Goal: Task Accomplishment & Management: Manage account settings

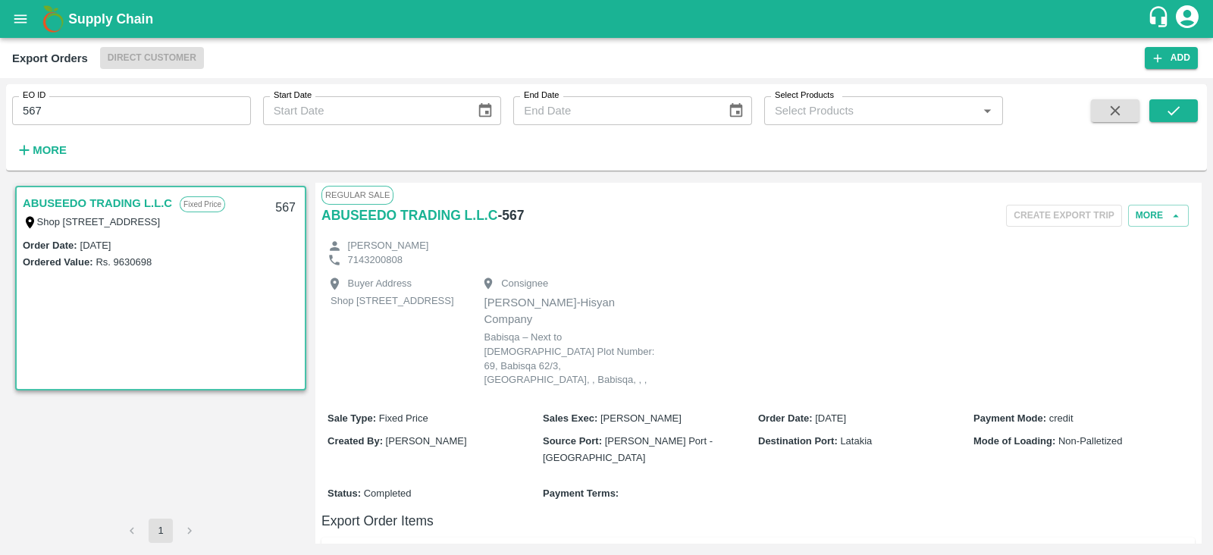
scroll to position [542, 0]
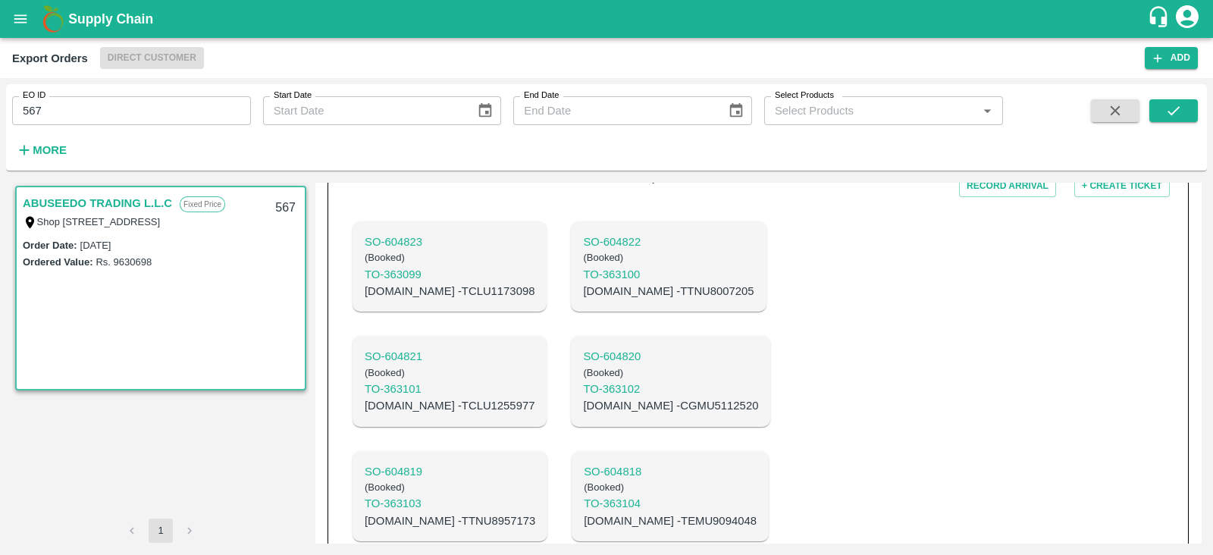
click at [174, 106] on input "567" at bounding box center [131, 110] width 239 height 29
type input "5"
click at [1157, 108] on button "submit" at bounding box center [1173, 110] width 49 height 23
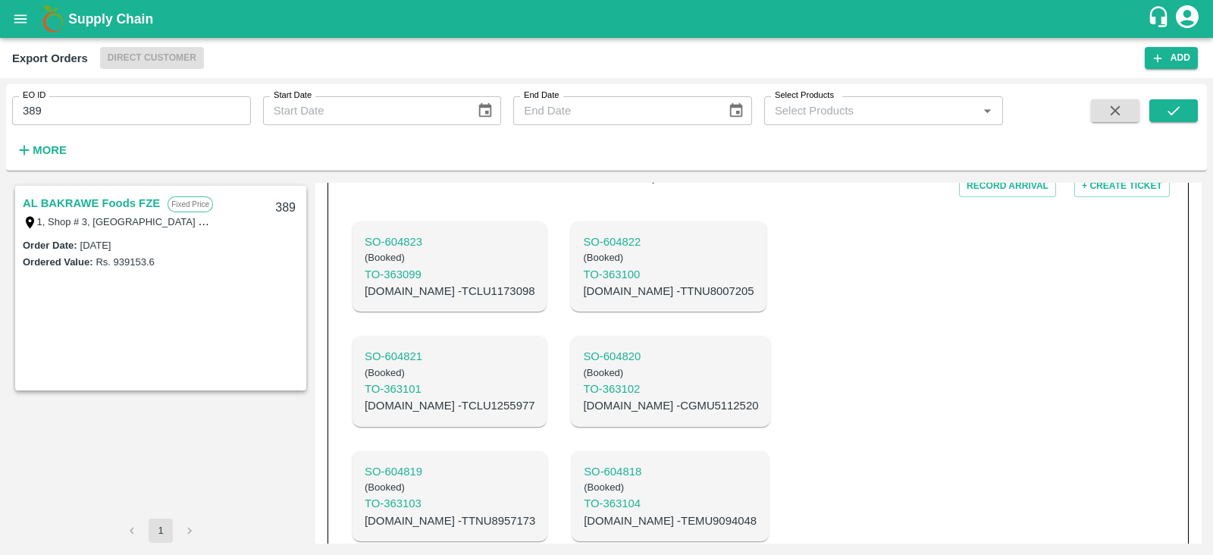
click at [61, 208] on link "AL BAKRAWE Foods FZE" at bounding box center [91, 203] width 137 height 20
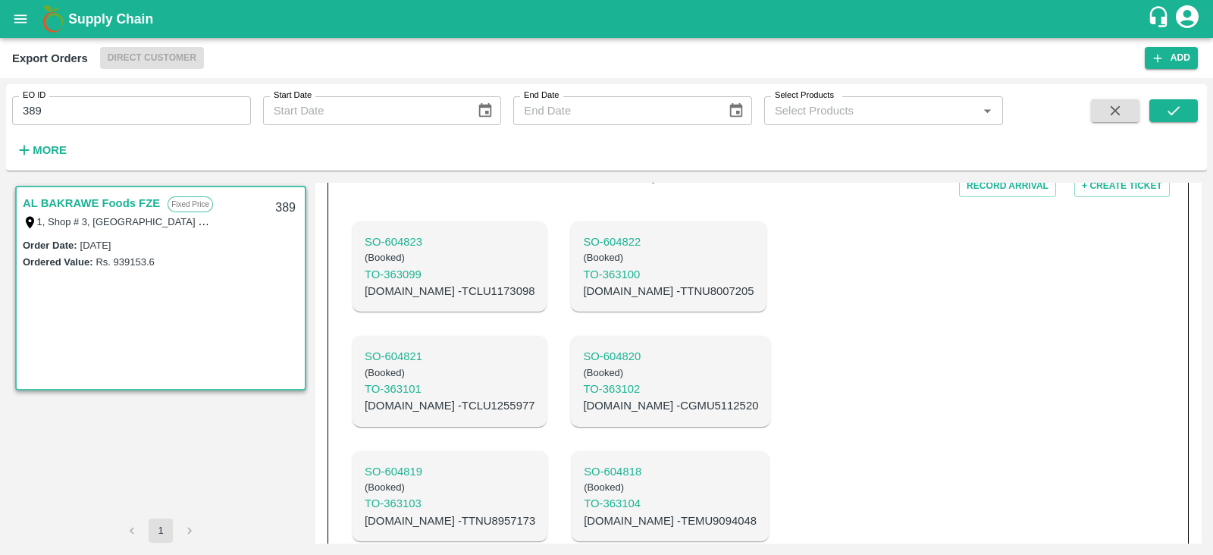
scroll to position [312, 0]
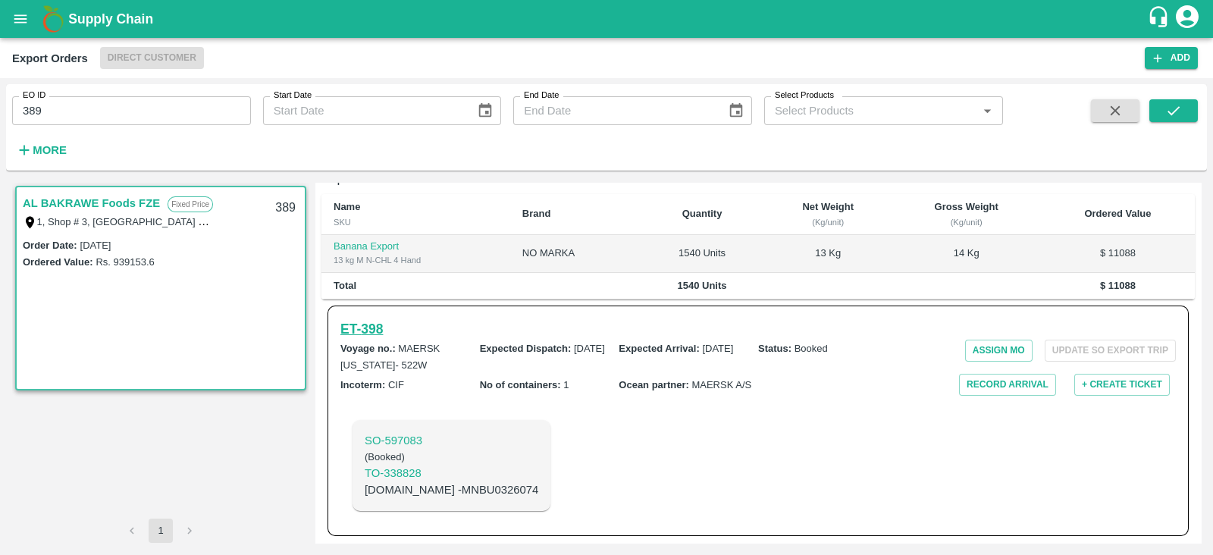
click at [379, 325] on h6 "ET- 398" at bounding box center [361, 328] width 42 height 21
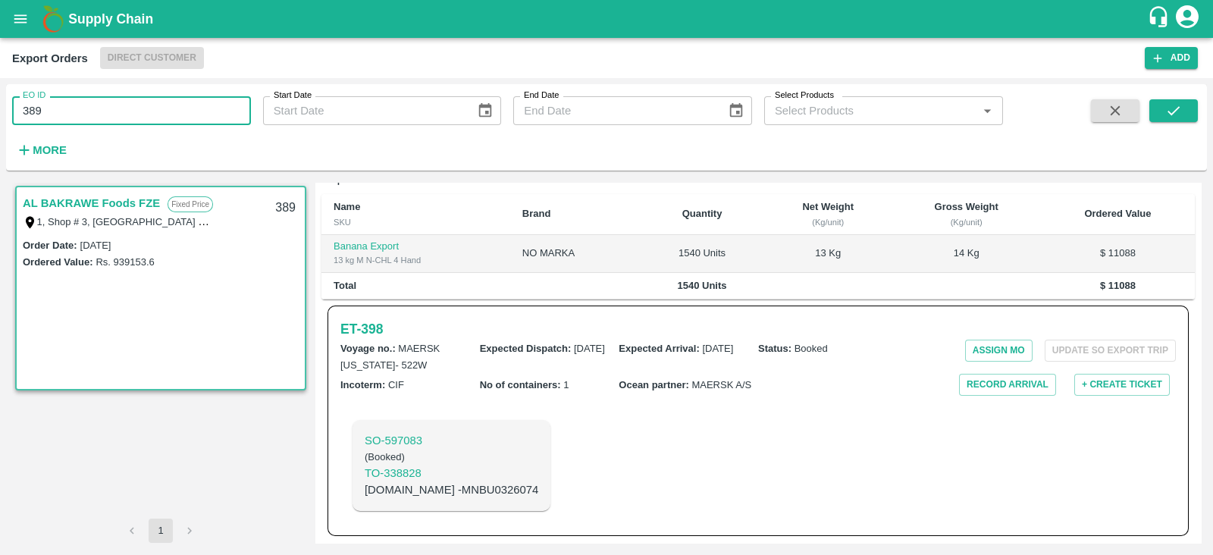
click at [83, 108] on input "389" at bounding box center [131, 110] width 239 height 29
type input "3"
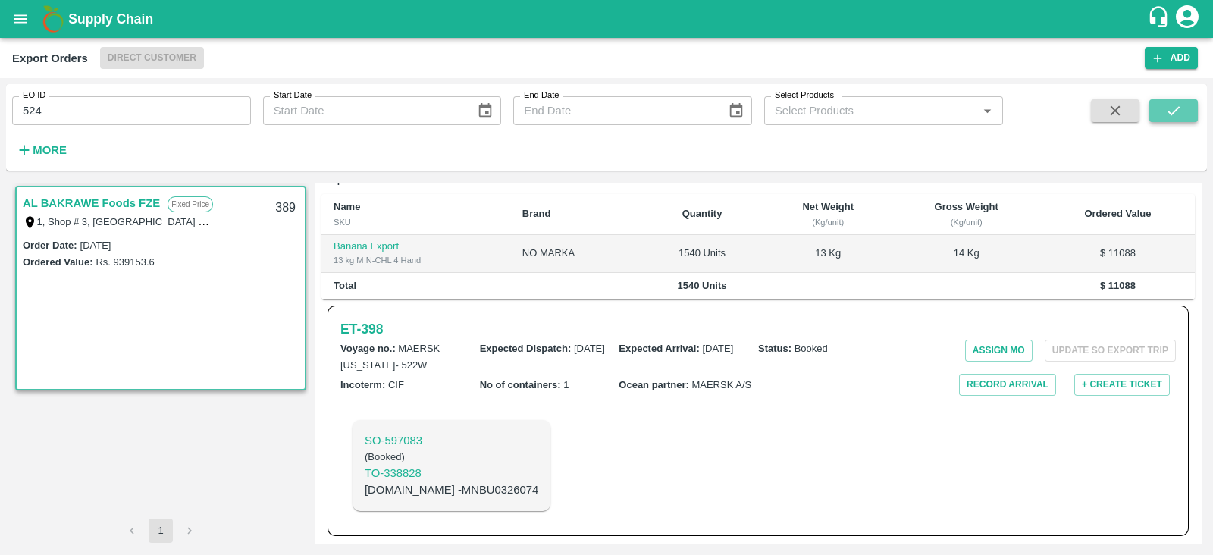
click at [1188, 116] on button "submit" at bounding box center [1173, 110] width 49 height 23
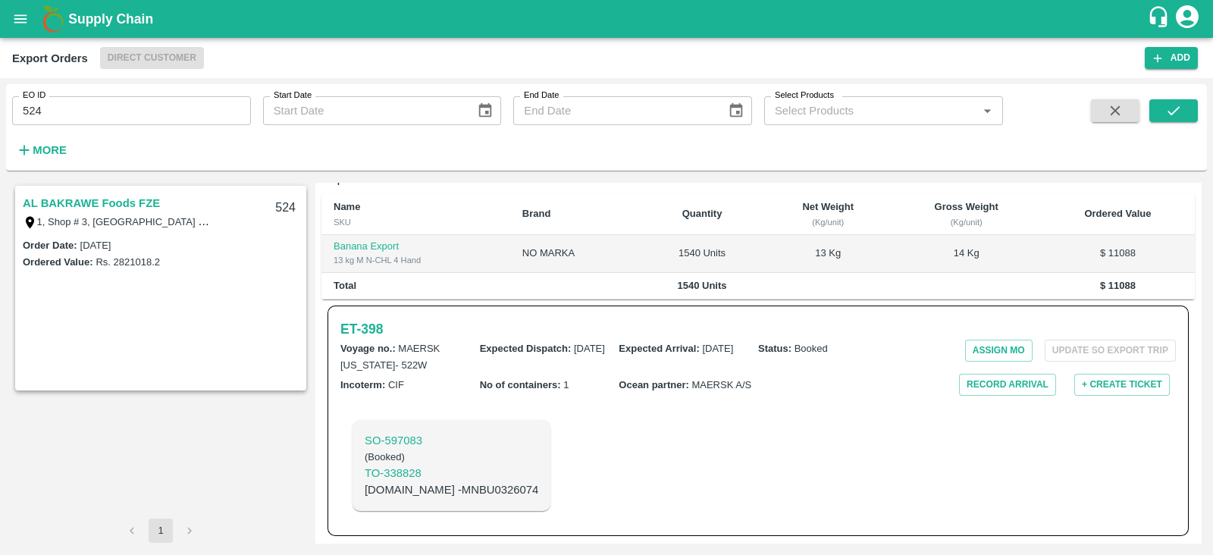
click at [85, 202] on link "AL BAKRAWE Foods FZE" at bounding box center [91, 203] width 137 height 20
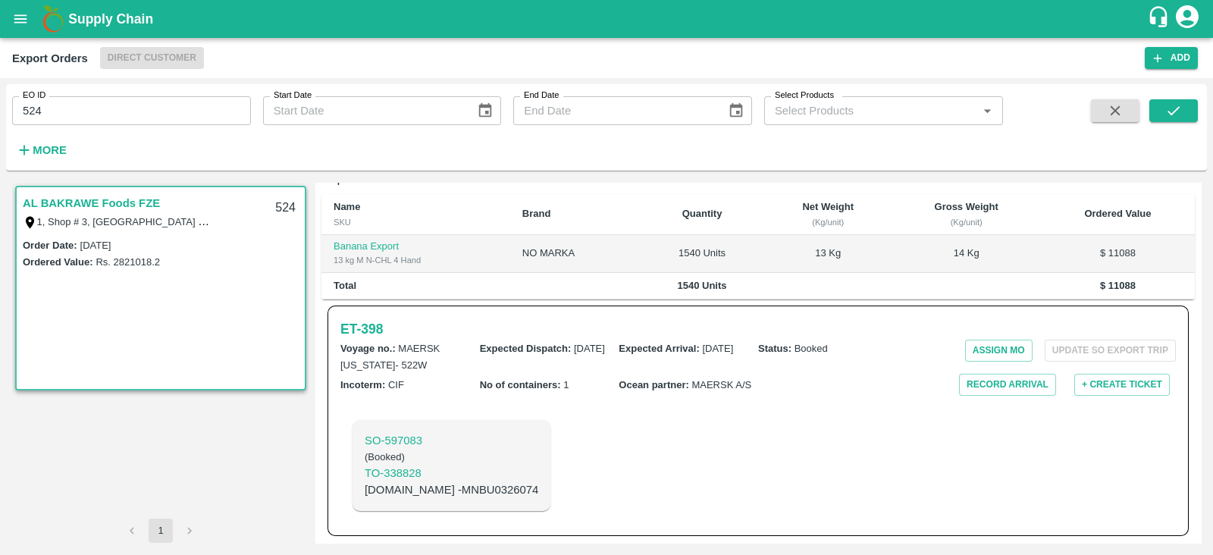
scroll to position [301, 0]
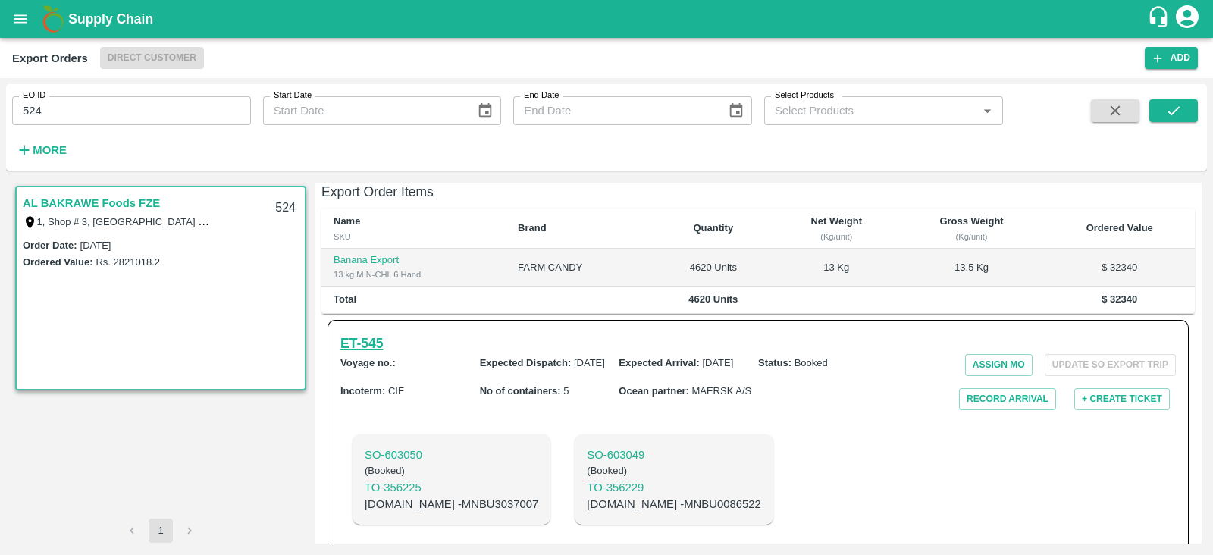
click at [378, 333] on h6 "ET- 545" at bounding box center [361, 343] width 42 height 21
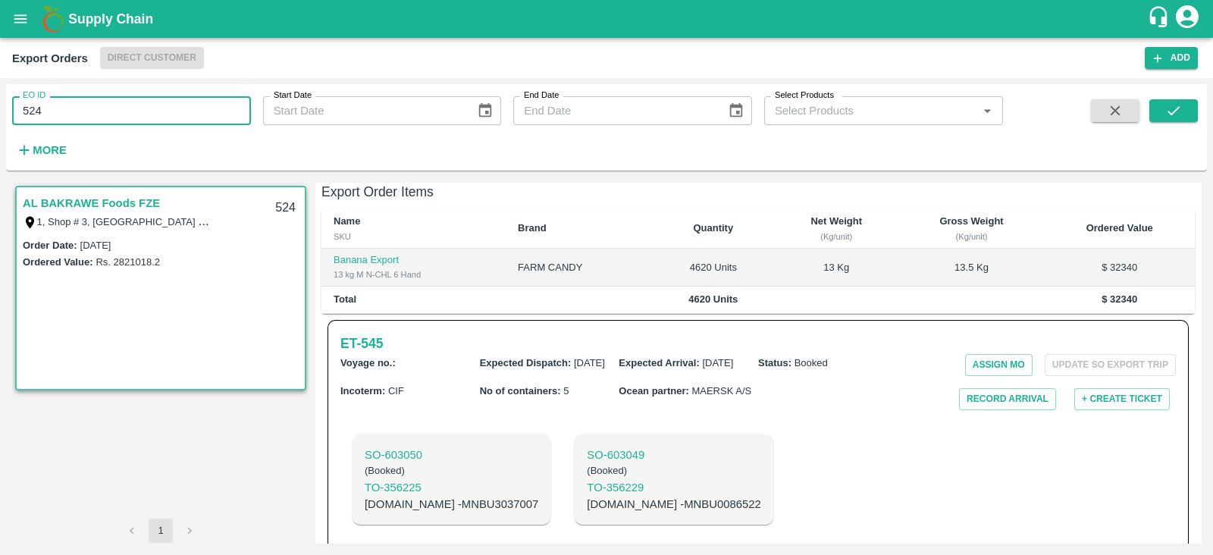
click at [82, 111] on input "524" at bounding box center [131, 110] width 239 height 29
type input "5"
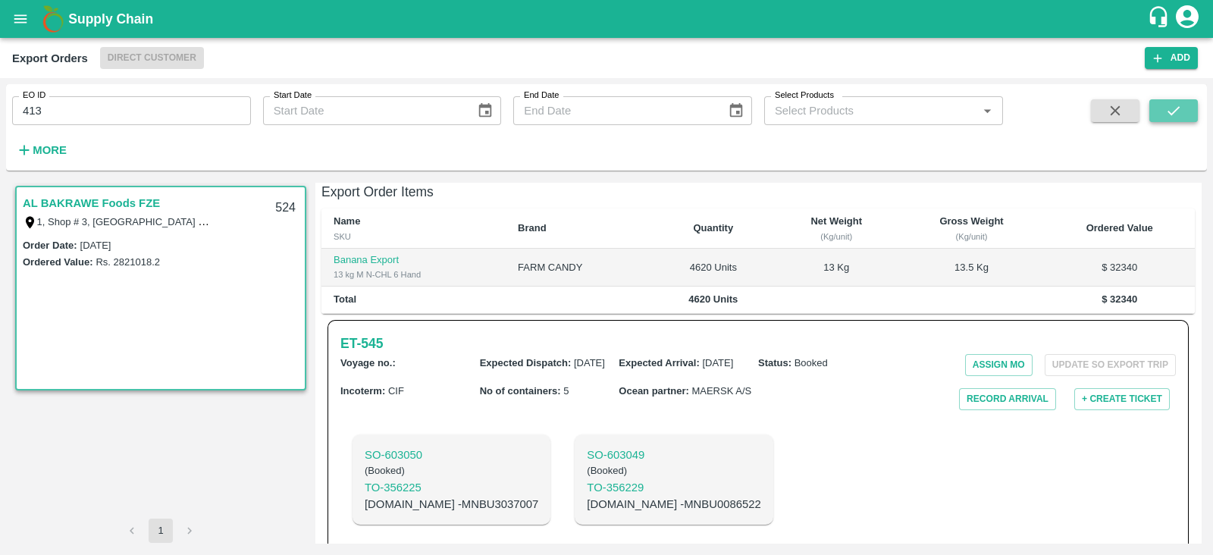
click at [1175, 109] on icon "submit" at bounding box center [1173, 110] width 12 height 9
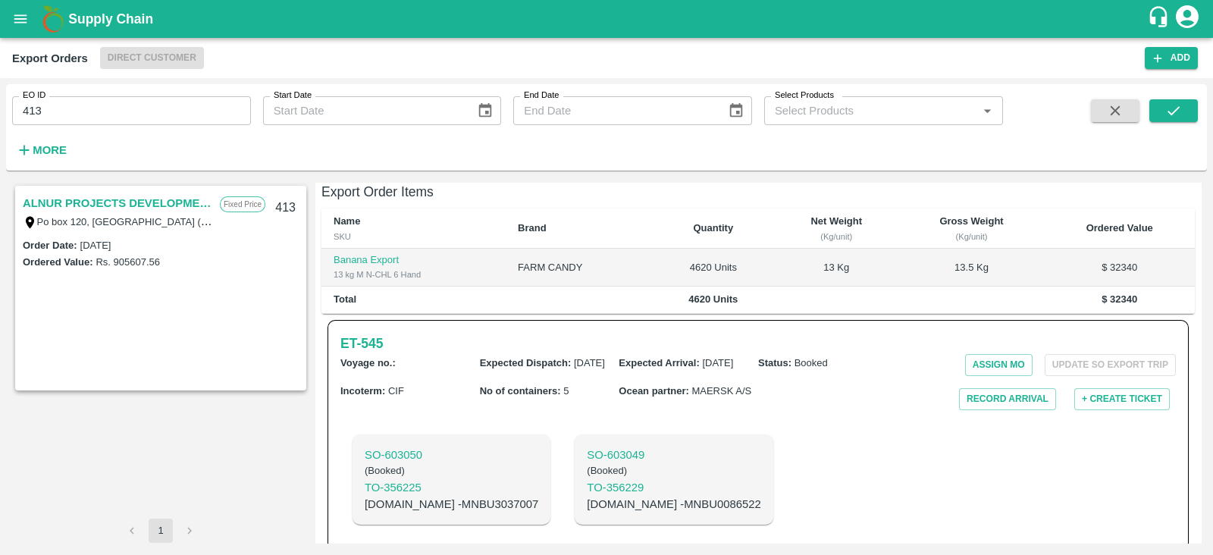
click at [121, 196] on link "ALNUR PROJECTS DEVELOPMENT" at bounding box center [118, 203] width 190 height 20
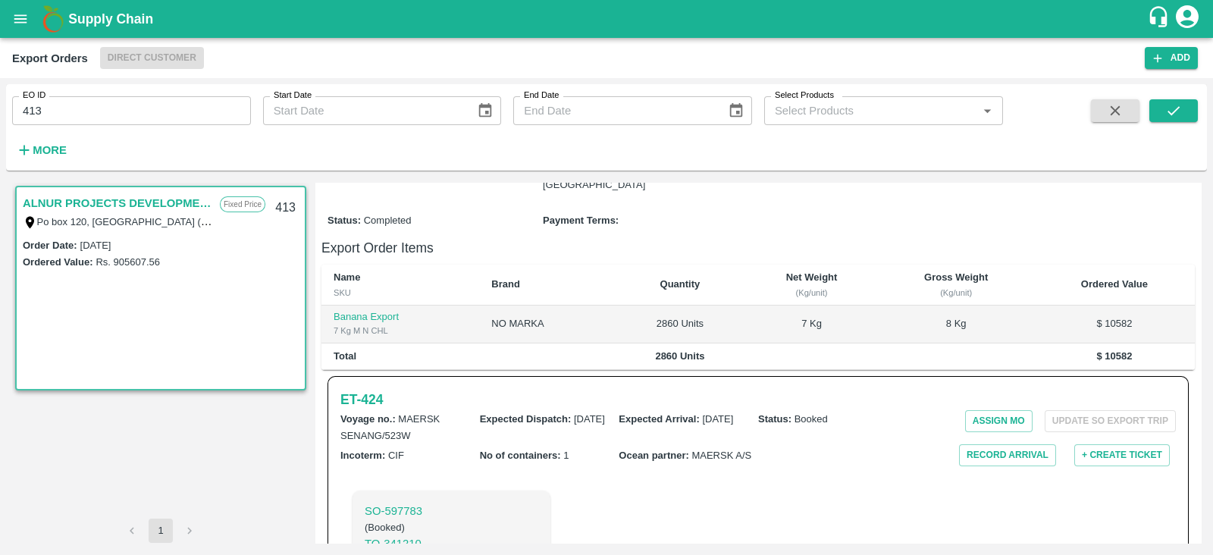
scroll to position [343, 0]
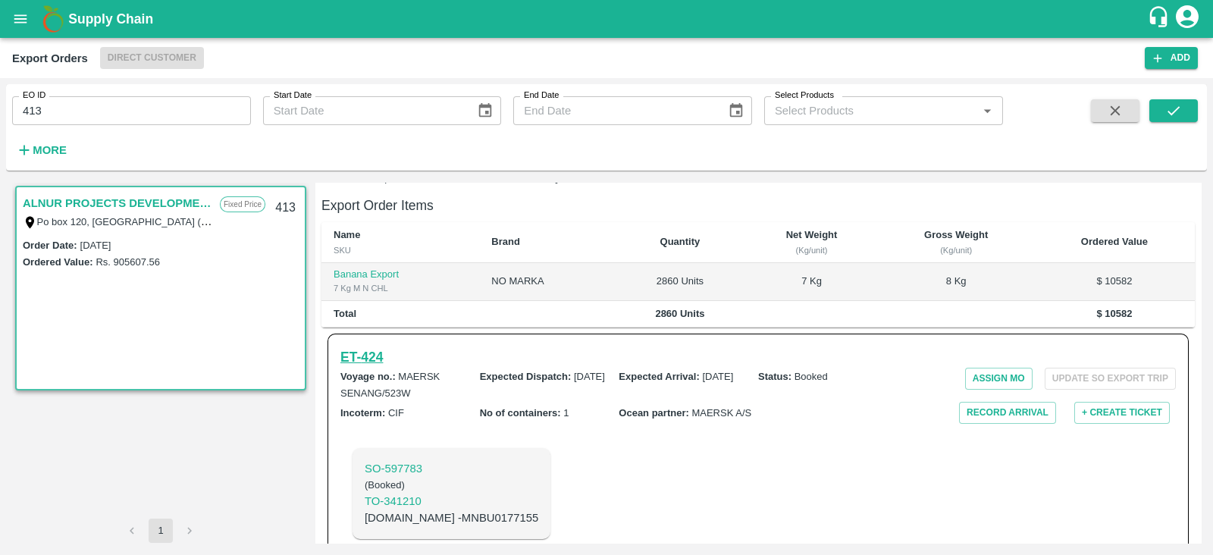
click at [368, 346] on h6 "ET- 424" at bounding box center [361, 356] width 42 height 21
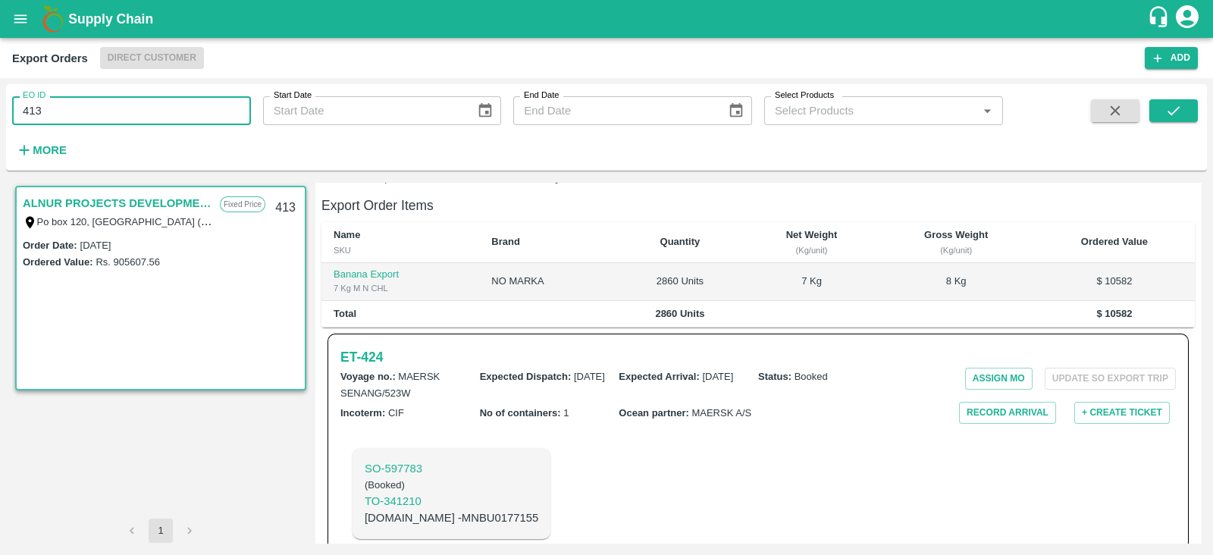
click at [202, 102] on input "413" at bounding box center [131, 110] width 239 height 29
type input "4"
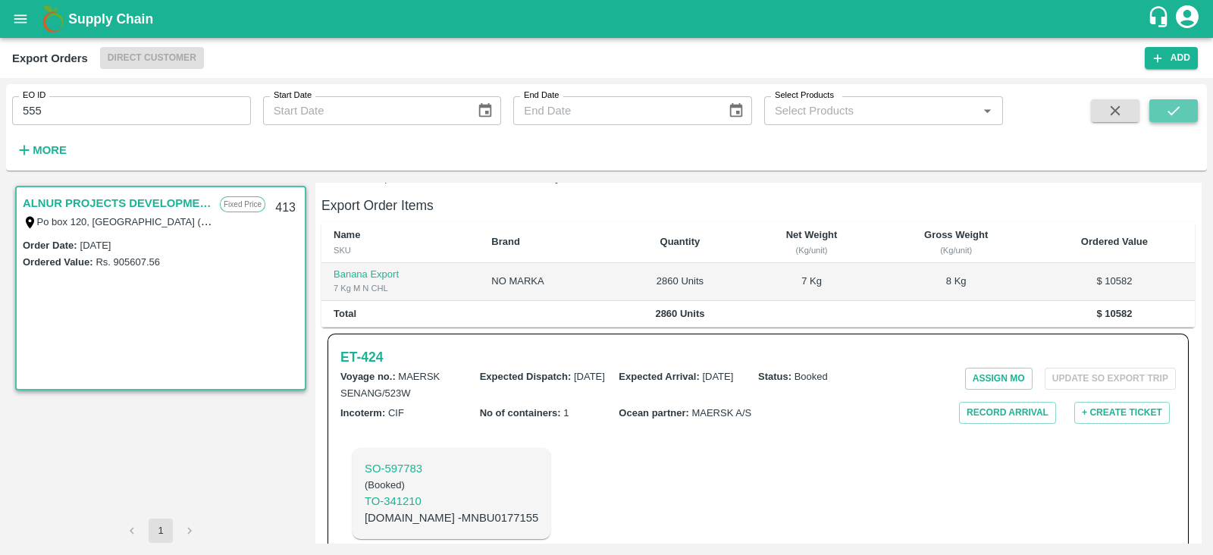
click at [1164, 108] on button "submit" at bounding box center [1173, 110] width 49 height 23
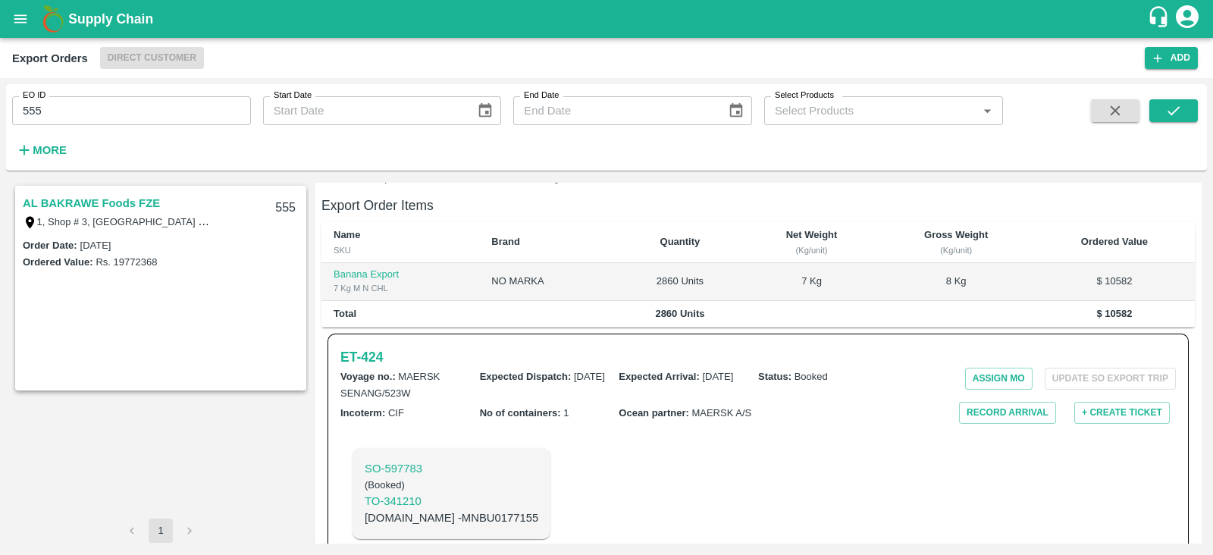
click at [138, 197] on link "AL BAKRAWE Foods FZE" at bounding box center [91, 203] width 137 height 20
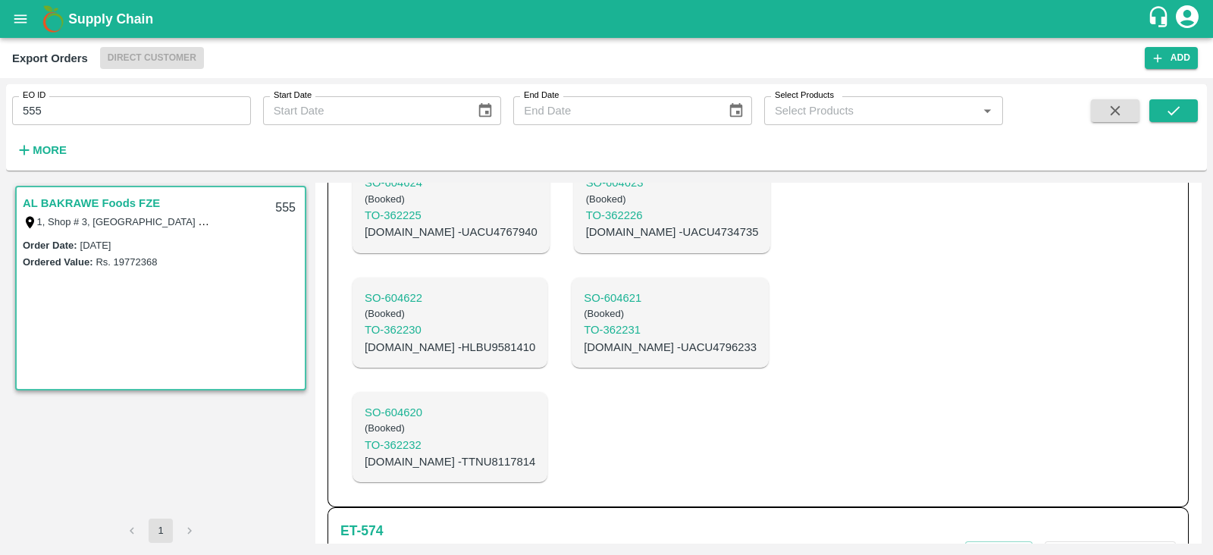
scroll to position [1373, 0]
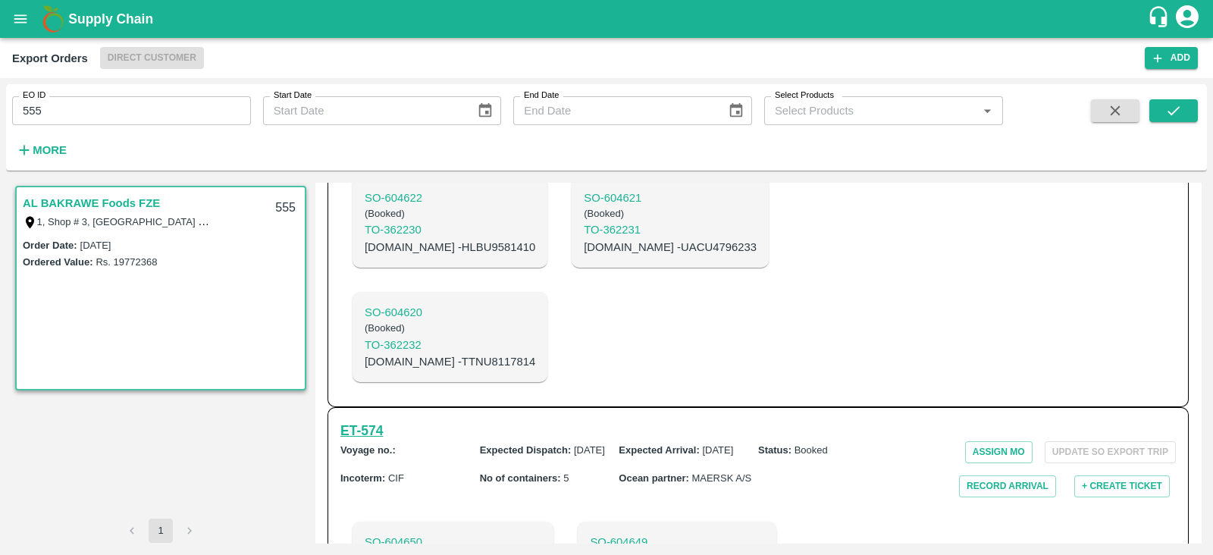
click at [378, 420] on h6 "ET- 574" at bounding box center [361, 430] width 42 height 21
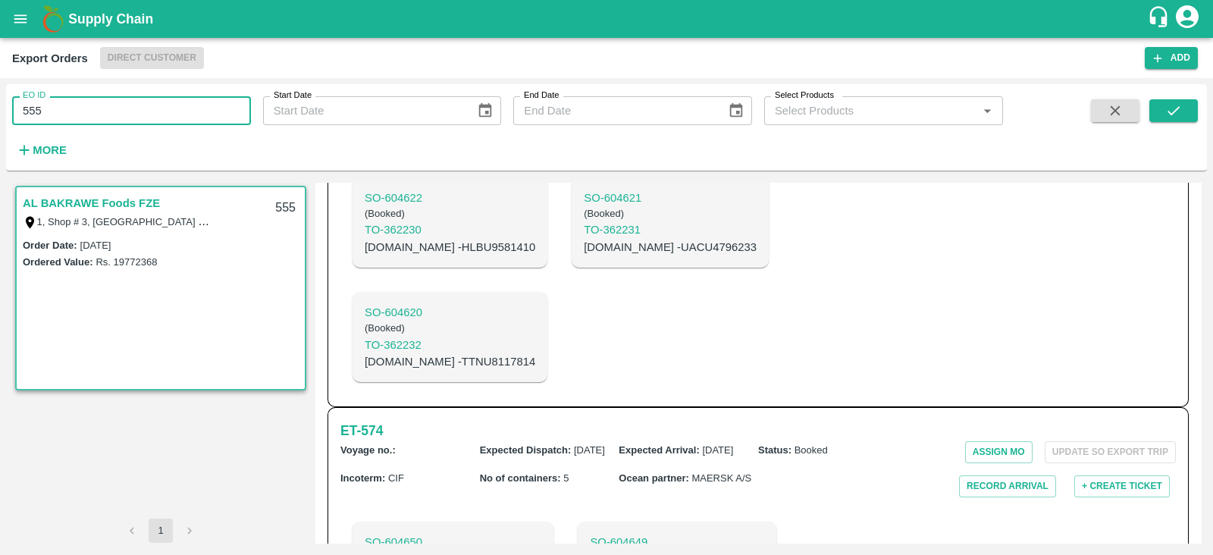
click at [161, 115] on input "555" at bounding box center [131, 110] width 239 height 29
click at [1158, 114] on button "submit" at bounding box center [1173, 110] width 49 height 23
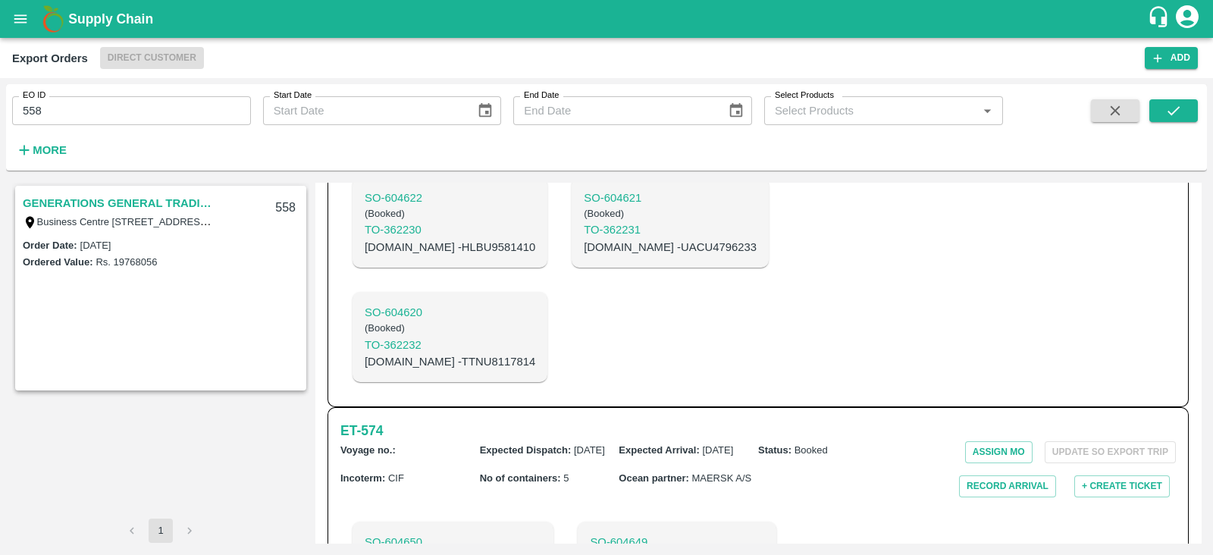
click at [114, 200] on link "GENERATIONS GENERAL TRADING LLC" at bounding box center [118, 203] width 190 height 20
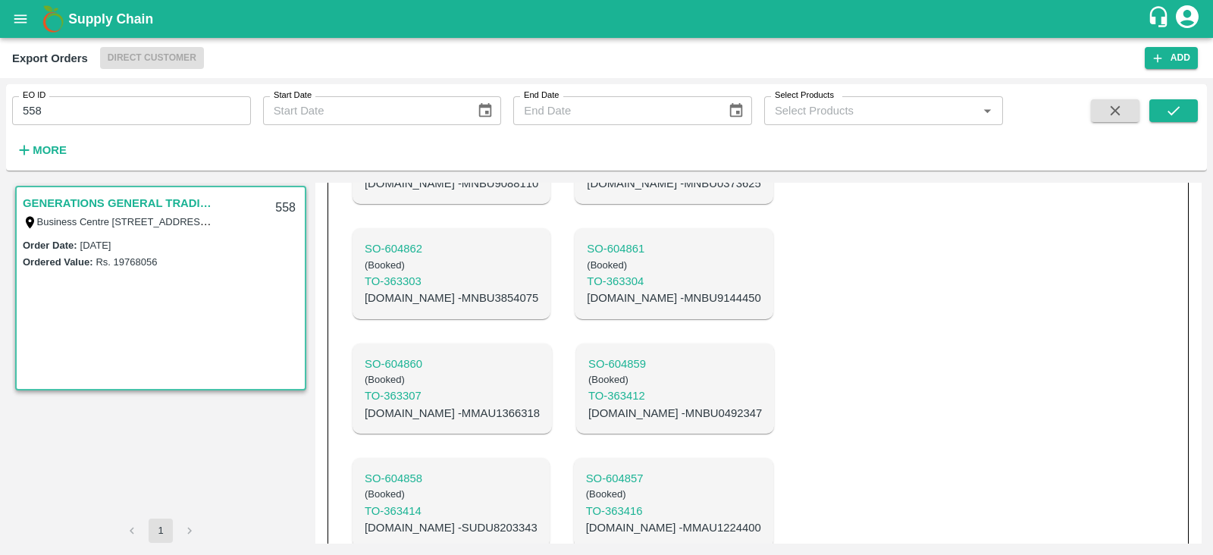
scroll to position [994, 0]
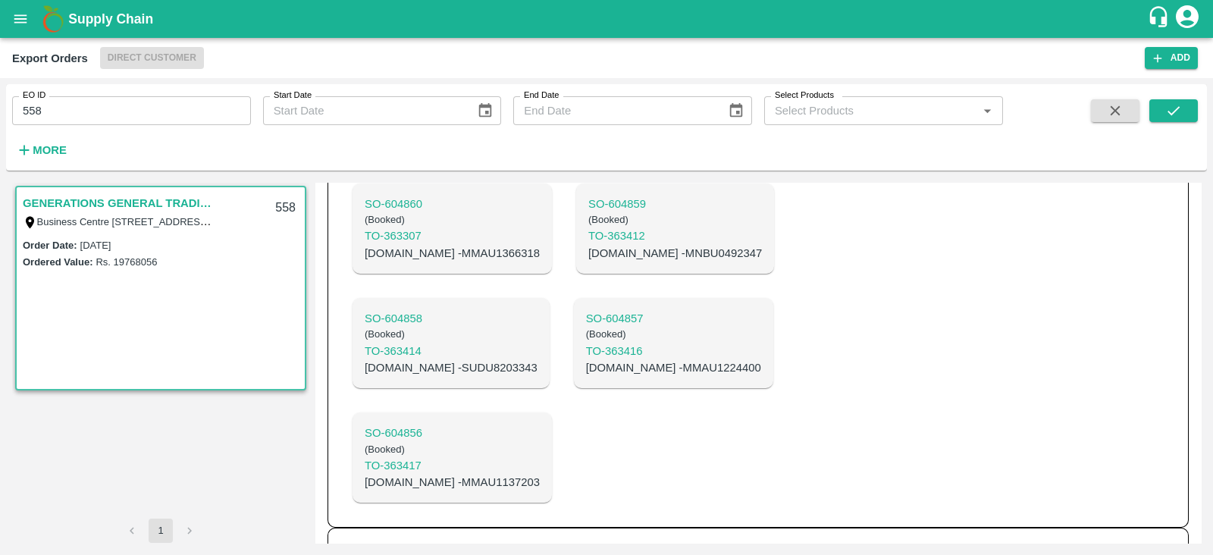
click at [376, 540] on h6 "ET- 596" at bounding box center [361, 550] width 42 height 21
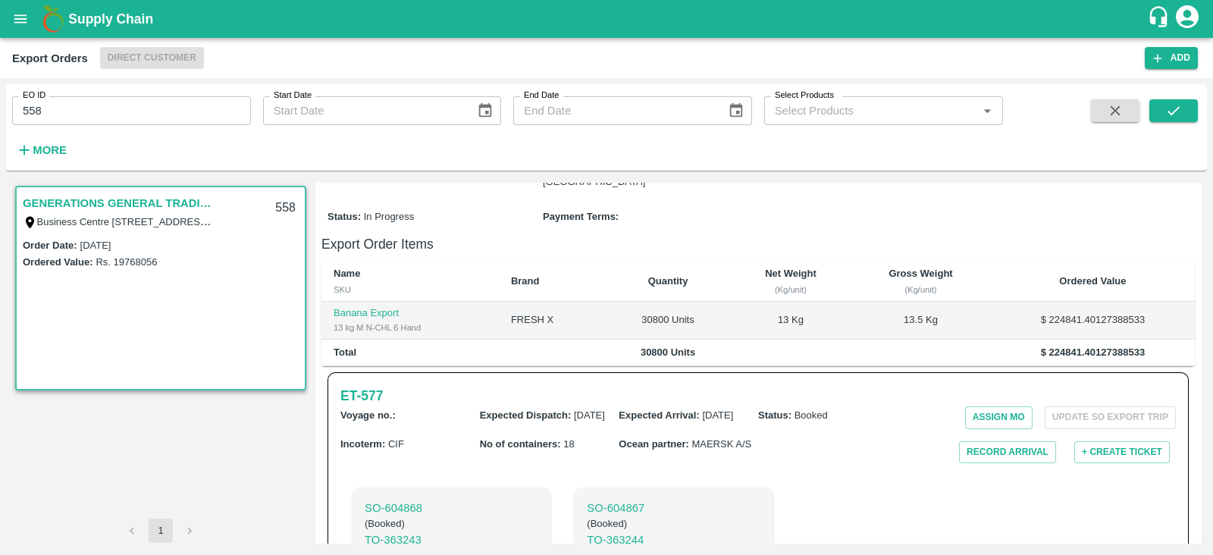
scroll to position [0, 0]
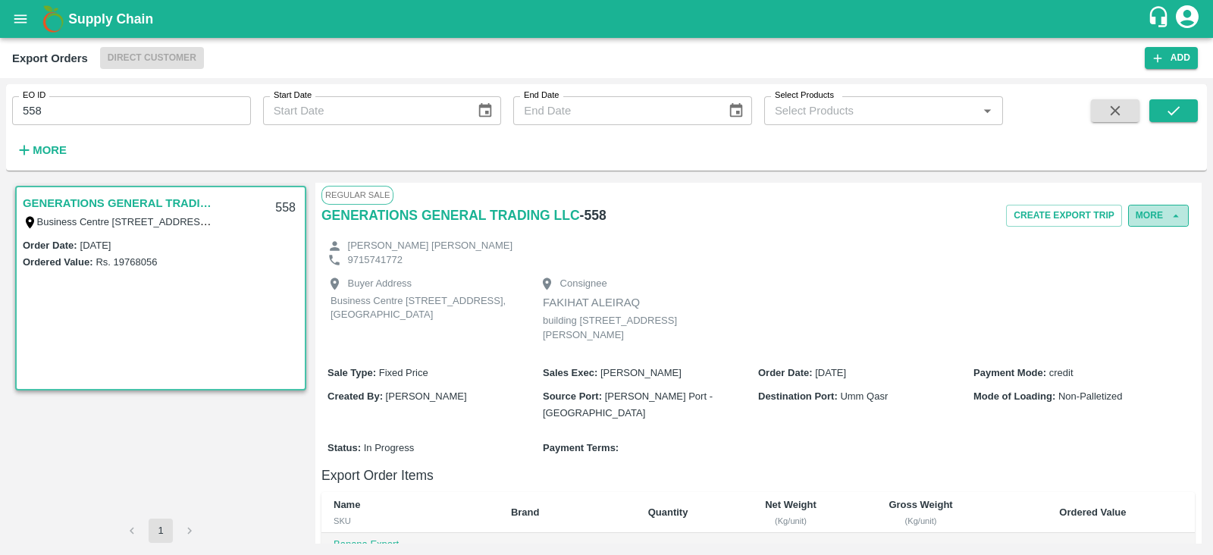
click at [1160, 217] on button "More" at bounding box center [1158, 216] width 61 height 22
click at [1145, 288] on span "Edit" at bounding box center [1160, 285] width 30 height 17
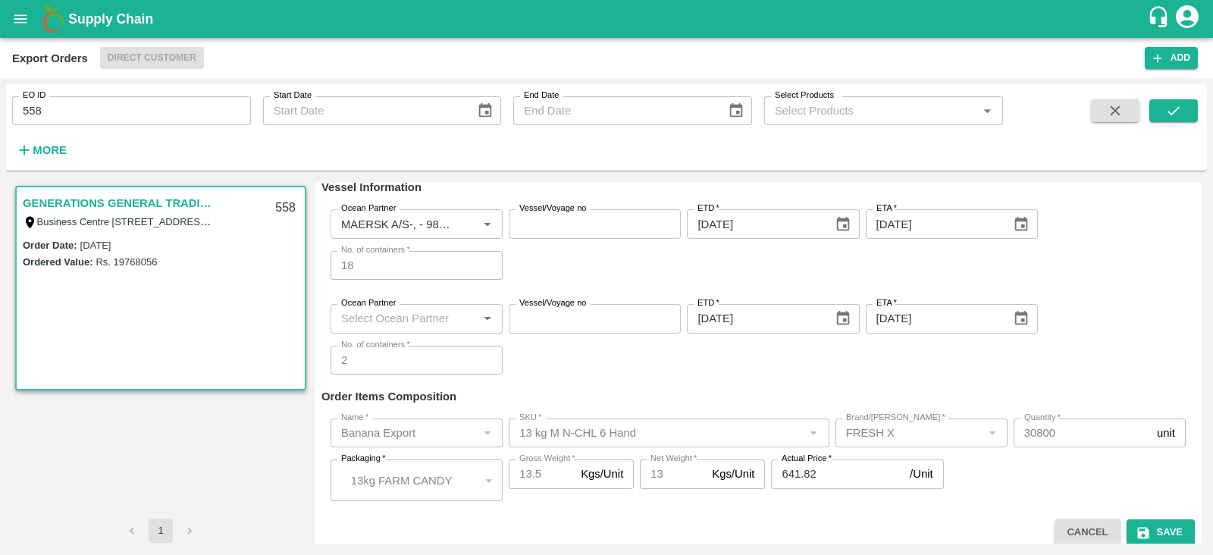
scroll to position [385, 0]
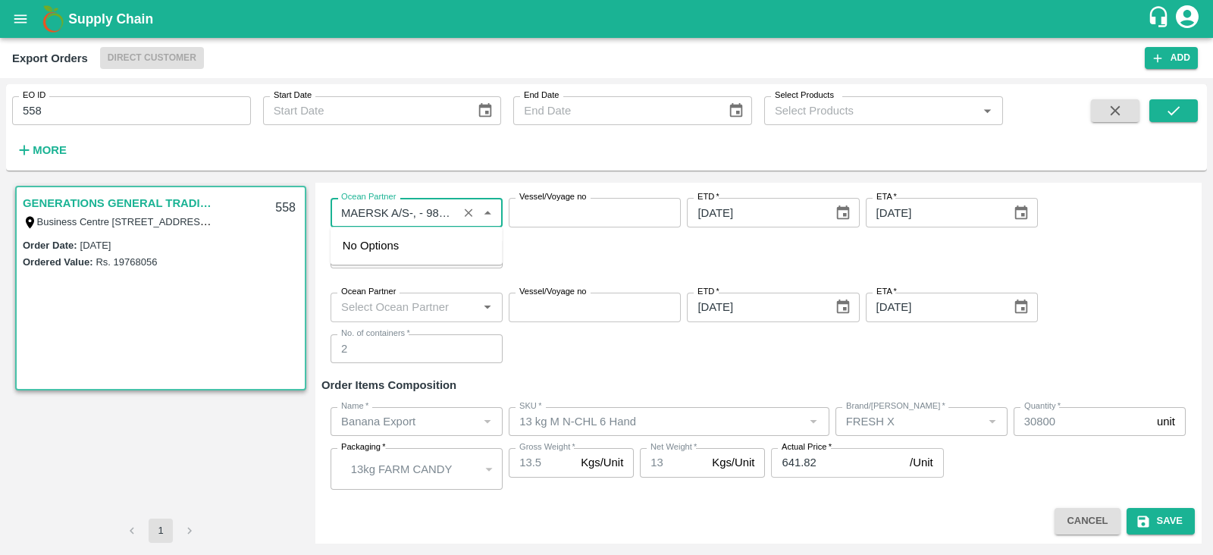
click at [445, 215] on input "Ocean Partner" at bounding box center [394, 212] width 118 height 20
click at [413, 211] on input "Ocean Partner" at bounding box center [394, 212] width 118 height 20
drag, startPoint x: 413, startPoint y: 211, endPoint x: 345, endPoint y: 214, distance: 68.3
click at [345, 214] on input "Ocean Partner" at bounding box center [394, 212] width 118 height 20
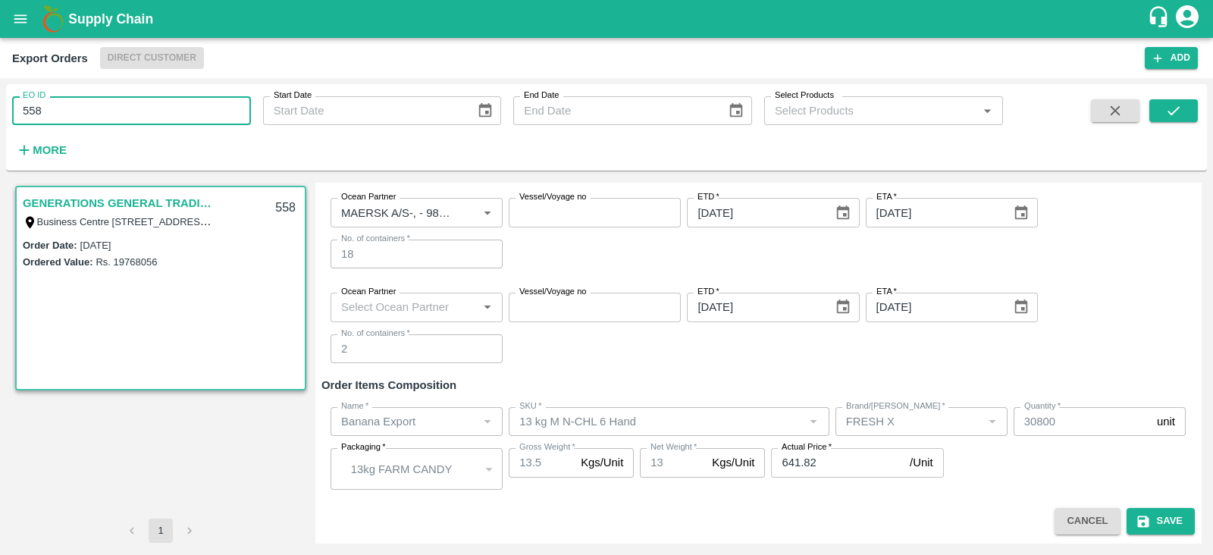
click at [178, 110] on input "558" at bounding box center [131, 110] width 239 height 29
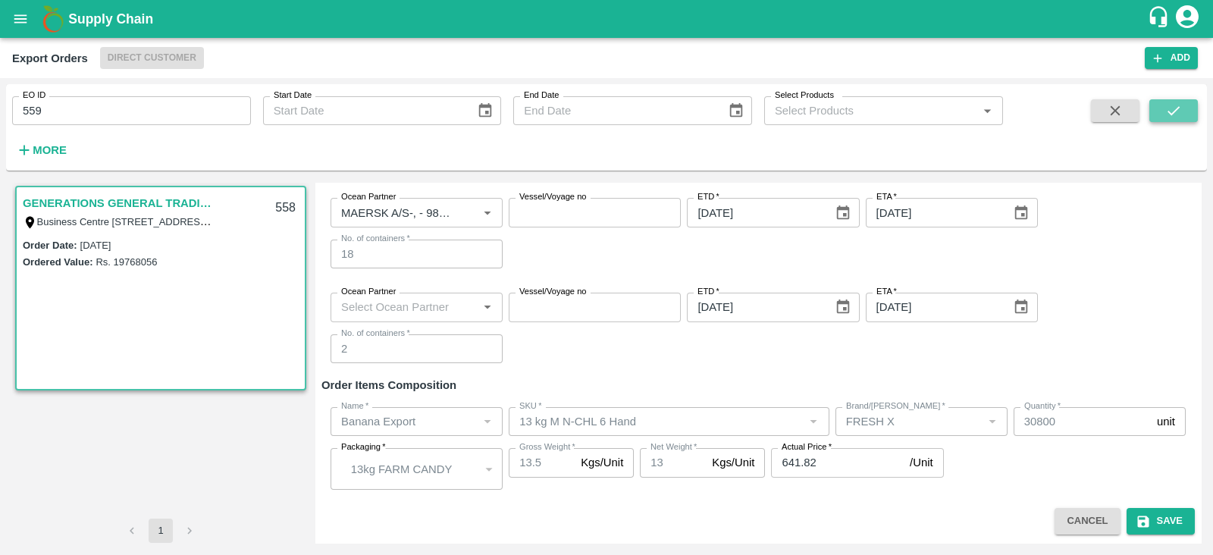
click at [1161, 118] on button "submit" at bounding box center [1173, 110] width 49 height 23
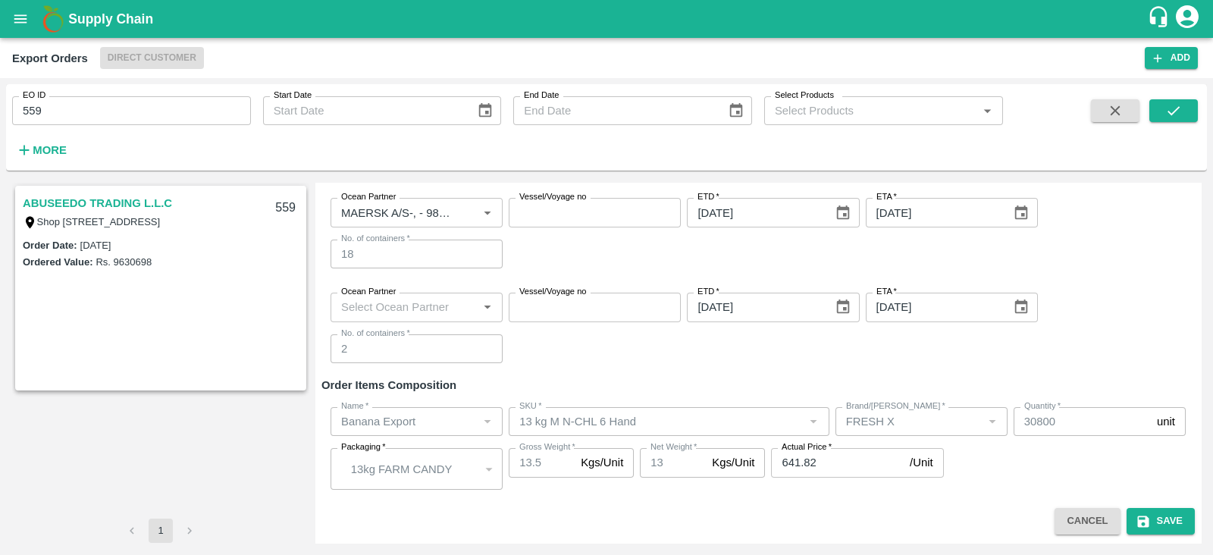
click at [140, 200] on link "ABUSEEDO TRADING L.L.C" at bounding box center [97, 203] width 149 height 20
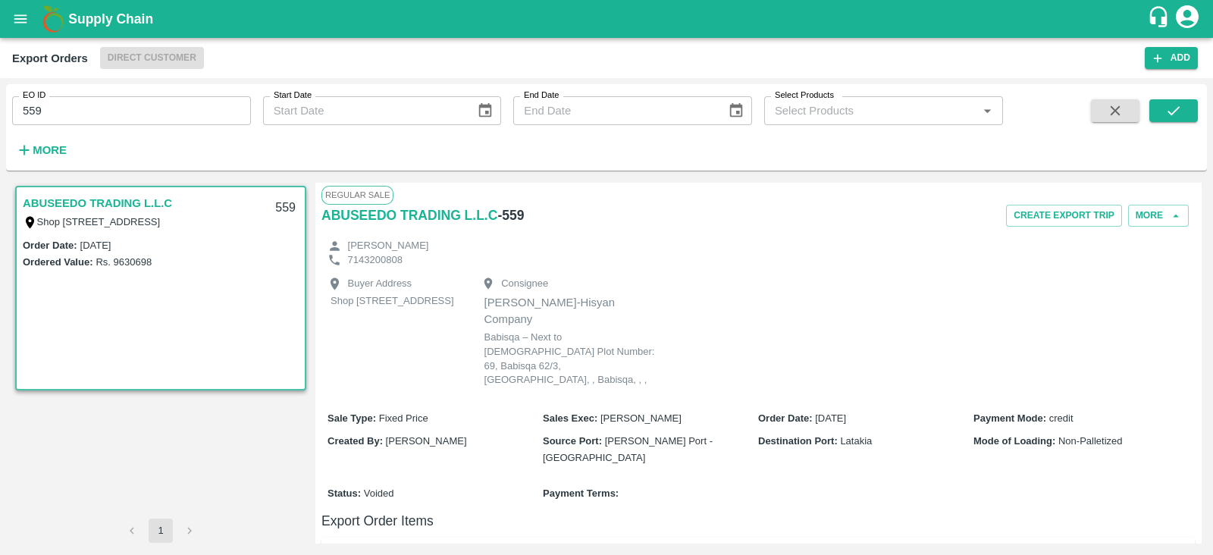
scroll to position [197, 0]
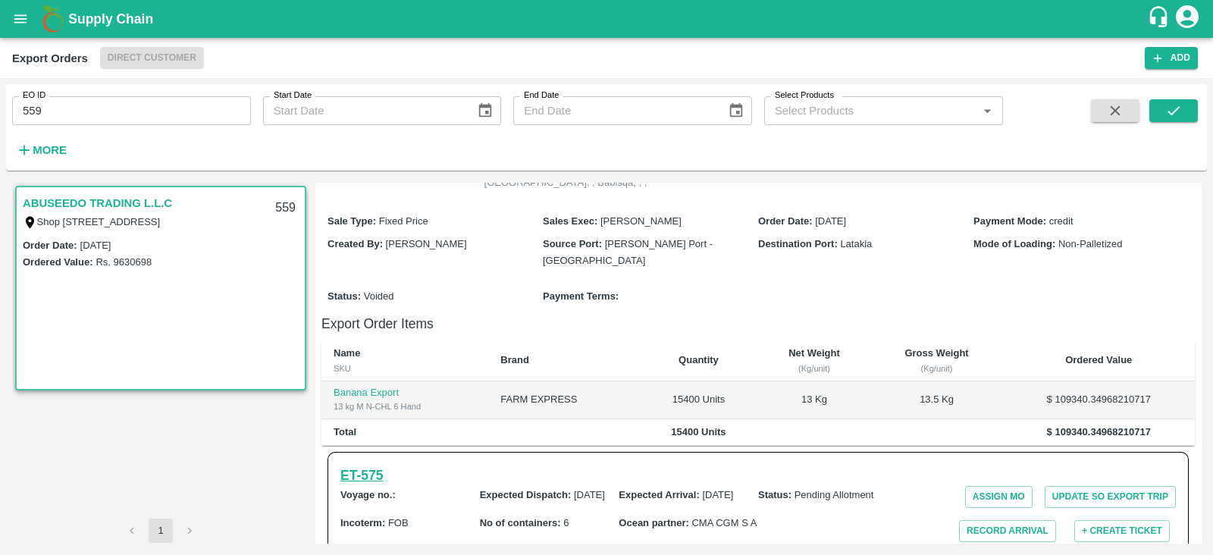
click at [381, 465] on h6 "ET- 575" at bounding box center [361, 475] width 42 height 21
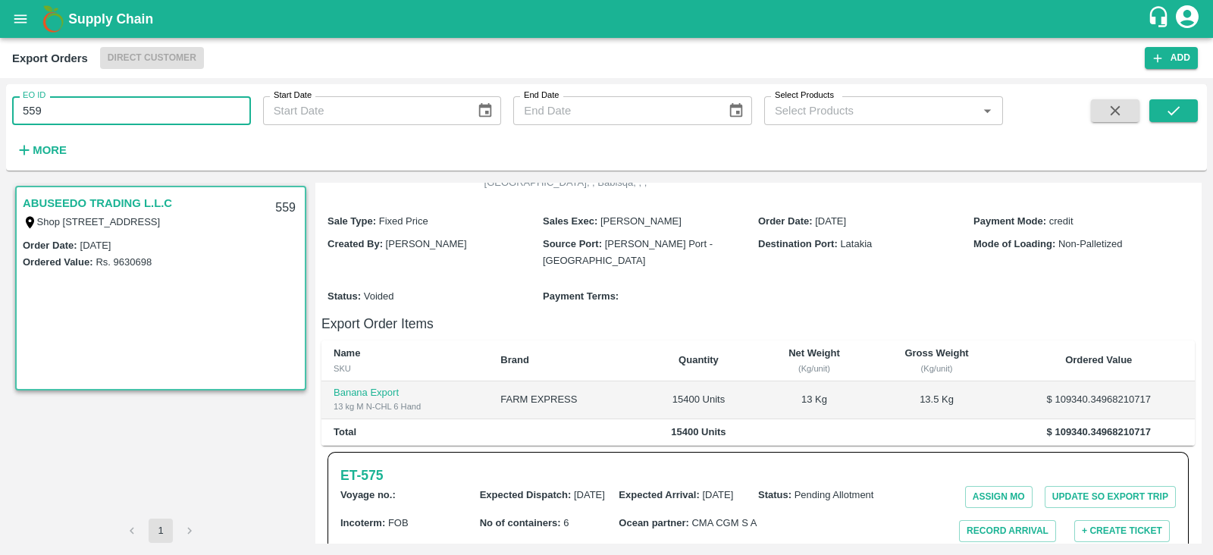
click at [215, 108] on input "559" at bounding box center [131, 110] width 239 height 29
type input "558"
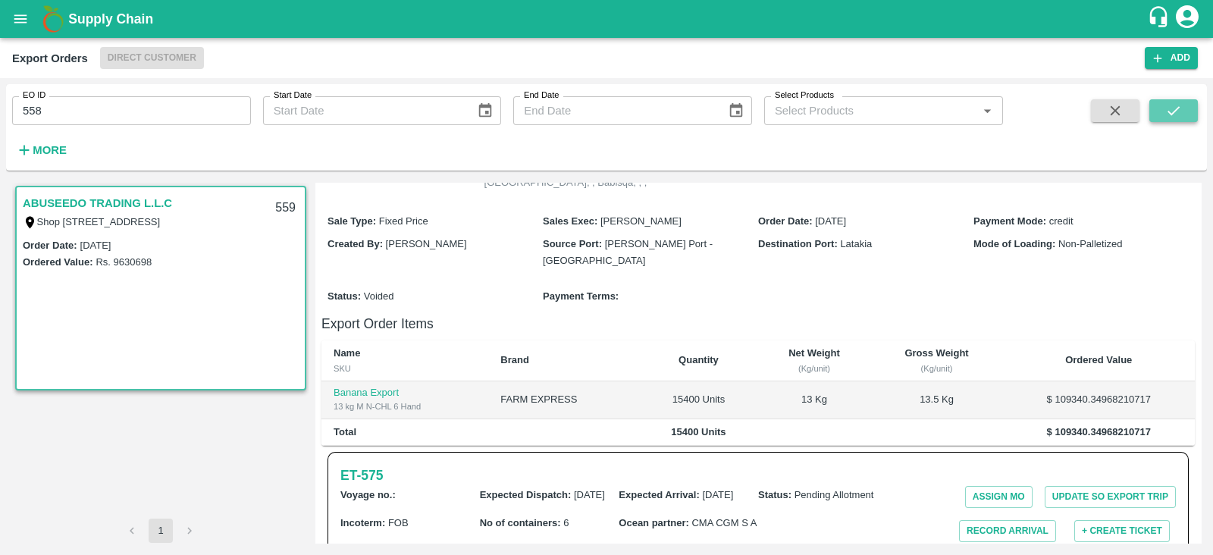
click at [1158, 111] on button "submit" at bounding box center [1173, 110] width 49 height 23
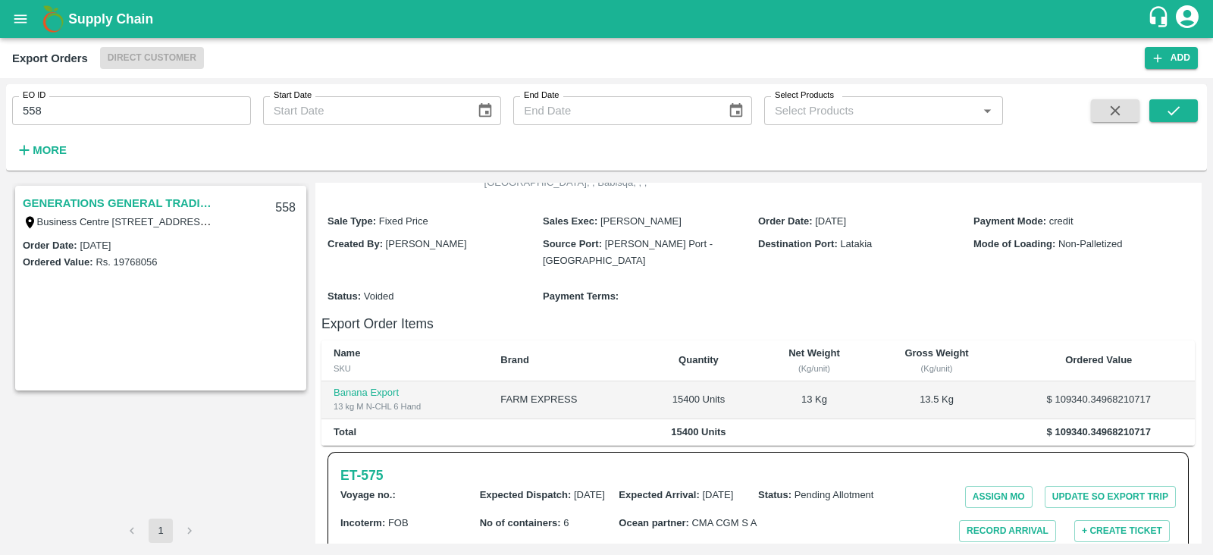
click at [211, 202] on link "GENERATIONS GENERAL TRADING LLC" at bounding box center [118, 203] width 190 height 20
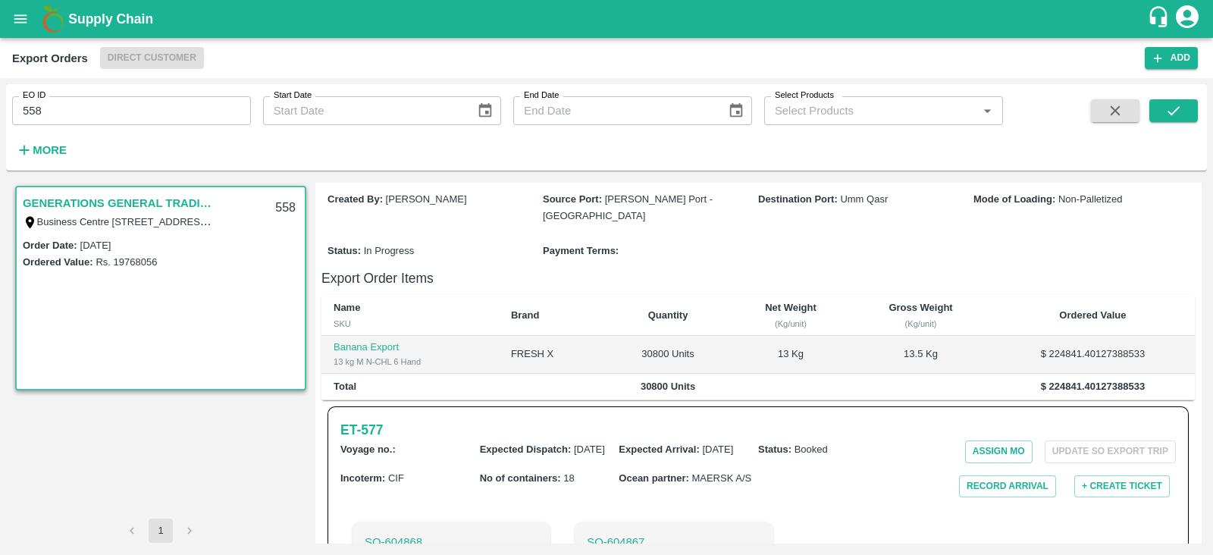
scroll to position [192, 0]
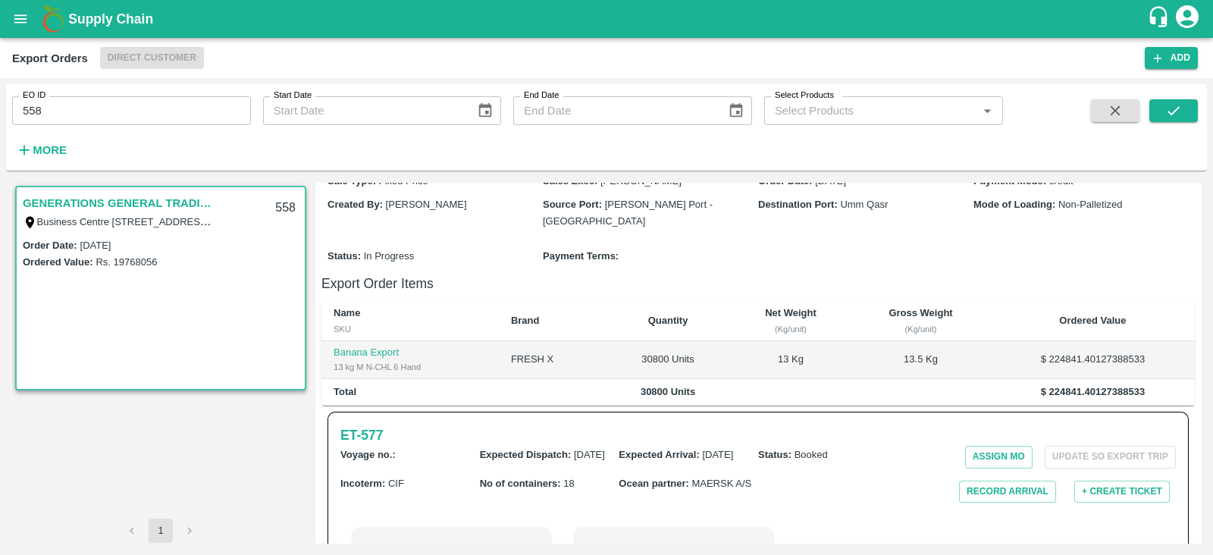
click at [174, 200] on link "GENERATIONS GENERAL TRADING LLC" at bounding box center [118, 203] width 190 height 20
click at [280, 206] on div "558" at bounding box center [285, 208] width 39 height 36
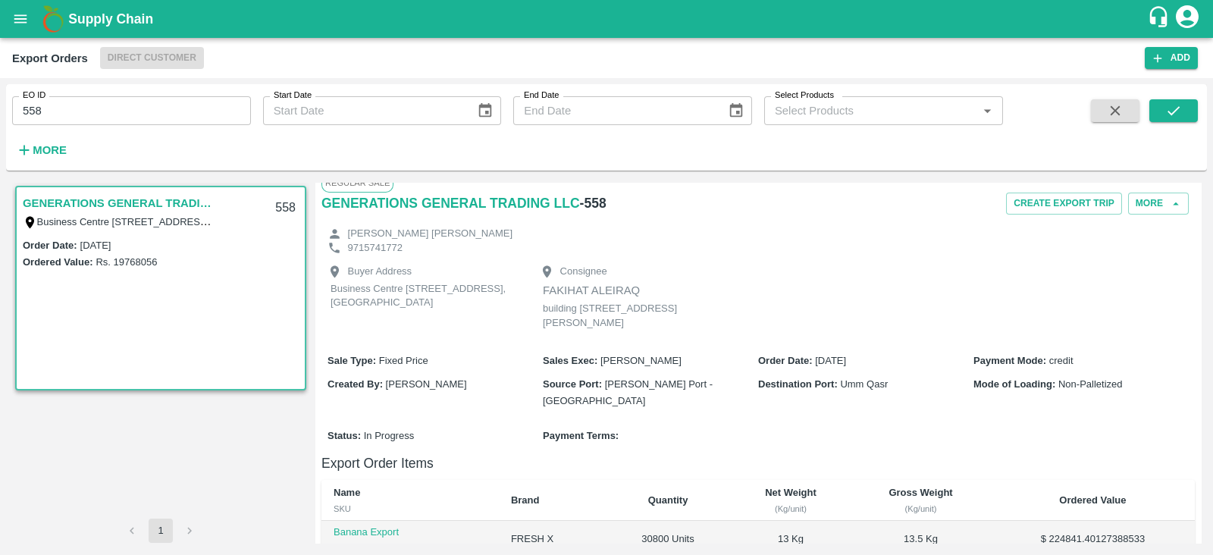
scroll to position [0, 0]
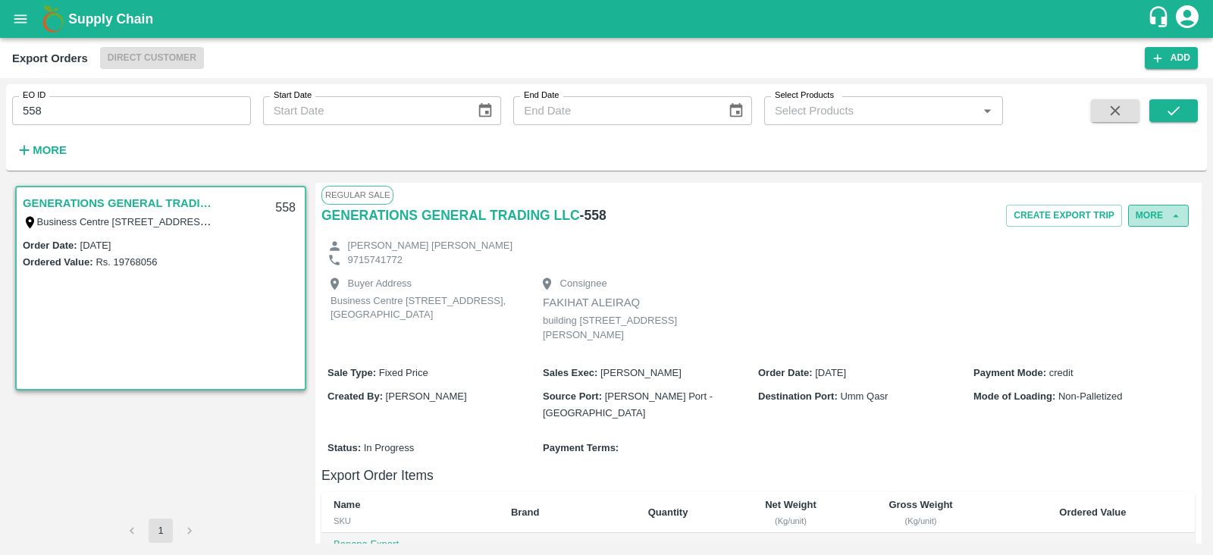
click at [1157, 218] on button "More" at bounding box center [1158, 216] width 61 height 22
click at [1152, 277] on span "Edit" at bounding box center [1160, 285] width 30 height 17
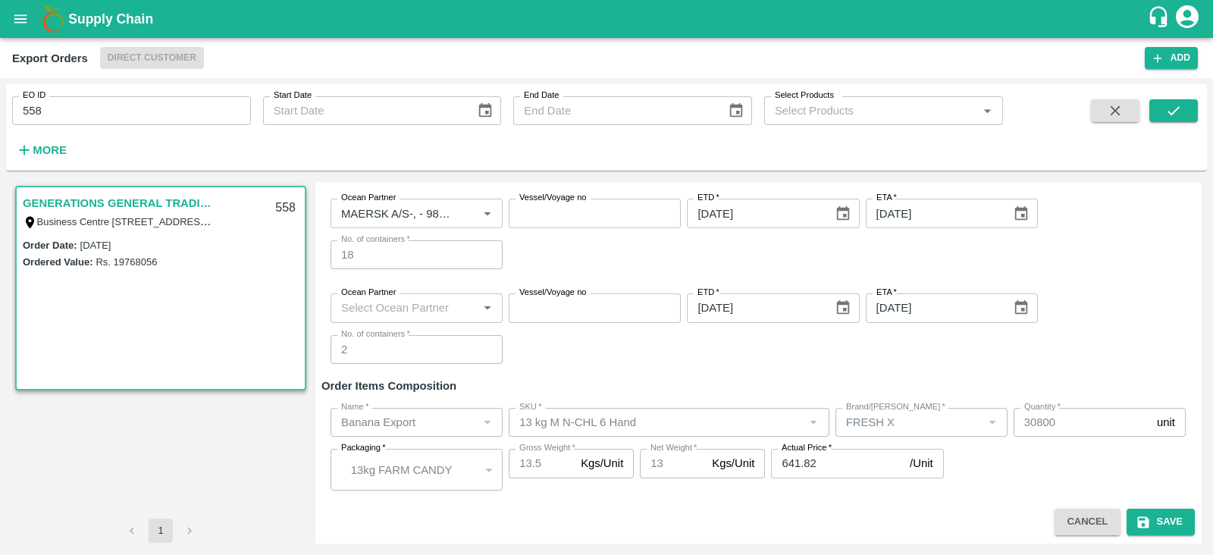
scroll to position [383, 0]
click at [424, 303] on input "Ocean Partner" at bounding box center [404, 309] width 138 height 20
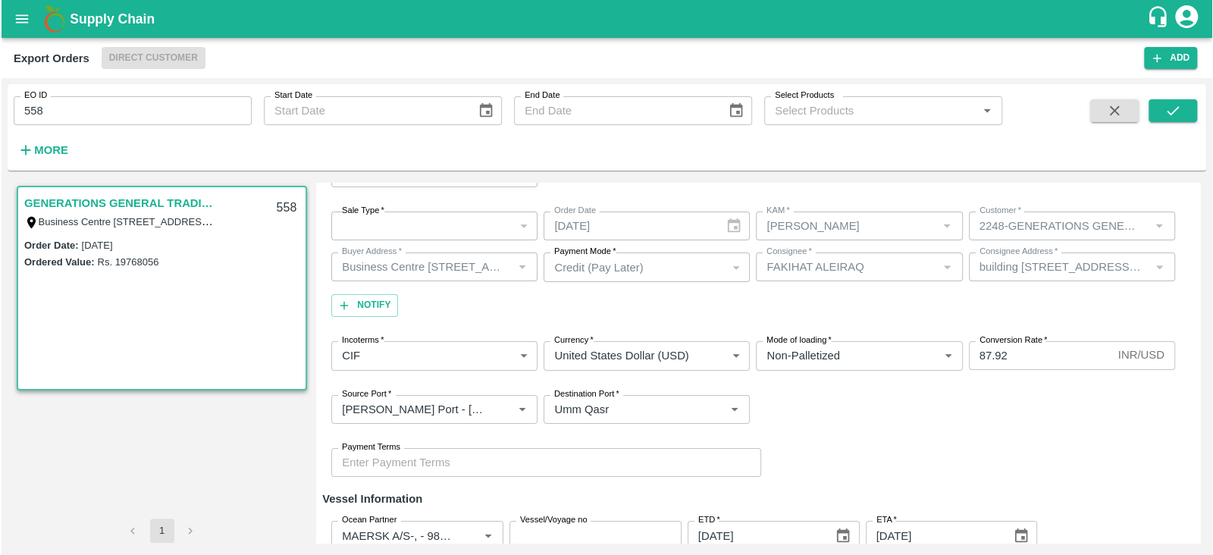
scroll to position [0, 0]
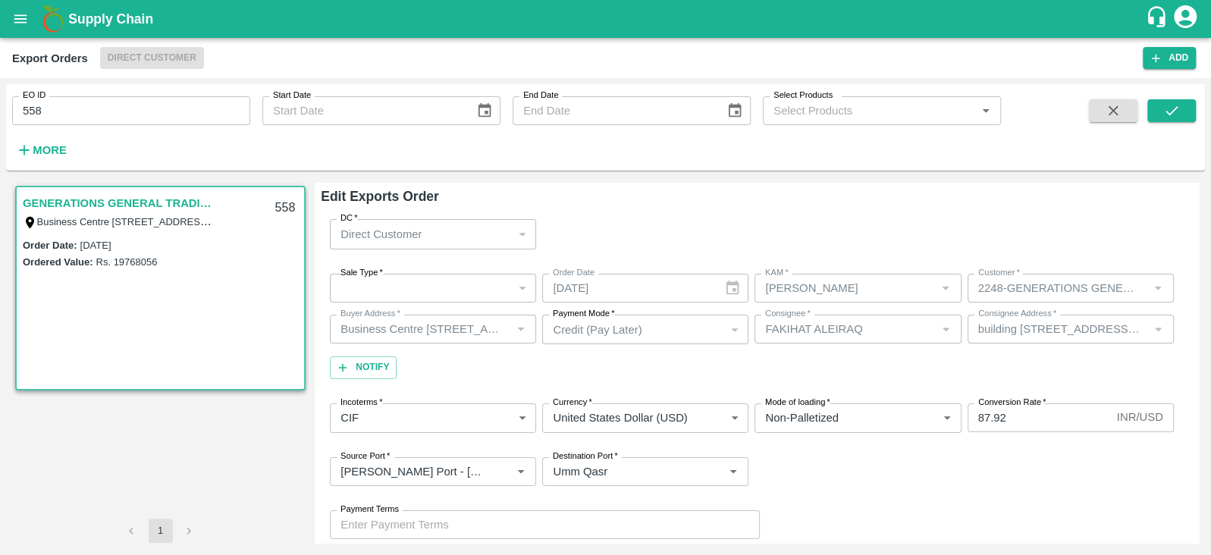
click at [428, 284] on div "​" at bounding box center [433, 288] width 206 height 29
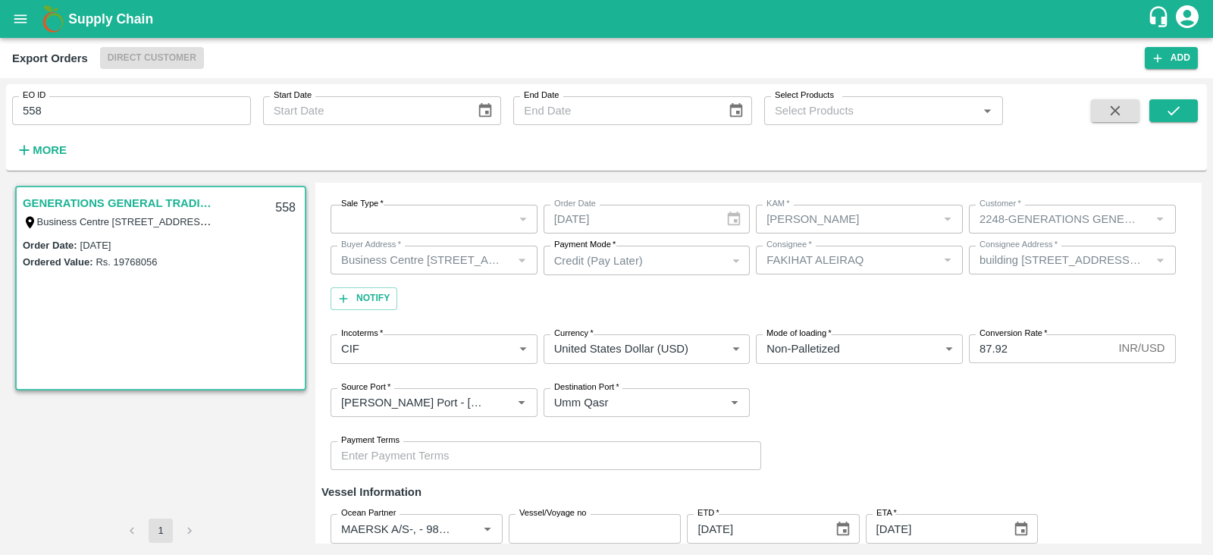
scroll to position [266, 0]
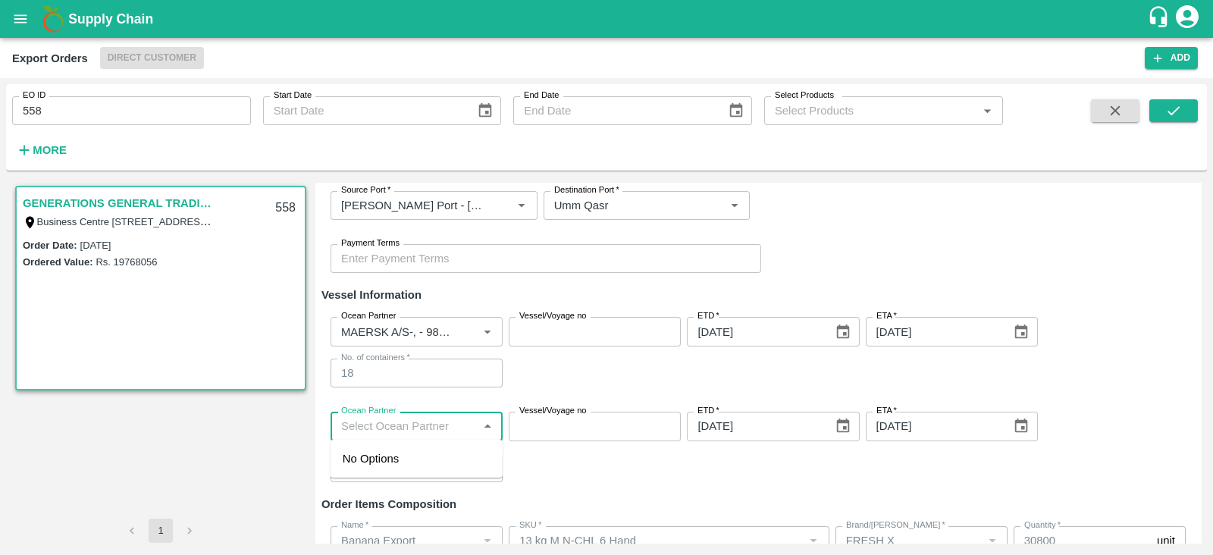
click at [432, 426] on input "Ocean Partner" at bounding box center [404, 426] width 138 height 20
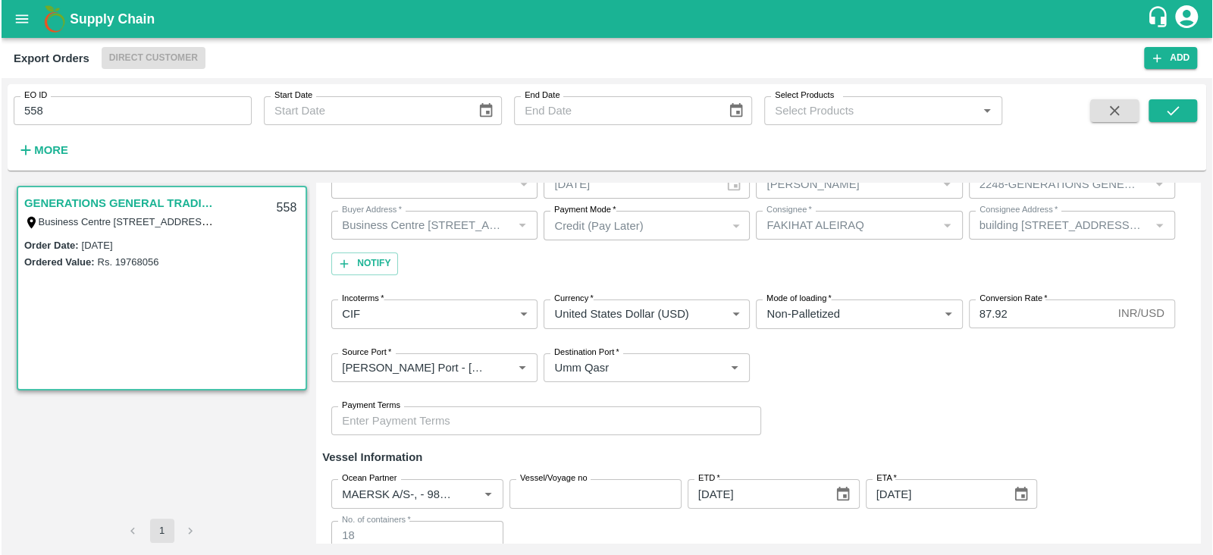
scroll to position [0, 0]
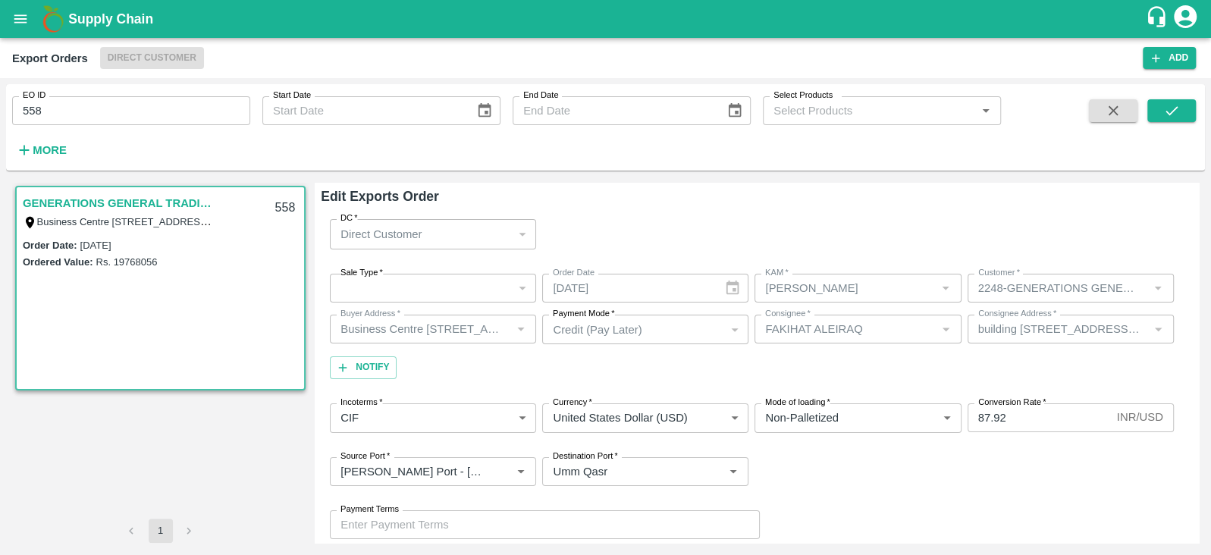
click at [451, 292] on div "​" at bounding box center [433, 288] width 206 height 29
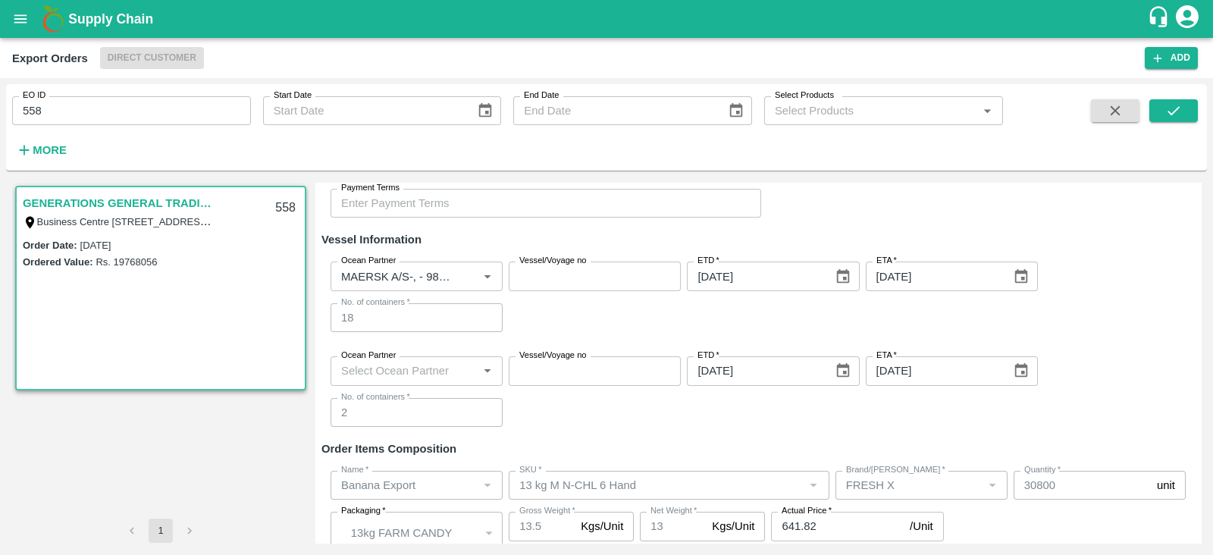
scroll to position [321, 0]
click at [468, 368] on input "Ocean Partner" at bounding box center [404, 371] width 138 height 20
click at [526, 402] on div "Ocean Partner Ocean Partner Vessel/Voyage no Vessel/Voyage no ETD   * 25/09/202…" at bounding box center [757, 391] width 873 height 95
click at [417, 371] on input "Ocean Partner" at bounding box center [404, 371] width 138 height 20
click at [547, 406] on div "Ocean Partner Ocean Partner Vessel/Voyage no Vessel/Voyage no ETD   * 25/09/202…" at bounding box center [757, 391] width 873 height 95
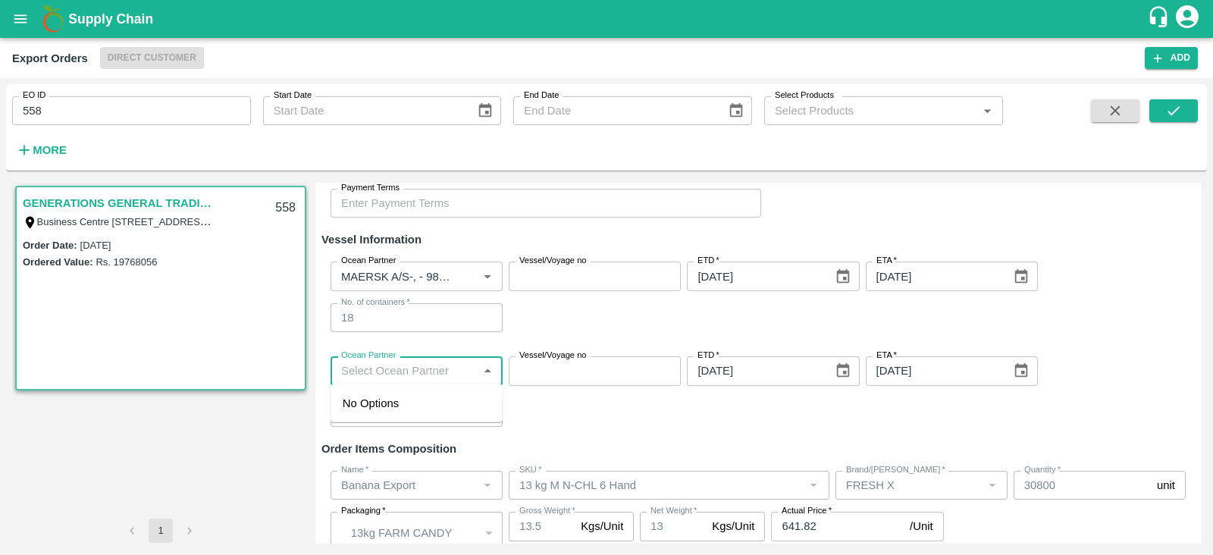
click at [426, 368] on input "Ocean Partner" at bounding box center [404, 371] width 138 height 20
click at [587, 415] on div "Ocean Partner Ocean Partner Vessel/Voyage no Vessel/Voyage no ETD   * 25/09/202…" at bounding box center [757, 391] width 873 height 95
click at [436, 365] on input "Ocean Partner" at bounding box center [404, 371] width 138 height 20
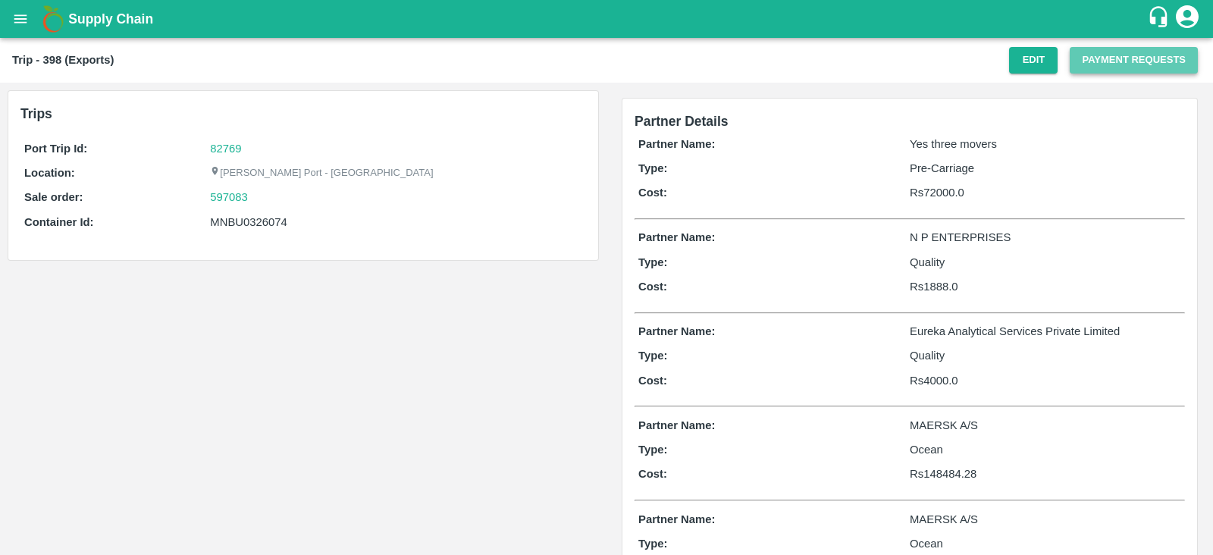
click at [1105, 61] on button "Payment Requests" at bounding box center [1134, 60] width 128 height 27
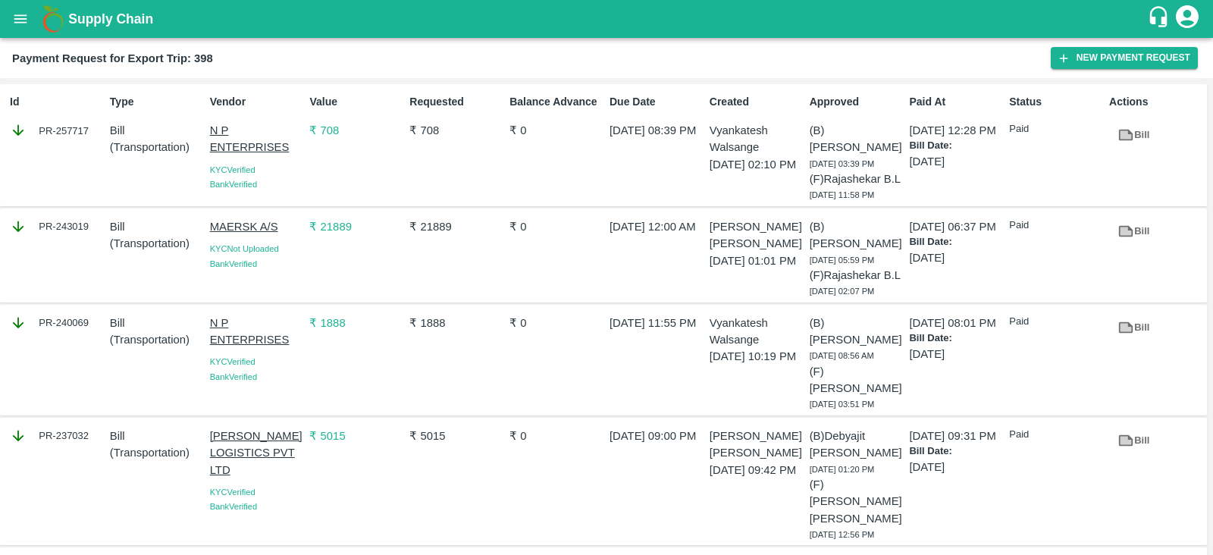
scroll to position [305, 0]
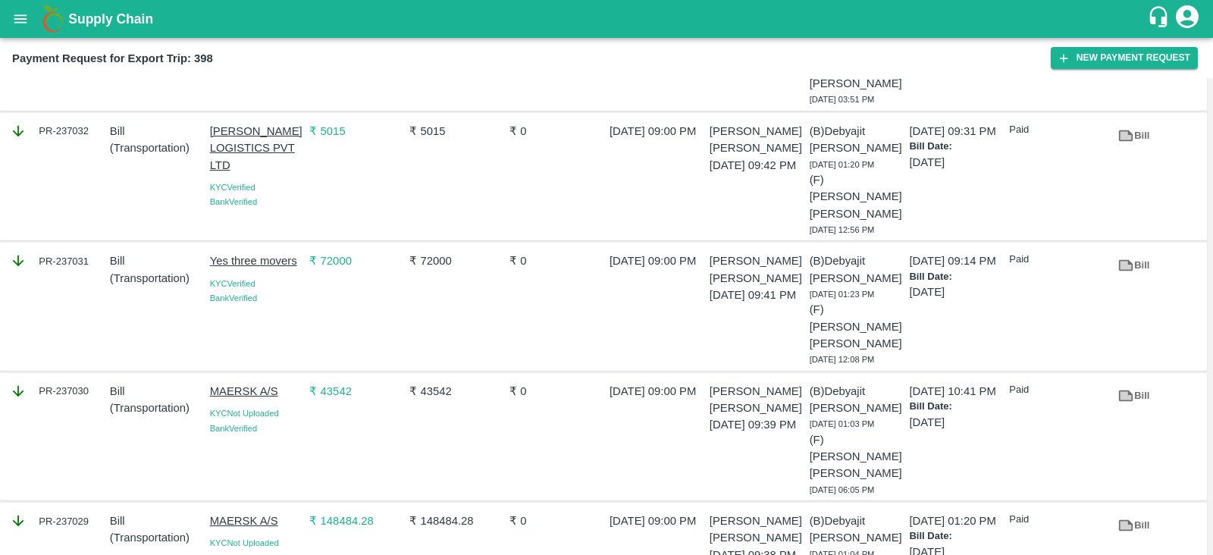
click at [1125, 522] on icon at bounding box center [1125, 526] width 11 height 8
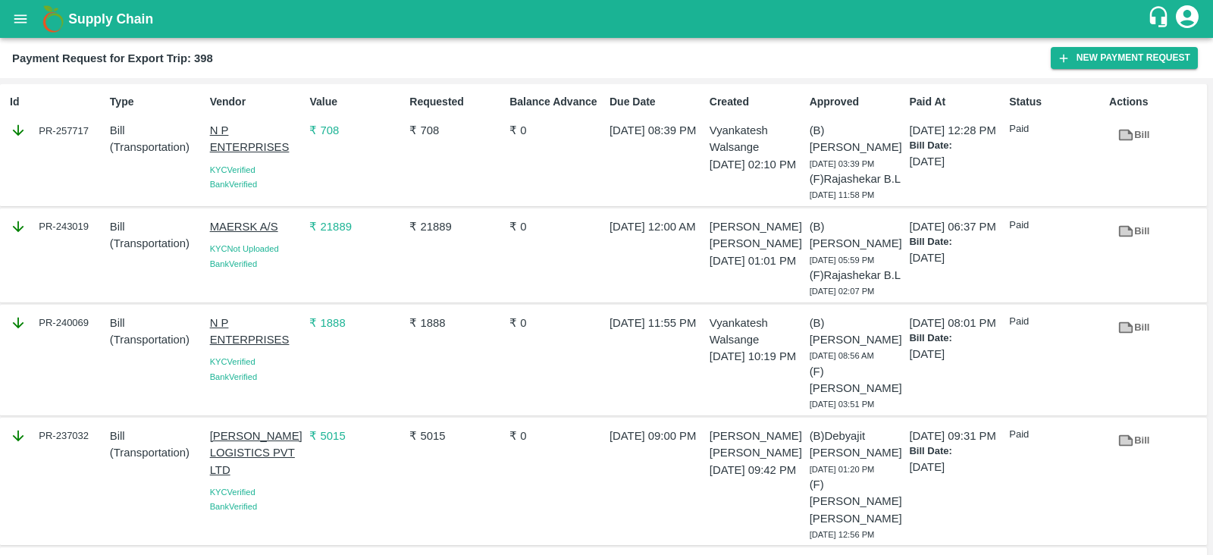
scroll to position [0, 0]
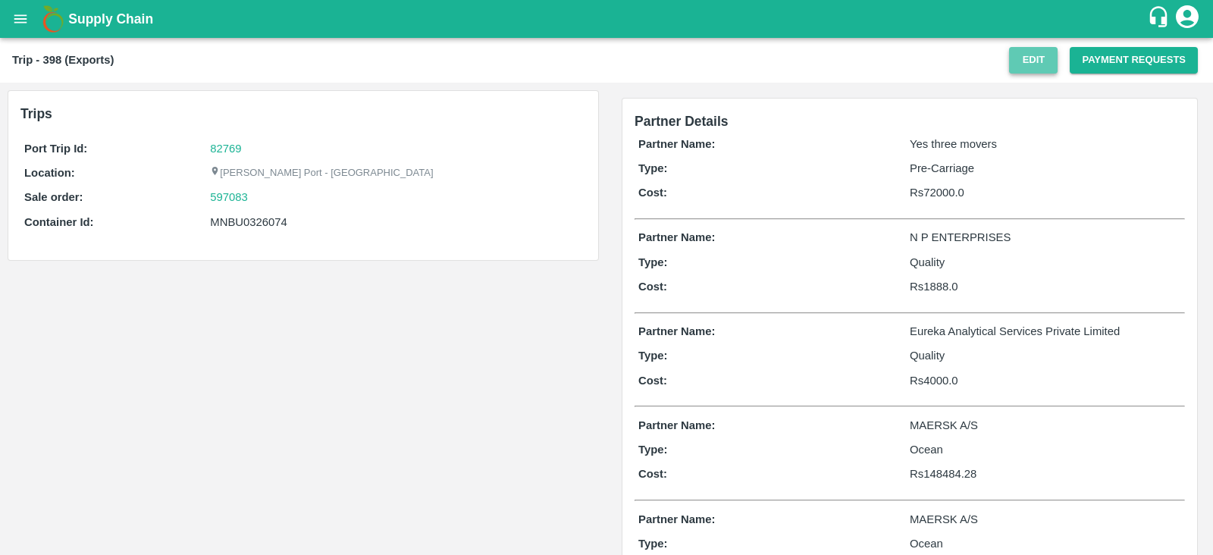
click at [1024, 53] on button "Edit" at bounding box center [1033, 60] width 49 height 27
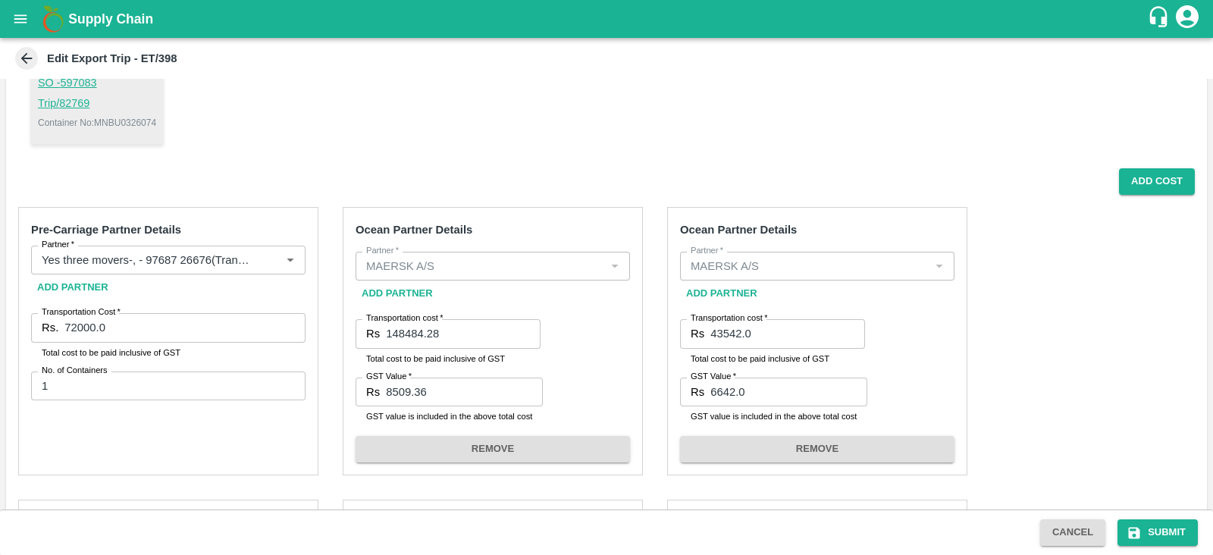
scroll to position [175, 0]
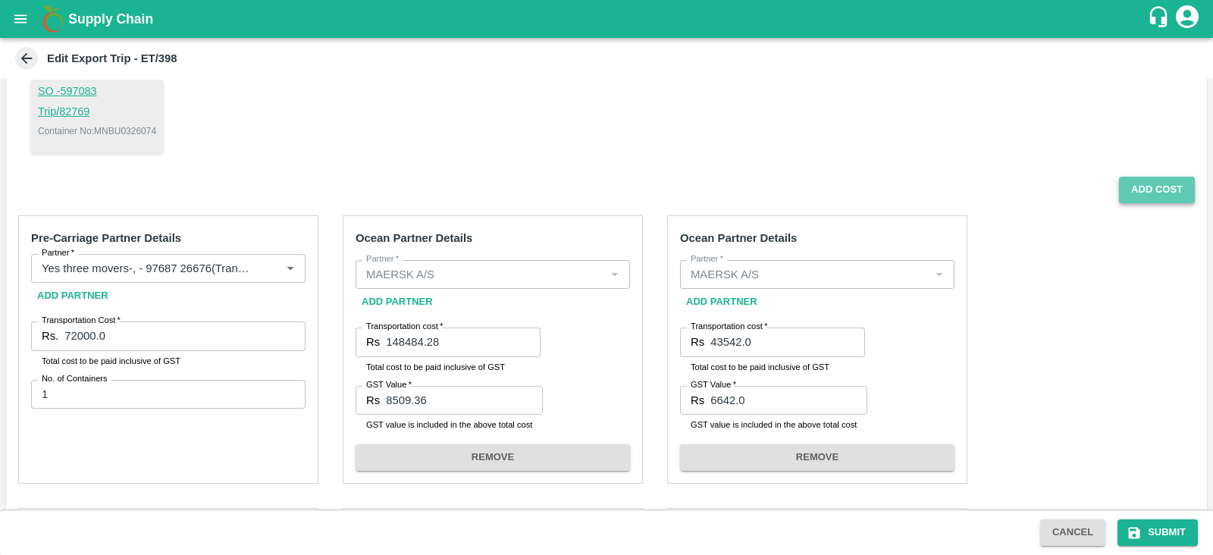
click at [1138, 190] on button "Add Cost" at bounding box center [1157, 190] width 76 height 27
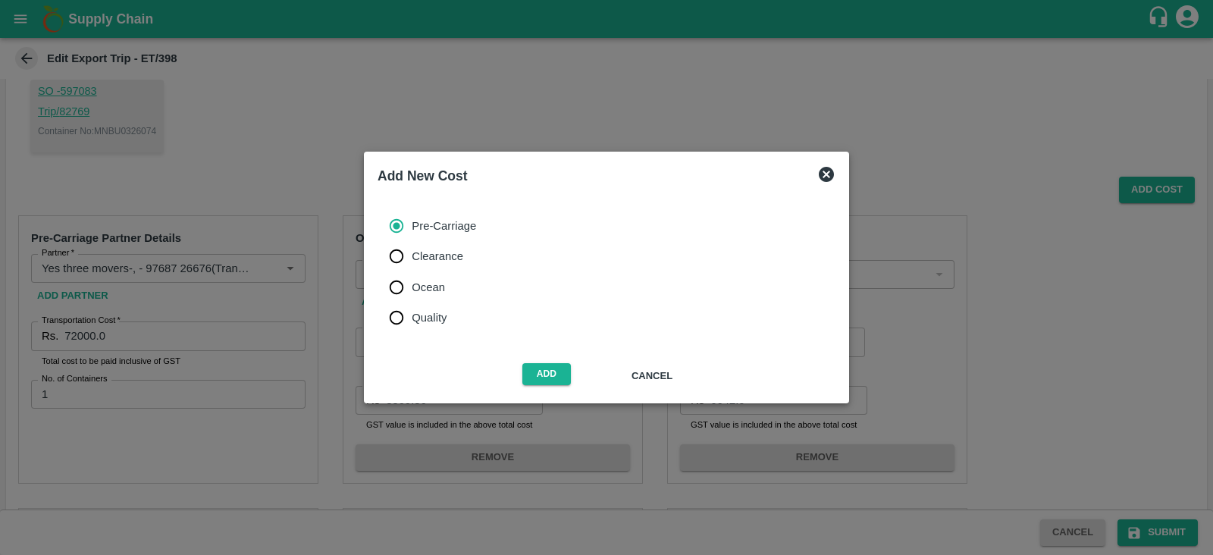
click at [440, 282] on span "Ocean" at bounding box center [428, 287] width 33 height 17
click at [412, 282] on input "Ocean" at bounding box center [396, 287] width 30 height 30
radio input "true"
click at [553, 378] on button "Add" at bounding box center [546, 374] width 49 height 22
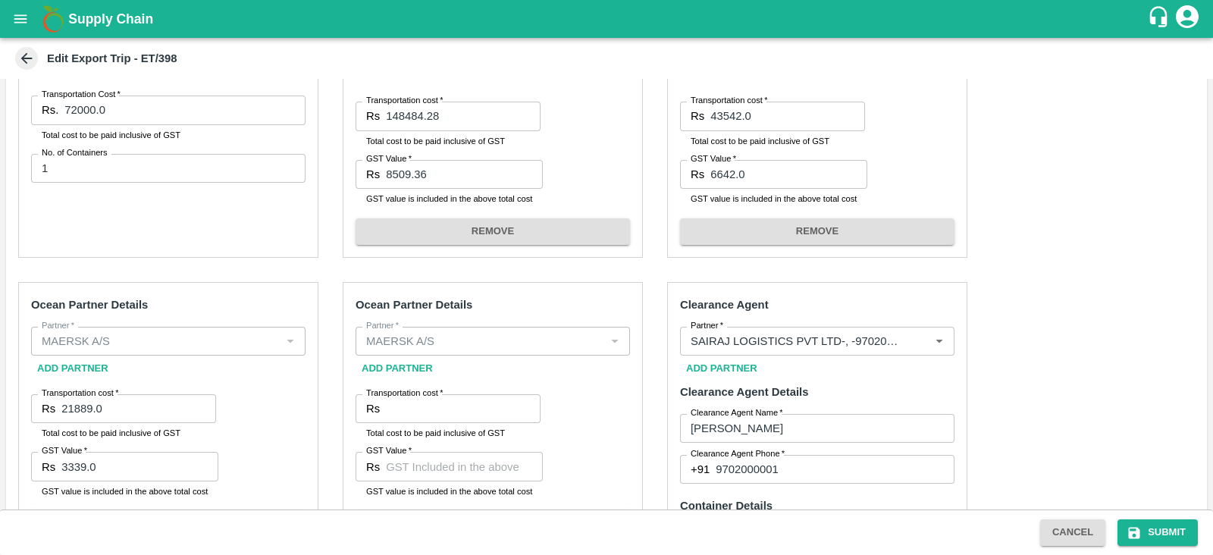
scroll to position [528, 0]
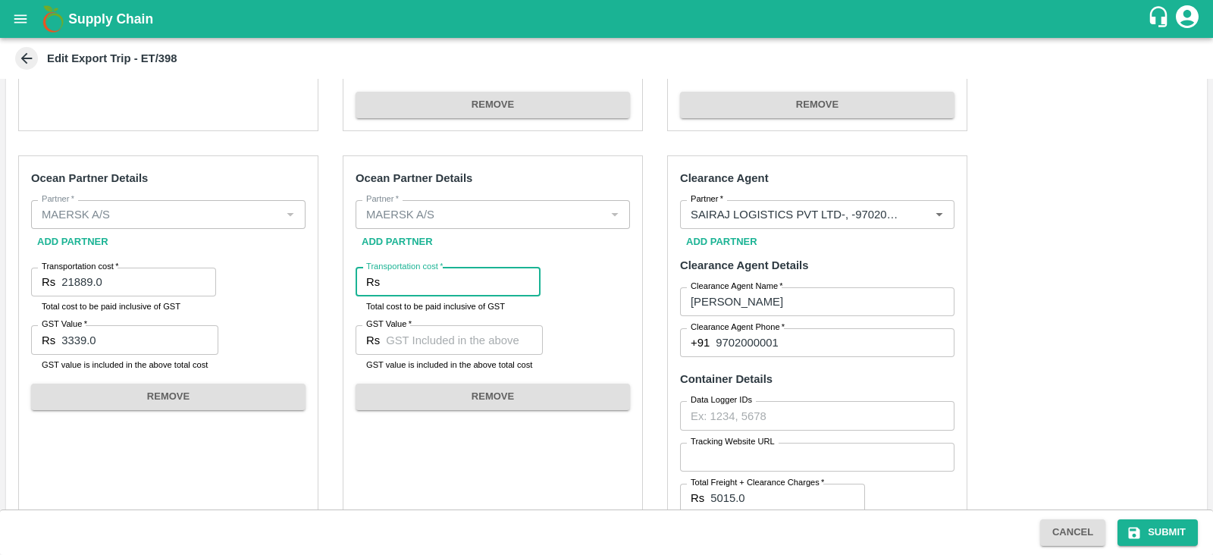
click at [481, 293] on input "Transportation cost   *" at bounding box center [463, 282] width 155 height 29
paste input "520.12"
type input "520.12"
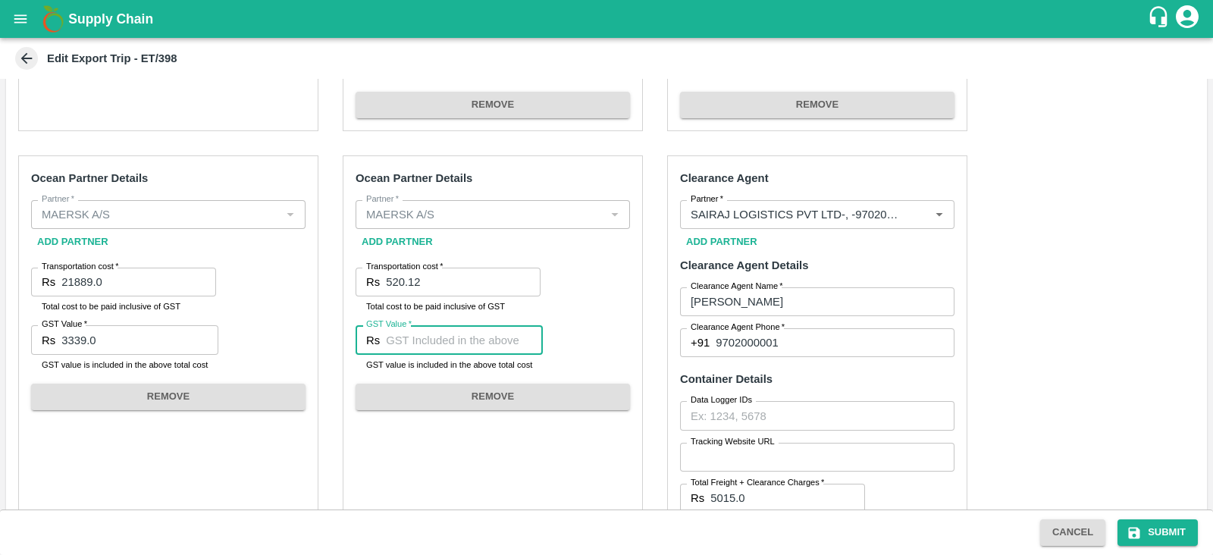
click at [450, 338] on input "GST Value   *" at bounding box center [464, 339] width 157 height 29
paste input "79.34"
type input "79.34"
click at [616, 318] on div "Ocean Partner Details Partner   * Partner   * Add Partner Transportation cost  …" at bounding box center [493, 384] width 300 height 458
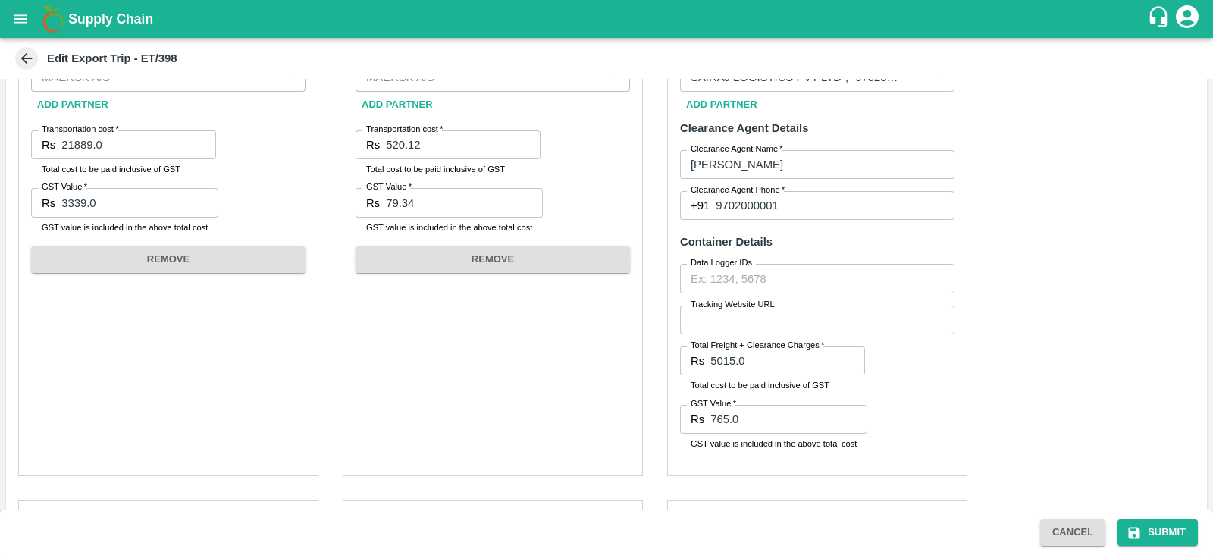
scroll to position [672, 0]
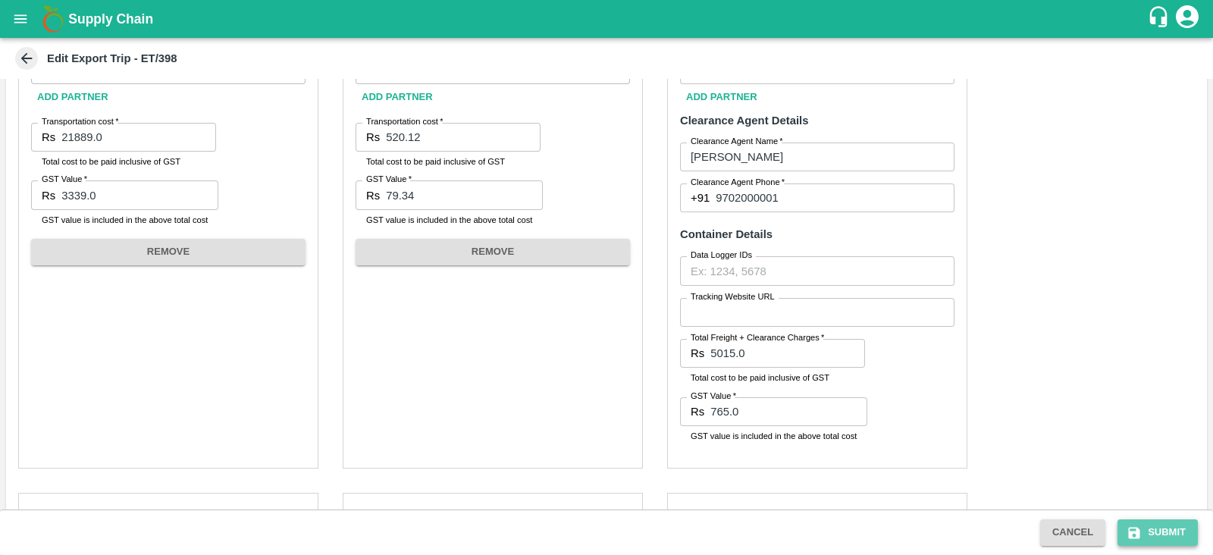
click at [1144, 522] on button "Submit" at bounding box center [1157, 532] width 80 height 27
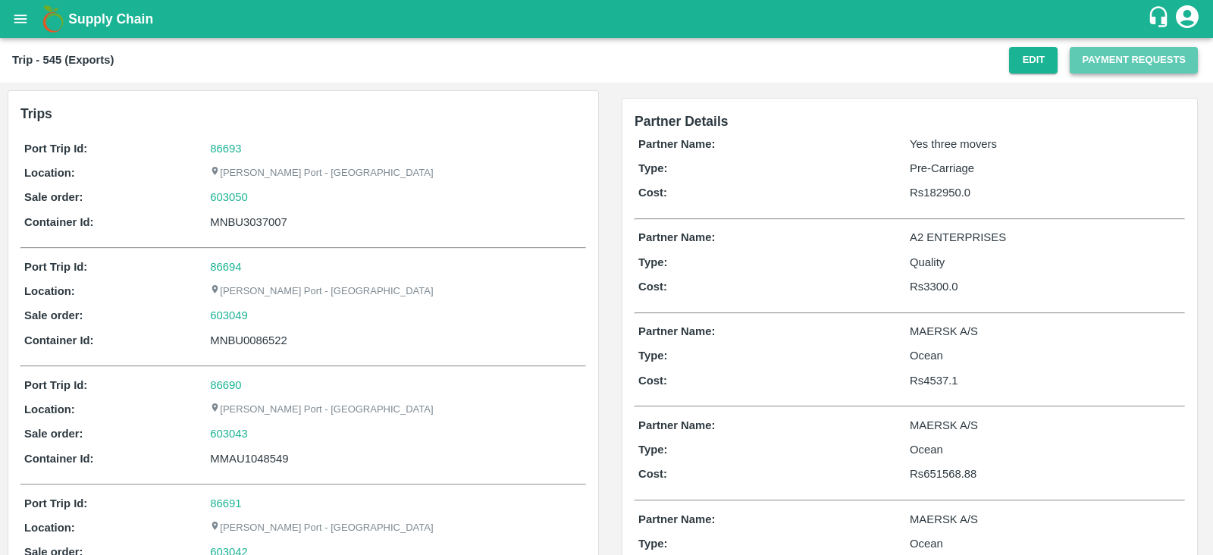
click at [1143, 58] on button "Payment Requests" at bounding box center [1134, 60] width 128 height 27
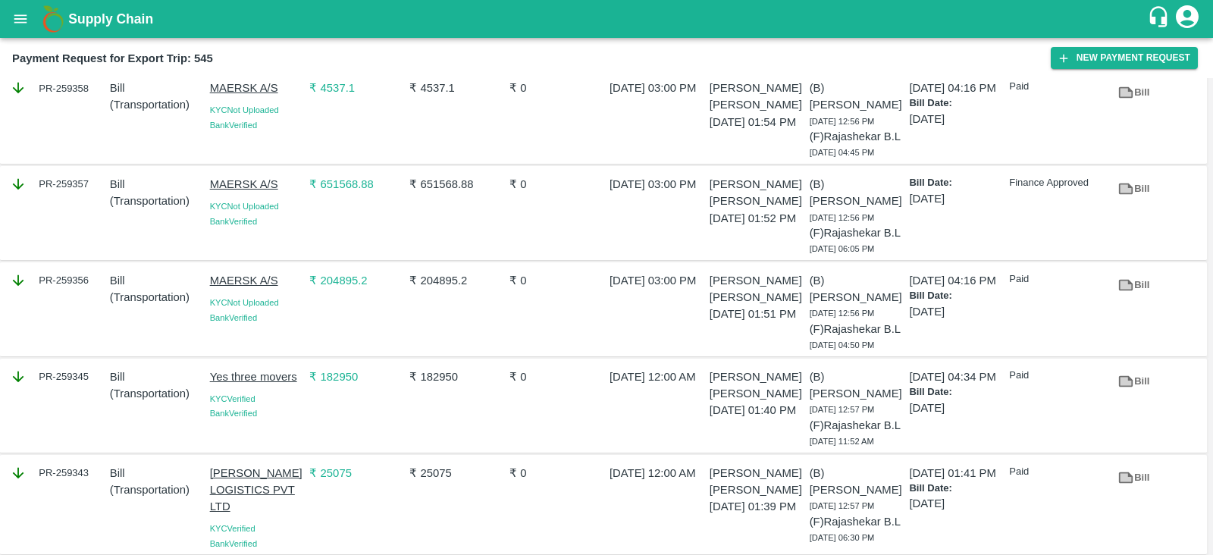
scroll to position [43, 0]
click at [1135, 202] on link "Bill" at bounding box center [1133, 188] width 49 height 27
click at [64, 217] on div "PR-259357" at bounding box center [54, 212] width 100 height 86
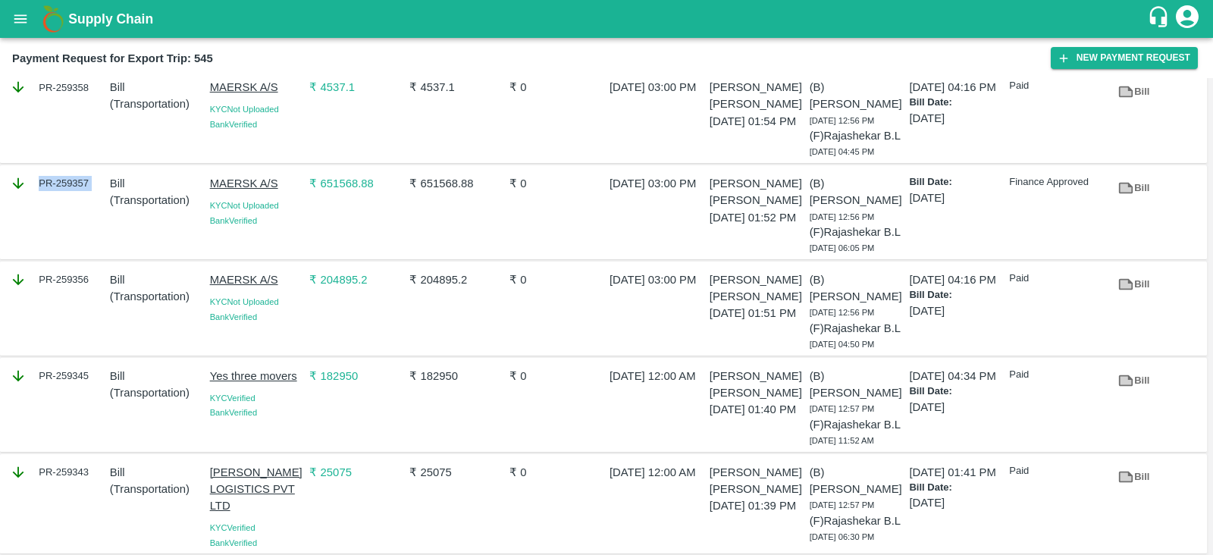
click at [64, 217] on div "PR-259357" at bounding box center [54, 212] width 100 height 86
copy div "PR-259357"
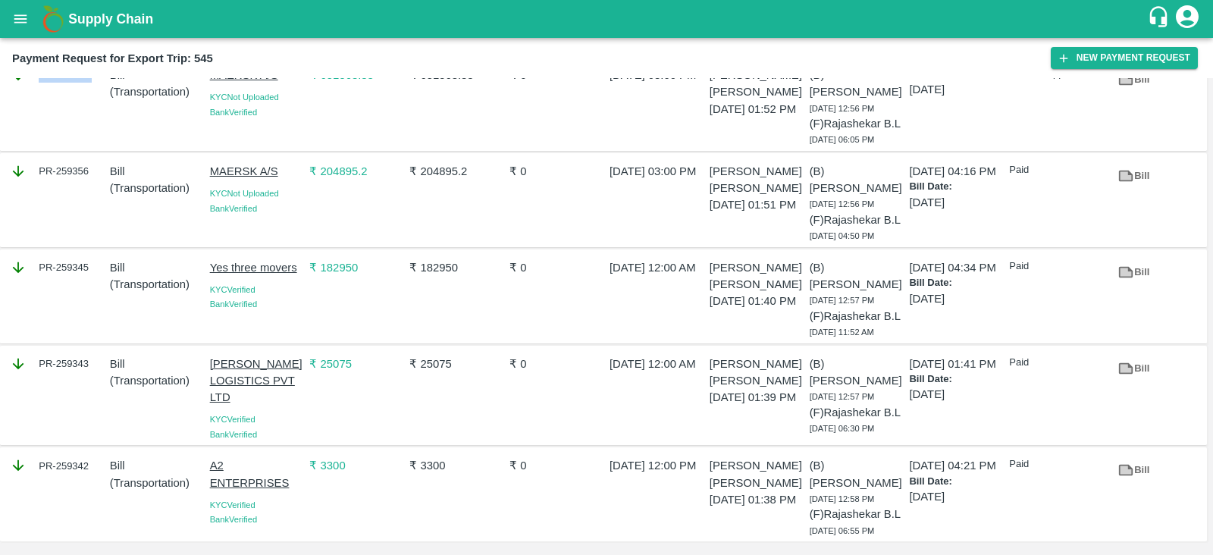
scroll to position [0, 0]
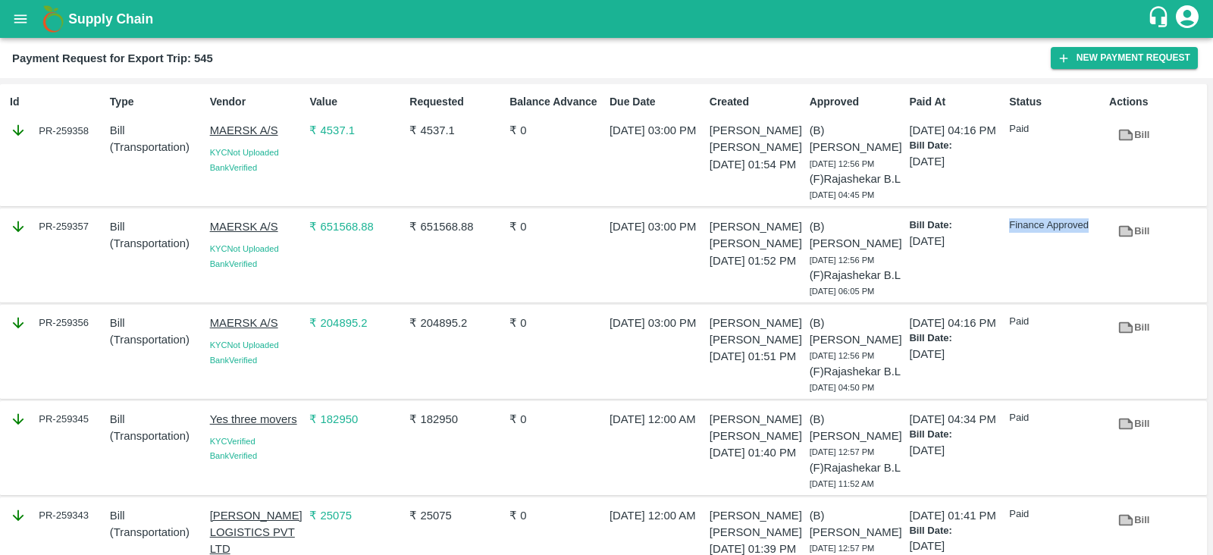
drag, startPoint x: 1007, startPoint y: 240, endPoint x: 1091, endPoint y: 240, distance: 84.1
click at [1091, 240] on div "Finance Approved" at bounding box center [1053, 255] width 100 height 86
copy p "Finance Approved"
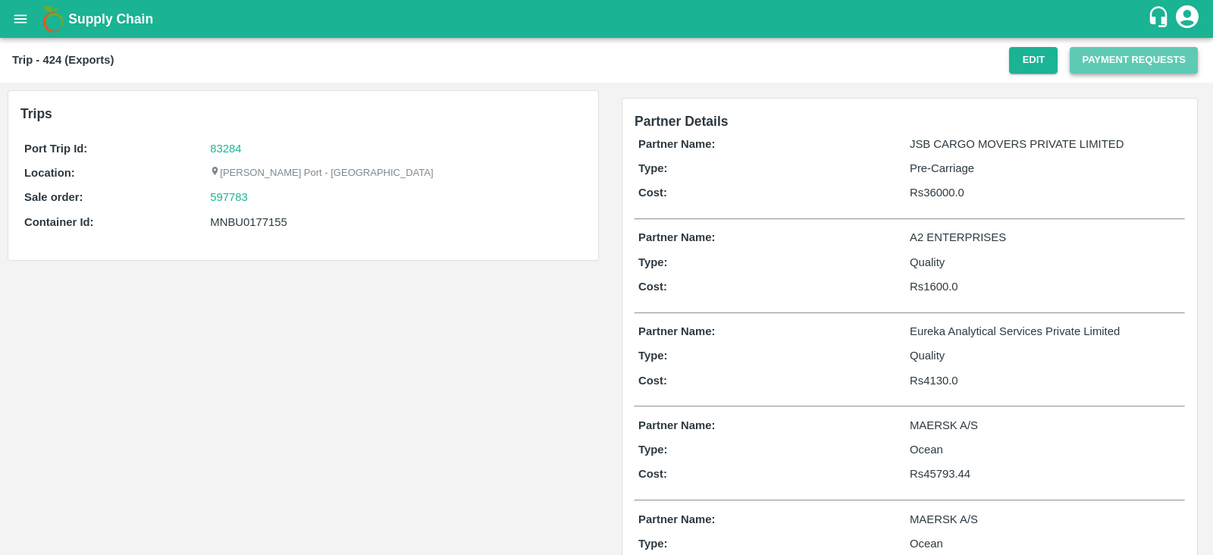
click at [1084, 52] on button "Payment Requests" at bounding box center [1134, 60] width 128 height 27
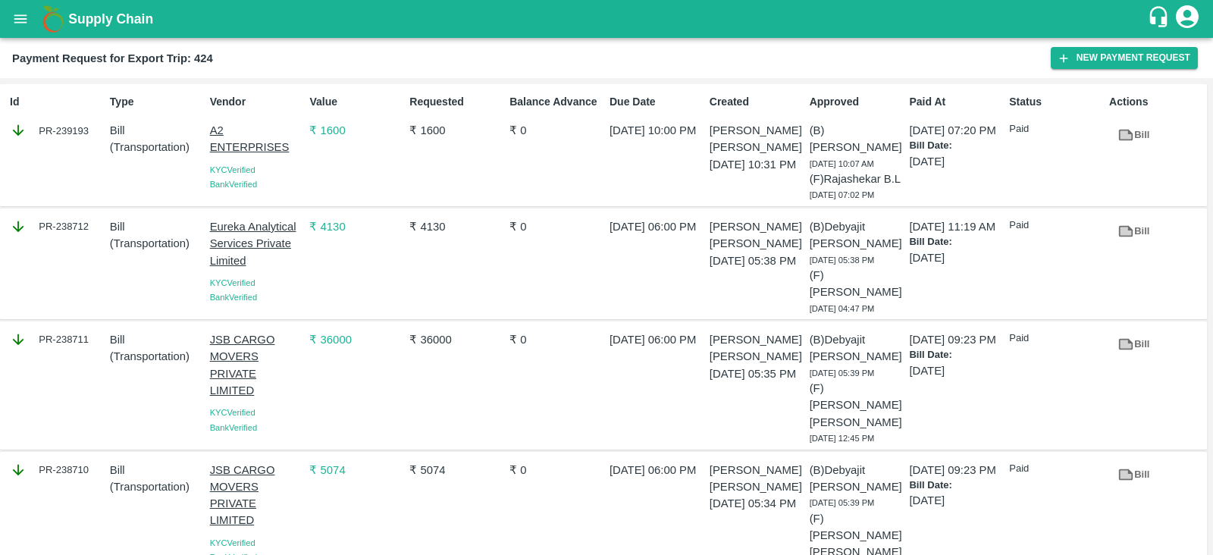
scroll to position [265, 0]
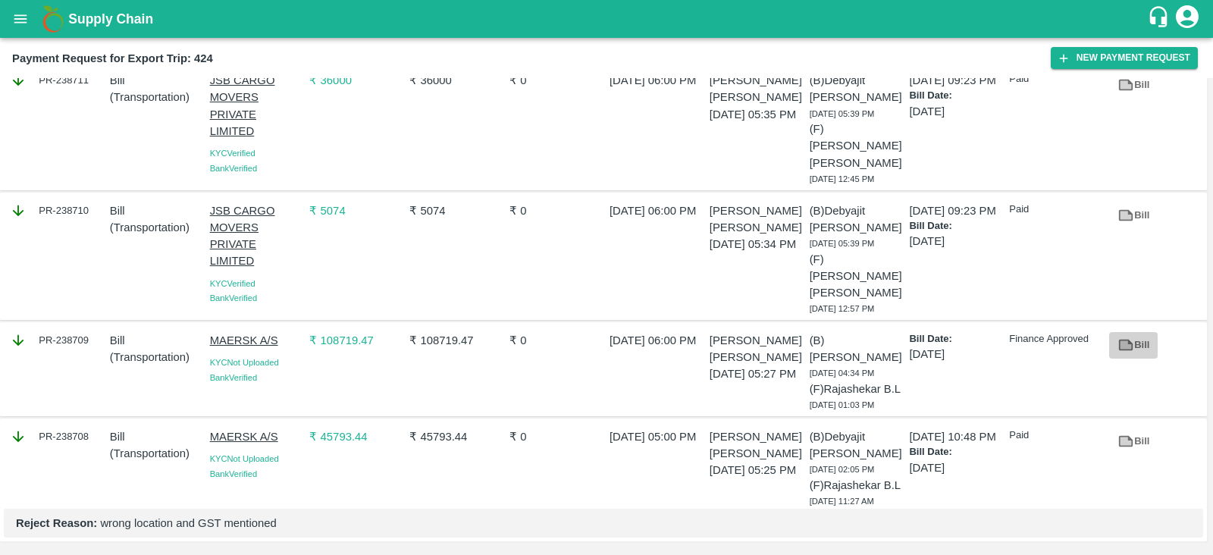
click at [1133, 332] on link "Bill" at bounding box center [1133, 345] width 49 height 27
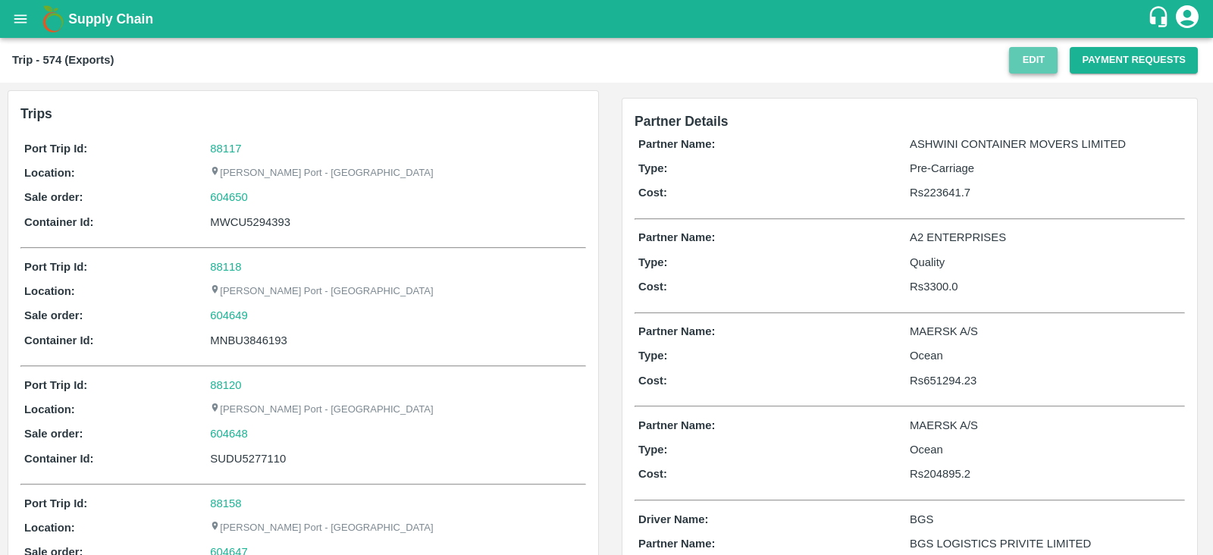
click at [1020, 68] on button "Edit" at bounding box center [1033, 60] width 49 height 27
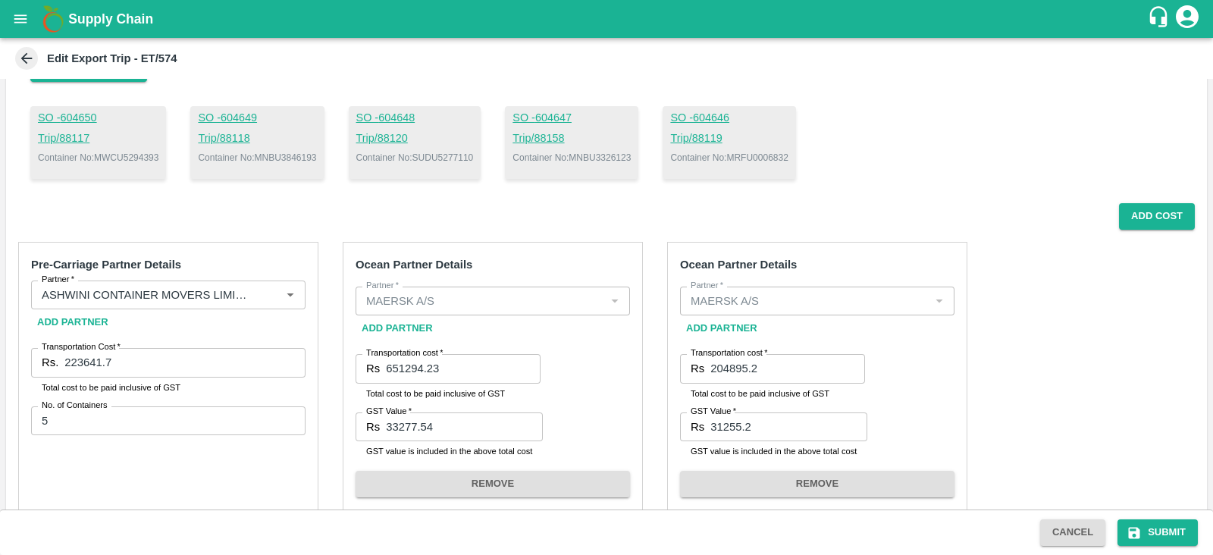
scroll to position [114, 0]
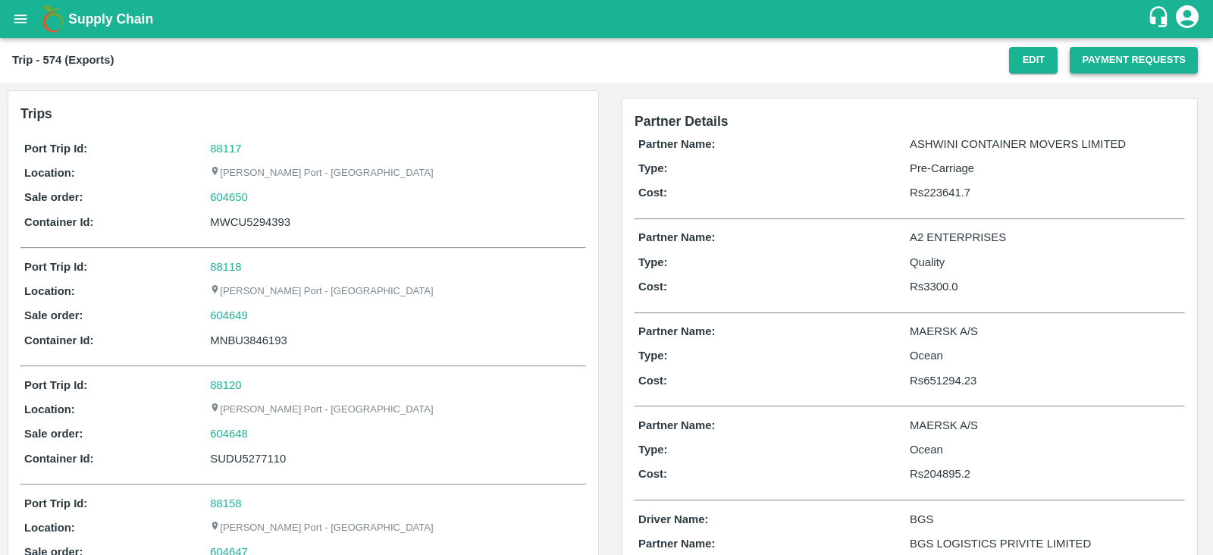
click at [1107, 61] on button "Payment Requests" at bounding box center [1134, 60] width 128 height 27
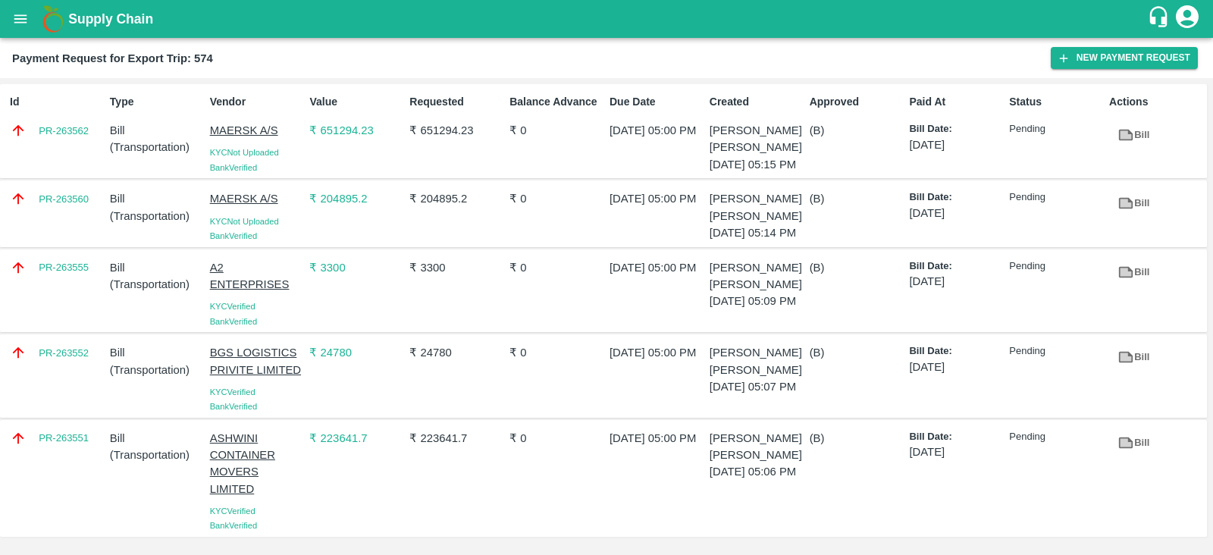
click at [73, 146] on div "Id PR-263562" at bounding box center [54, 131] width 100 height 86
click at [73, 174] on div "Id PR-263562" at bounding box center [54, 131] width 100 height 86
click at [67, 156] on div "Id PR-263562" at bounding box center [54, 131] width 100 height 86
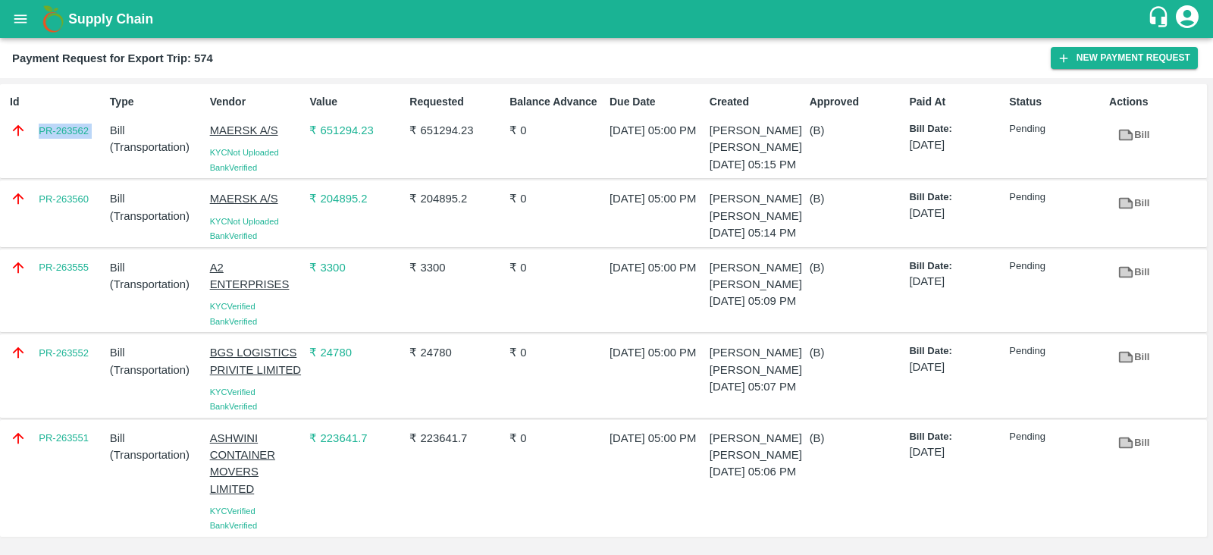
click at [67, 156] on div "Id PR-263562" at bounding box center [54, 131] width 100 height 86
copy link "PR-263562"
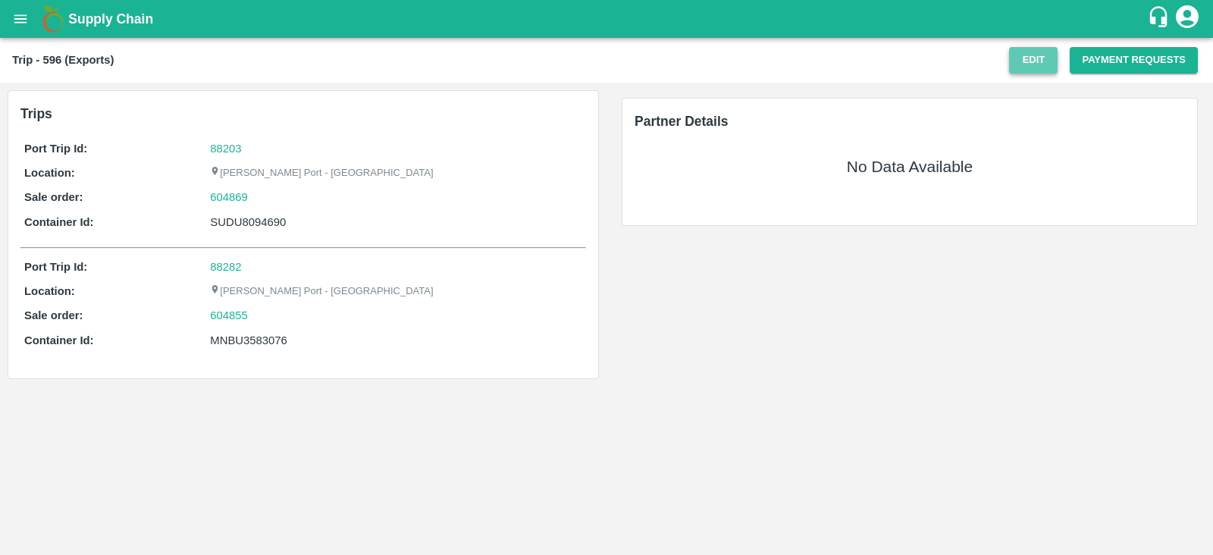
click at [1021, 55] on button "Edit" at bounding box center [1033, 60] width 49 height 27
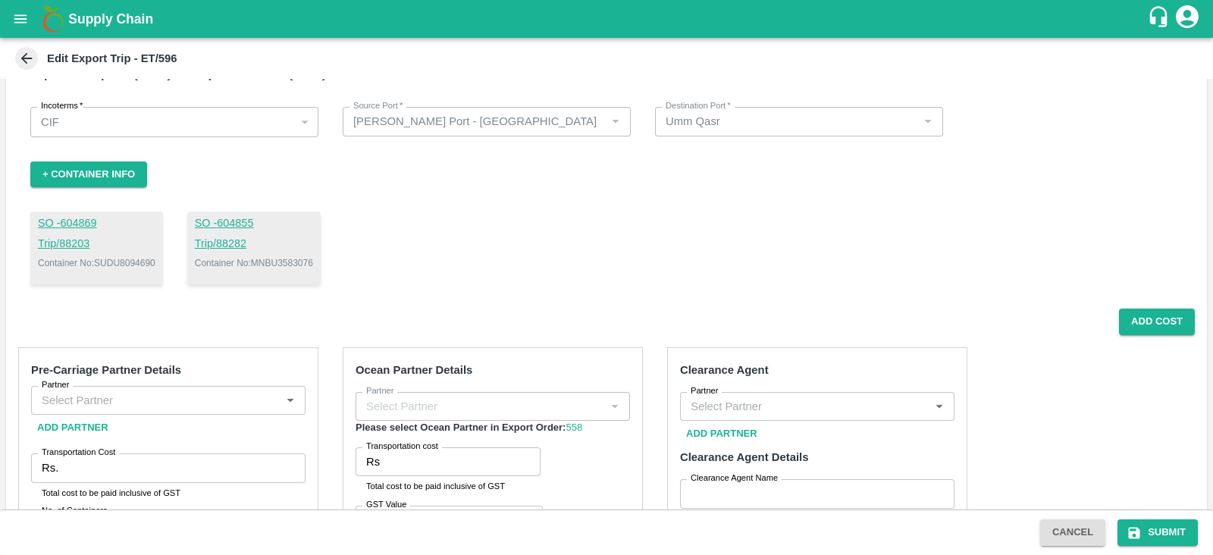
scroll to position [27, 0]
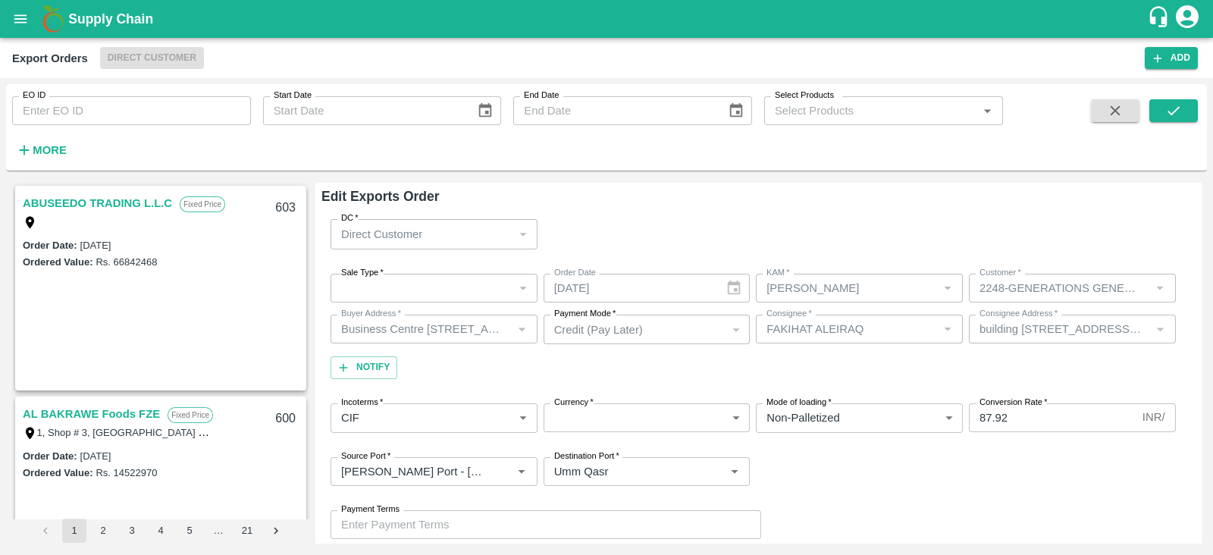
type input "[PERSON_NAME]"
type input "2248-GENERATIONS GENERAL TRADING LLC"
type input "Business Centre [STREET_ADDRESS], [GEOGRAPHIC_DATA]"
type input "FAKIHAT ALEIRAQ"
type input "building [STREET_ADDRESS][PERSON_NAME]"
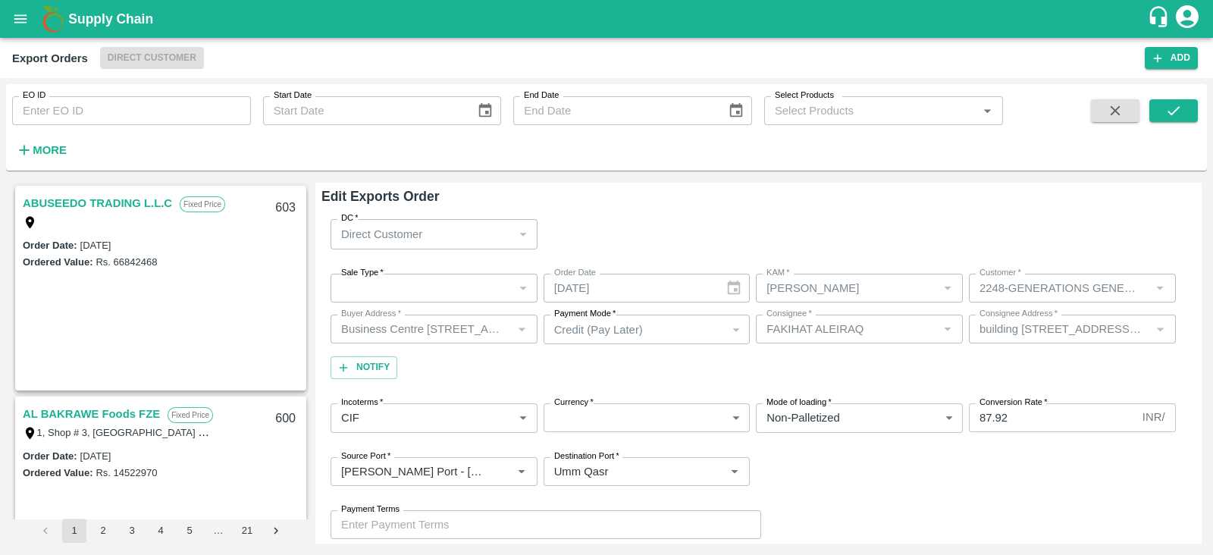
type input "[PERSON_NAME] Port - [GEOGRAPHIC_DATA]"
type input "Umm Qasr"
type input "MAERSK A/S-, - 9869693940(Transporter)"
type input "Banana Export"
type input "13 kg M N-CHL 6 Hand"
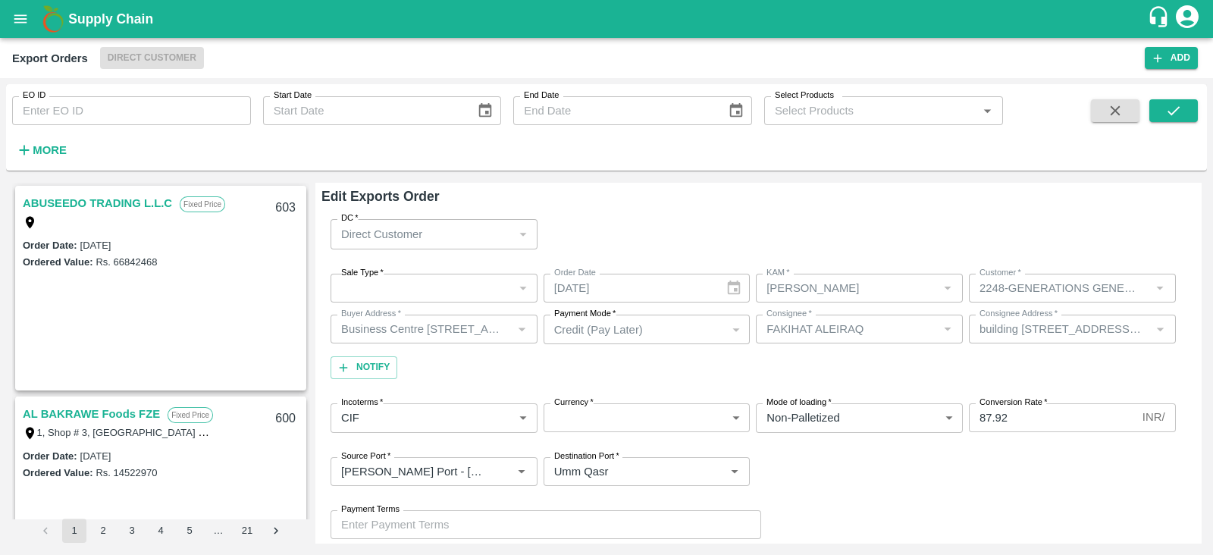
type input "FRESH X"
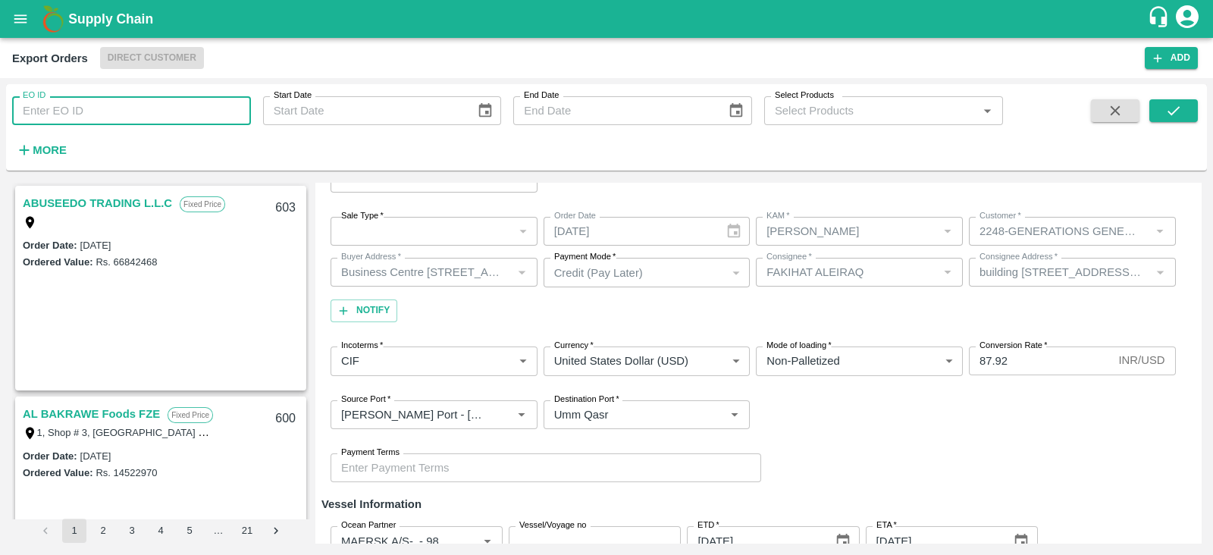
click at [148, 117] on input "EO ID" at bounding box center [131, 110] width 239 height 29
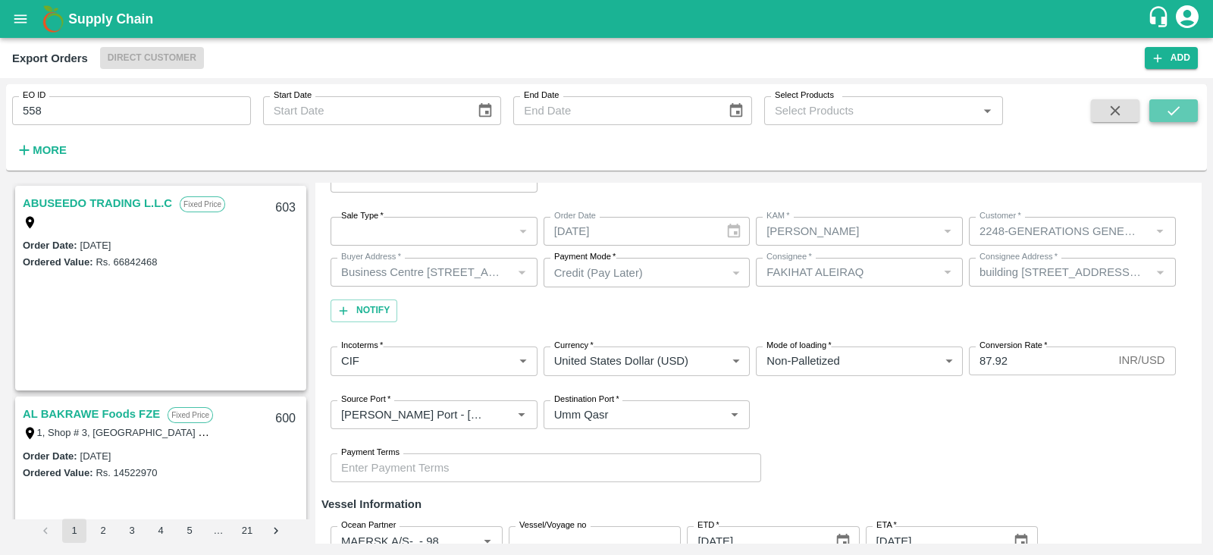
click at [1178, 116] on icon "submit" at bounding box center [1173, 110] width 17 height 17
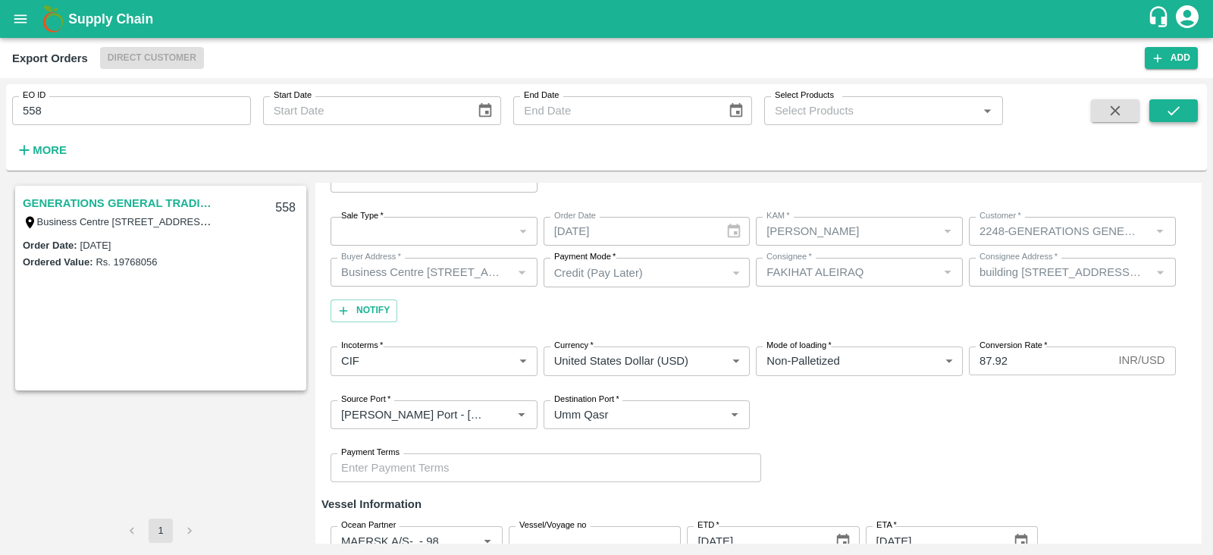
click at [1177, 102] on icon "submit" at bounding box center [1173, 110] width 17 height 17
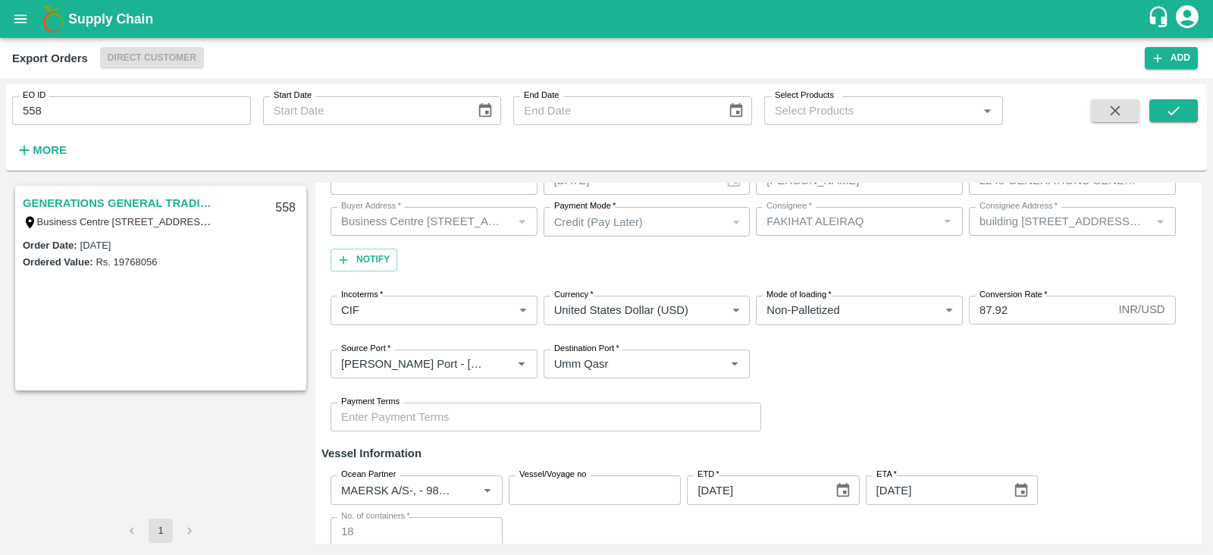
scroll to position [99, 0]
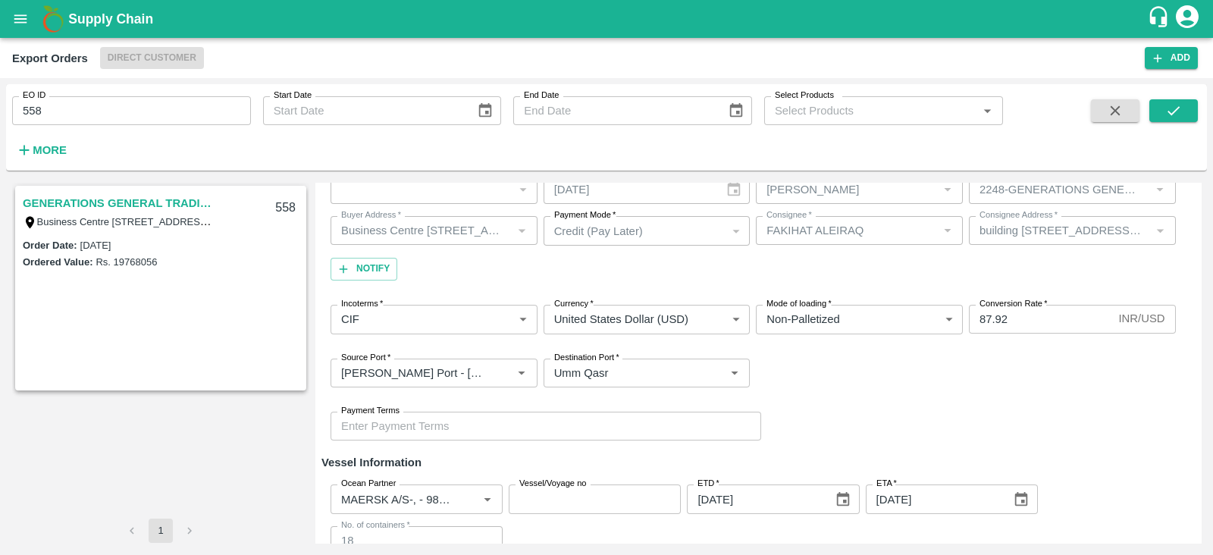
click at [158, 202] on link "GENERATIONS GENERAL TRADING LLC" at bounding box center [118, 203] width 190 height 20
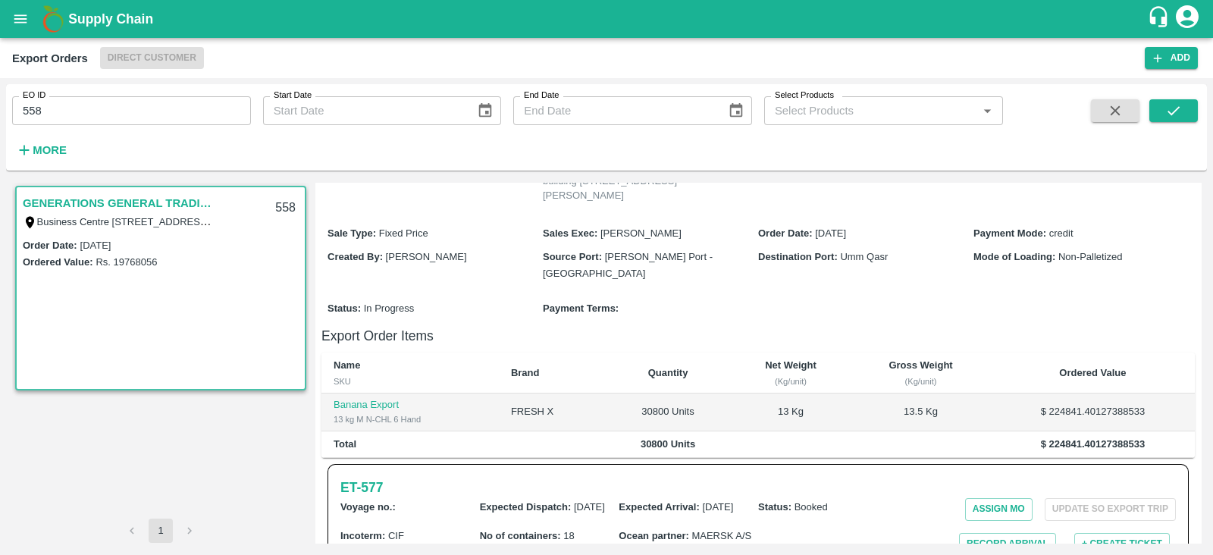
scroll to position [258, 0]
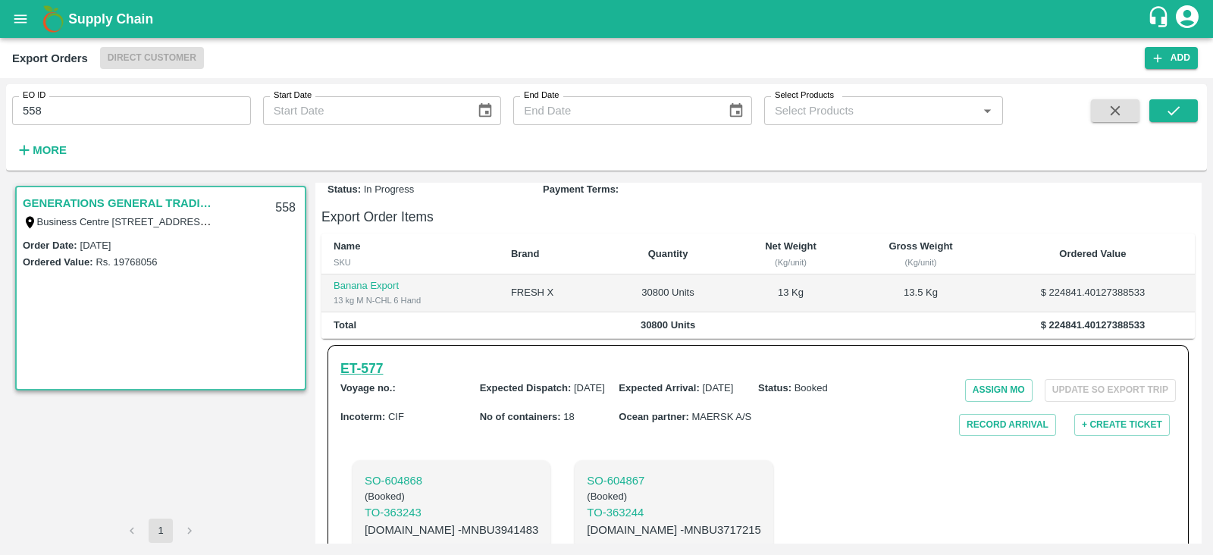
click at [354, 370] on h6 "ET- 577" at bounding box center [361, 368] width 42 height 21
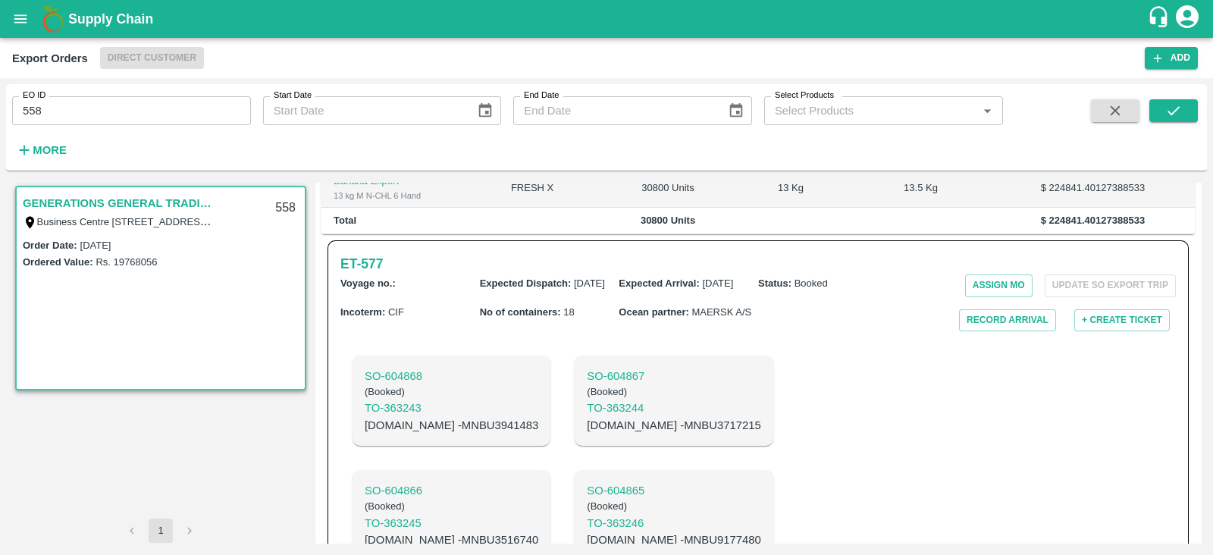
click at [598, 434] on p "[DOMAIN_NAME] - MNBU3717215" at bounding box center [674, 425] width 174 height 17
copy p "MNBU3717215"
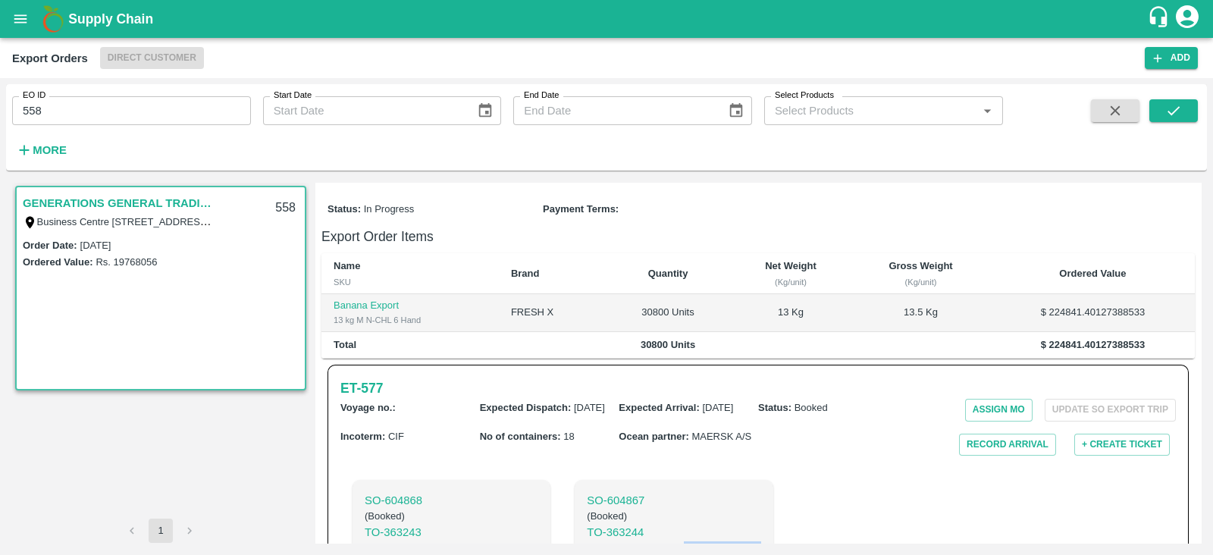
scroll to position [249, 0]
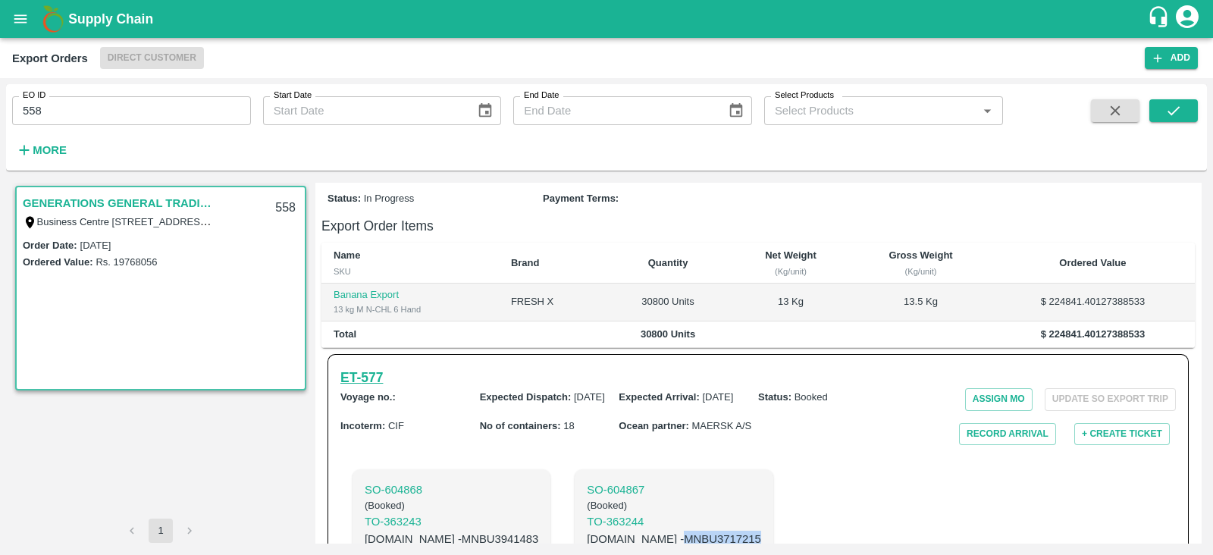
click at [383, 381] on h6 "ET- 577" at bounding box center [361, 377] width 42 height 21
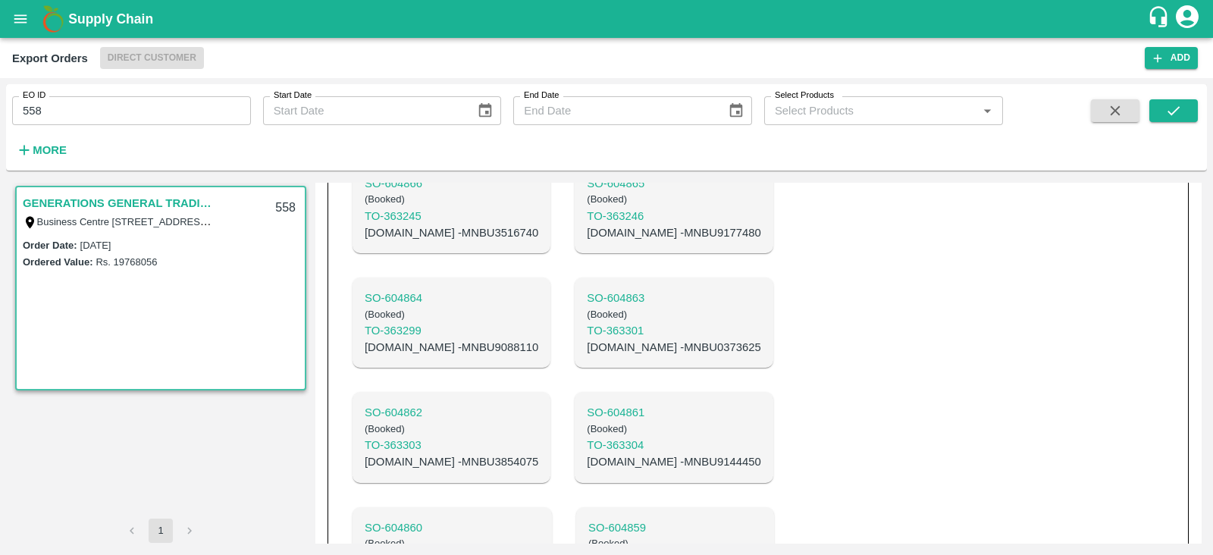
scroll to position [721, 0]
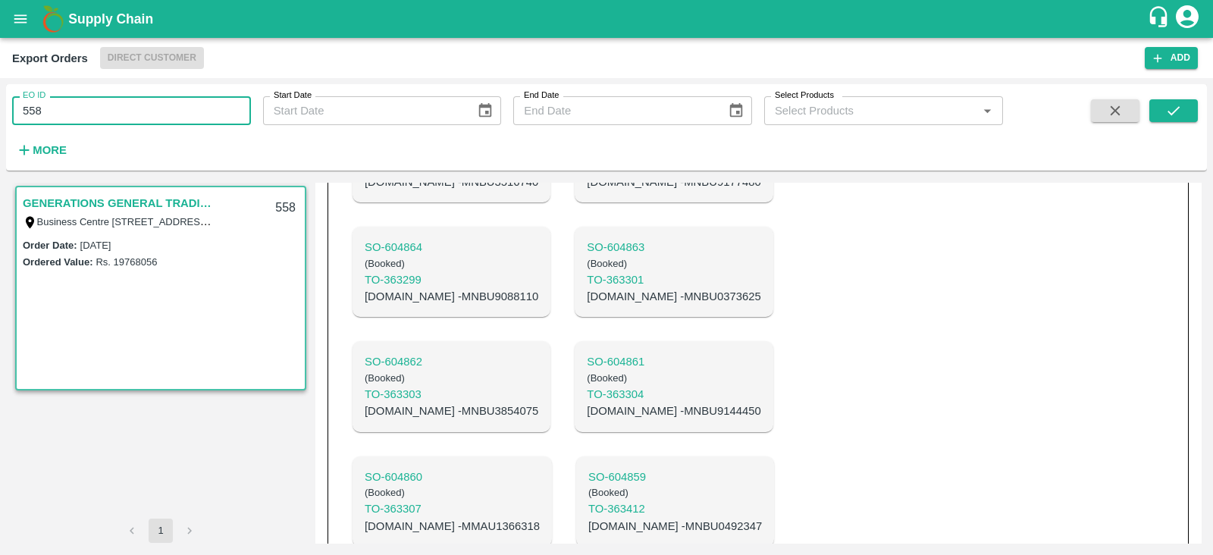
click at [153, 115] on input "558" at bounding box center [131, 110] width 239 height 29
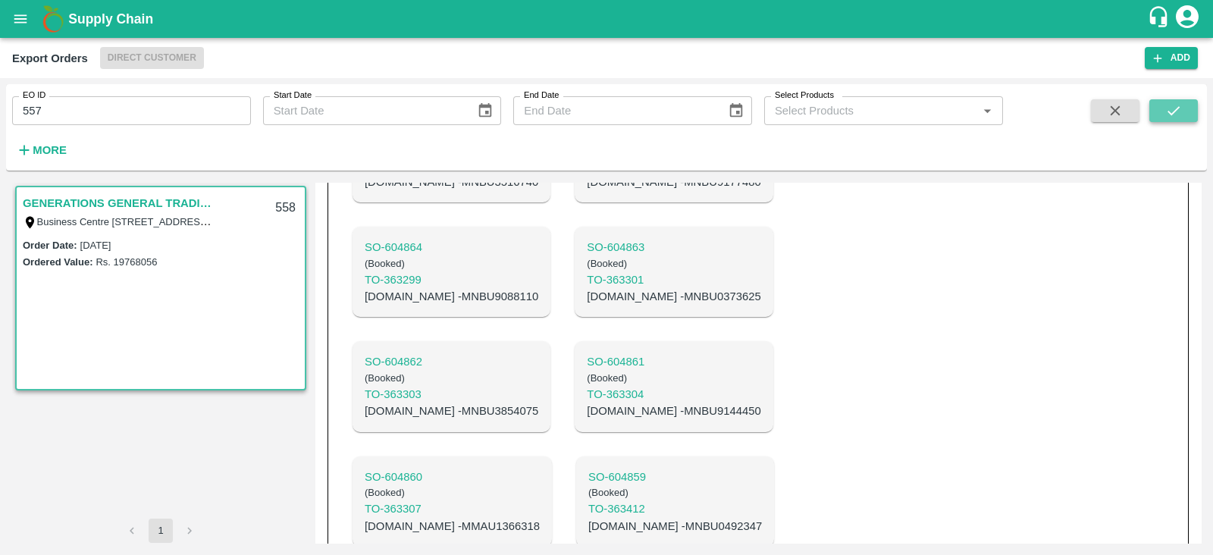
click at [1165, 109] on icon "submit" at bounding box center [1173, 110] width 17 height 17
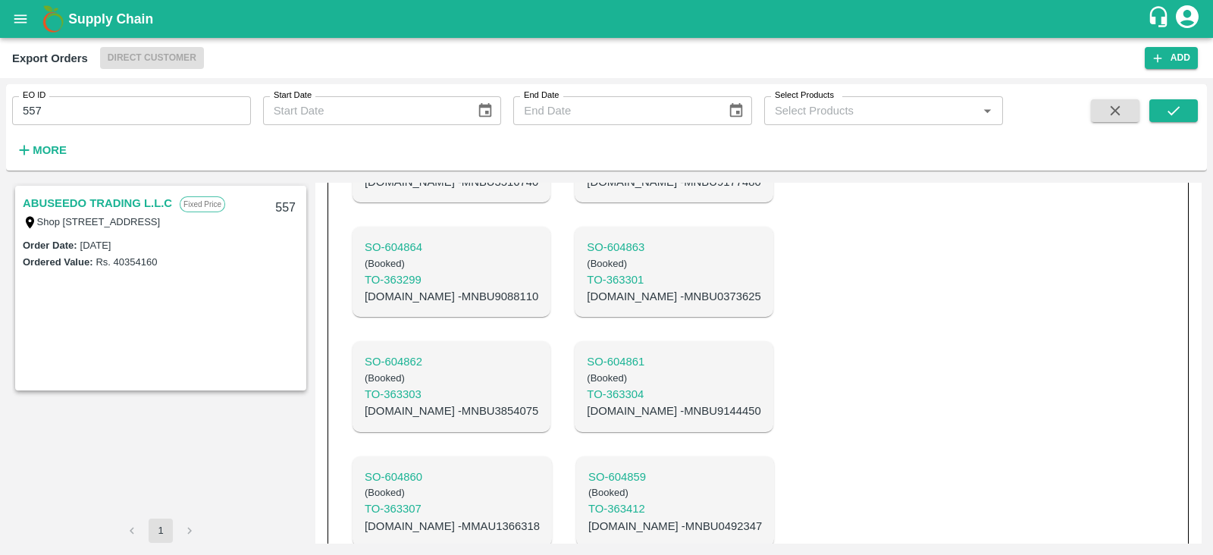
click at [131, 199] on link "ABUSEEDO TRADING L.L.C" at bounding box center [97, 203] width 149 height 20
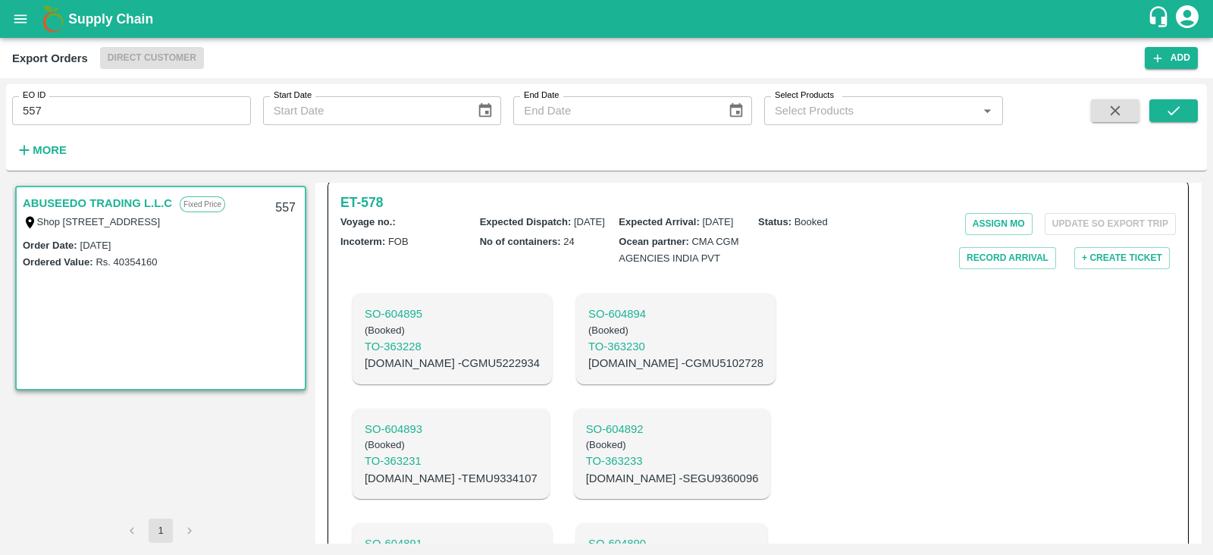
scroll to position [498, 0]
click at [370, 211] on h6 "ET- 578" at bounding box center [361, 202] width 42 height 21
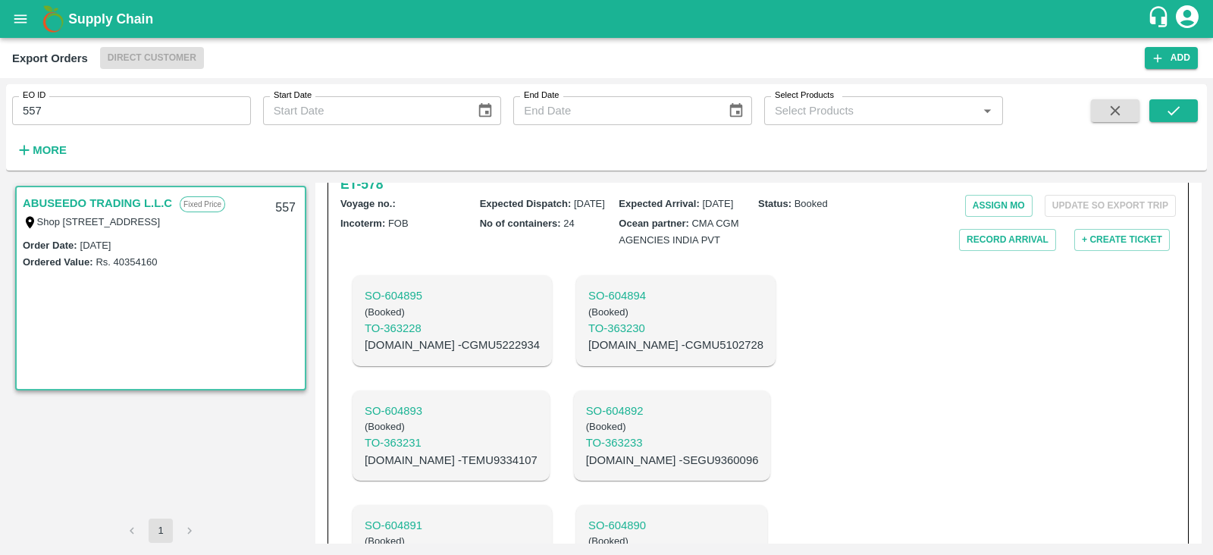
scroll to position [515, 0]
click at [604, 354] on p "[DOMAIN_NAME] - CGMU5102728" at bounding box center [675, 345] width 175 height 17
copy p "CGMU5102728"
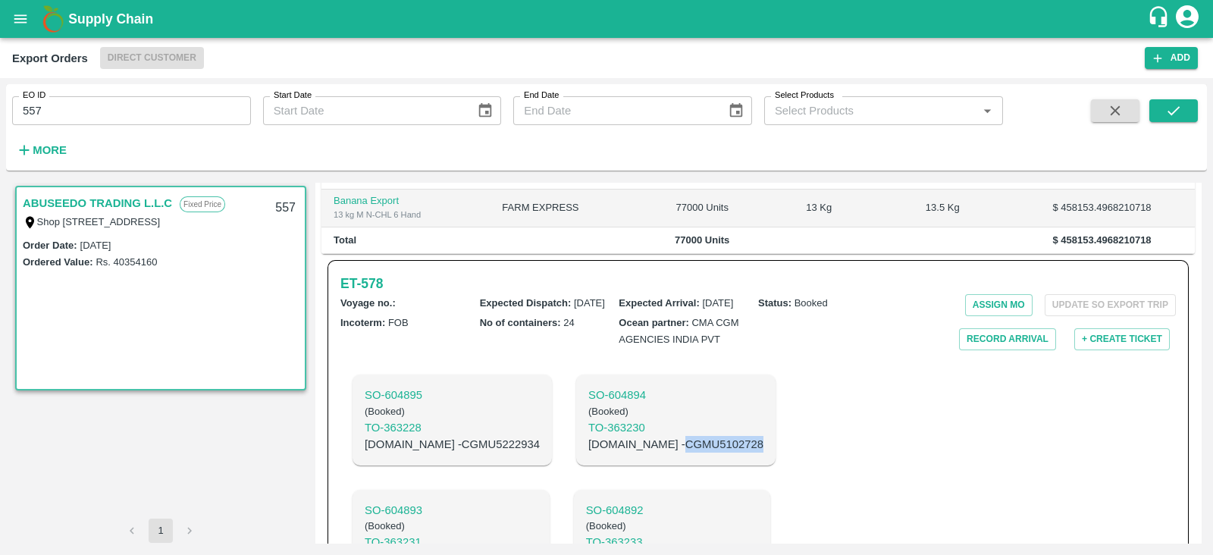
scroll to position [415, 0]
click at [434, 455] on p "[DOMAIN_NAME] - CGMU5222934" at bounding box center [452, 446] width 175 height 17
copy p "CGMU5222934"
click at [380, 296] on h6 "ET- 578" at bounding box center [361, 285] width 42 height 21
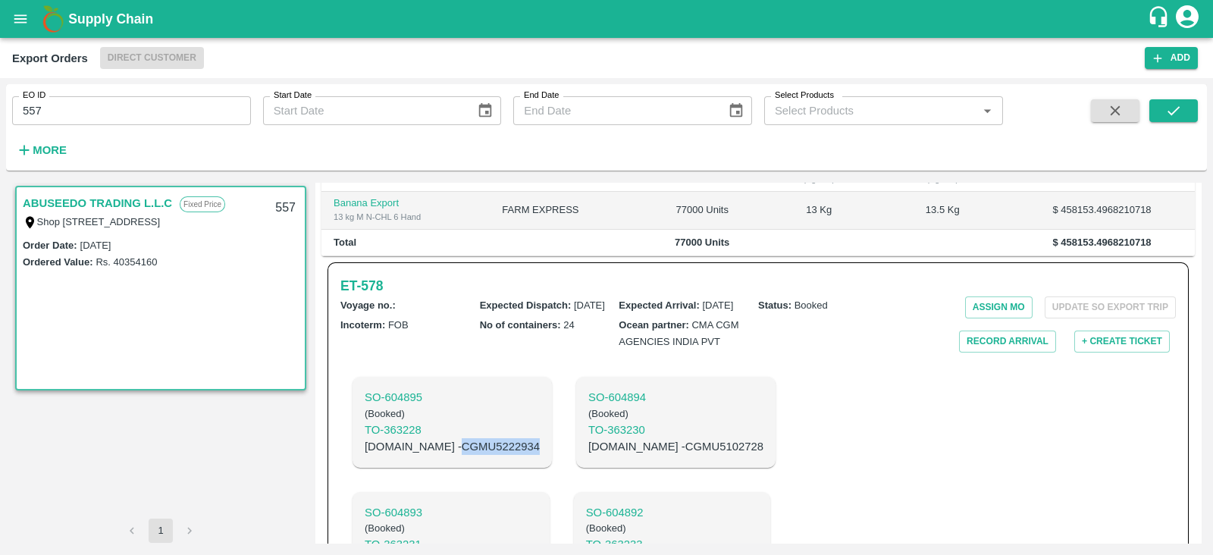
copy p "CGMU5222934"
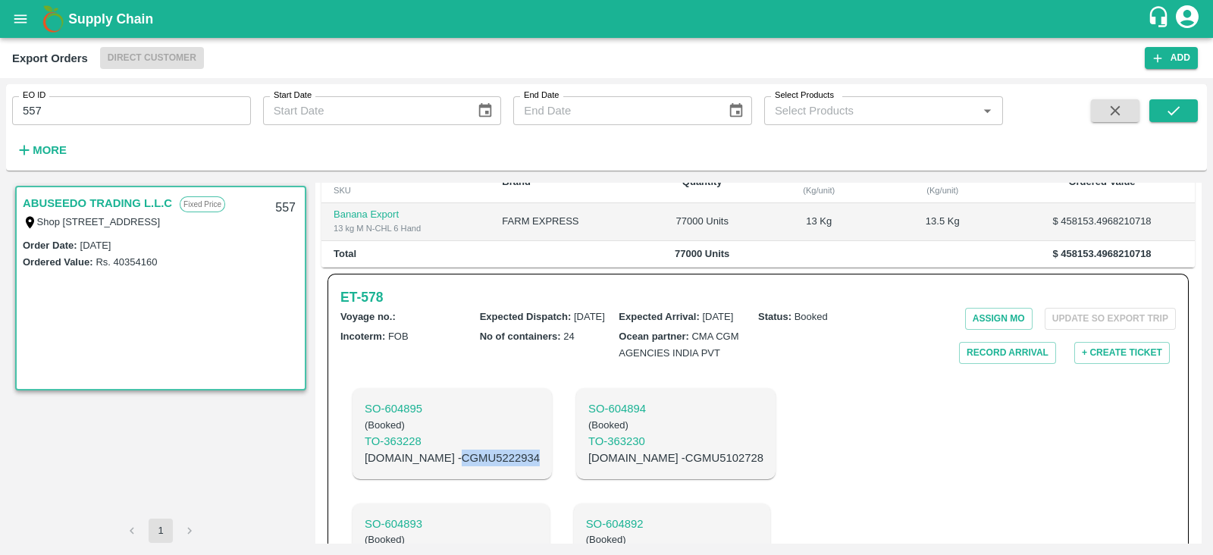
scroll to position [378, 0]
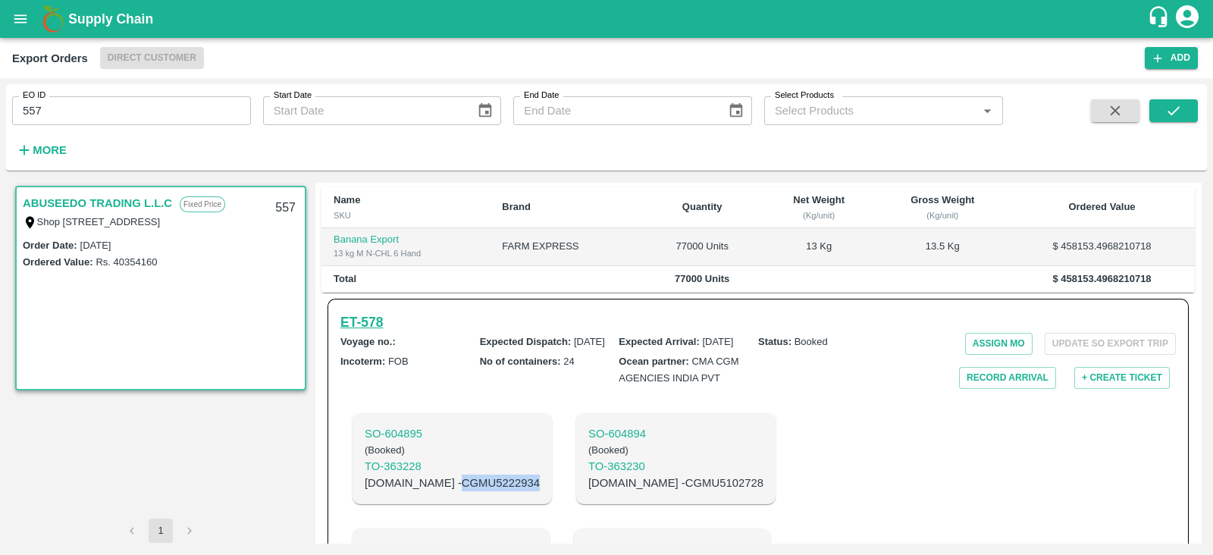
click at [369, 333] on h6 "ET- 578" at bounding box center [361, 322] width 42 height 21
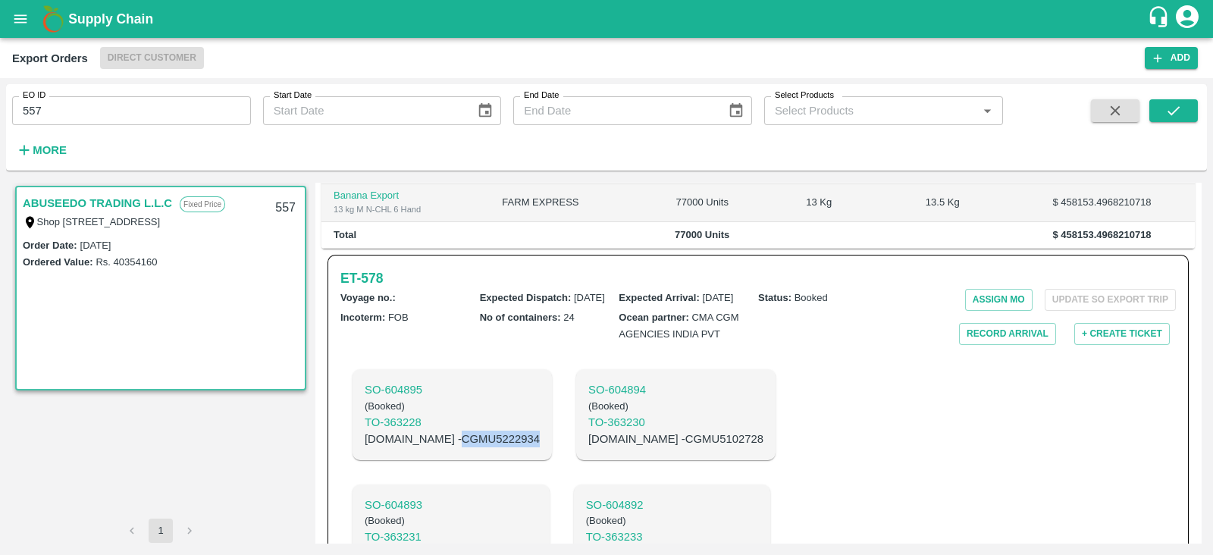
scroll to position [421, 0]
click at [374, 290] on h6 "ET- 578" at bounding box center [361, 279] width 42 height 21
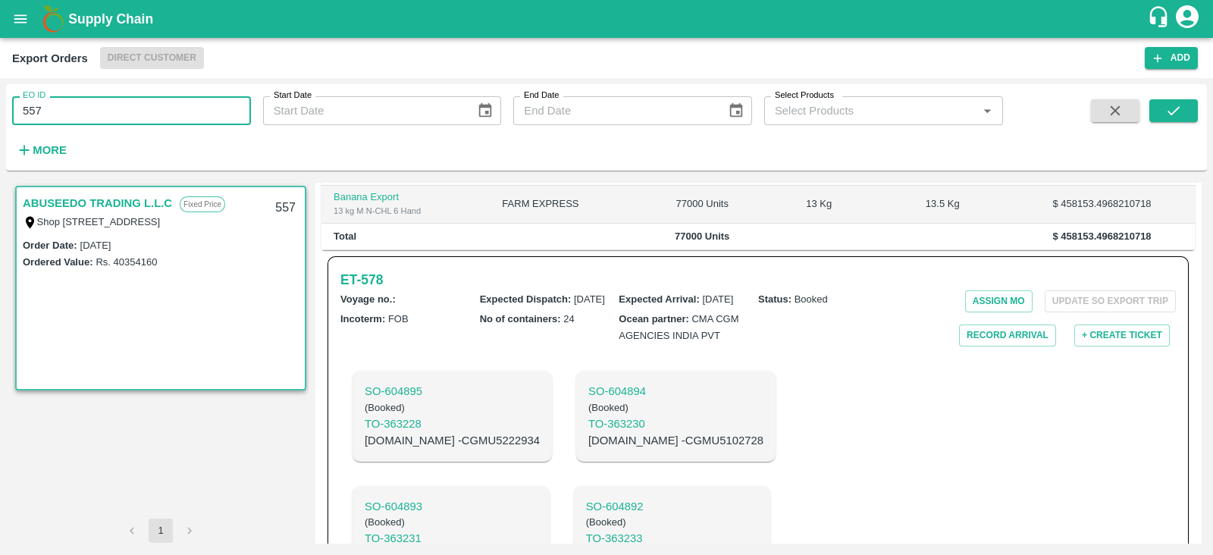
click at [124, 108] on input "557" at bounding box center [131, 110] width 239 height 29
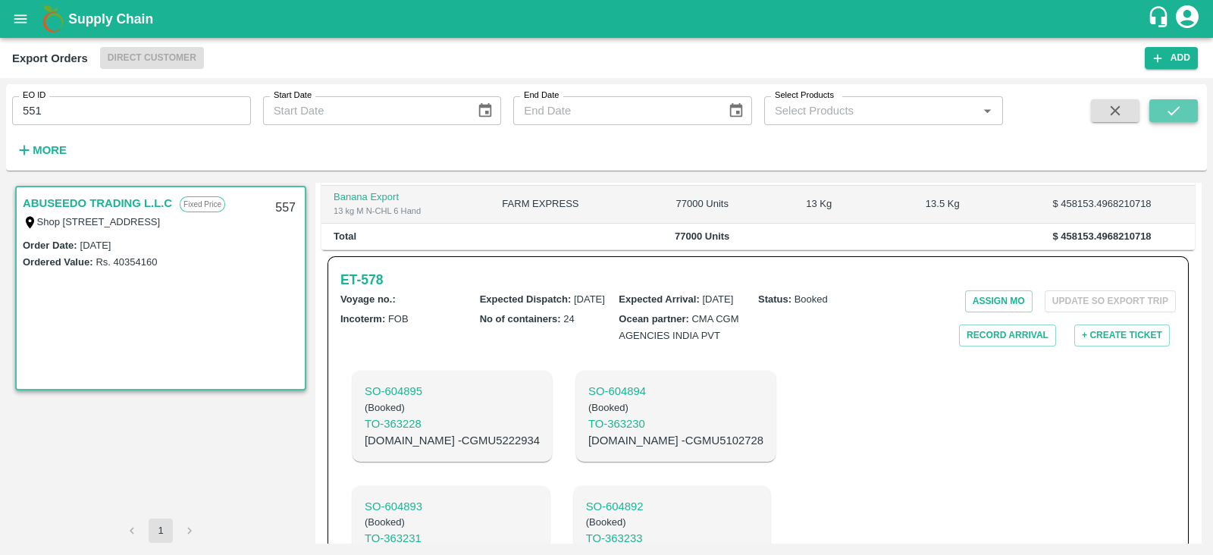
click at [1156, 104] on button "submit" at bounding box center [1173, 110] width 49 height 23
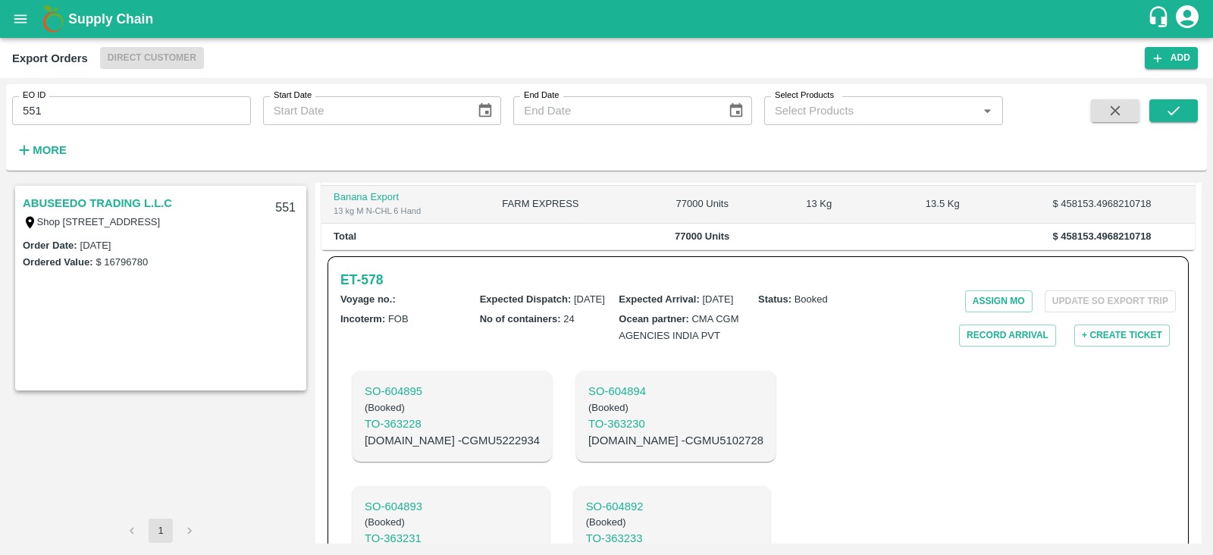
click at [139, 203] on link "ABUSEEDO TRADING L.L.C" at bounding box center [97, 203] width 149 height 20
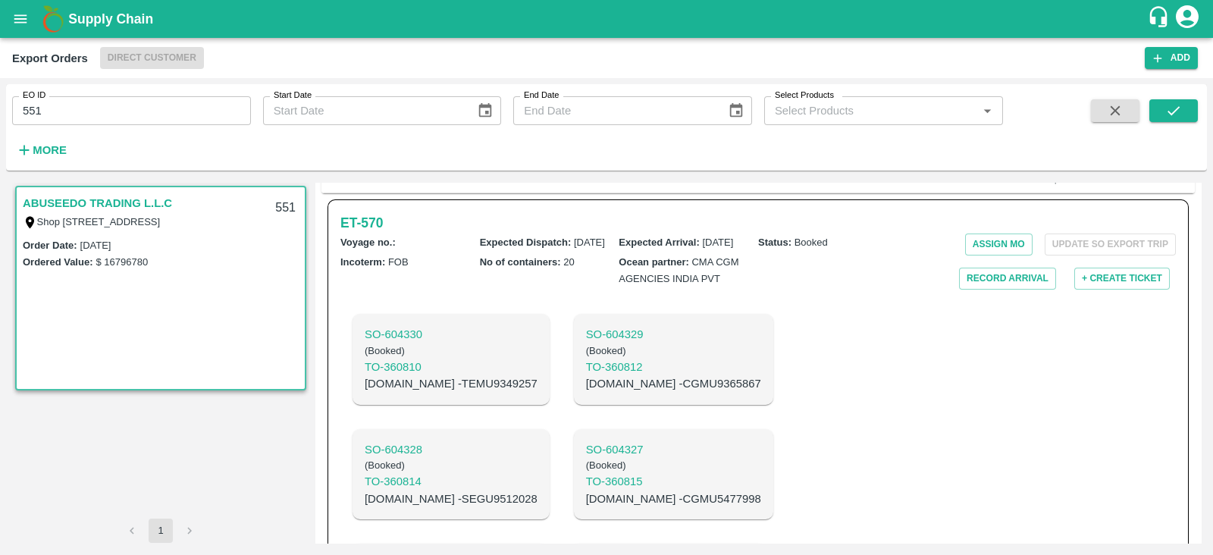
scroll to position [478, 0]
click at [360, 229] on h6 "ET- 570" at bounding box center [361, 222] width 42 height 21
click at [156, 110] on input "551" at bounding box center [131, 110] width 239 height 29
type input "557"
click at [1183, 114] on button "submit" at bounding box center [1173, 110] width 49 height 23
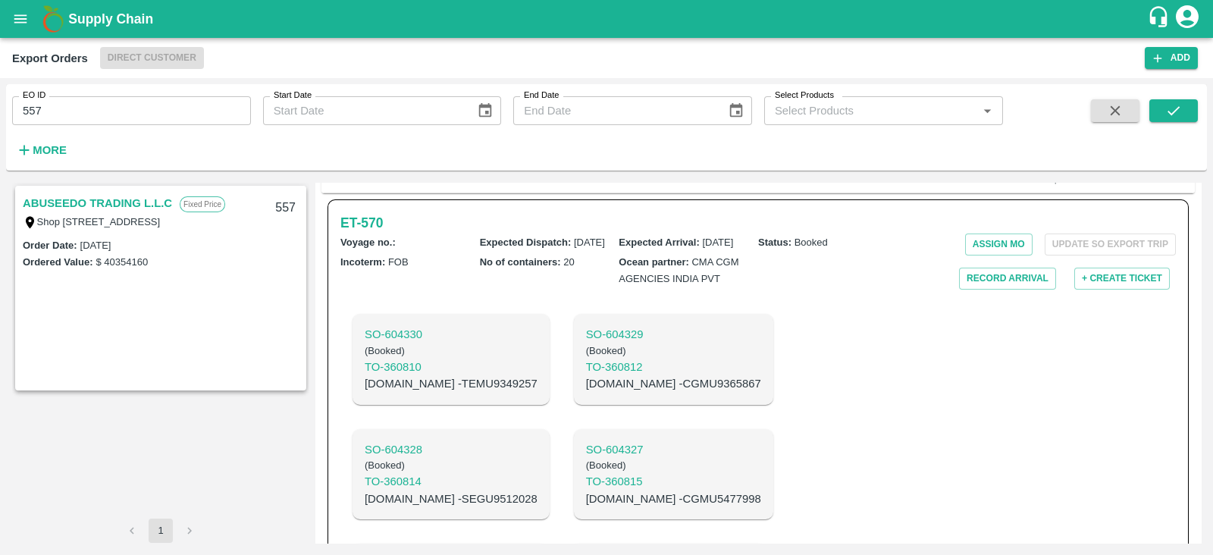
click at [58, 199] on link "ABUSEEDO TRADING L.L.C" at bounding box center [97, 203] width 149 height 20
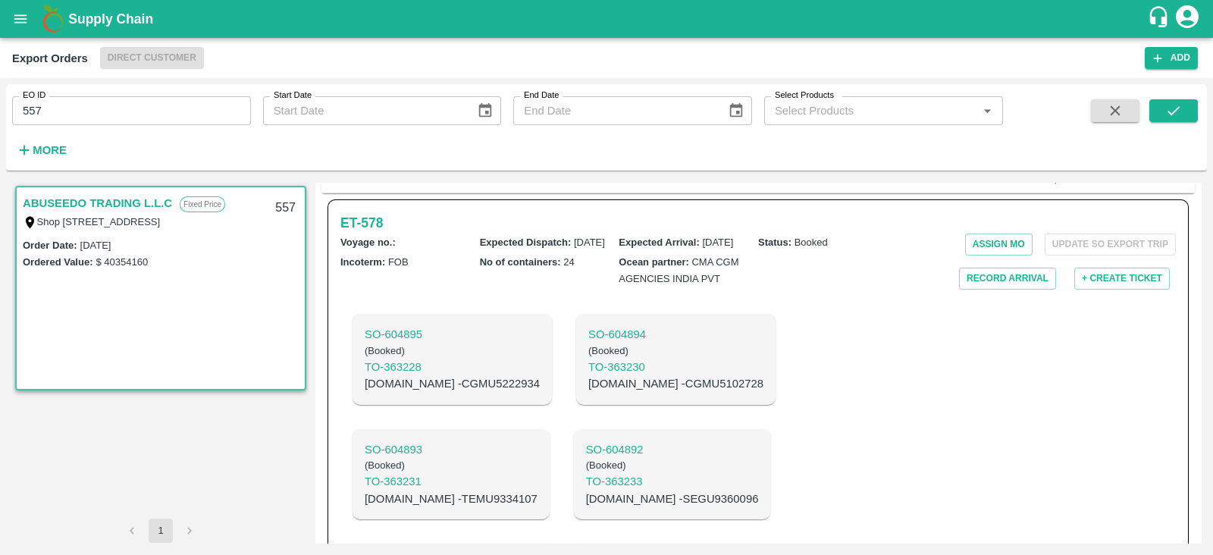
click at [58, 199] on link "ABUSEEDO TRADING L.L.C" at bounding box center [97, 203] width 149 height 20
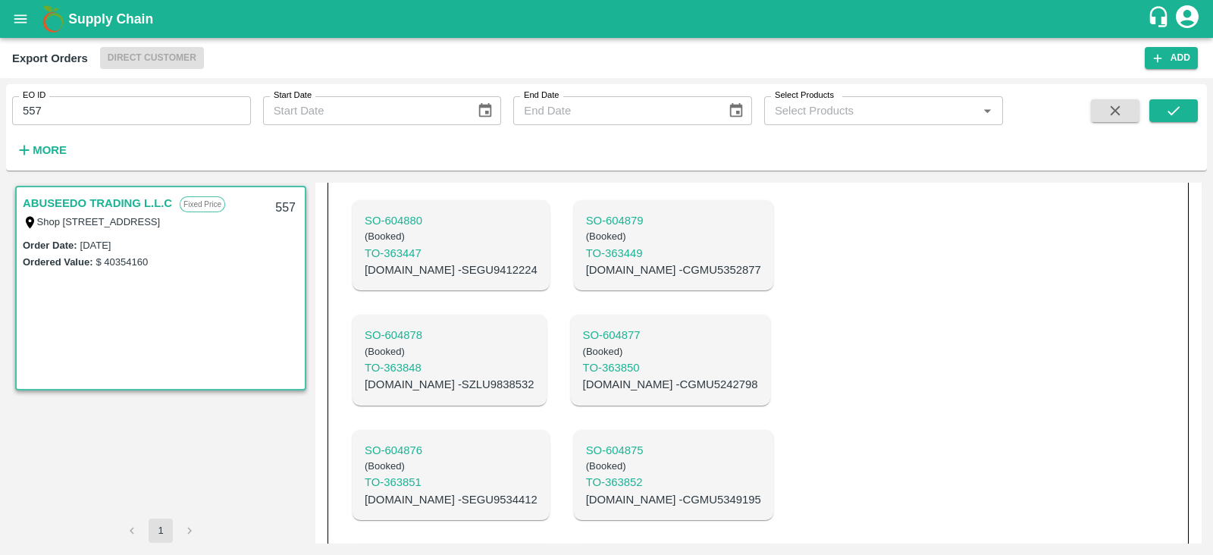
scroll to position [1522, 0]
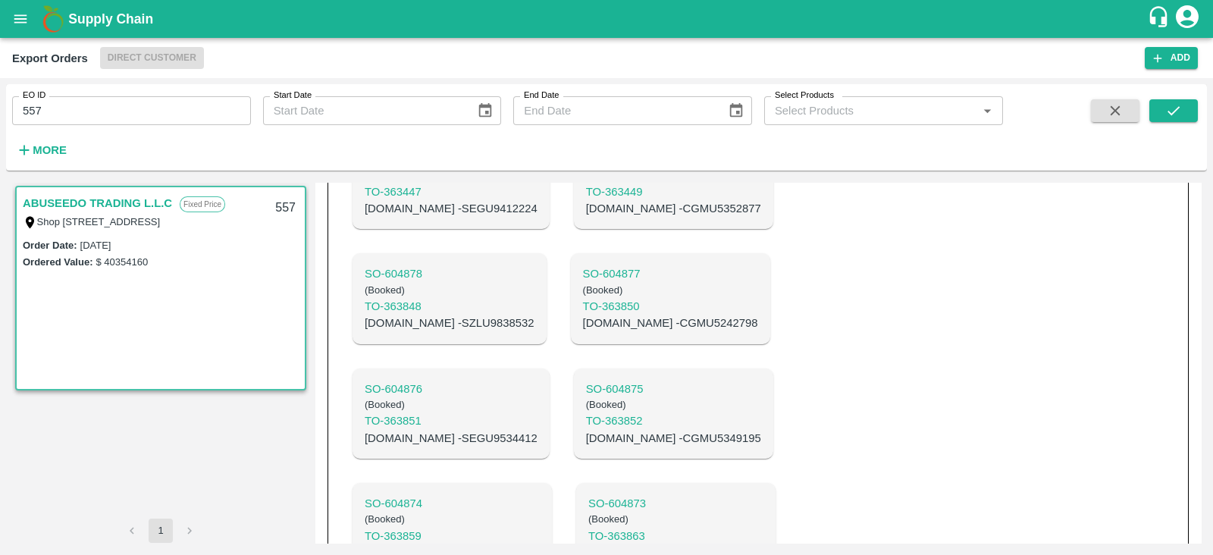
scroll to position [1455, 0]
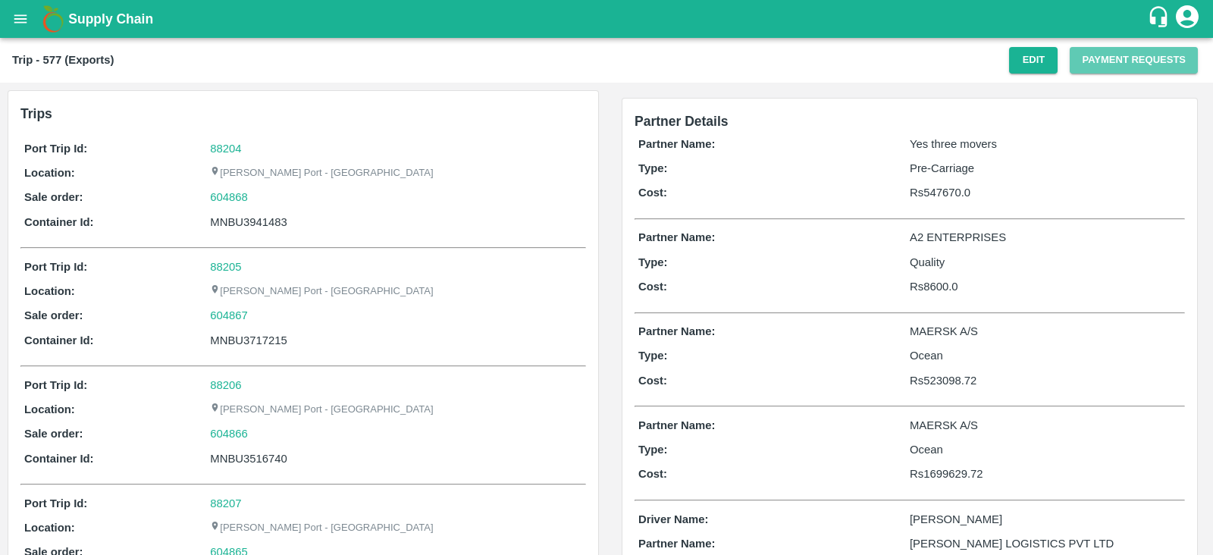
click at [1125, 66] on button "Payment Requests" at bounding box center [1134, 60] width 128 height 27
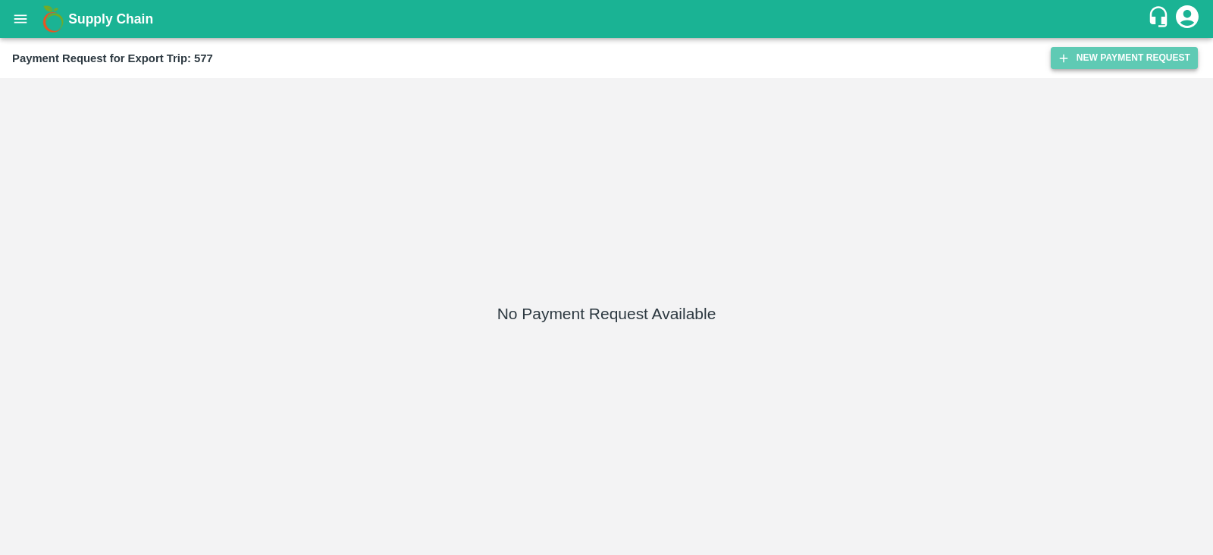
click at [1076, 61] on button "New Payment Request" at bounding box center [1124, 58] width 147 height 22
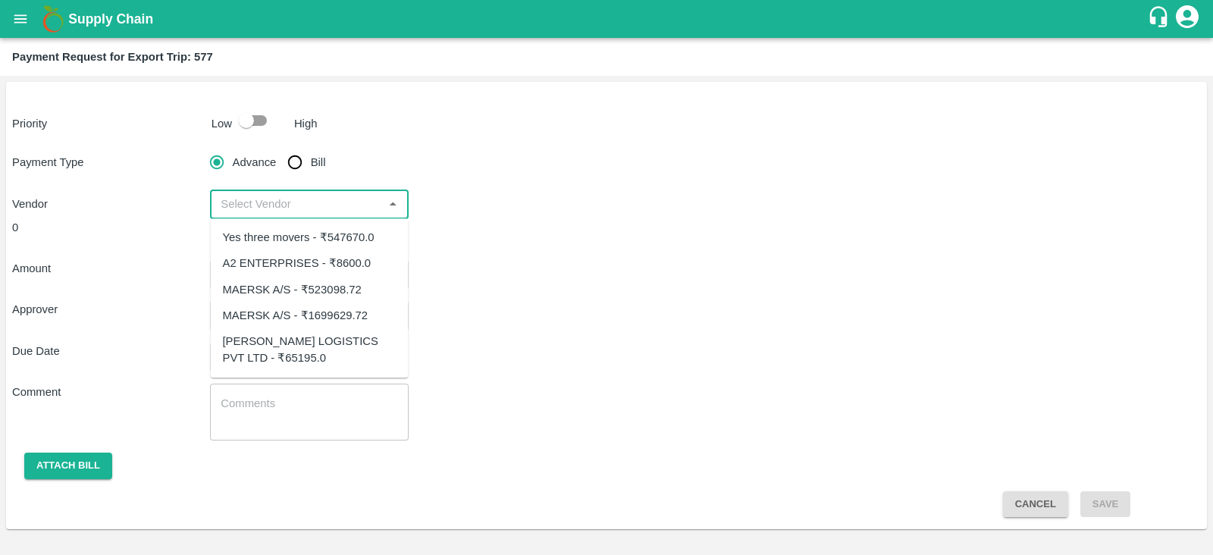
click at [264, 197] on input "input" at bounding box center [297, 204] width 164 height 20
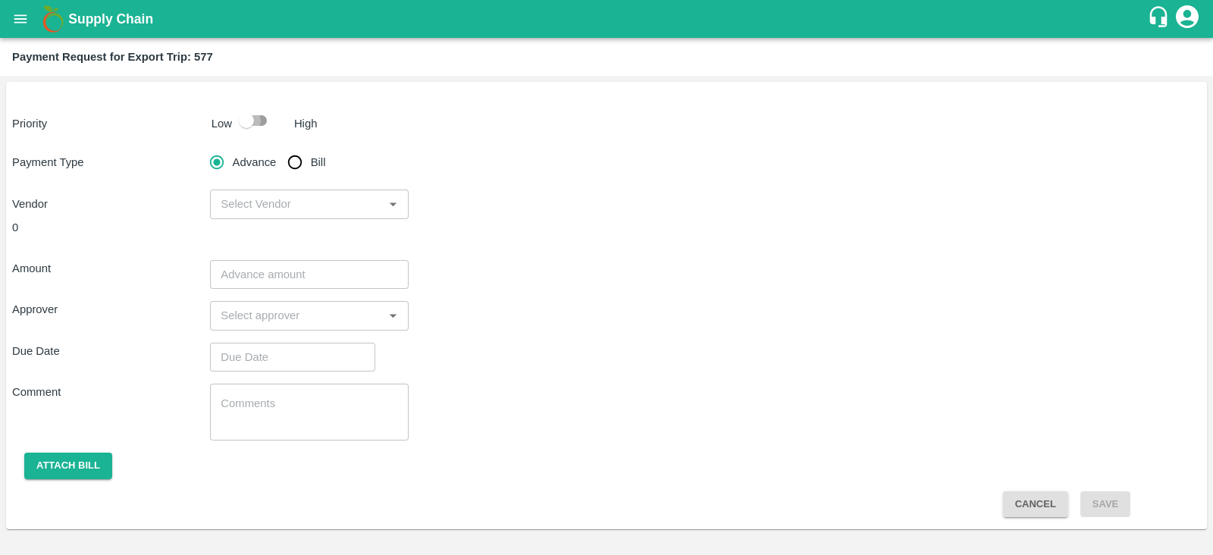
click at [246, 106] on input "checkbox" at bounding box center [246, 120] width 86 height 29
checkbox input "true"
click at [294, 159] on input "Bill" at bounding box center [295, 162] width 30 height 30
radio input "true"
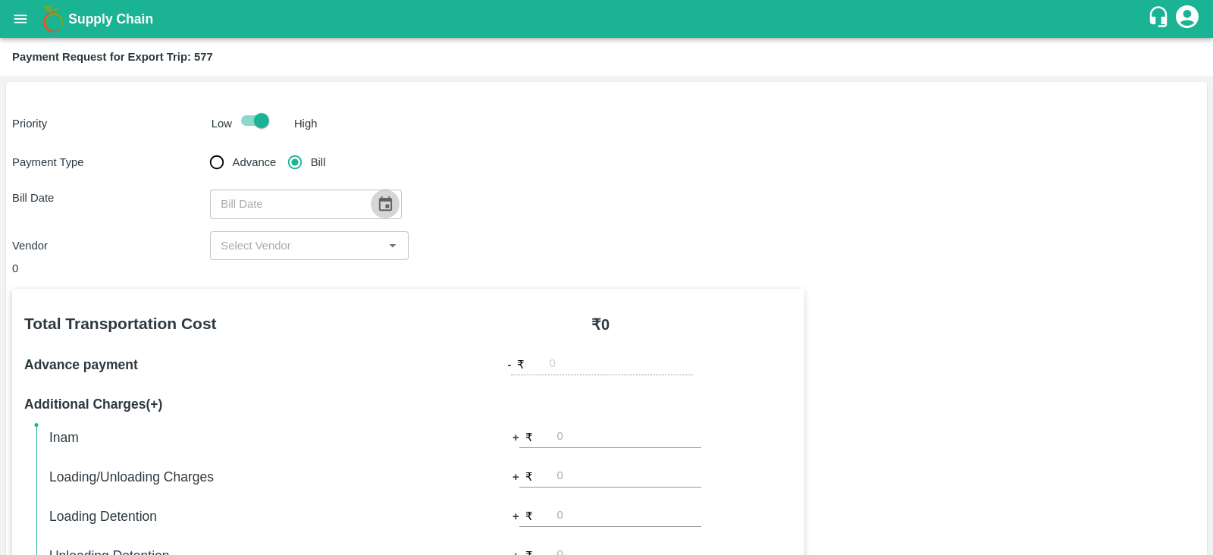
click at [379, 199] on icon "Choose date" at bounding box center [385, 203] width 13 height 14
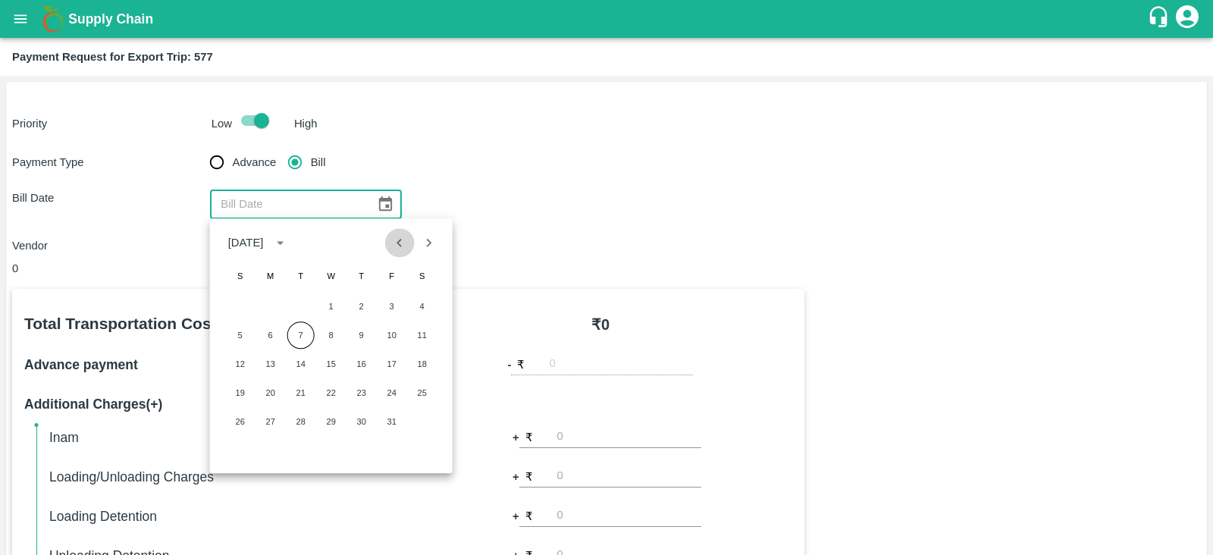
click at [403, 248] on icon "Previous month" at bounding box center [399, 242] width 17 height 17
click at [355, 357] on button "18" at bounding box center [361, 363] width 27 height 27
type input "[DATE]"
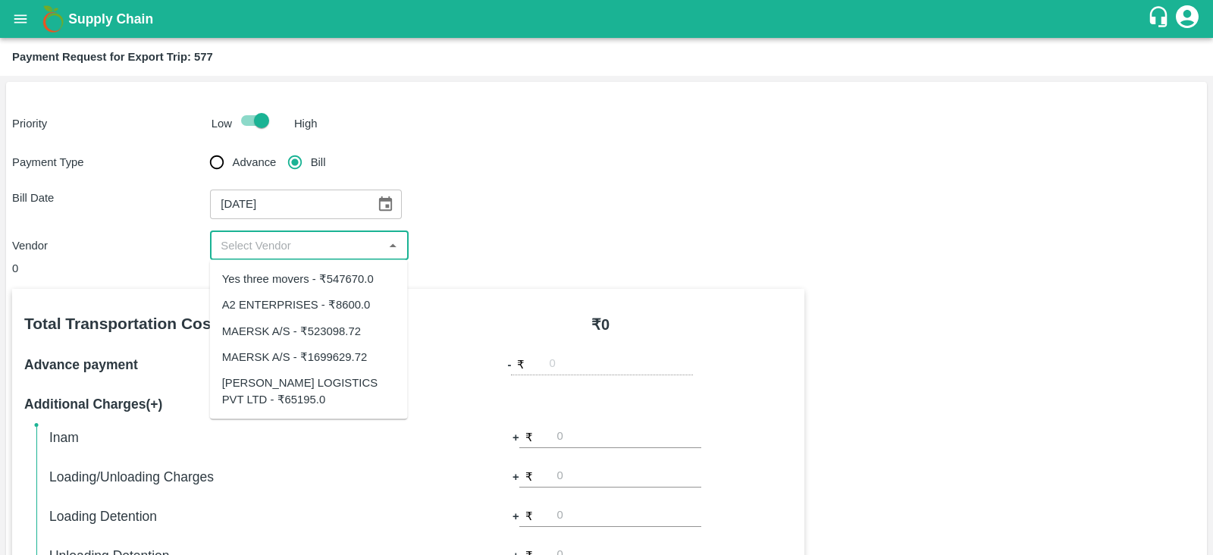
click at [340, 249] on input "input" at bounding box center [297, 246] width 164 height 20
click at [340, 284] on div "Yes three movers - ₹547670.0" at bounding box center [298, 279] width 152 height 17
type input "Yes three movers - ₹547670.0"
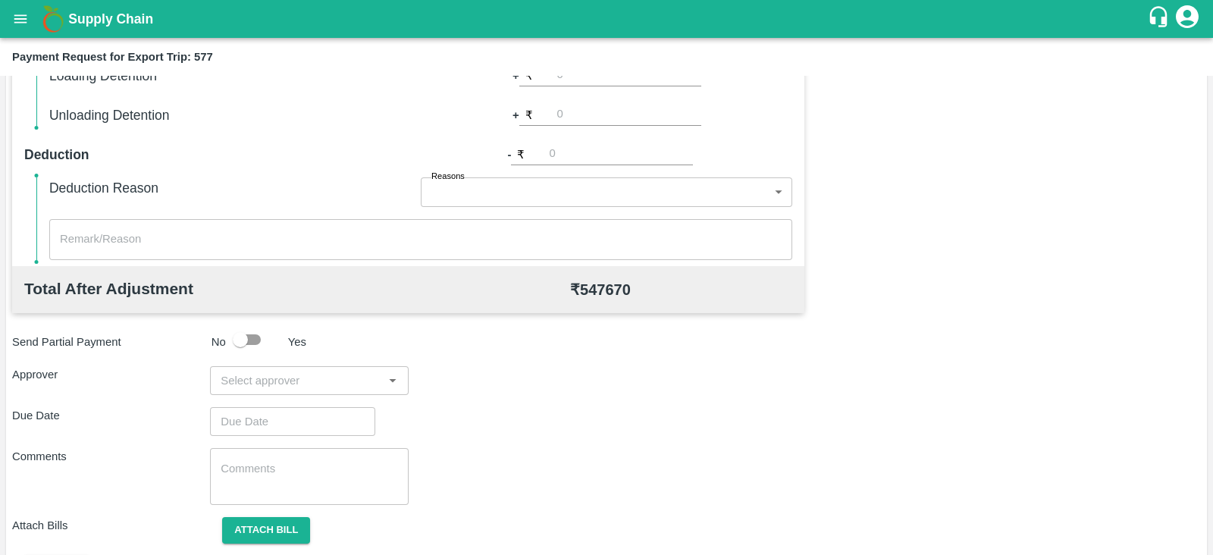
scroll to position [485, 0]
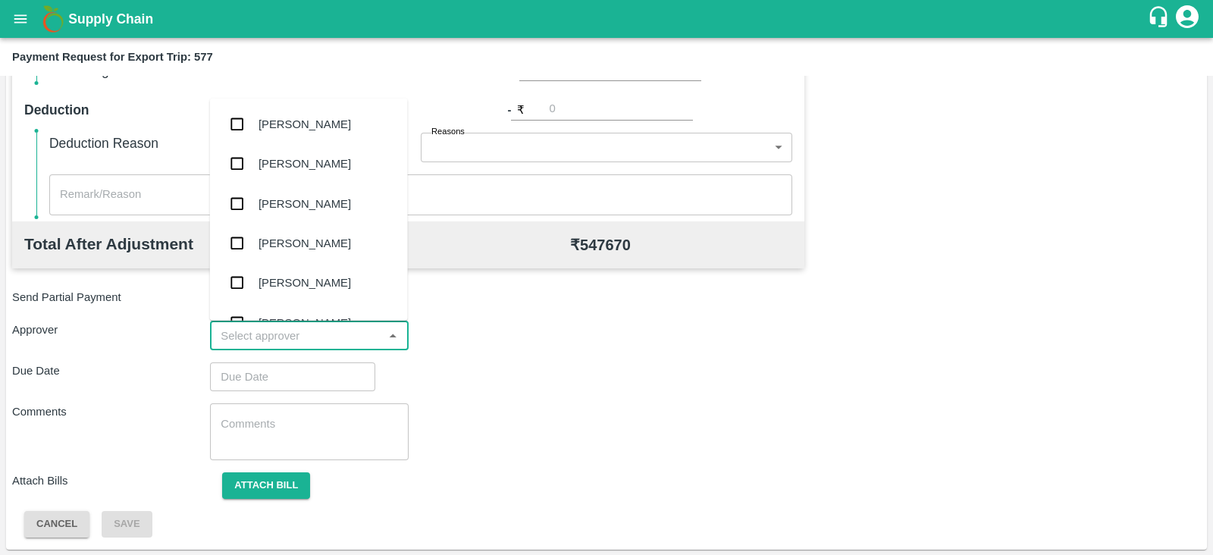
click at [346, 336] on input "input" at bounding box center [297, 336] width 164 height 20
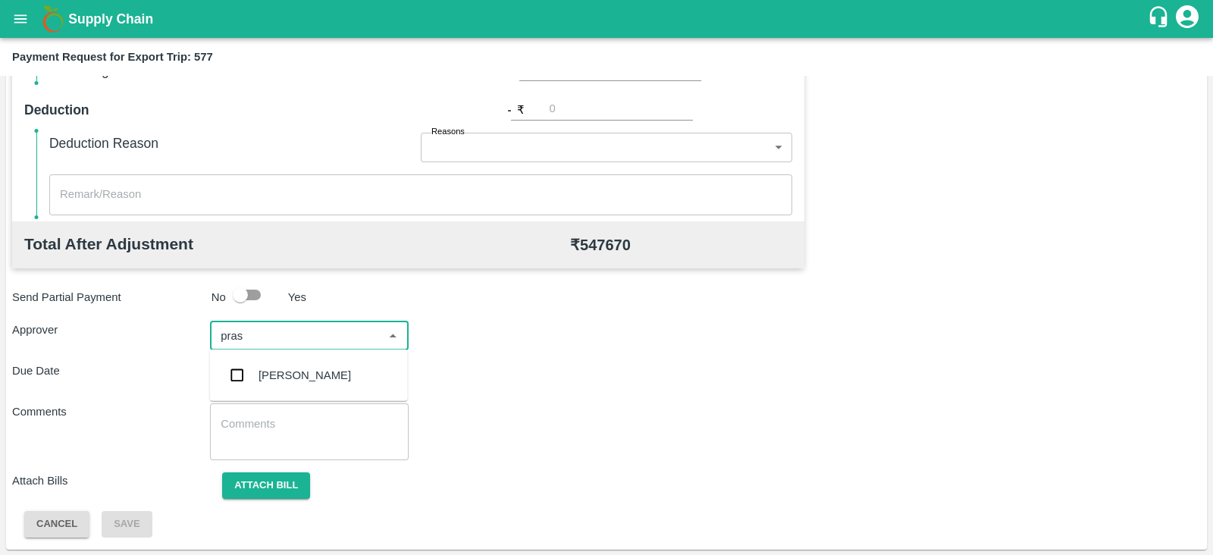
type input "prasa"
click at [322, 371] on div "[PERSON_NAME]" at bounding box center [304, 375] width 92 height 17
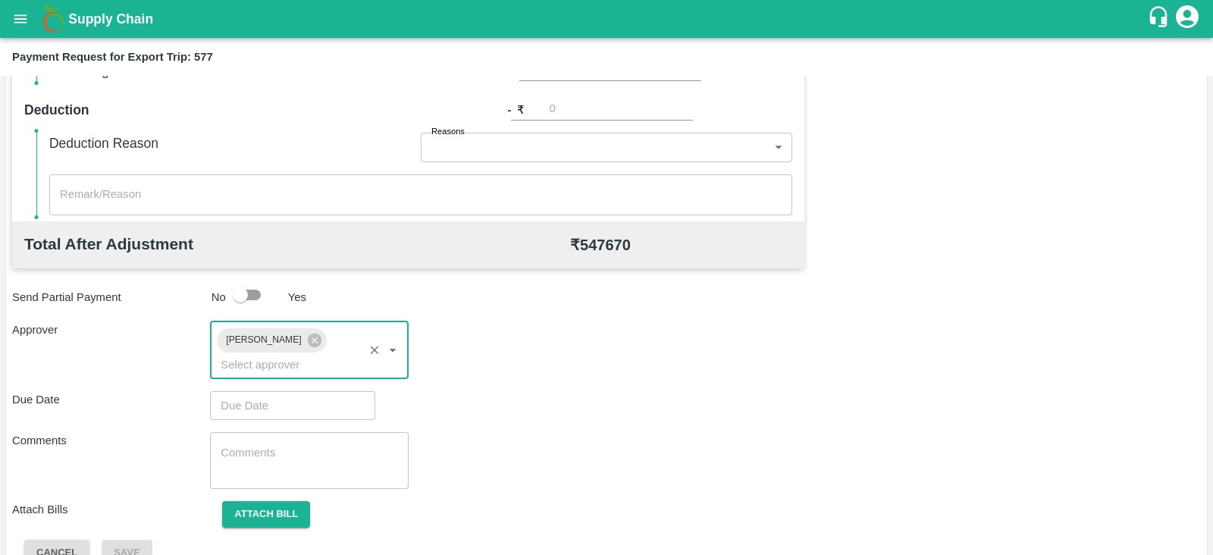
type input "DD/MM/YYYY hh:mm aa"
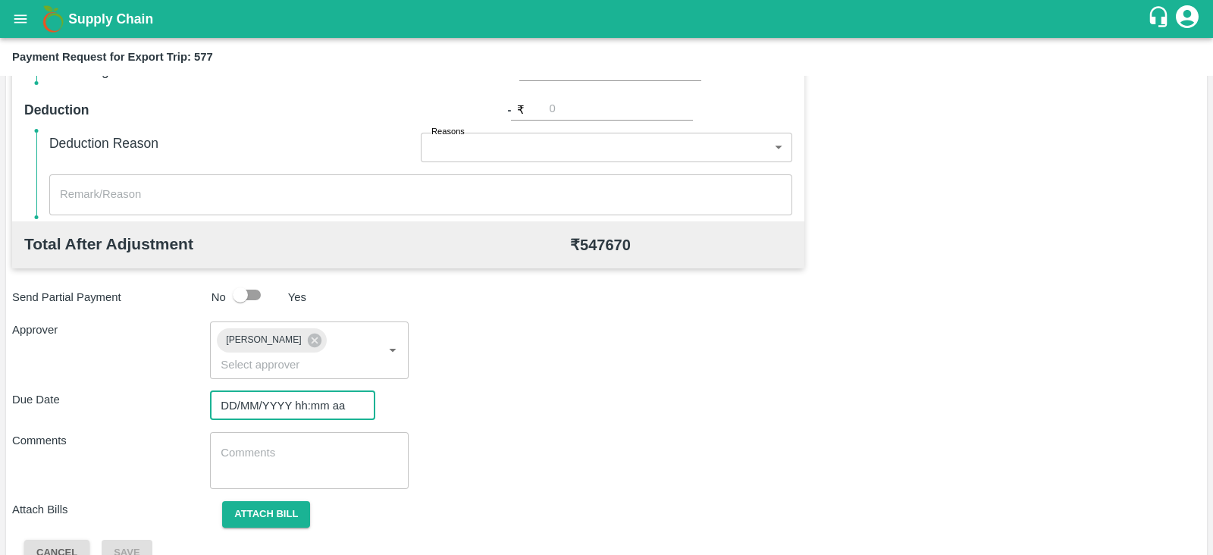
click at [282, 393] on input "DD/MM/YYYY hh:mm aa" at bounding box center [287, 405] width 155 height 29
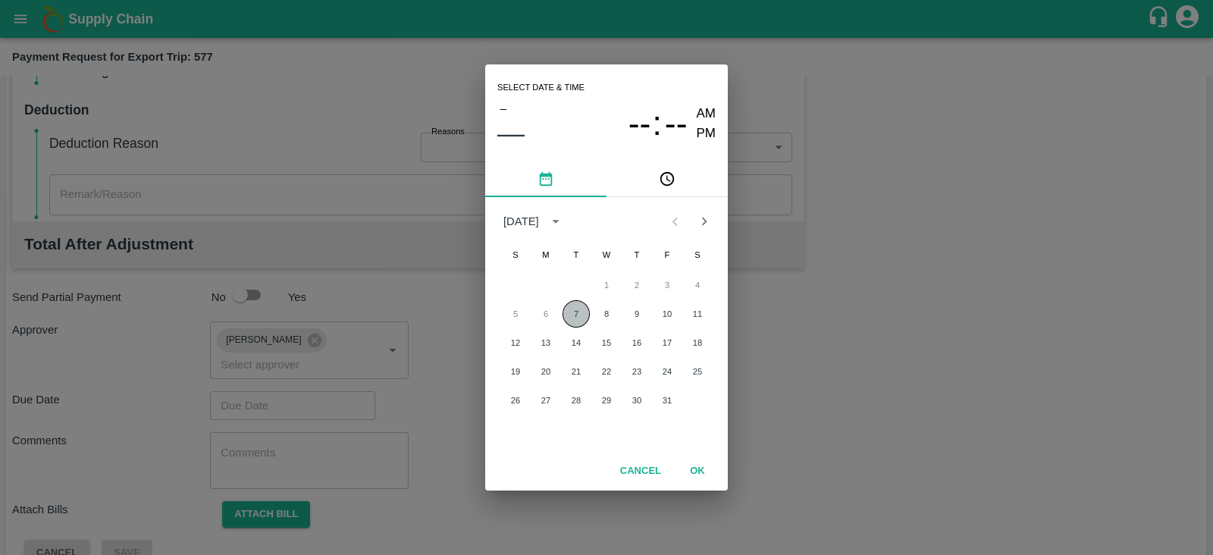
click at [587, 317] on button "7" at bounding box center [575, 313] width 27 height 27
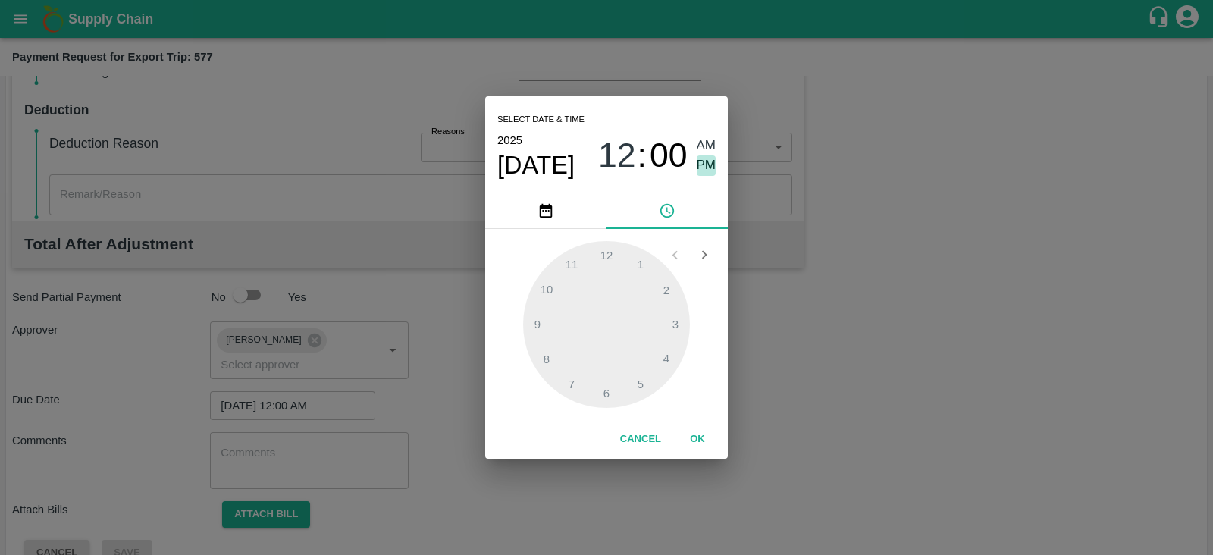
click at [707, 165] on span "PM" at bounding box center [707, 165] width 20 height 20
click at [672, 327] on div at bounding box center [606, 324] width 167 height 167
type input "[DATE] 03:00 PM"
drag, startPoint x: 695, startPoint y: 456, endPoint x: 696, endPoint y: 443, distance: 12.9
click at [696, 443] on div "Cancel OK" at bounding box center [606, 439] width 243 height 39
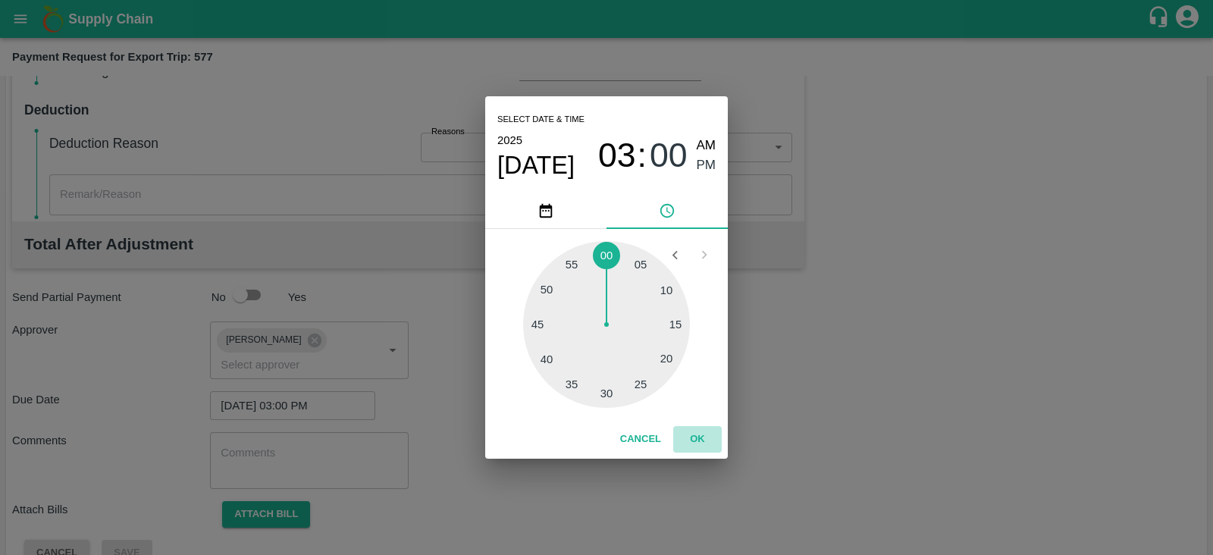
click at [696, 443] on button "OK" at bounding box center [697, 439] width 49 height 27
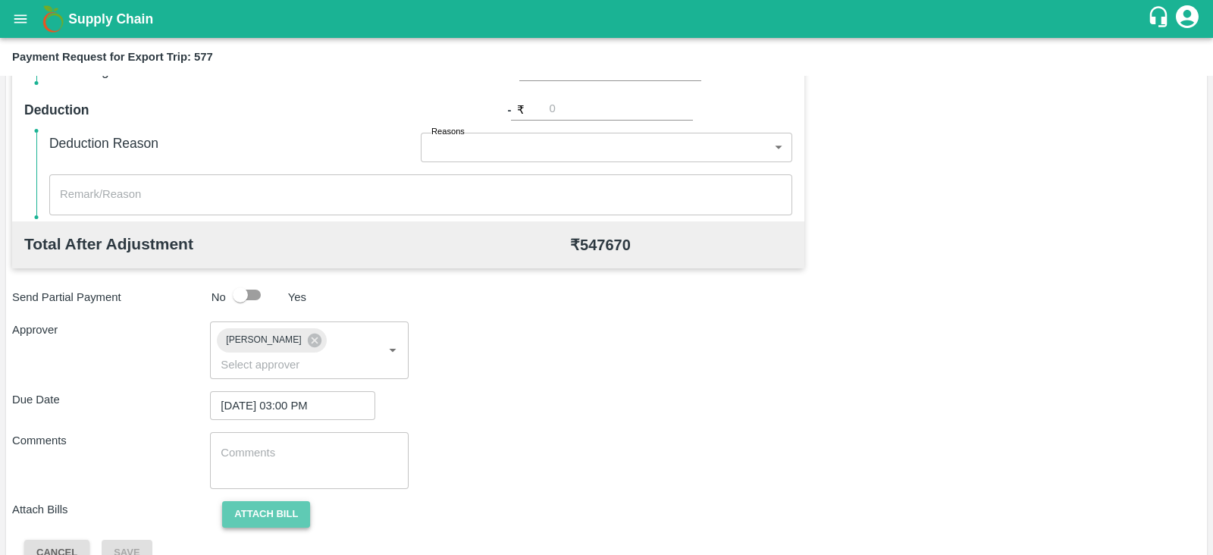
click at [255, 501] on button "Attach bill" at bounding box center [266, 514] width 88 height 27
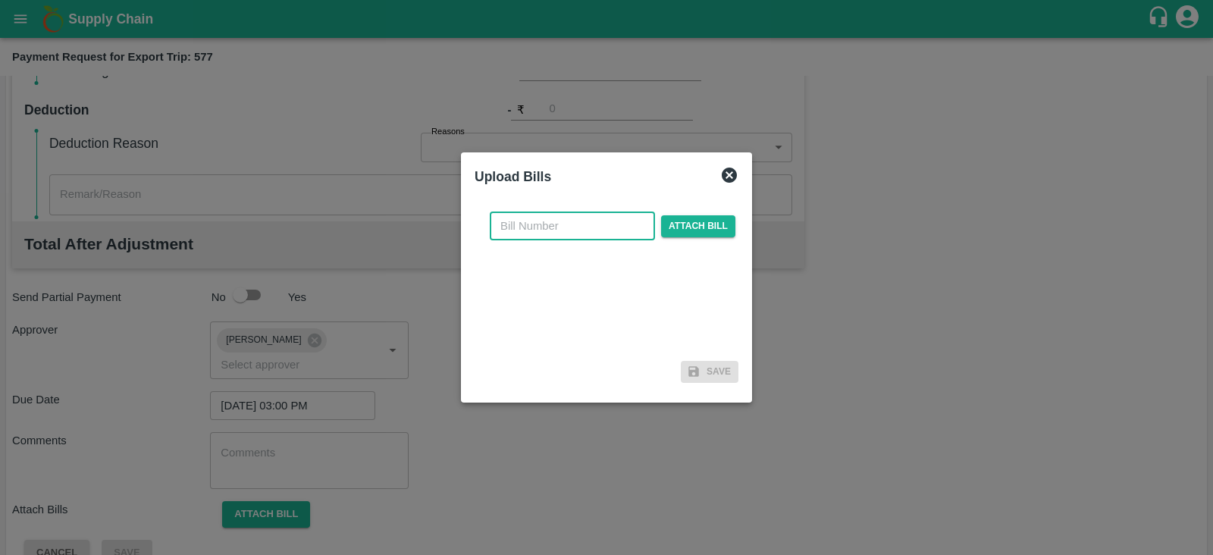
click at [585, 231] on input "text" at bounding box center [572, 225] width 165 height 29
paste input "YTM/0605/25-26"
type input "YTM/0605/25-26"
click at [686, 221] on span "Attach bill" at bounding box center [698, 226] width 74 height 22
click at [0, 0] on input "Attach bill" at bounding box center [0, 0] width 0 height 0
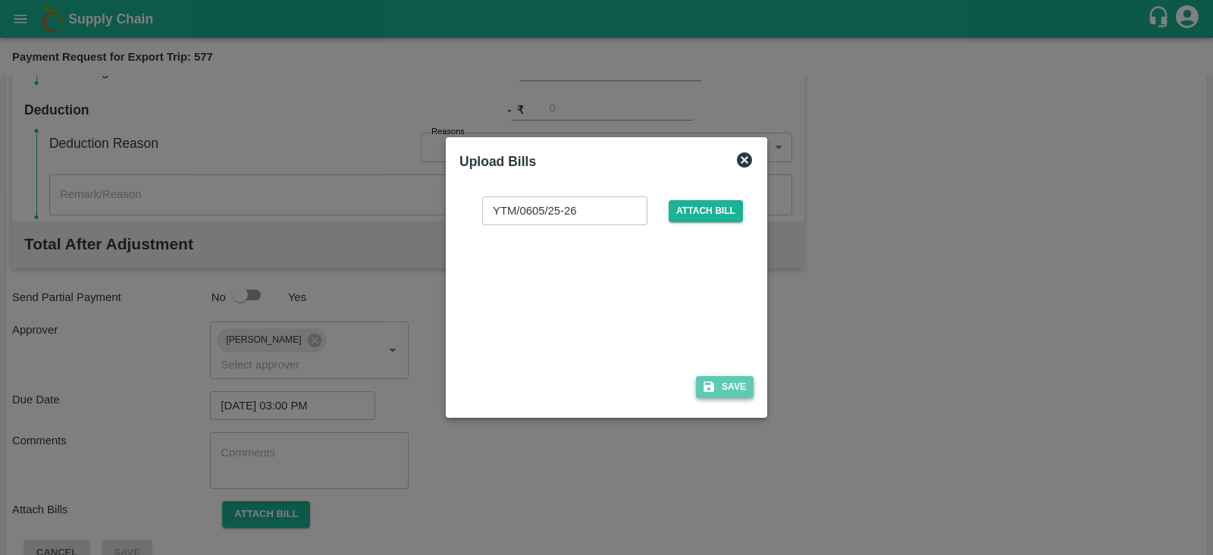
click at [719, 386] on button "Save" at bounding box center [725, 387] width 58 height 22
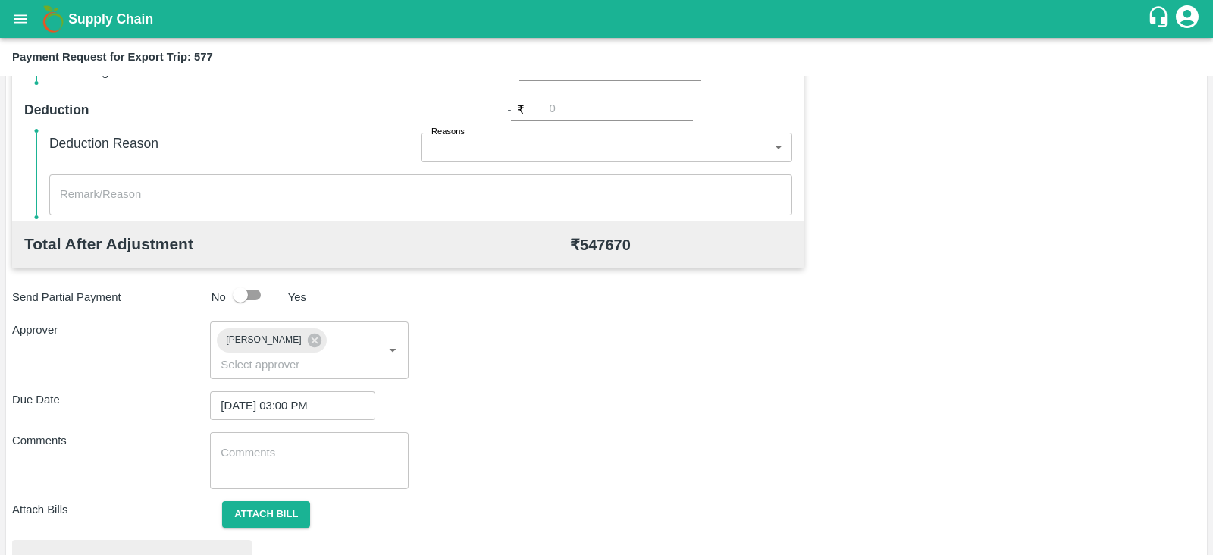
scroll to position [575, 0]
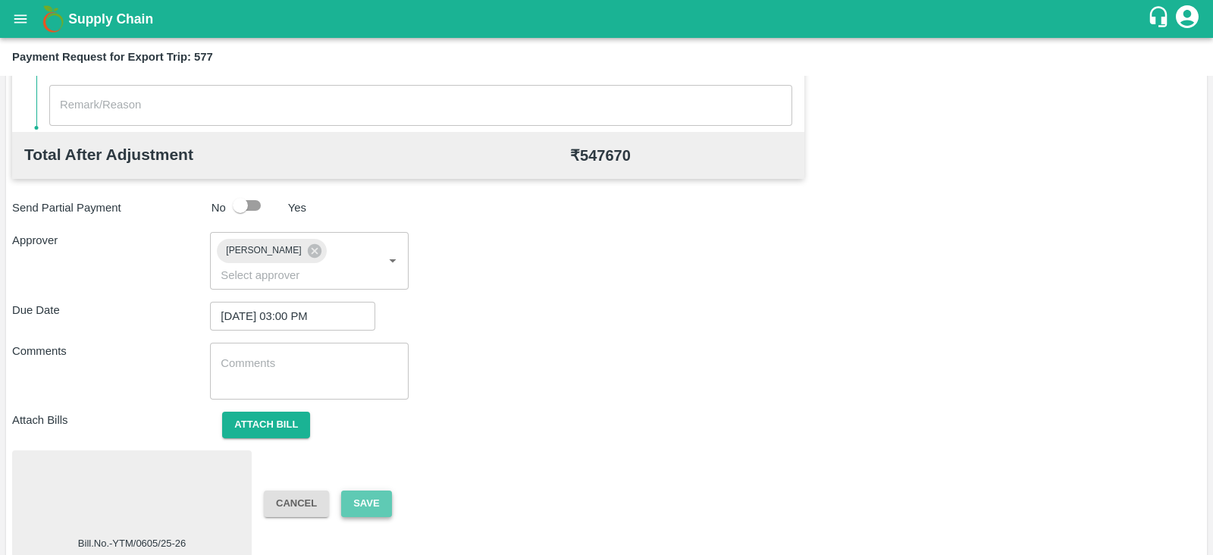
click at [374, 490] on button "Save" at bounding box center [366, 503] width 50 height 27
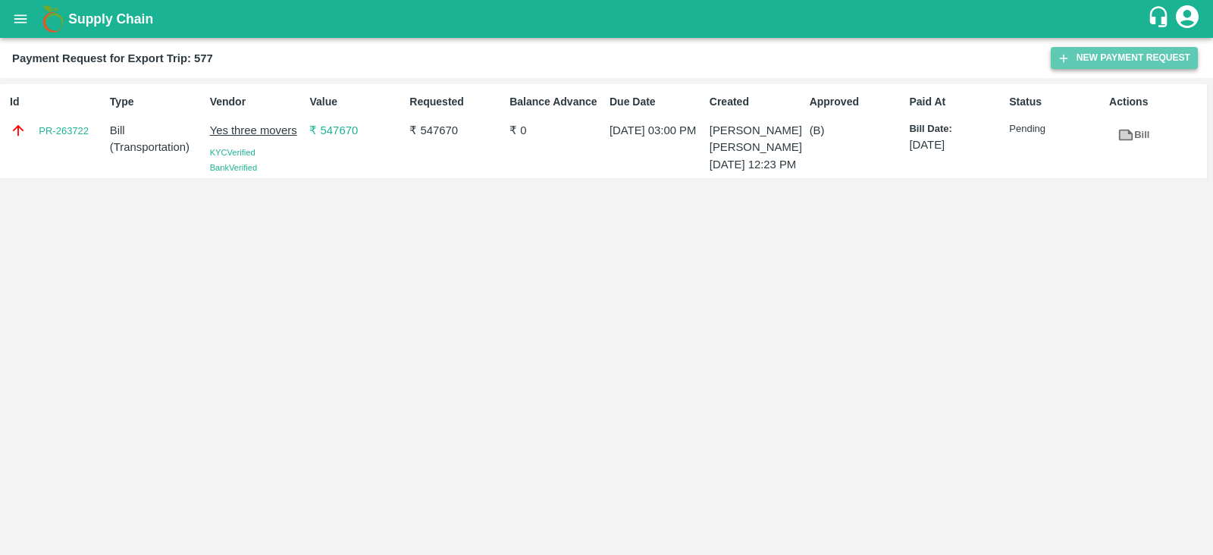
click at [1073, 56] on button "New Payment Request" at bounding box center [1124, 58] width 147 height 22
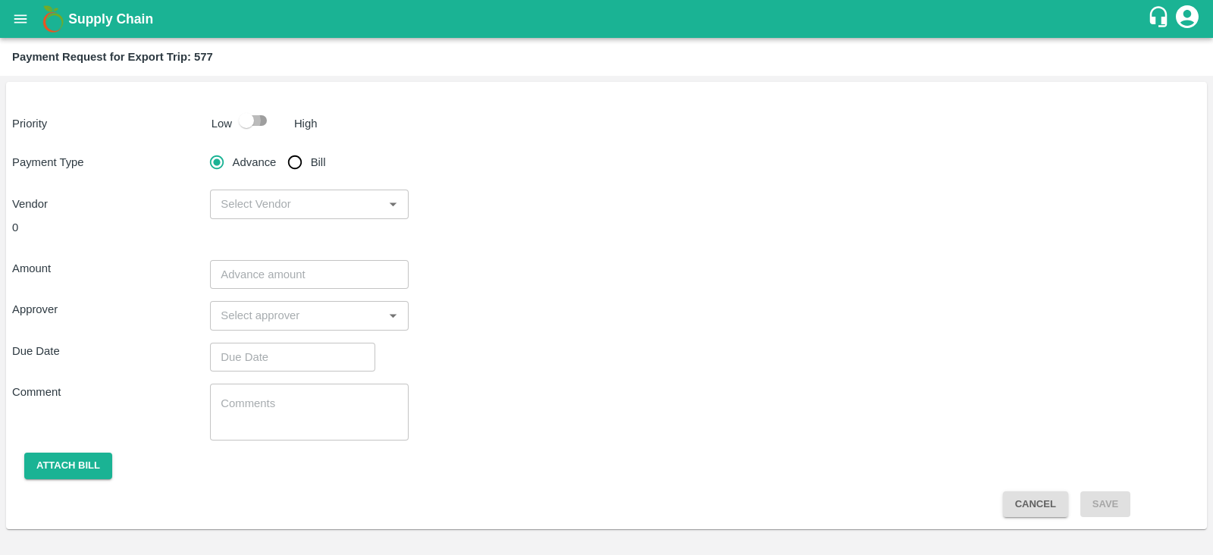
click at [255, 115] on input "checkbox" at bounding box center [246, 120] width 86 height 29
checkbox input "true"
click at [299, 161] on input "Bill" at bounding box center [295, 162] width 30 height 30
radio input "true"
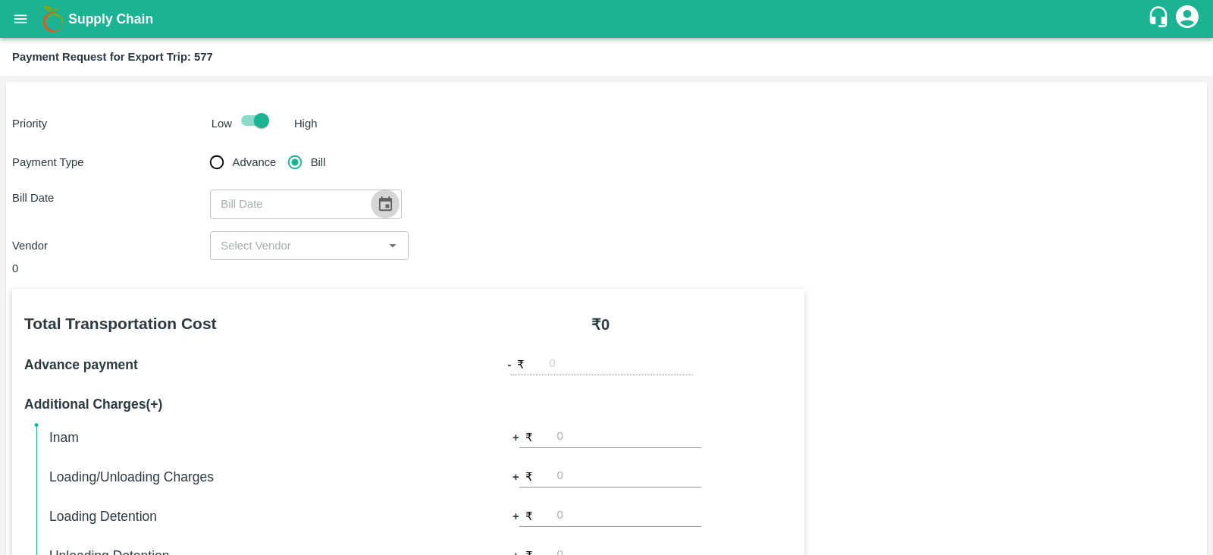
click at [377, 202] on icon "Choose date" at bounding box center [385, 204] width 17 height 17
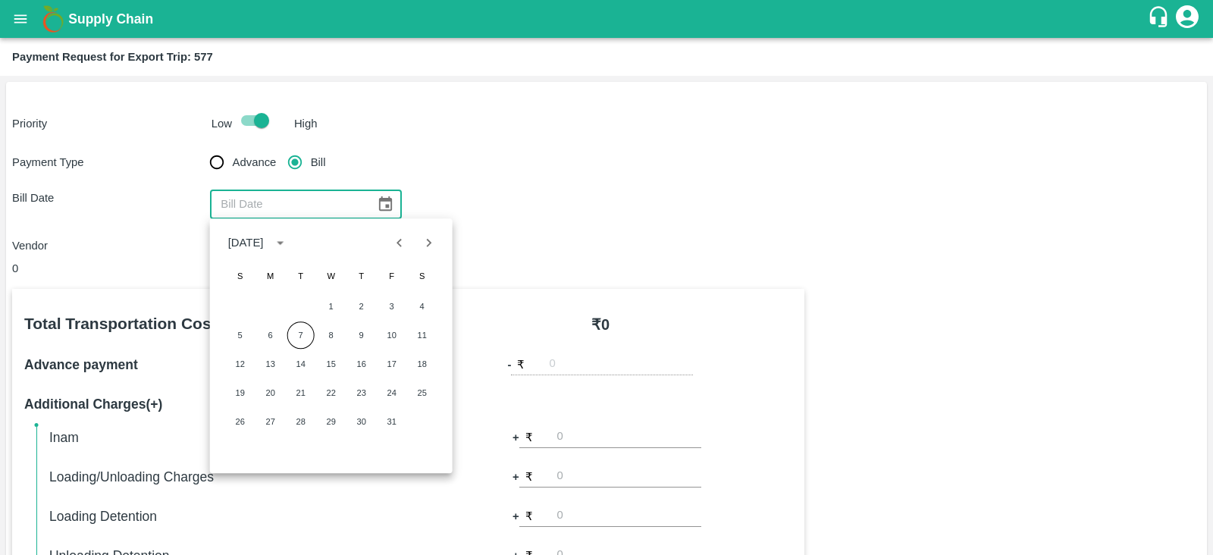
click at [403, 246] on icon "Previous month" at bounding box center [399, 242] width 17 height 17
click at [334, 368] on button "17" at bounding box center [331, 363] width 27 height 27
type input "[DATE]"
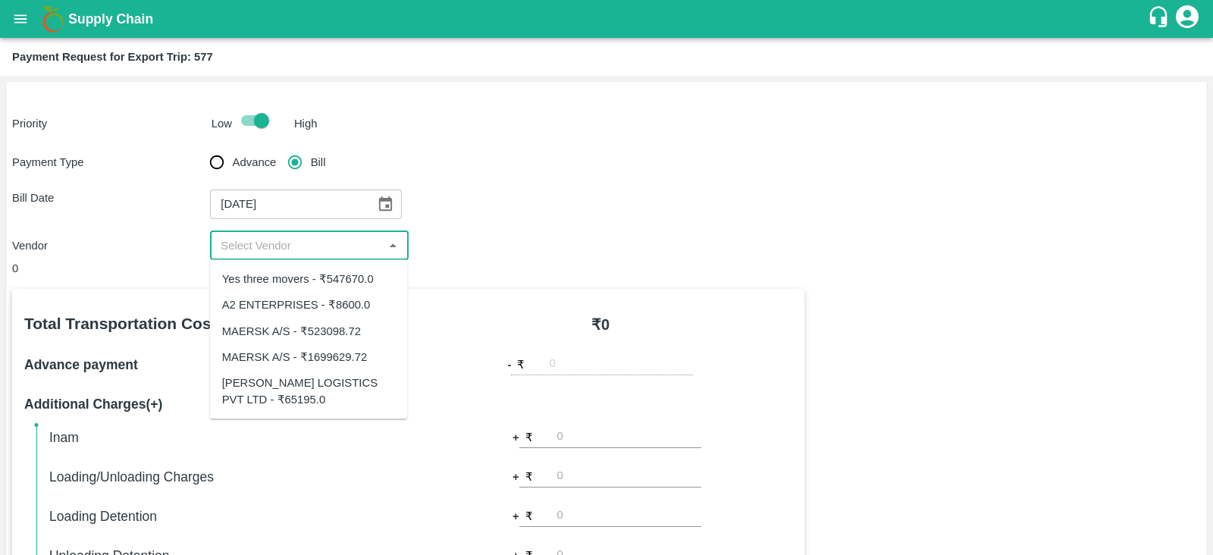
click at [331, 249] on input "input" at bounding box center [297, 246] width 164 height 20
click at [345, 384] on div "[PERSON_NAME] LOGISTICS PVT LTD - ₹65195.0" at bounding box center [309, 391] width 174 height 34
type input "[PERSON_NAME] LOGISTICS PVT LTD - ₹65195.0"
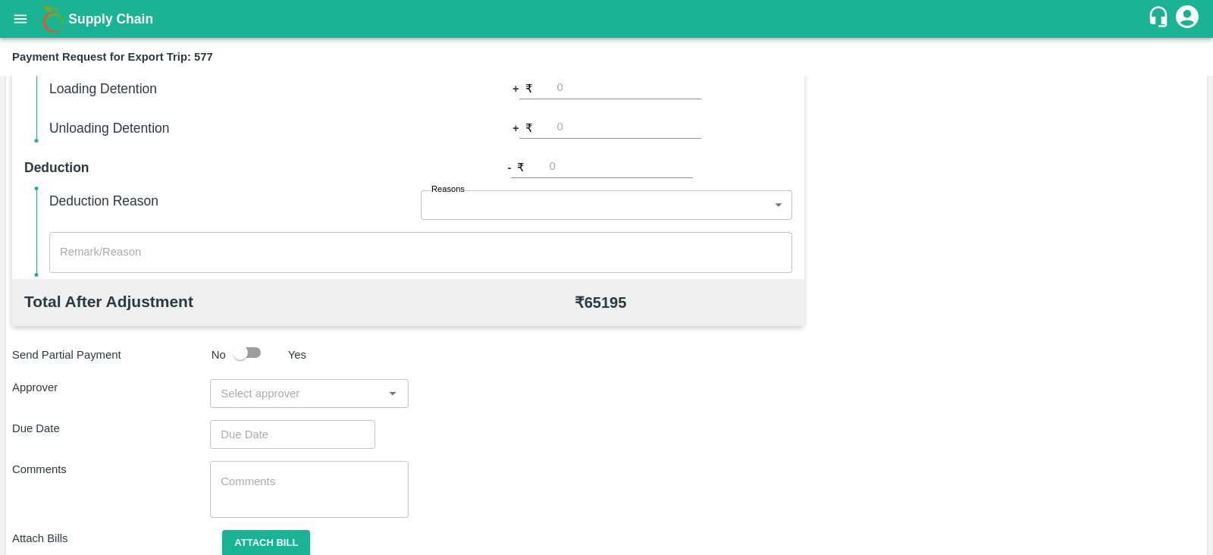
scroll to position [485, 0]
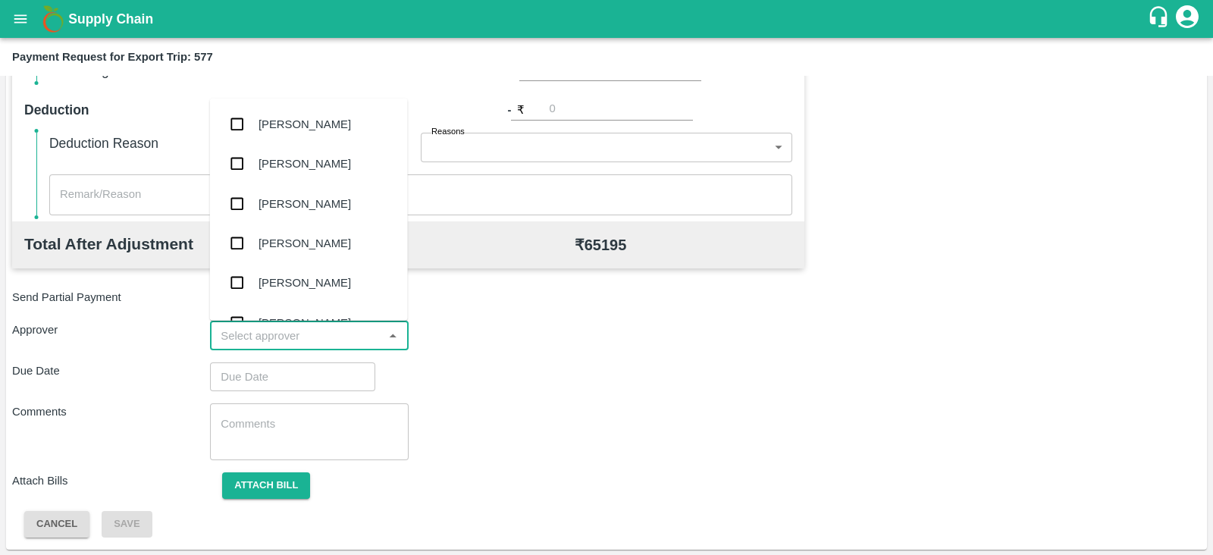
click at [299, 339] on input "input" at bounding box center [297, 336] width 164 height 20
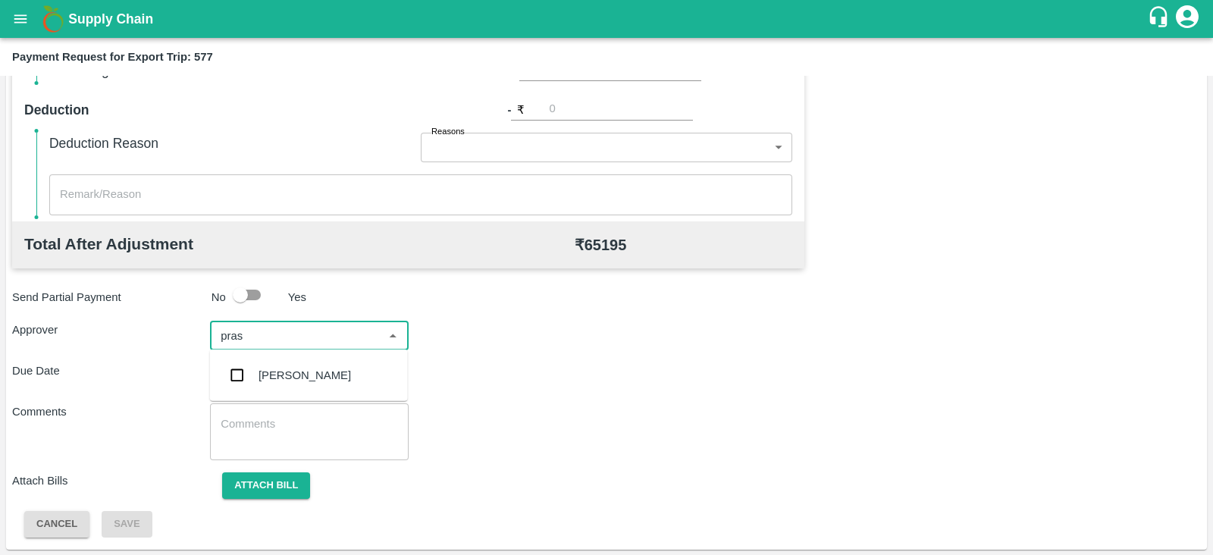
type input "prasa"
click at [299, 365] on div "[PERSON_NAME]" at bounding box center [309, 375] width 198 height 39
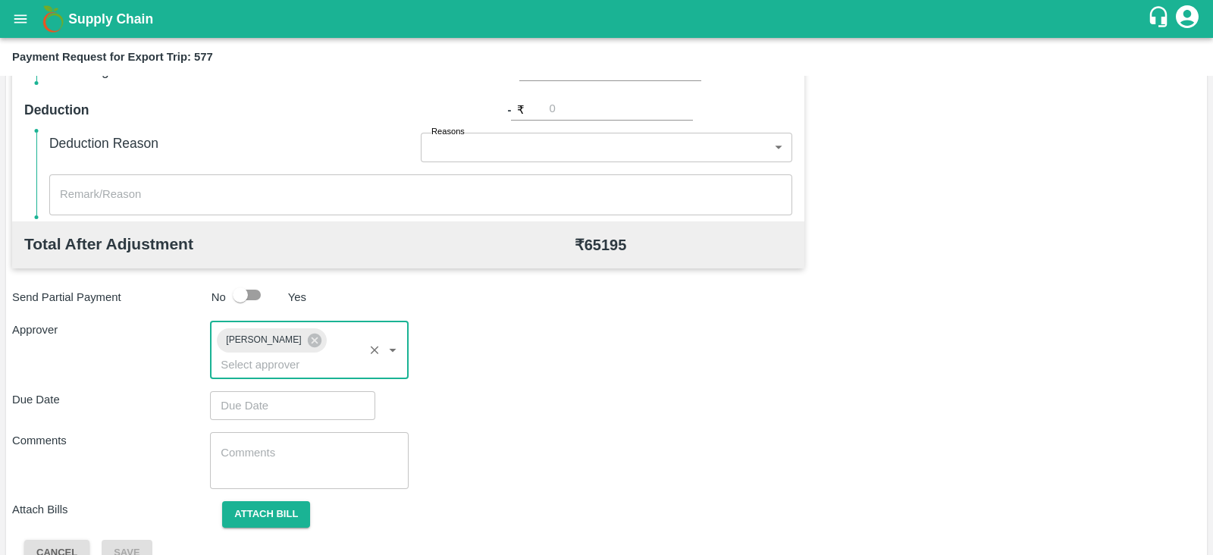
type input "DD/MM/YYYY hh:mm aa"
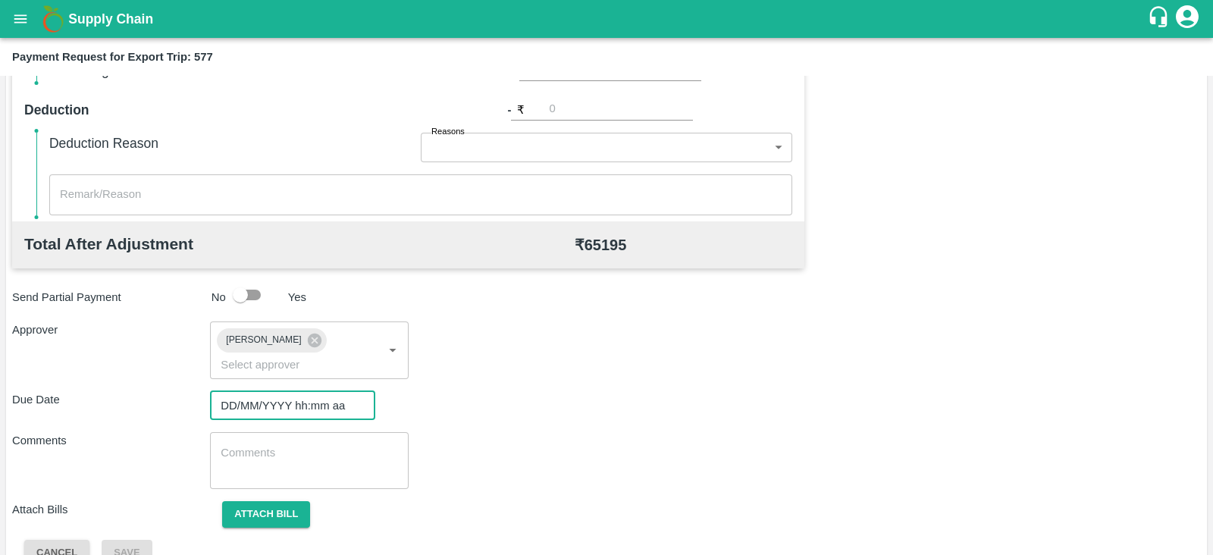
click at [293, 395] on input "DD/MM/YYYY hh:mm aa" at bounding box center [287, 405] width 155 height 29
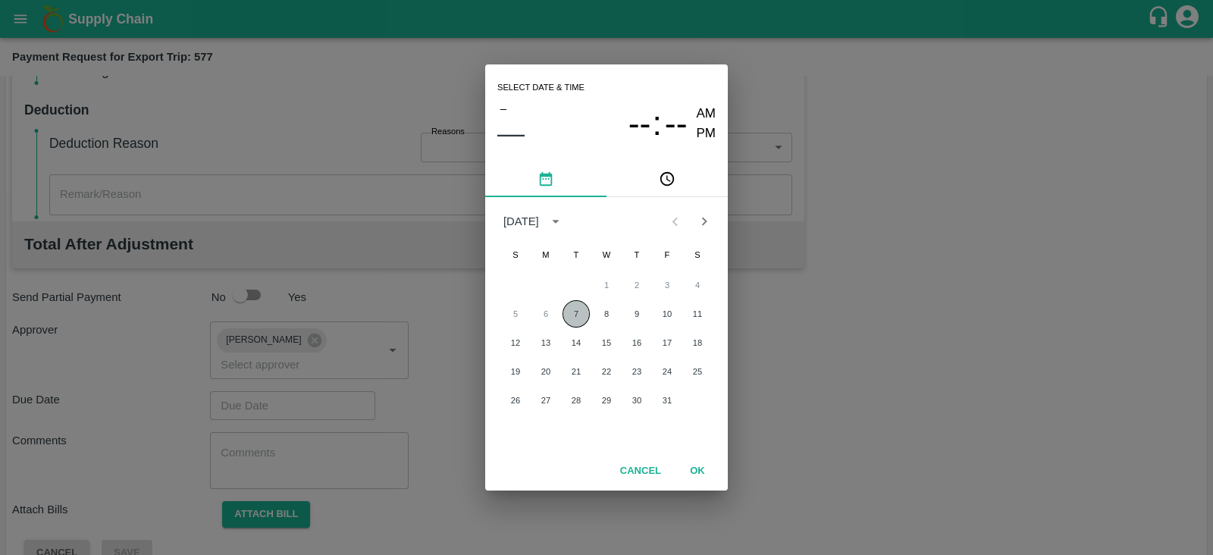
click at [572, 310] on button "7" at bounding box center [575, 313] width 27 height 27
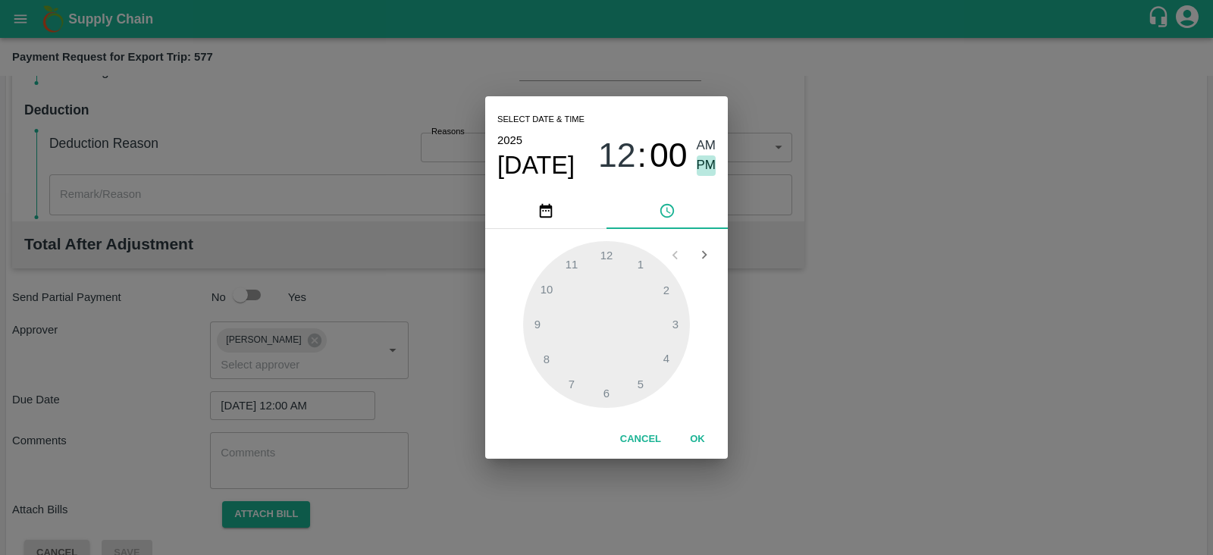
click at [707, 160] on span "PM" at bounding box center [707, 165] width 20 height 20
click at [677, 325] on div at bounding box center [606, 324] width 167 height 167
type input "[DATE] 03:00 PM"
click at [702, 439] on button "OK" at bounding box center [697, 439] width 49 height 27
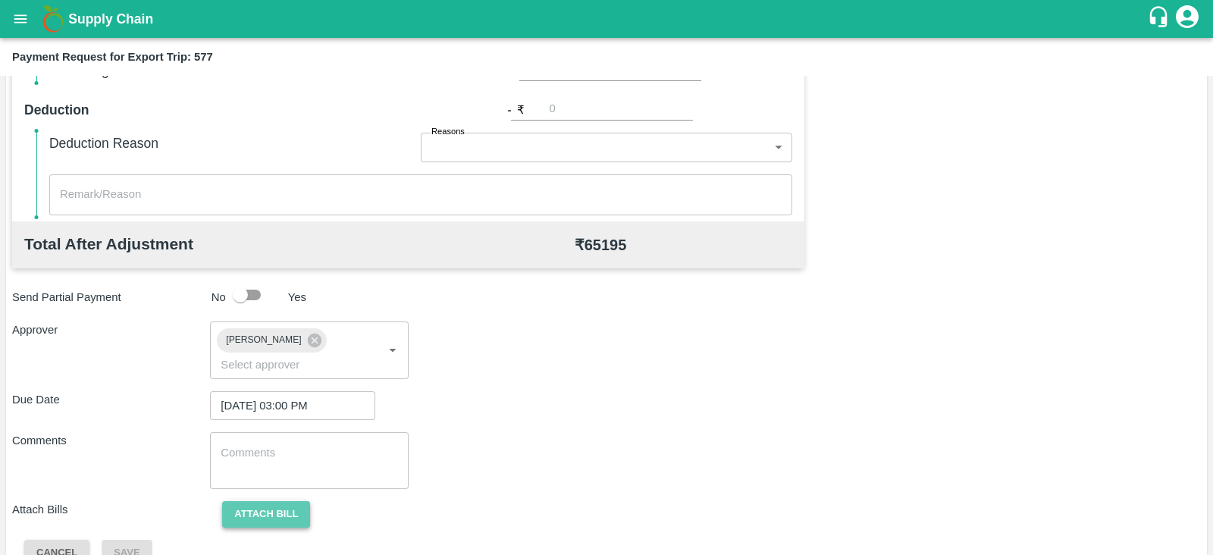
click at [274, 501] on button "Attach bill" at bounding box center [266, 514] width 88 height 27
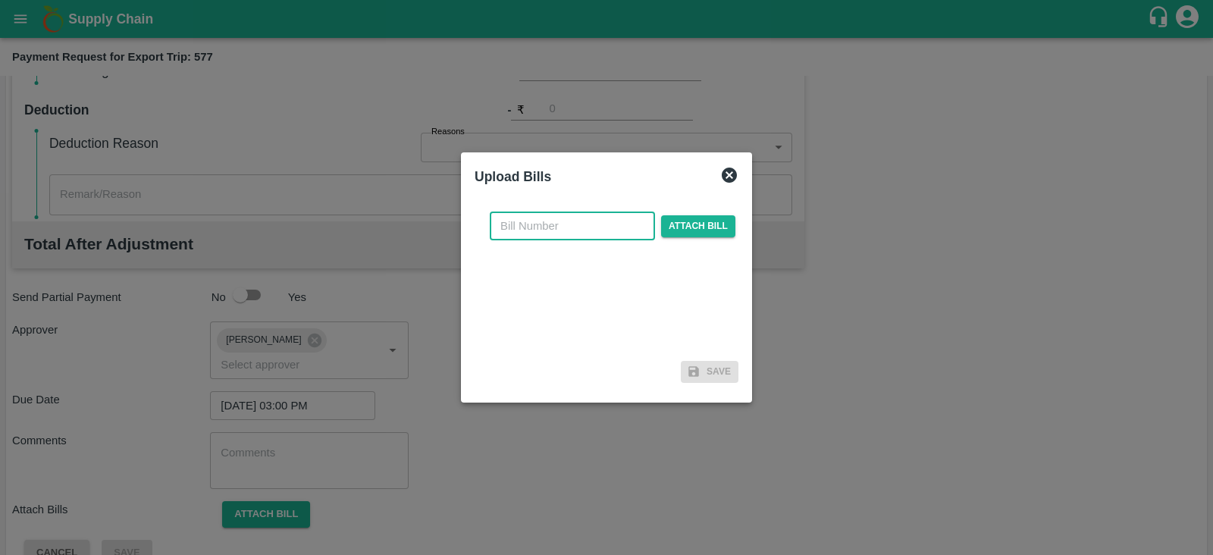
click at [564, 225] on input "text" at bounding box center [572, 225] width 165 height 29
paste input "SLPL/0373/25-26"
type input "SLPL/0373/25-26"
click at [677, 221] on span "Attach bill" at bounding box center [698, 226] width 74 height 22
click at [0, 0] on input "Attach bill" at bounding box center [0, 0] width 0 height 0
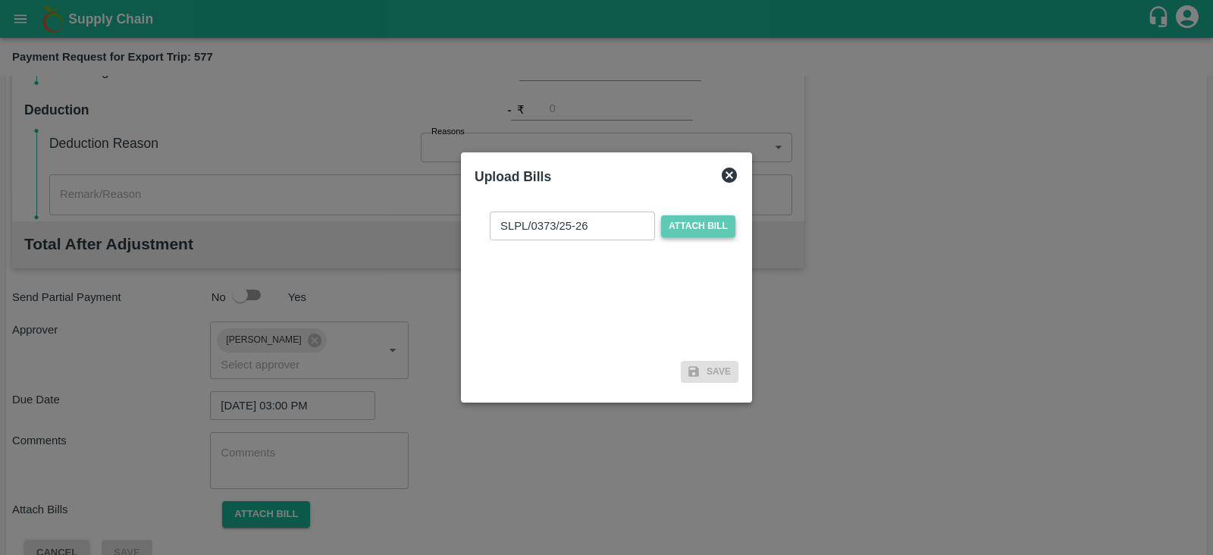
click at [688, 225] on span "Attach bill" at bounding box center [698, 226] width 74 height 22
click at [0, 0] on input "Attach bill" at bounding box center [0, 0] width 0 height 0
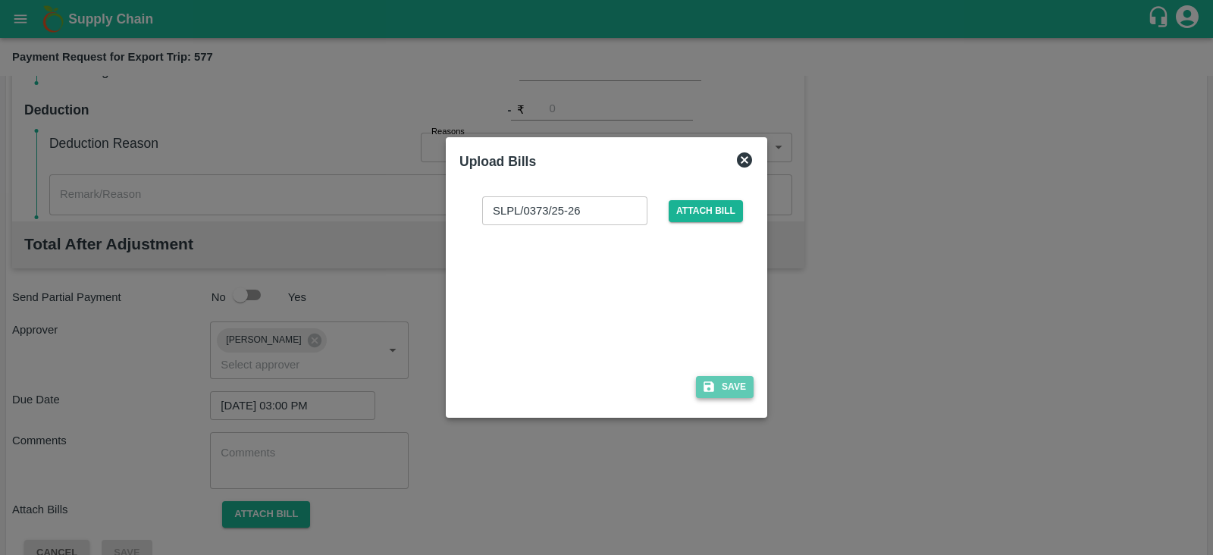
click at [738, 392] on button "Save" at bounding box center [725, 387] width 58 height 22
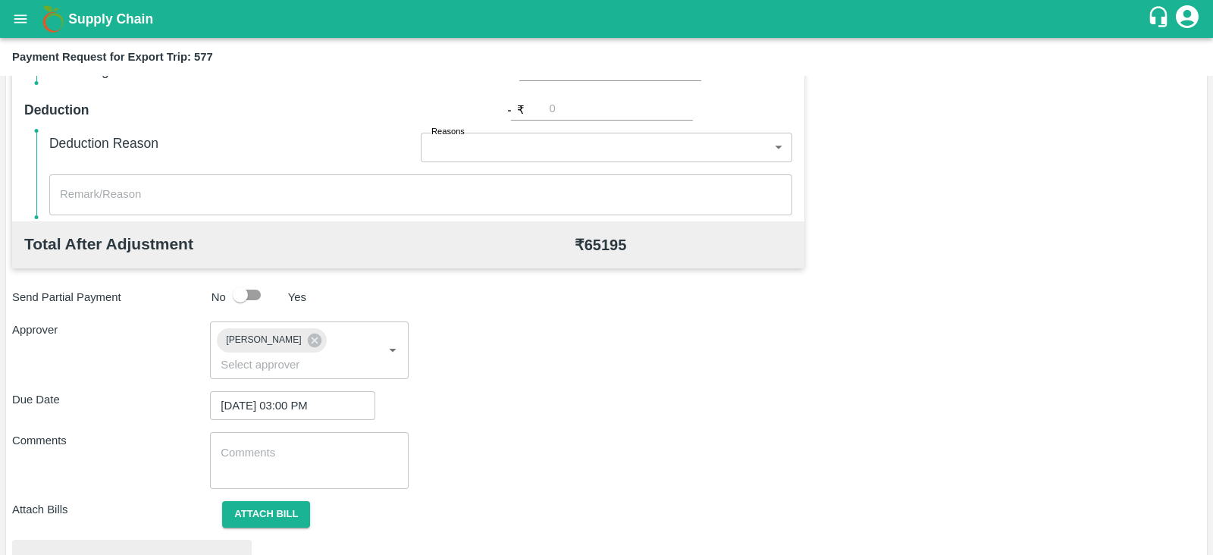
scroll to position [575, 0]
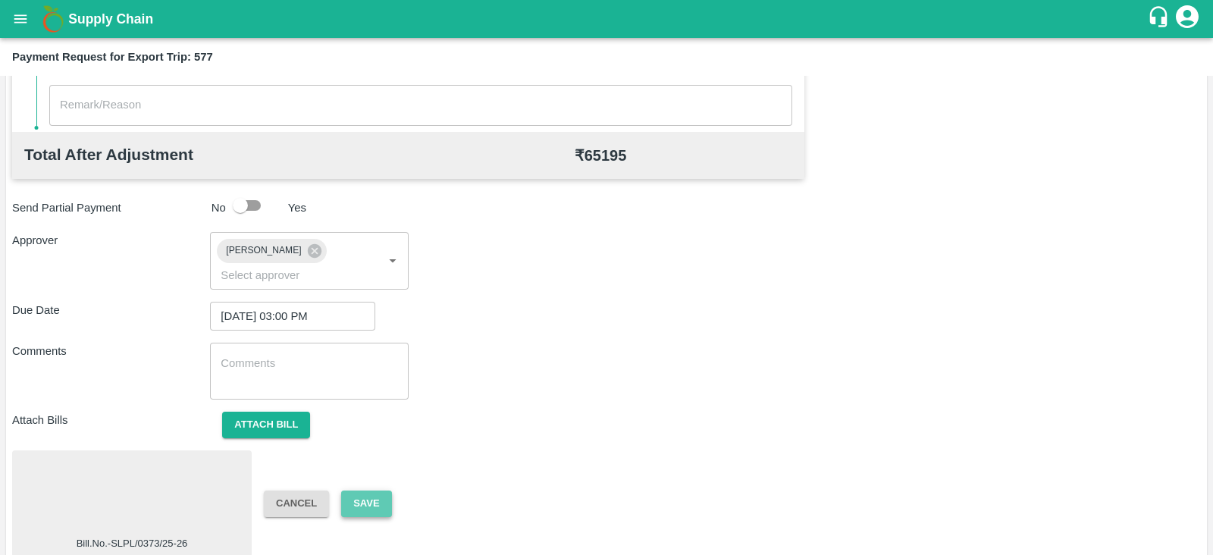
click at [384, 490] on button "Save" at bounding box center [366, 503] width 50 height 27
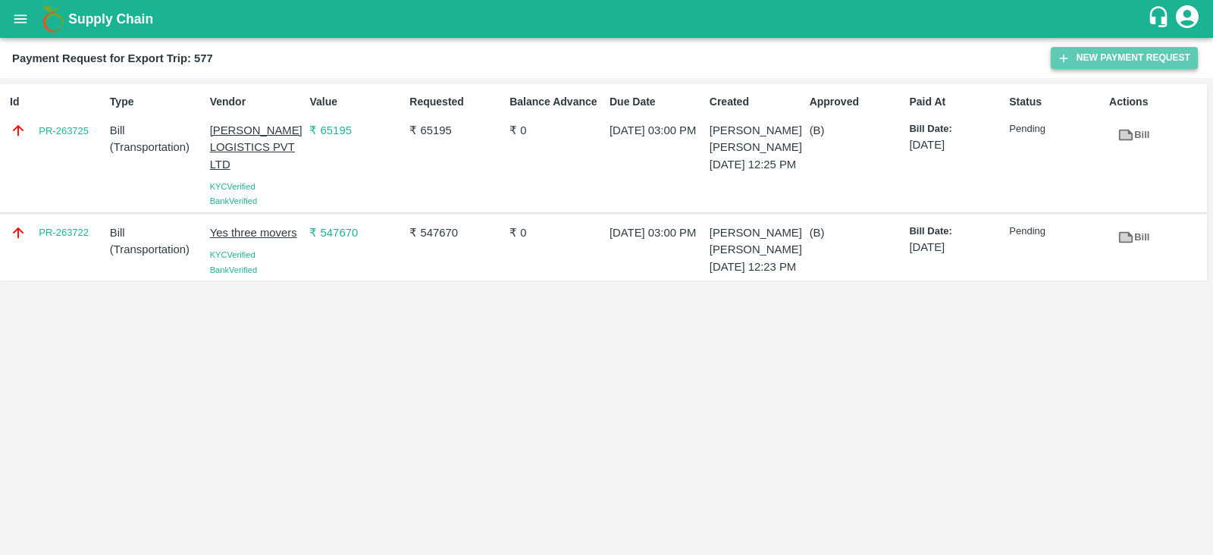
click at [1116, 60] on button "New Payment Request" at bounding box center [1124, 58] width 147 height 22
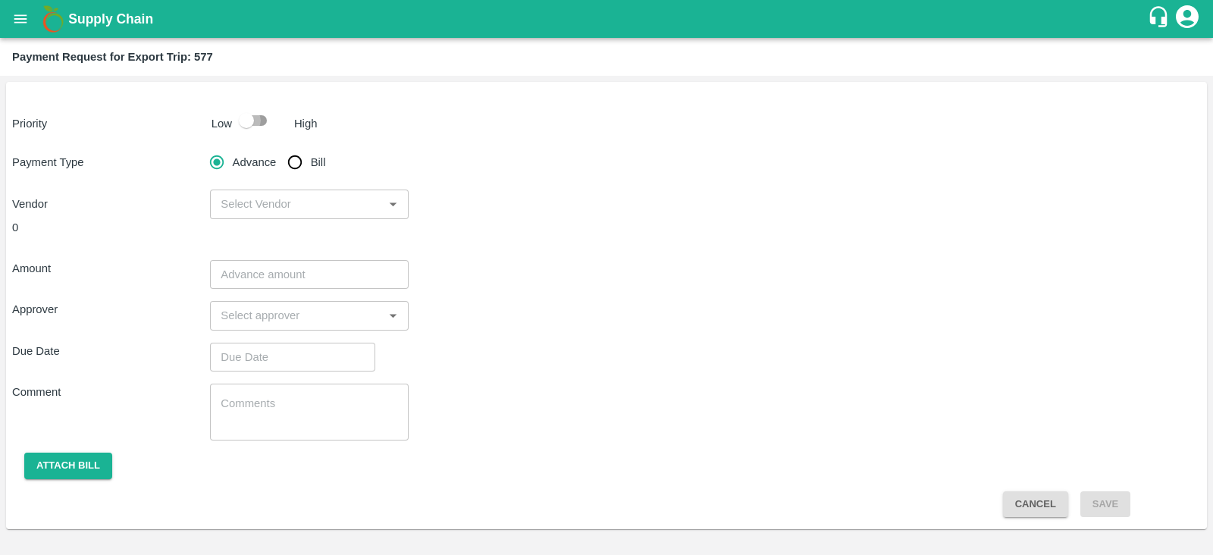
click at [250, 124] on input "checkbox" at bounding box center [246, 120] width 86 height 29
checkbox input "true"
click at [292, 155] on input "Bill" at bounding box center [295, 162] width 30 height 30
radio input "true"
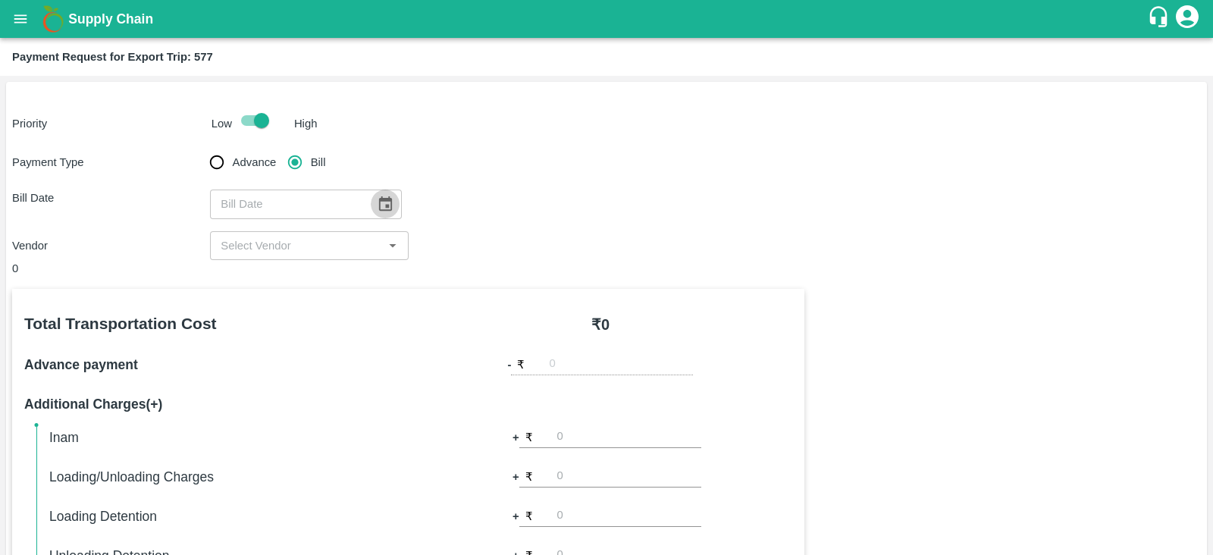
click at [387, 199] on button "Choose date" at bounding box center [385, 204] width 29 height 29
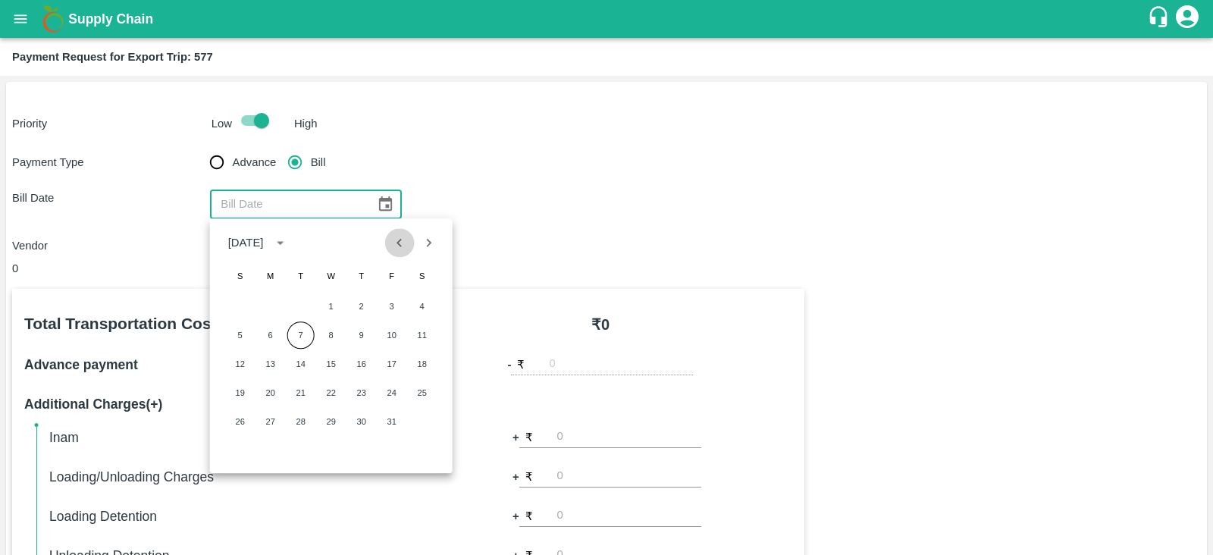
click at [394, 245] on icon "Previous month" at bounding box center [399, 242] width 17 height 17
click at [420, 367] on button "20" at bounding box center [422, 363] width 27 height 27
type input "20/09/2025"
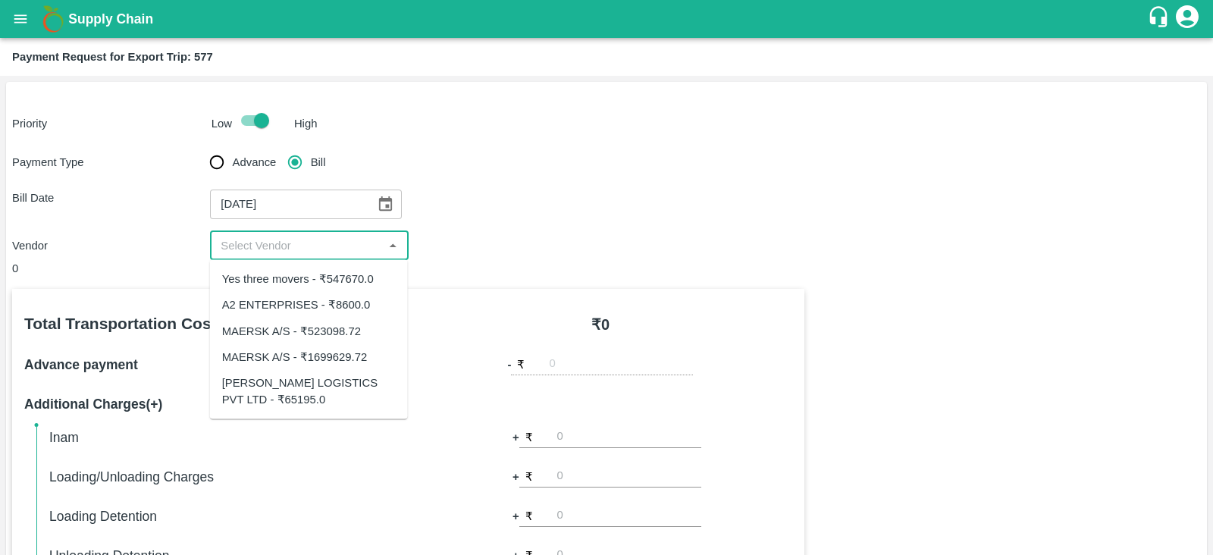
click at [371, 252] on input "input" at bounding box center [297, 246] width 164 height 20
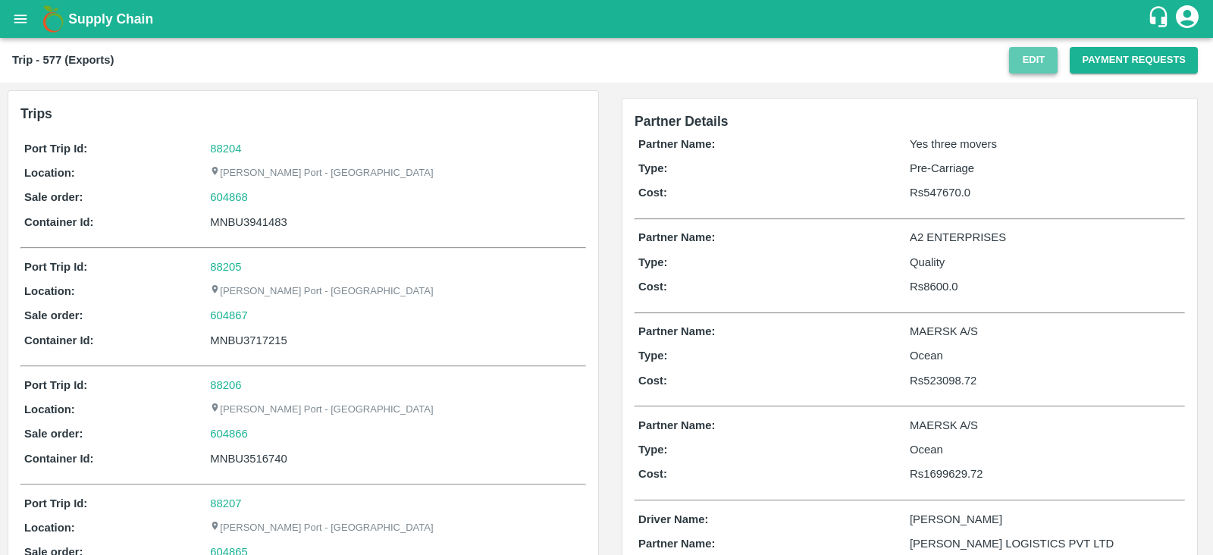
click at [1028, 62] on button "Edit" at bounding box center [1033, 60] width 49 height 27
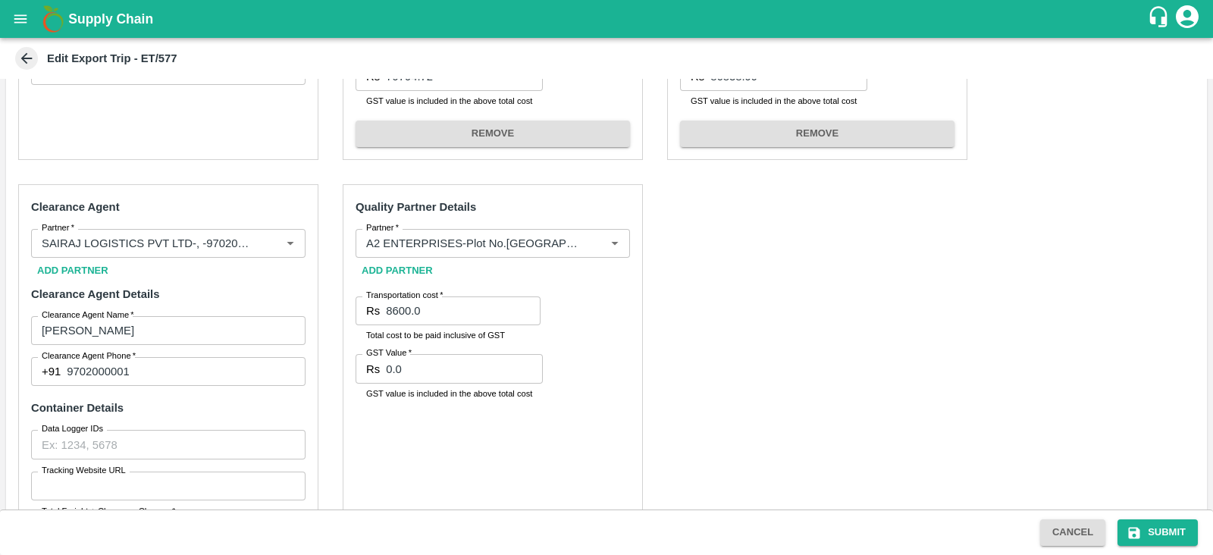
scroll to position [597, 0]
click at [398, 308] on input "8600.0" at bounding box center [463, 310] width 155 height 29
type input "7800.0"
click at [1164, 523] on button "Submit" at bounding box center [1157, 532] width 80 height 27
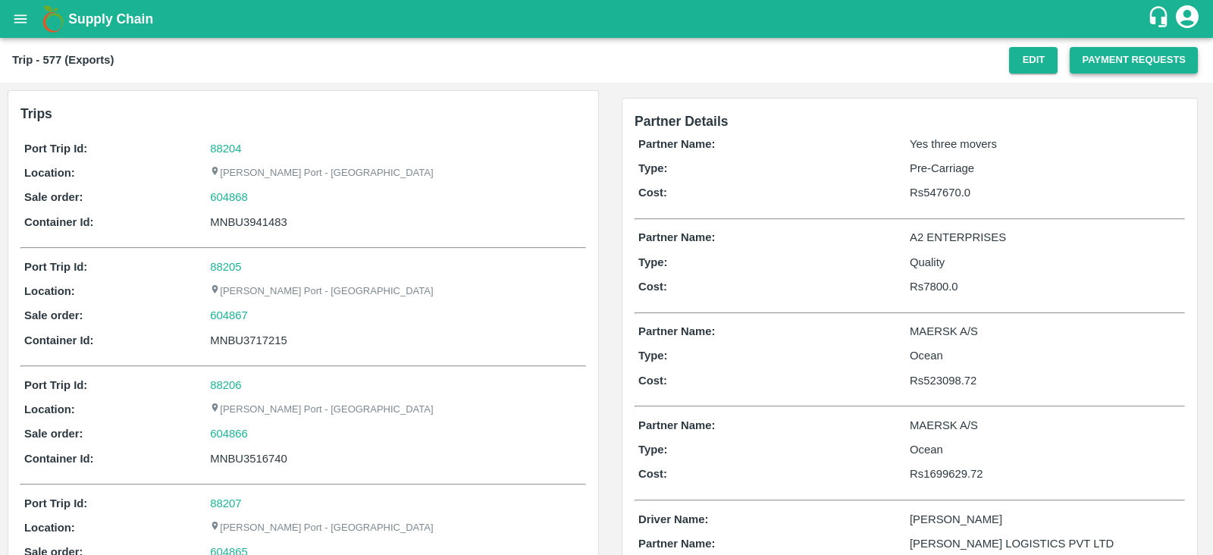
click at [1125, 60] on button "Payment Requests" at bounding box center [1134, 60] width 128 height 27
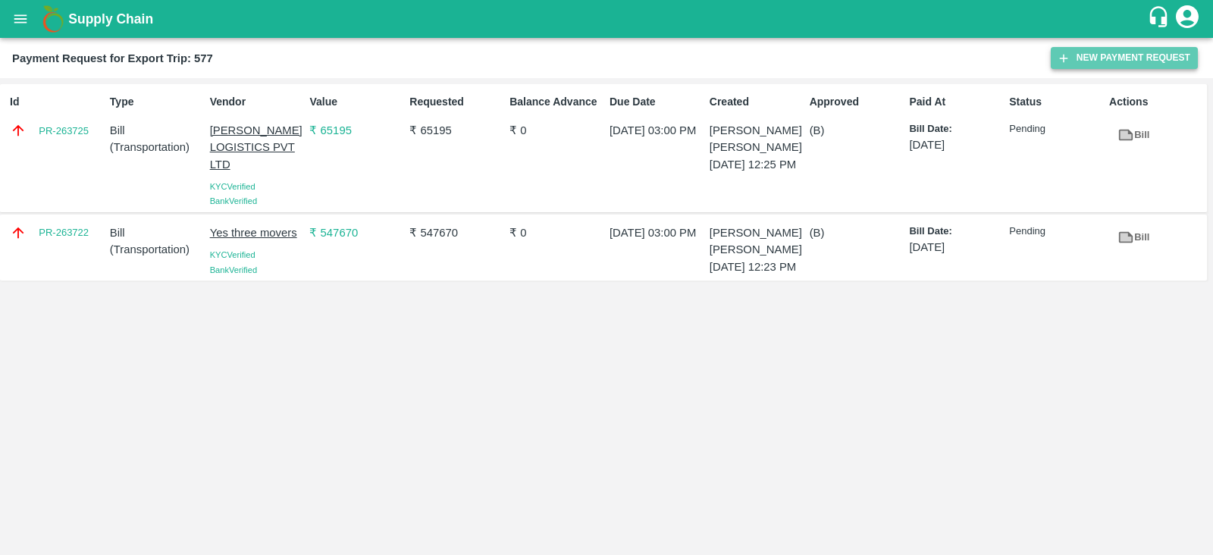
click at [1103, 62] on button "New Payment Request" at bounding box center [1124, 58] width 147 height 22
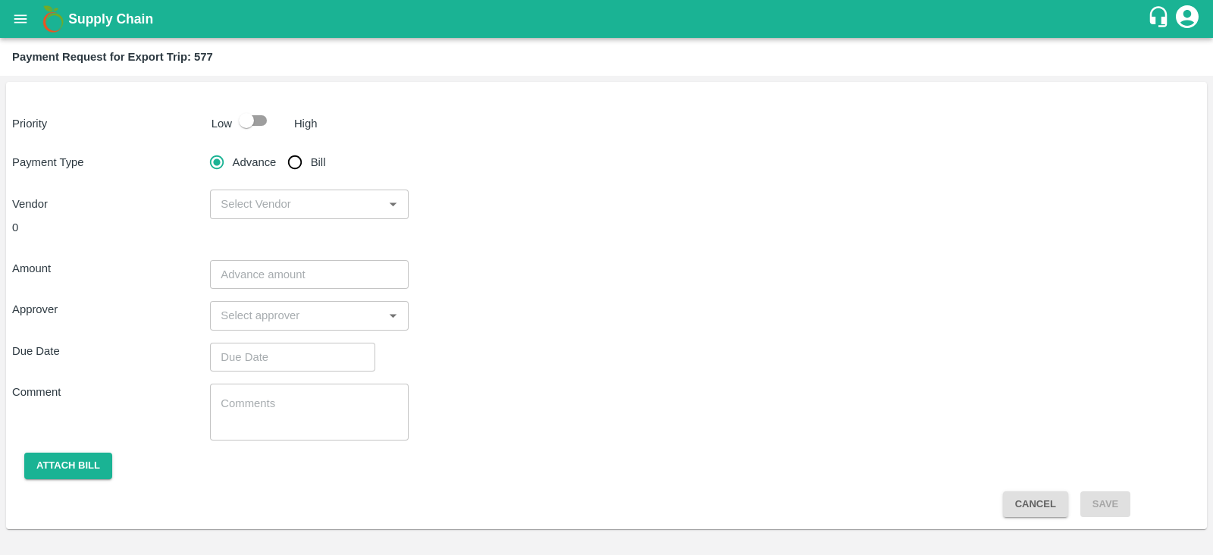
drag, startPoint x: 237, startPoint y: 121, endPoint x: 296, endPoint y: 158, distance: 69.2
click at [296, 158] on div "Priority Low High Payment Type Advance Bill Vendor ​ 0 Amount ​ Approver ​ Due …" at bounding box center [606, 305] width 1201 height 447
click at [296, 158] on input "Bill" at bounding box center [295, 162] width 30 height 30
radio input "true"
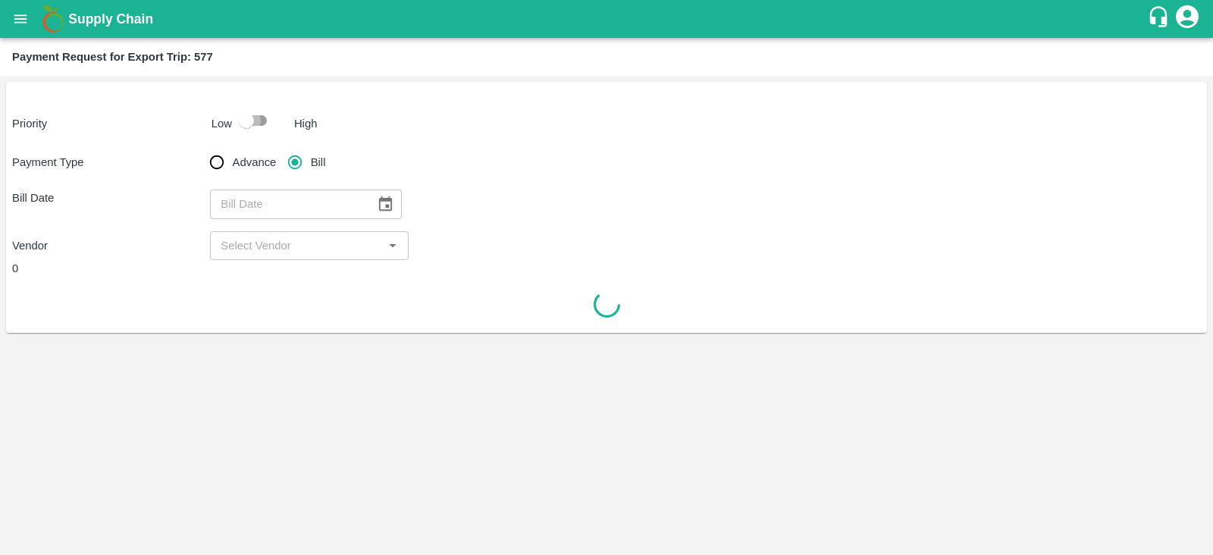
click at [262, 122] on input "checkbox" at bounding box center [246, 120] width 86 height 29
checkbox input "true"
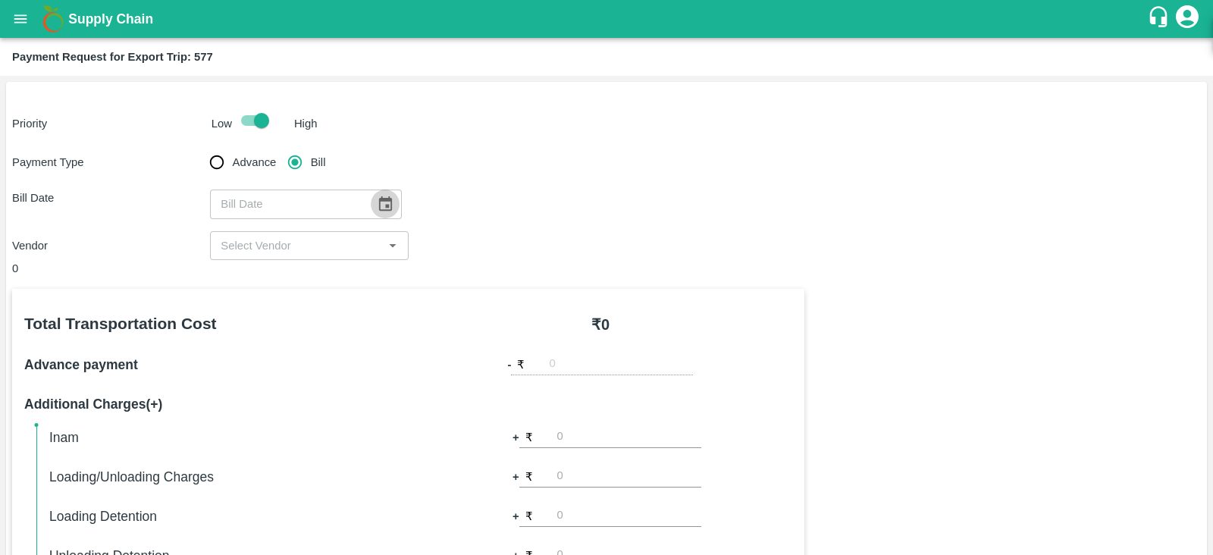
click at [379, 209] on icon "Choose date" at bounding box center [385, 203] width 13 height 14
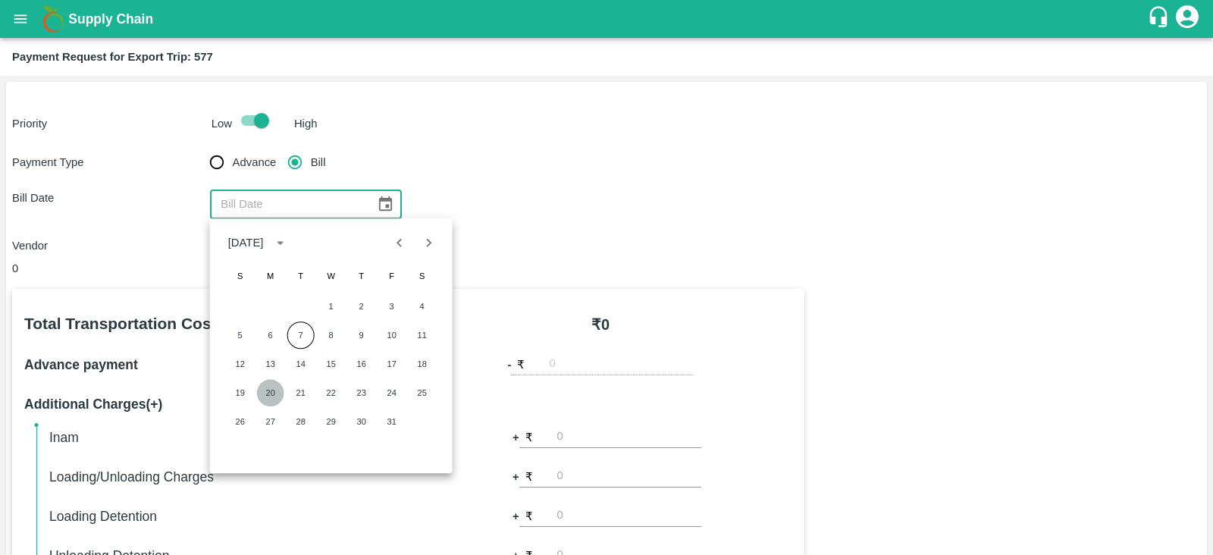
click at [269, 384] on button "20" at bounding box center [270, 392] width 27 height 27
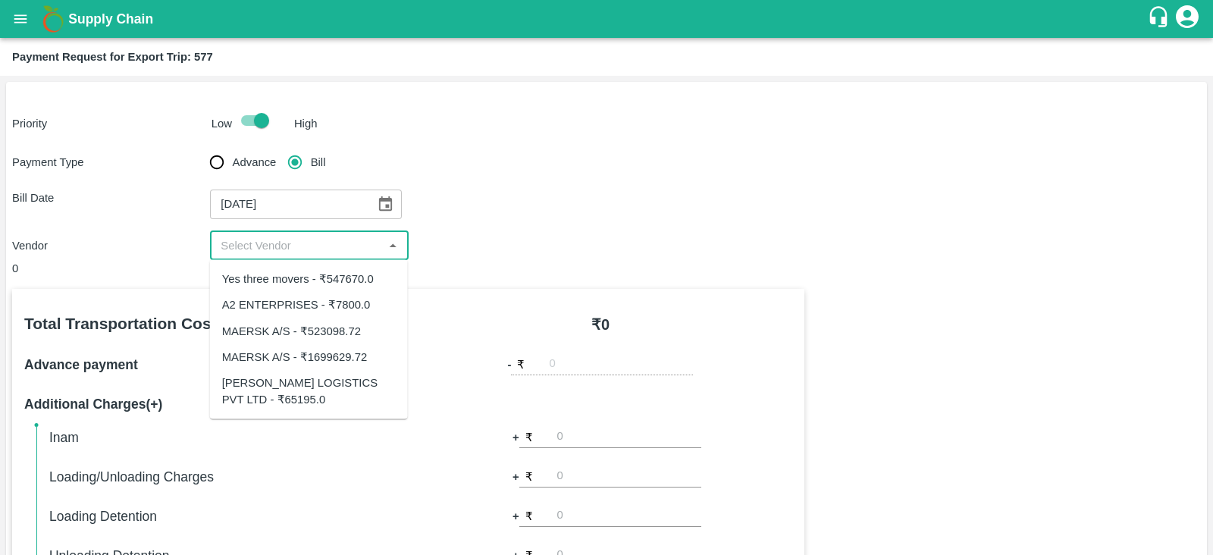
click at [348, 248] on input "input" at bounding box center [297, 246] width 164 height 20
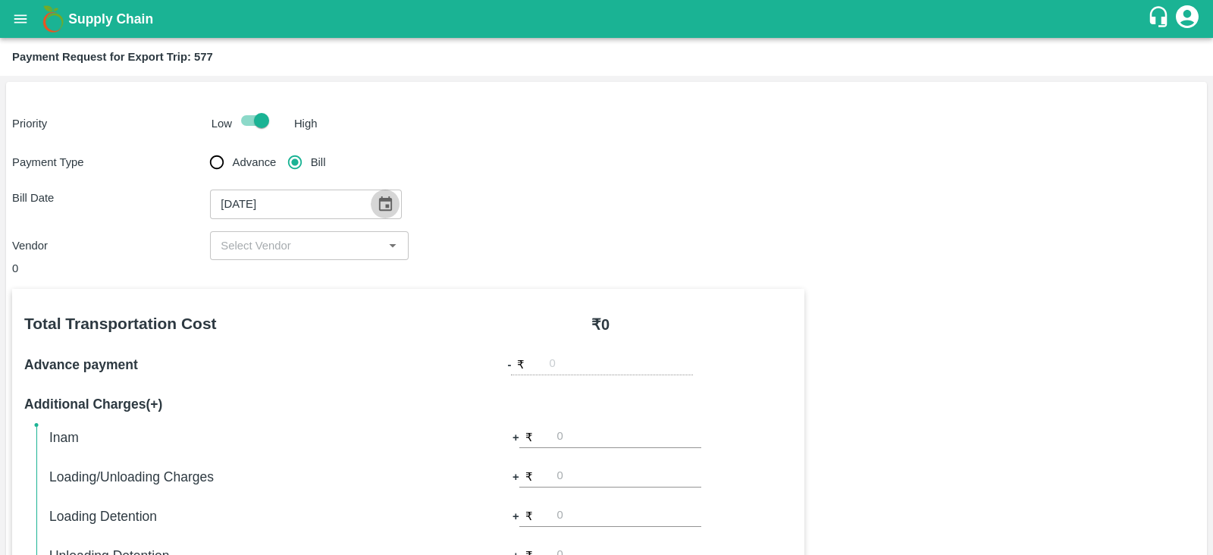
click at [384, 195] on button "Choose date, selected date is Oct 20, 2025" at bounding box center [385, 204] width 29 height 29
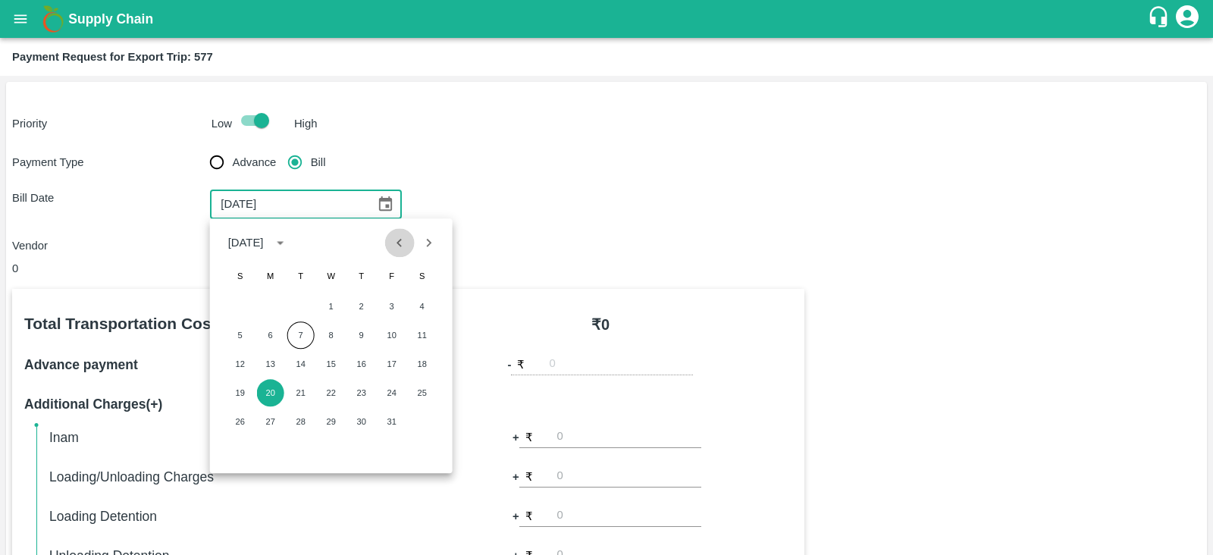
click at [399, 245] on icon "Previous month" at bounding box center [399, 243] width 5 height 8
click at [418, 359] on button "20" at bounding box center [422, 363] width 27 height 27
type input "20/09/2025"
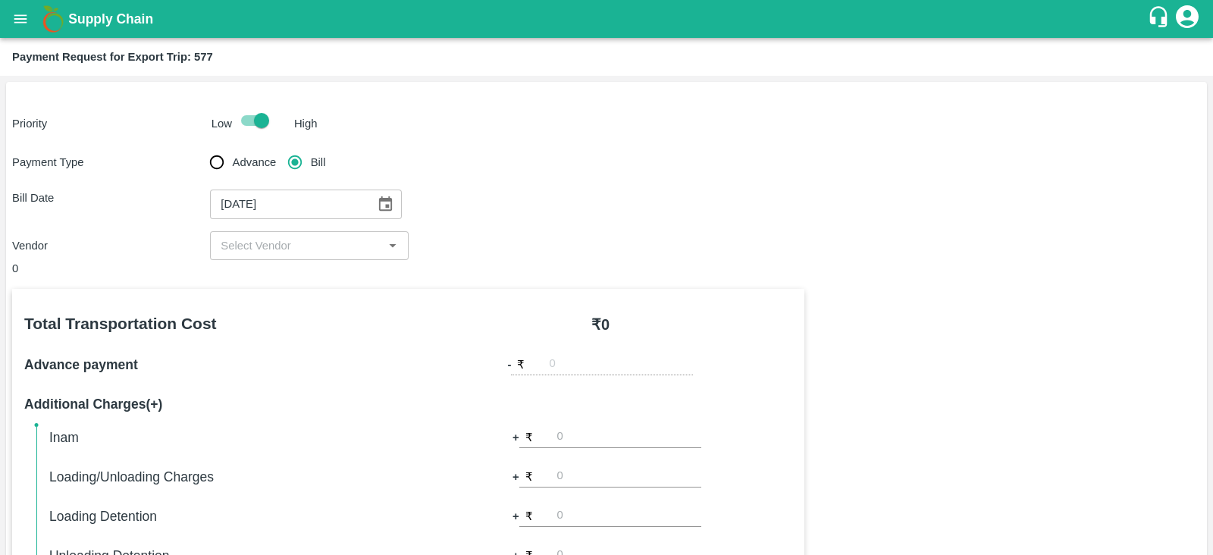
click at [345, 240] on input "input" at bounding box center [297, 246] width 164 height 20
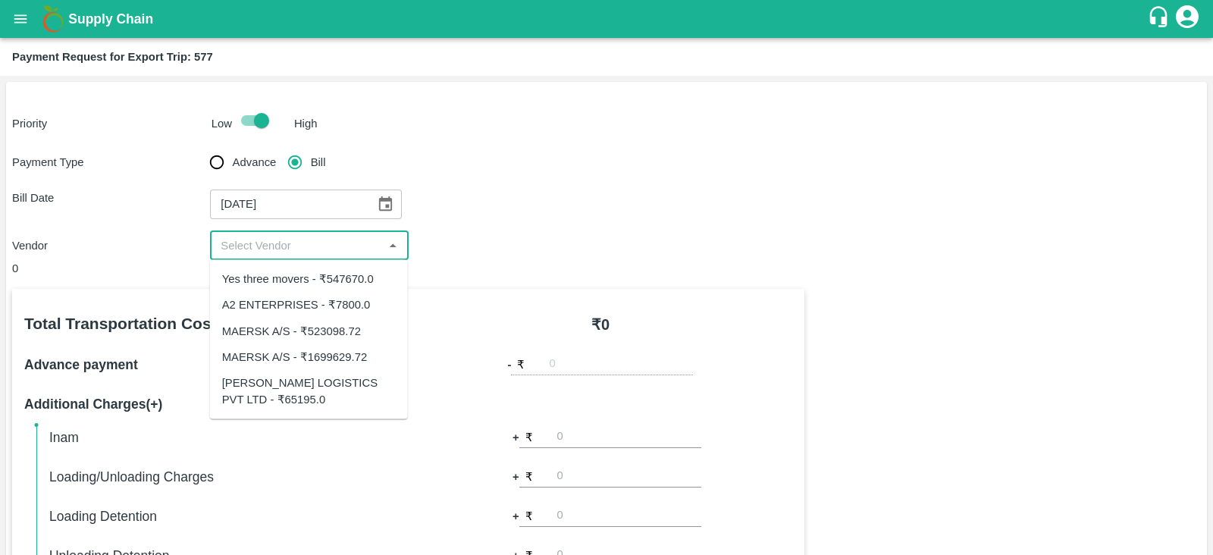
click at [330, 302] on div "A2 ENTERPRISES - ₹7800.0" at bounding box center [296, 304] width 149 height 17
type input "A2 ENTERPRISES - ₹7800.0"
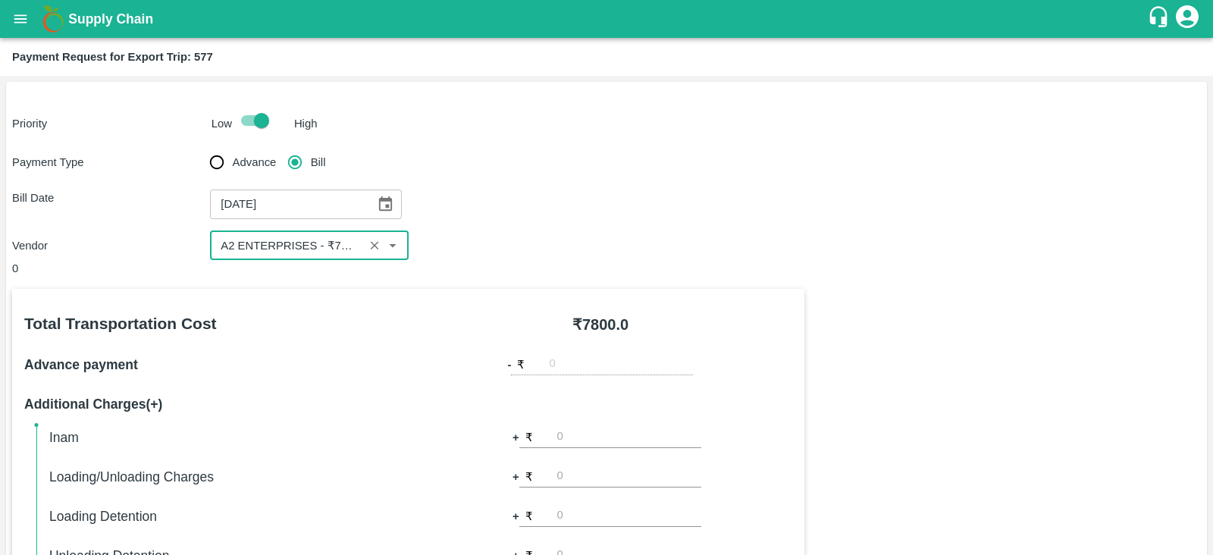
scroll to position [485, 0]
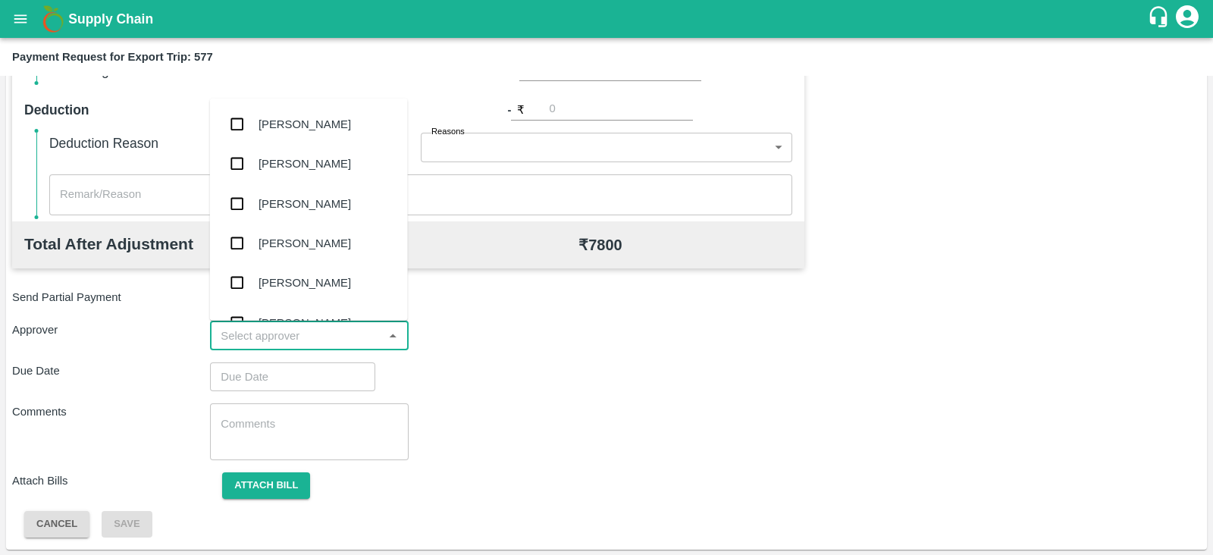
click at [295, 331] on input "input" at bounding box center [297, 336] width 164 height 20
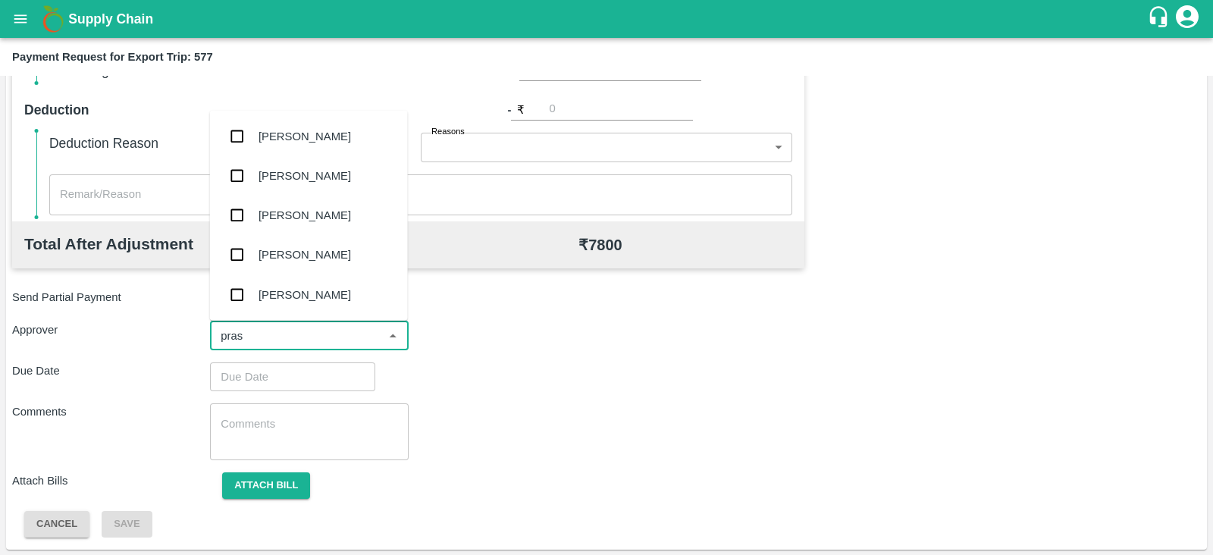
type input "prasa"
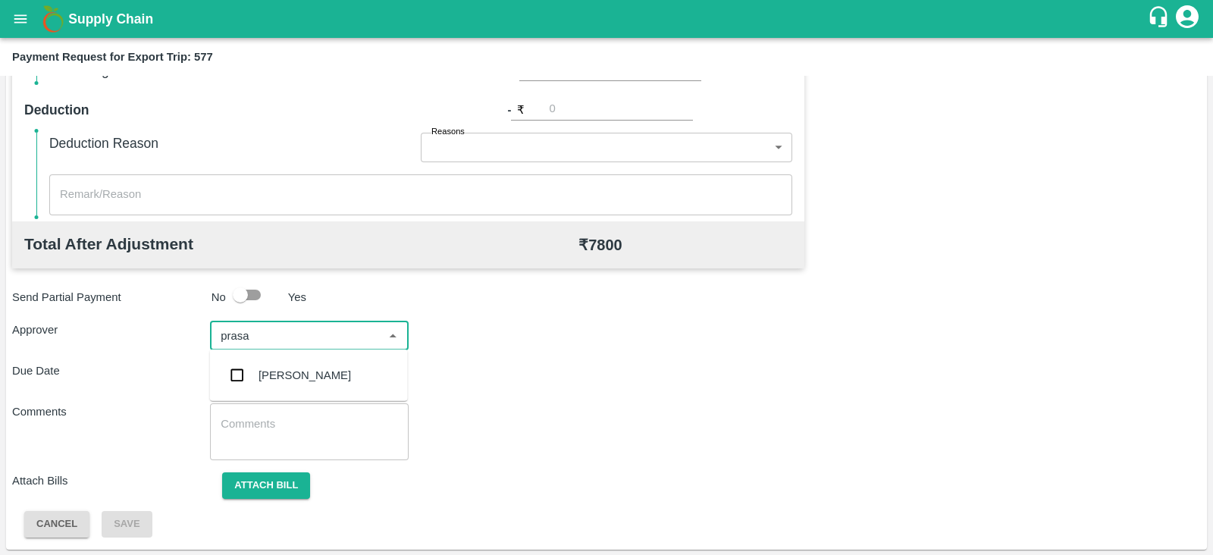
click at [282, 372] on div "[PERSON_NAME]" at bounding box center [304, 375] width 92 height 17
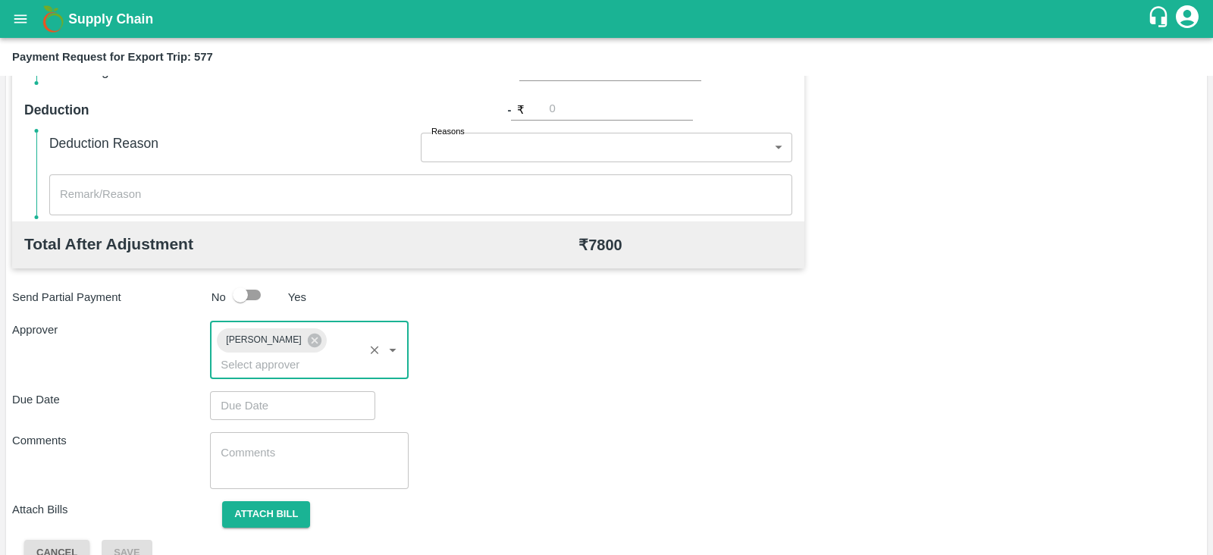
type input "DD/MM/YYYY hh:mm aa"
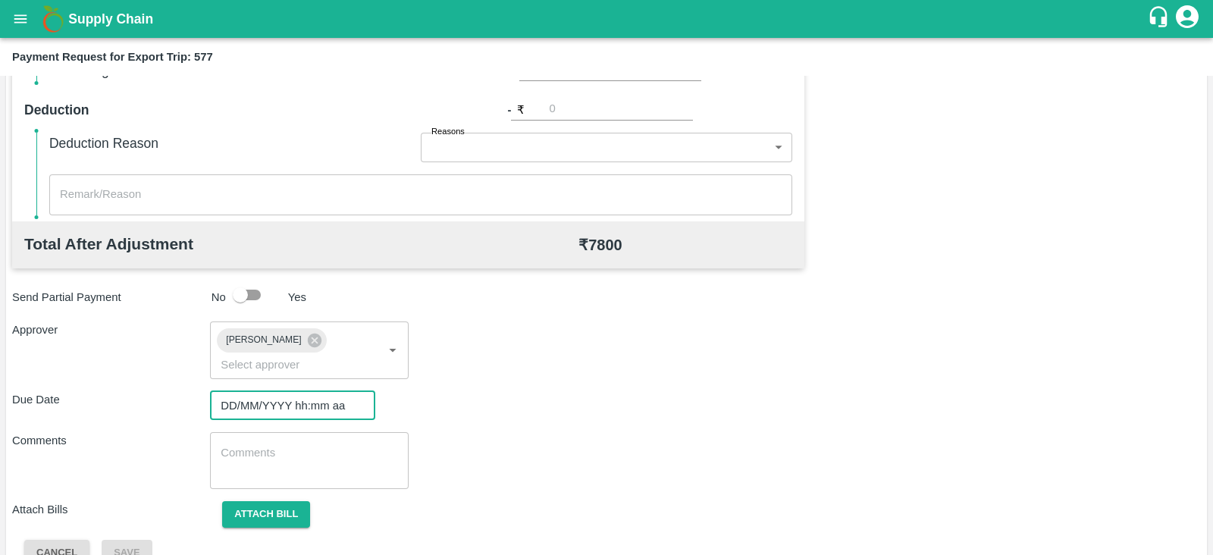
click at [299, 393] on input "DD/MM/YYYY hh:mm aa" at bounding box center [287, 405] width 155 height 29
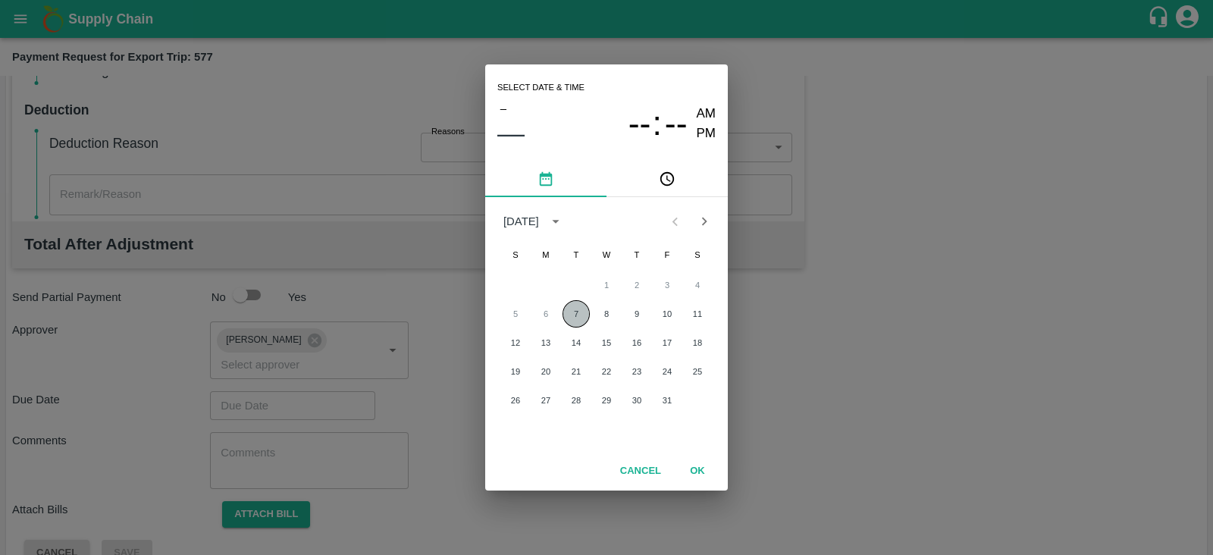
click at [570, 312] on button "7" at bounding box center [575, 313] width 27 height 27
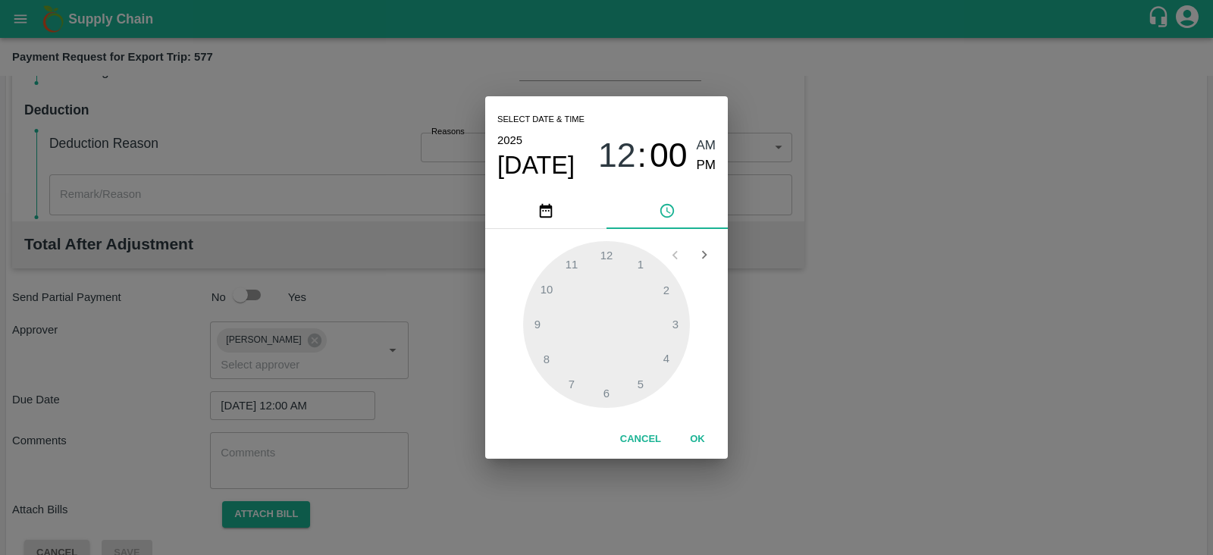
click at [694, 174] on div "12 : 00 AM PM" at bounding box center [656, 156] width 117 height 40
click at [703, 168] on span "PM" at bounding box center [707, 165] width 20 height 20
type input "[DATE] 12:00 PM"
click at [699, 430] on button "OK" at bounding box center [697, 439] width 49 height 27
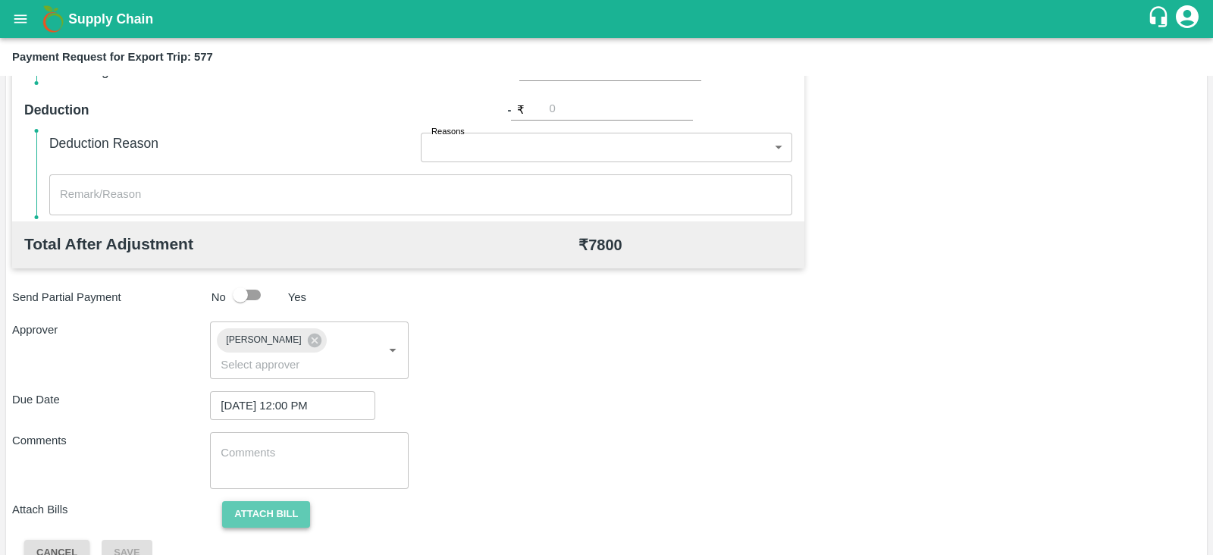
click at [271, 501] on button "Attach bill" at bounding box center [266, 514] width 88 height 27
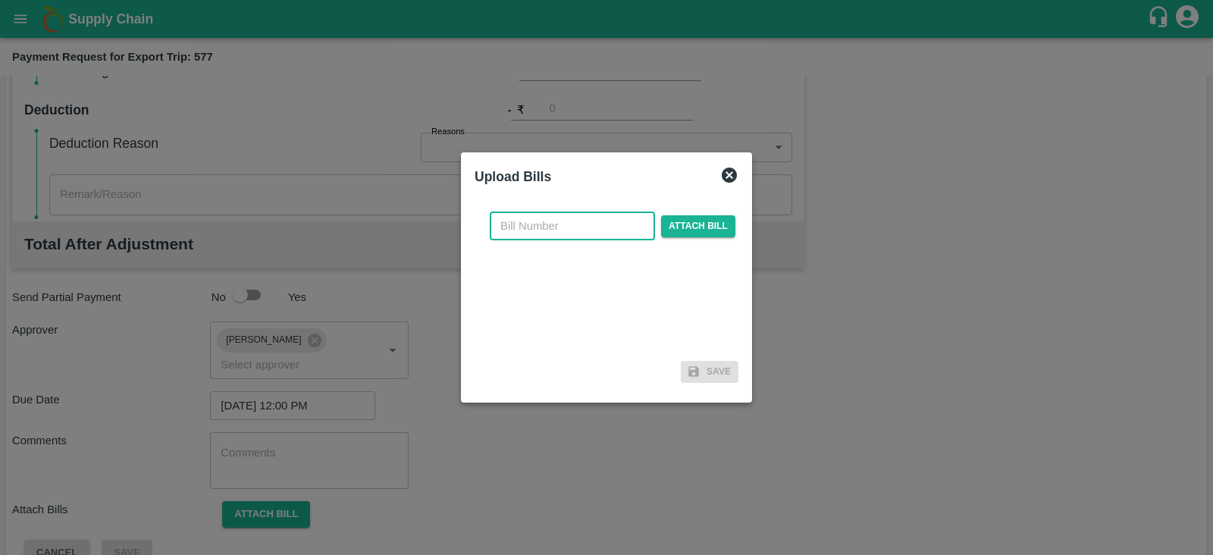
click at [575, 229] on input "text" at bounding box center [572, 225] width 165 height 29
paste input "A2-128/2025-26"
type input "A2-128/2025-26"
click at [713, 227] on span "Attach bill" at bounding box center [698, 226] width 74 height 22
click at [0, 0] on input "Attach bill" at bounding box center [0, 0] width 0 height 0
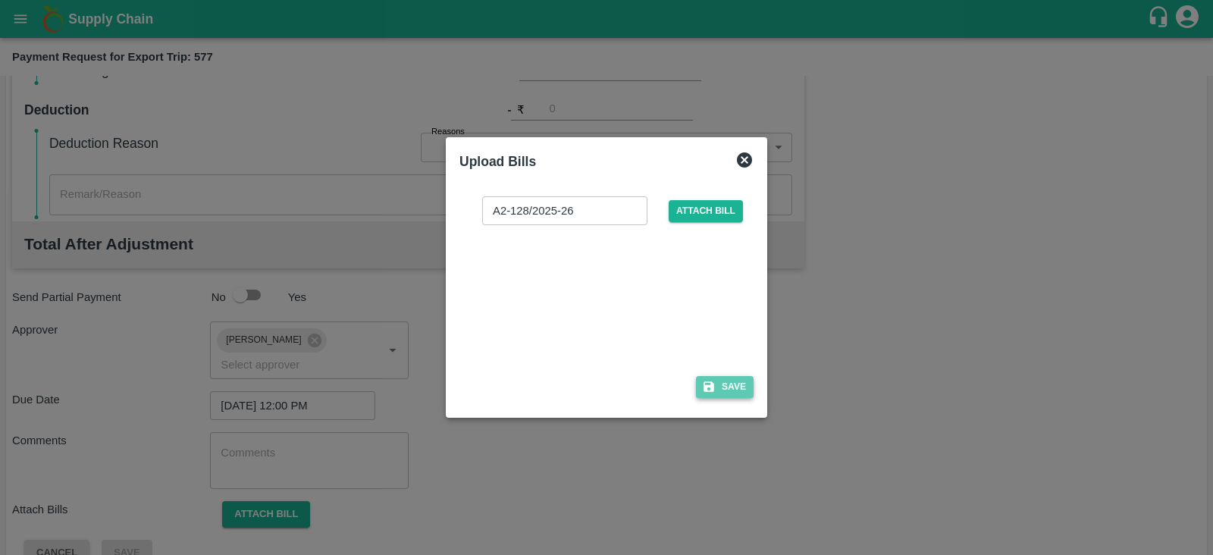
click at [736, 384] on button "Save" at bounding box center [725, 387] width 58 height 22
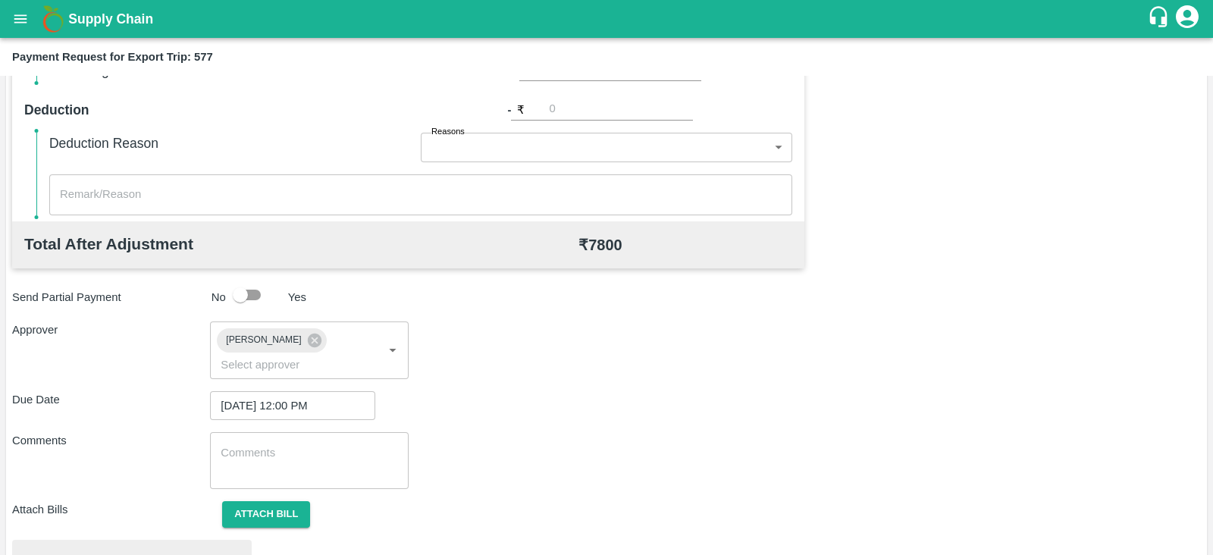
scroll to position [575, 0]
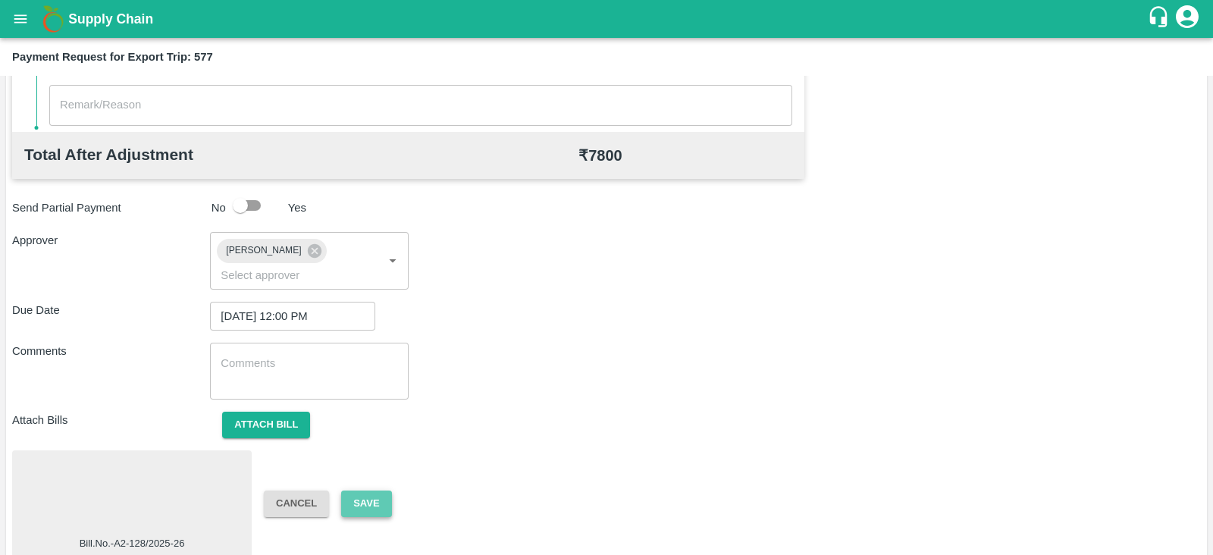
click at [364, 490] on button "Save" at bounding box center [366, 503] width 50 height 27
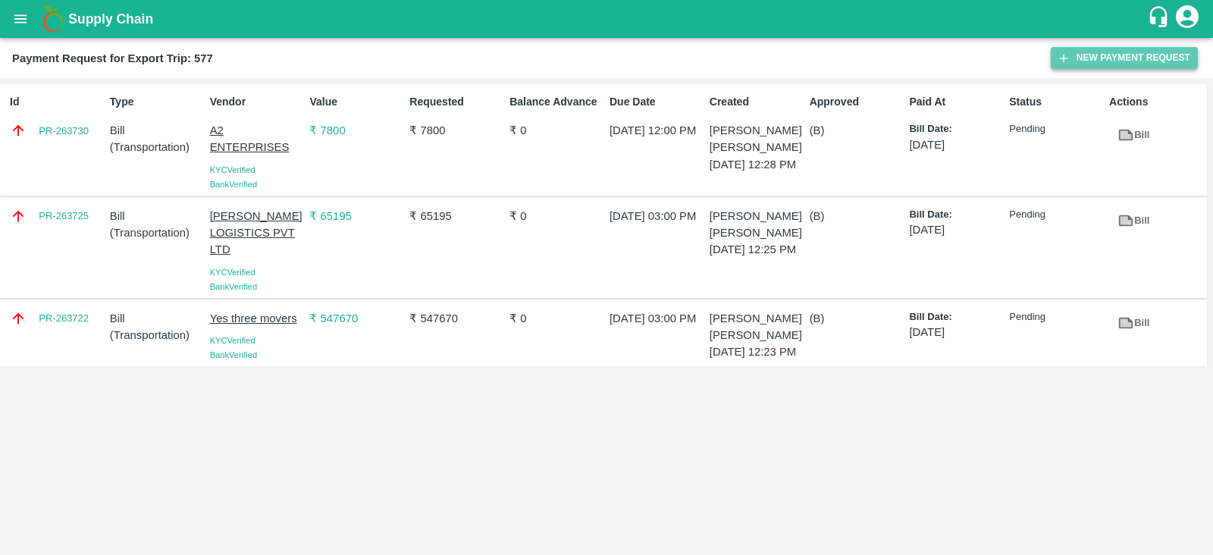
click at [1095, 64] on button "New Payment Request" at bounding box center [1124, 58] width 147 height 22
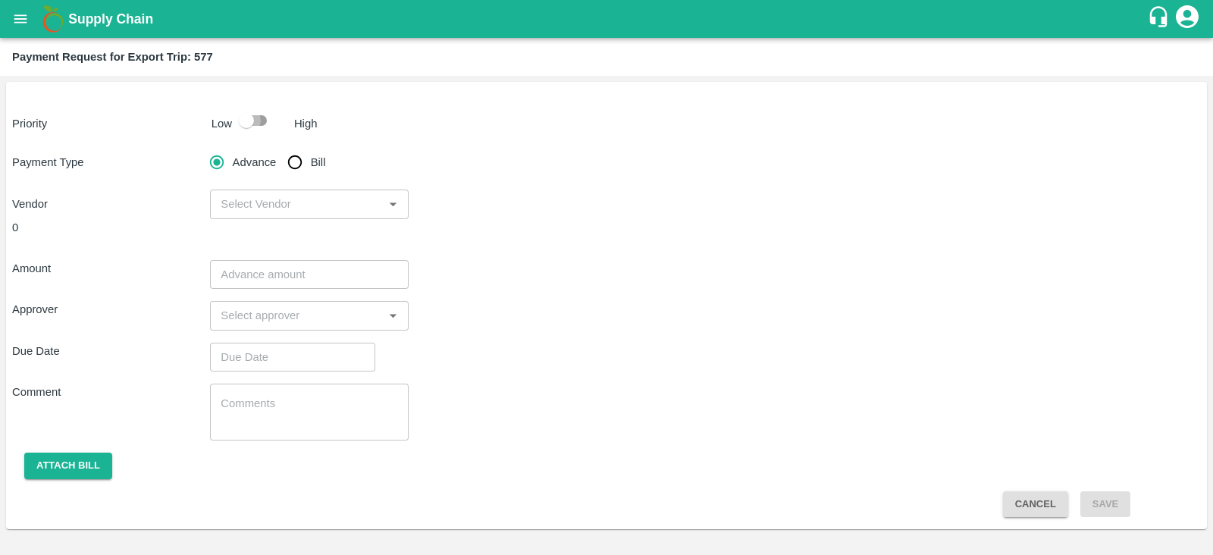
click at [249, 120] on input "checkbox" at bounding box center [246, 120] width 86 height 29
checkbox input "true"
click at [299, 164] on input "Bill" at bounding box center [295, 162] width 30 height 30
radio input "true"
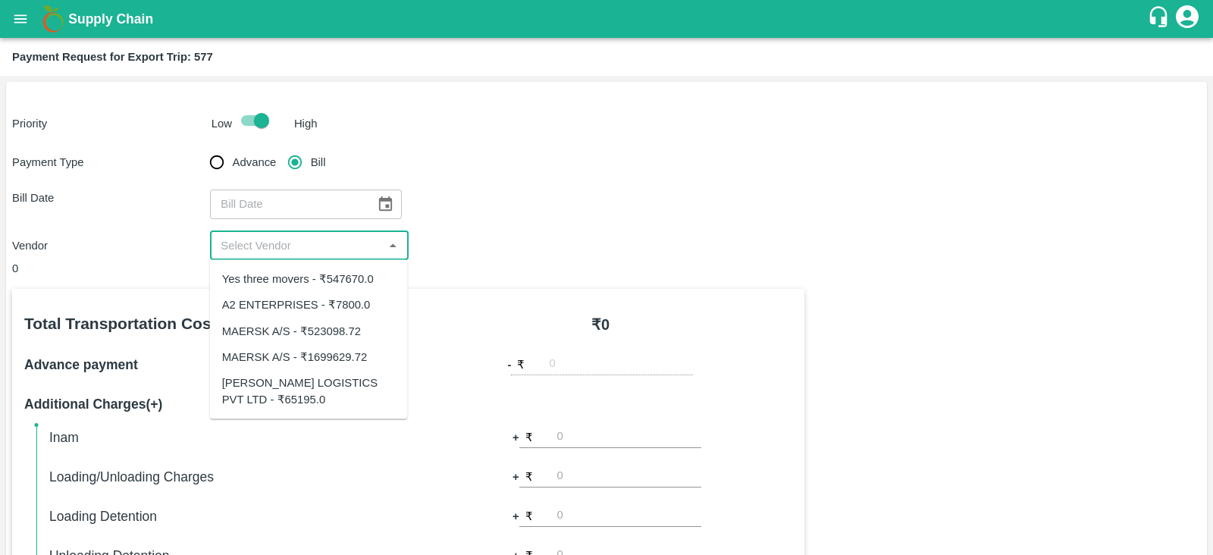
click at [356, 236] on input "input" at bounding box center [297, 246] width 164 height 20
click at [349, 357] on div "MAERSK A/S - ₹1699629.72" at bounding box center [295, 356] width 146 height 17
type input "MAERSK A/S - ₹1699629.72"
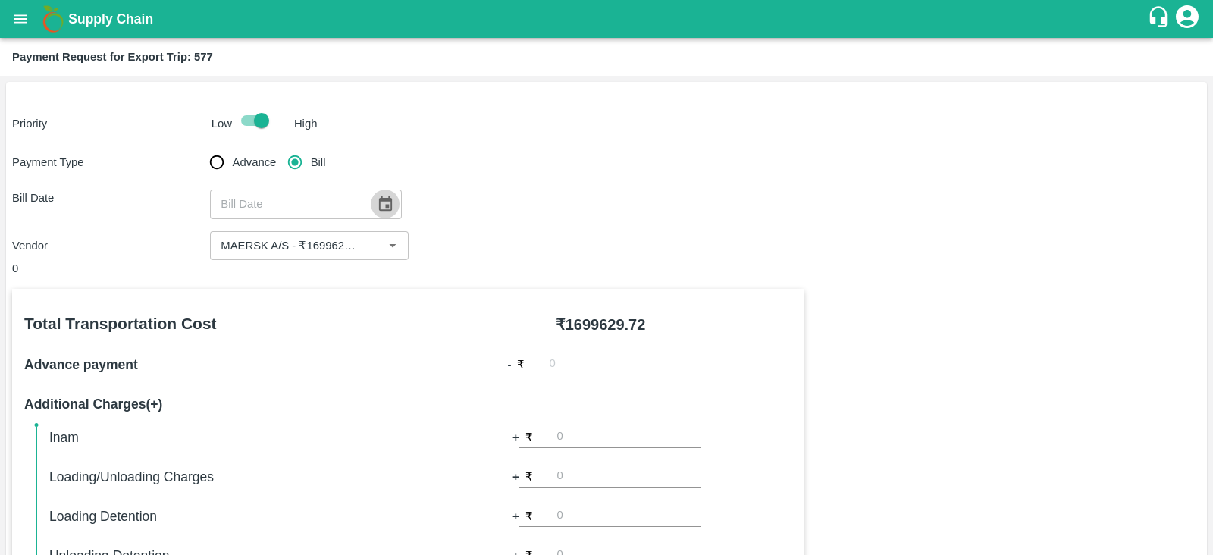
click at [380, 201] on icon "Choose date" at bounding box center [385, 203] width 13 height 14
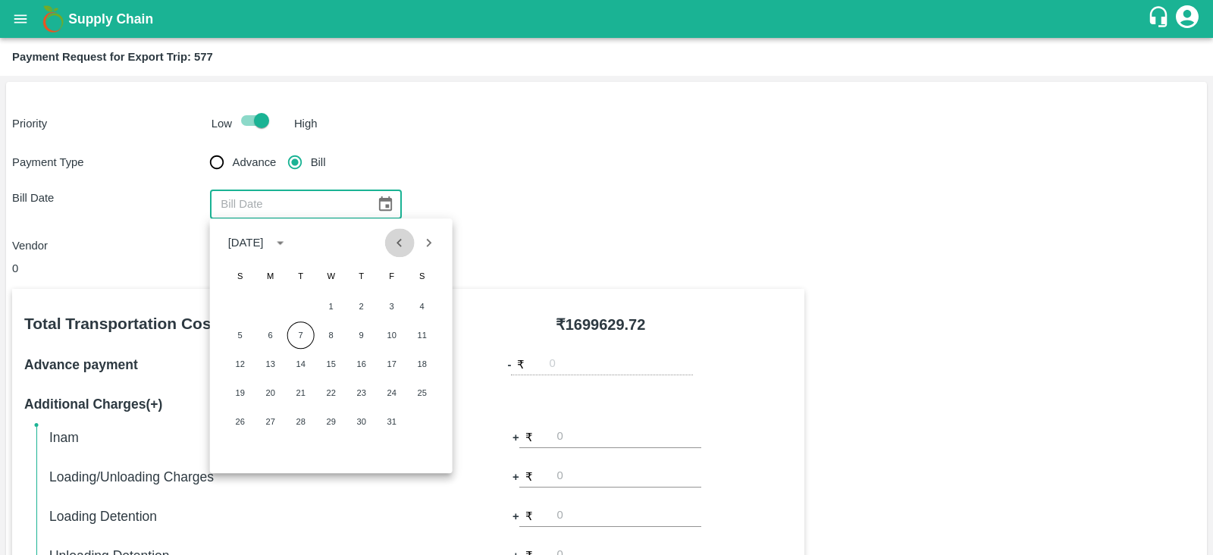
click at [394, 248] on icon "Previous month" at bounding box center [399, 242] width 17 height 17
click at [394, 362] on button "19" at bounding box center [391, 363] width 27 height 27
type input "19/09/2025"
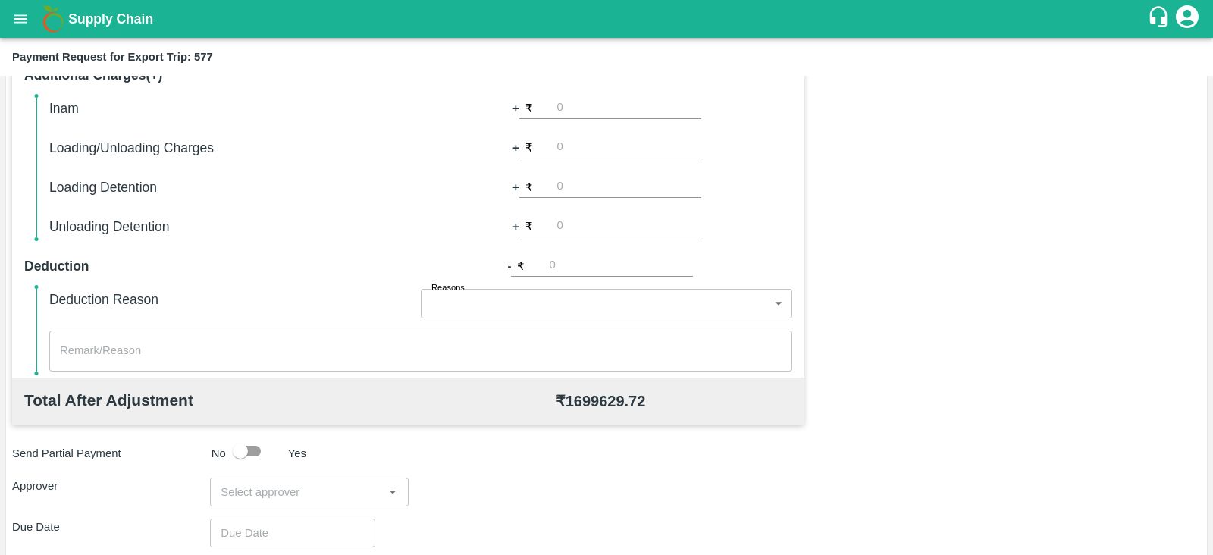
scroll to position [485, 0]
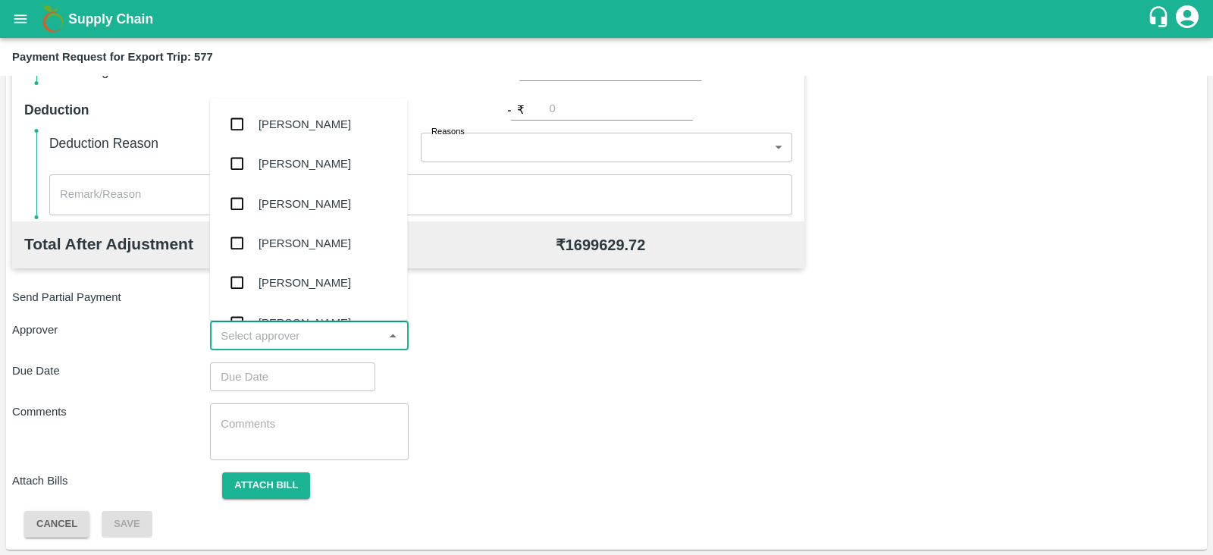
click at [340, 337] on input "input" at bounding box center [297, 336] width 164 height 20
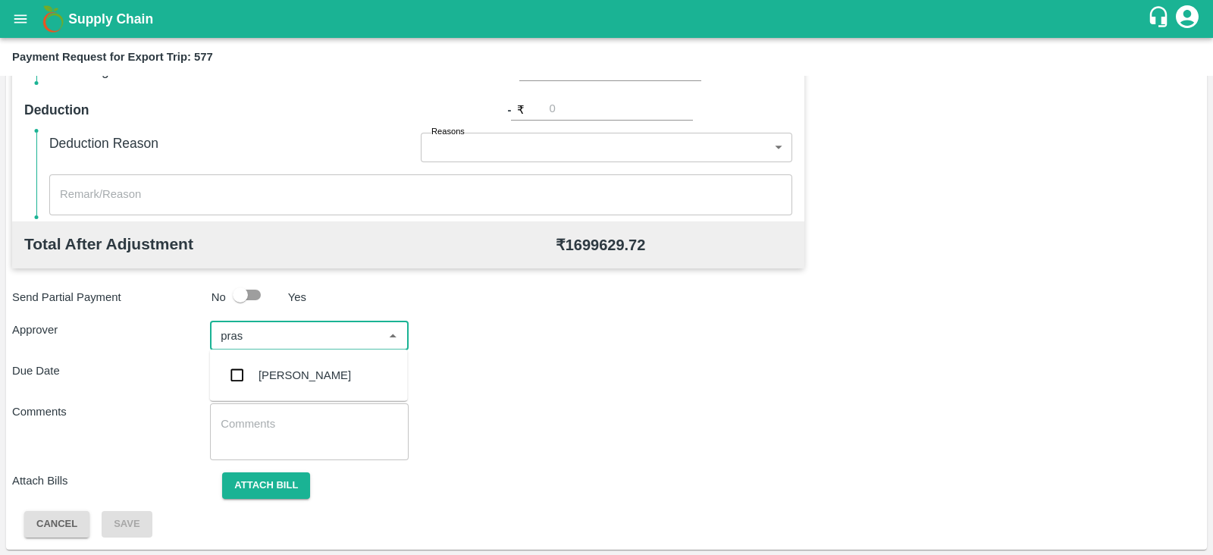
type input "prasa"
click at [311, 368] on div "[PERSON_NAME]" at bounding box center [304, 375] width 92 height 17
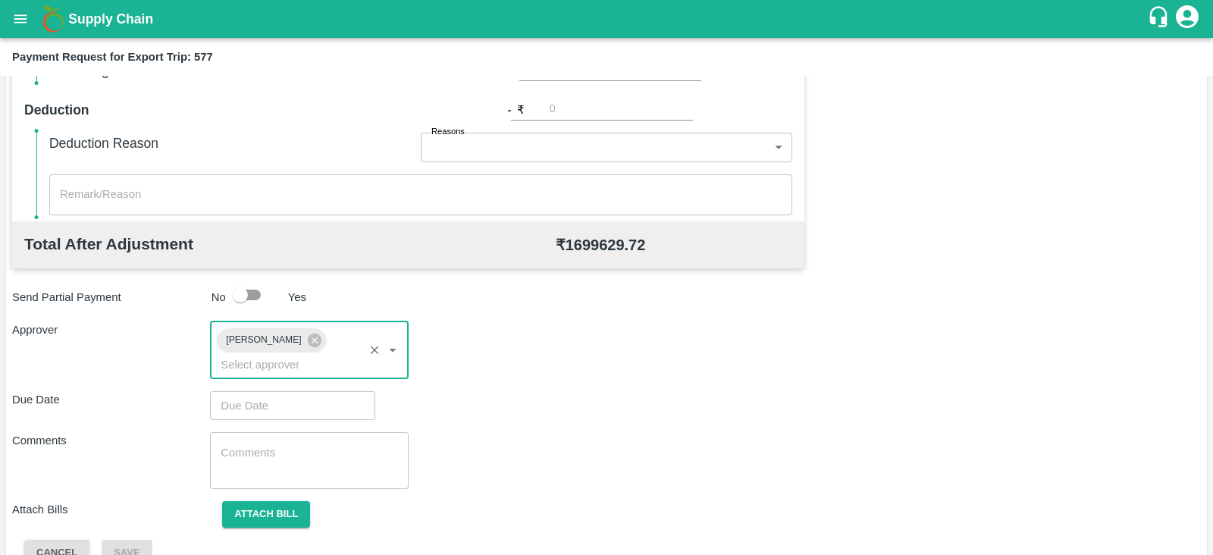
type input "DD/MM/YYYY hh:mm aa"
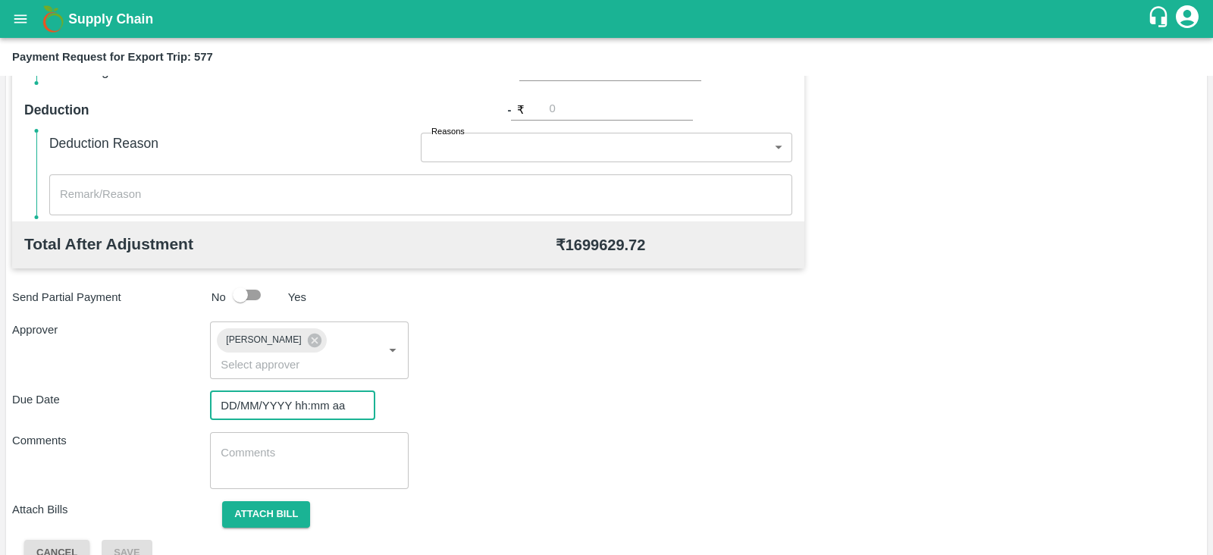
click at [303, 391] on input "DD/MM/YYYY hh:mm aa" at bounding box center [287, 405] width 155 height 29
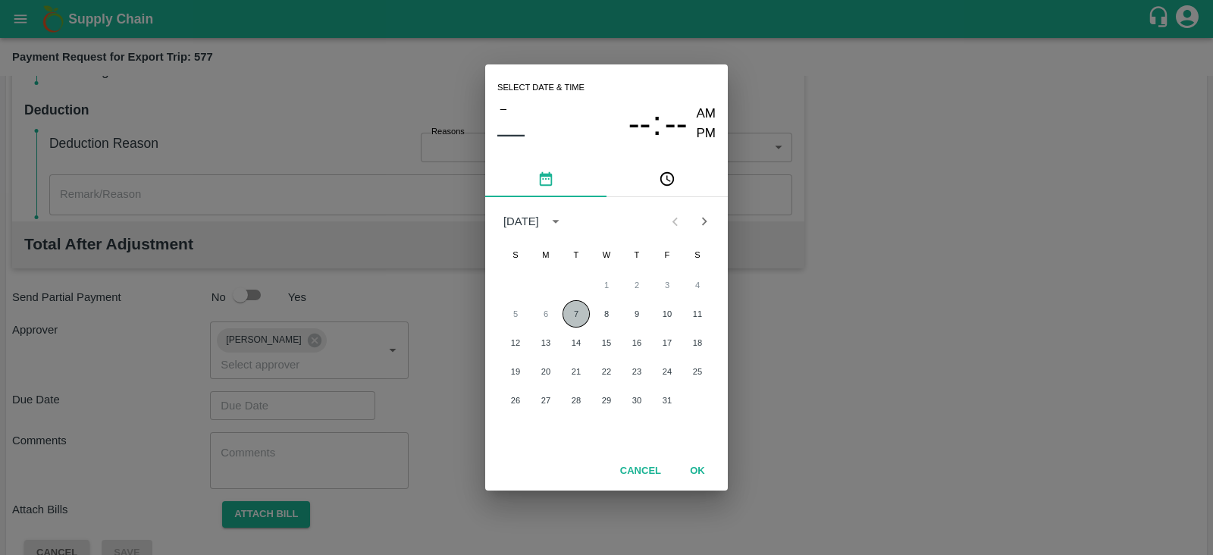
click at [569, 322] on button "7" at bounding box center [575, 313] width 27 height 27
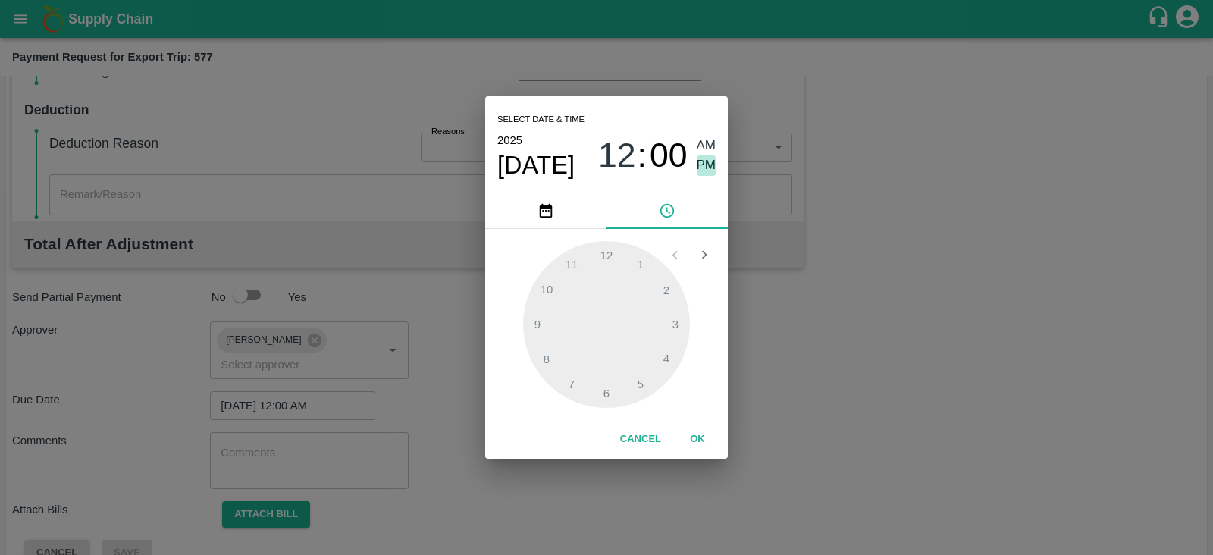
click at [707, 167] on span "PM" at bounding box center [707, 165] width 20 height 20
click at [675, 324] on div at bounding box center [606, 324] width 167 height 167
type input "[DATE] 03:00 PM"
click at [695, 437] on button "OK" at bounding box center [697, 439] width 49 height 27
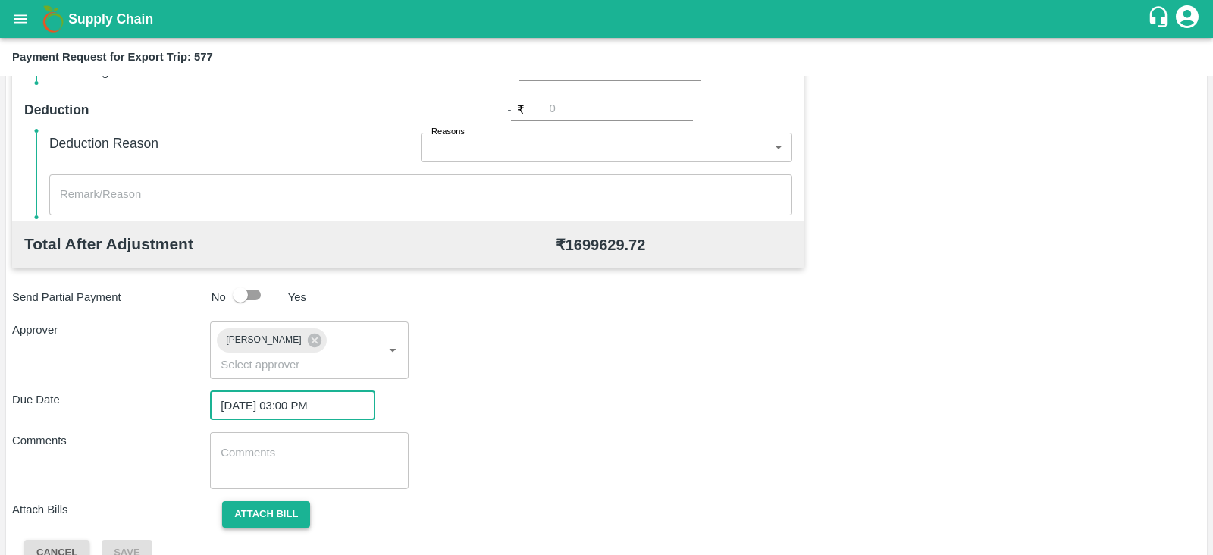
click at [284, 502] on button "Attach bill" at bounding box center [266, 514] width 88 height 27
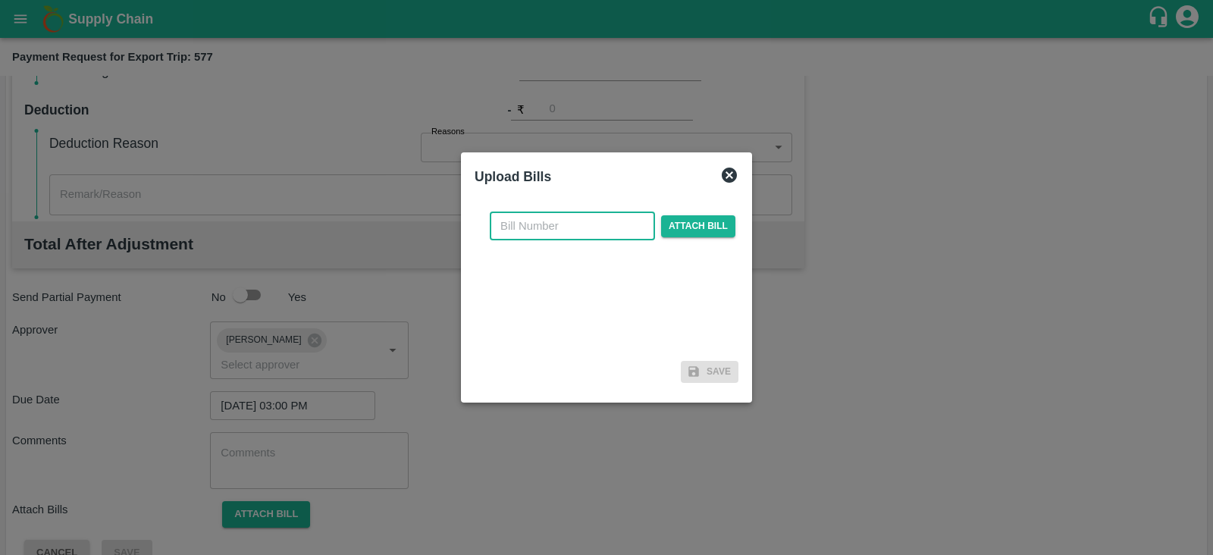
click at [567, 224] on input "text" at bounding box center [572, 225] width 165 height 29
paste input "MH26IN1000247544"
type input "MH26IN1000247544"
click at [685, 218] on span "Attach bill" at bounding box center [698, 226] width 74 height 22
click at [0, 0] on input "Attach bill" at bounding box center [0, 0] width 0 height 0
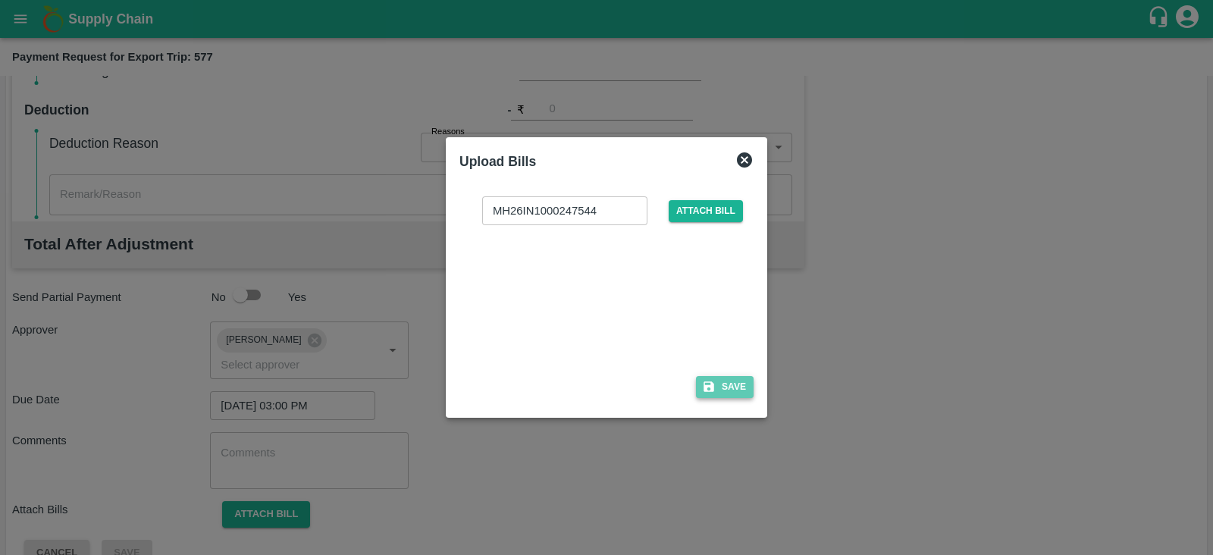
click at [724, 393] on button "Save" at bounding box center [725, 387] width 58 height 22
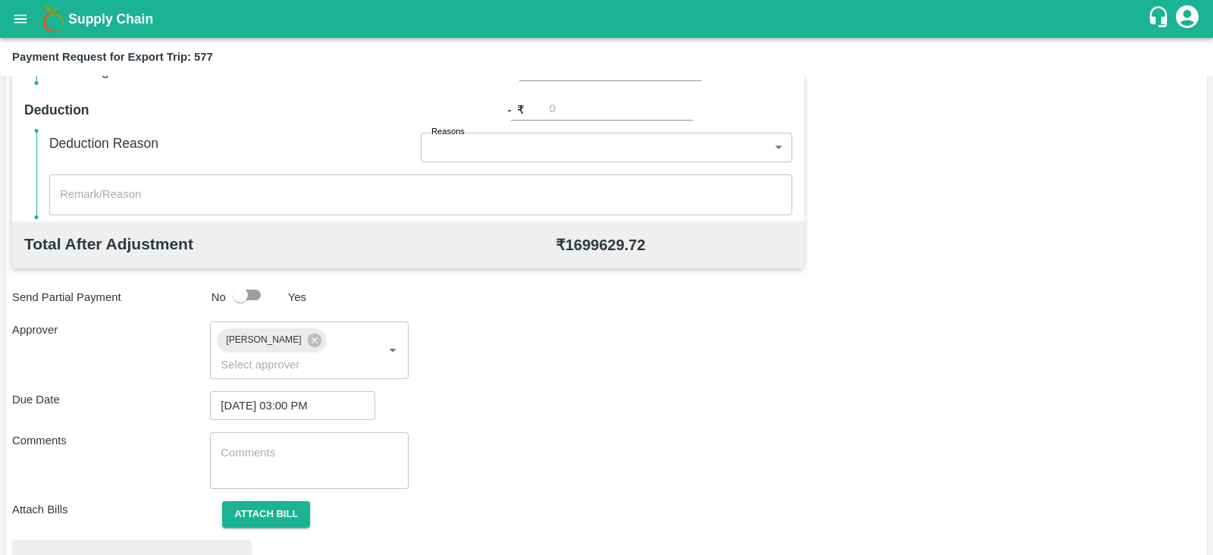
scroll to position [575, 0]
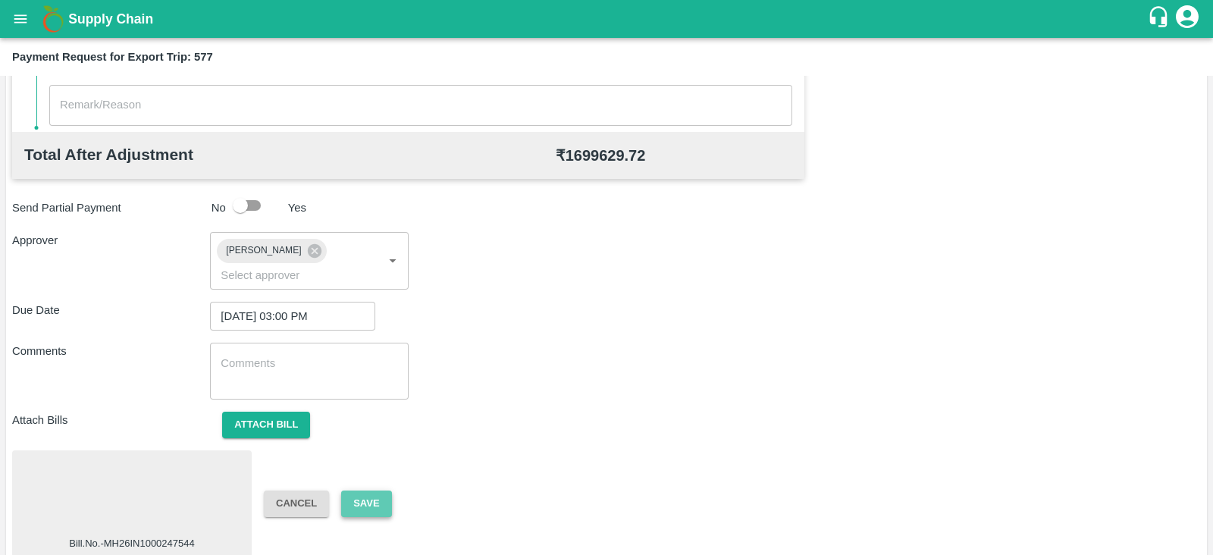
click at [374, 490] on button "Save" at bounding box center [366, 503] width 50 height 27
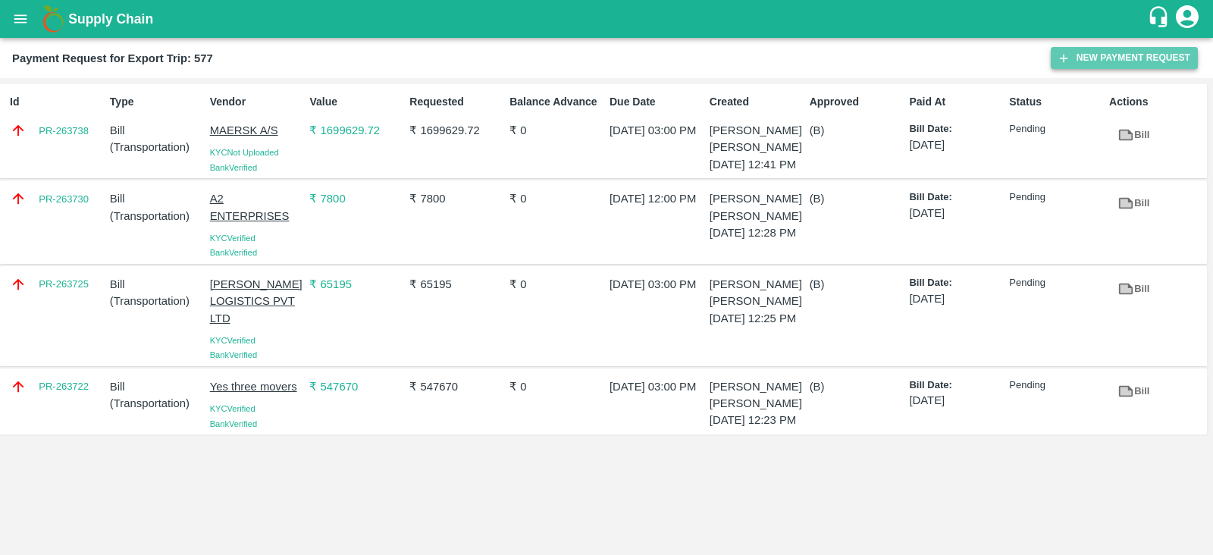
click at [1094, 62] on button "New Payment Request" at bounding box center [1124, 58] width 147 height 22
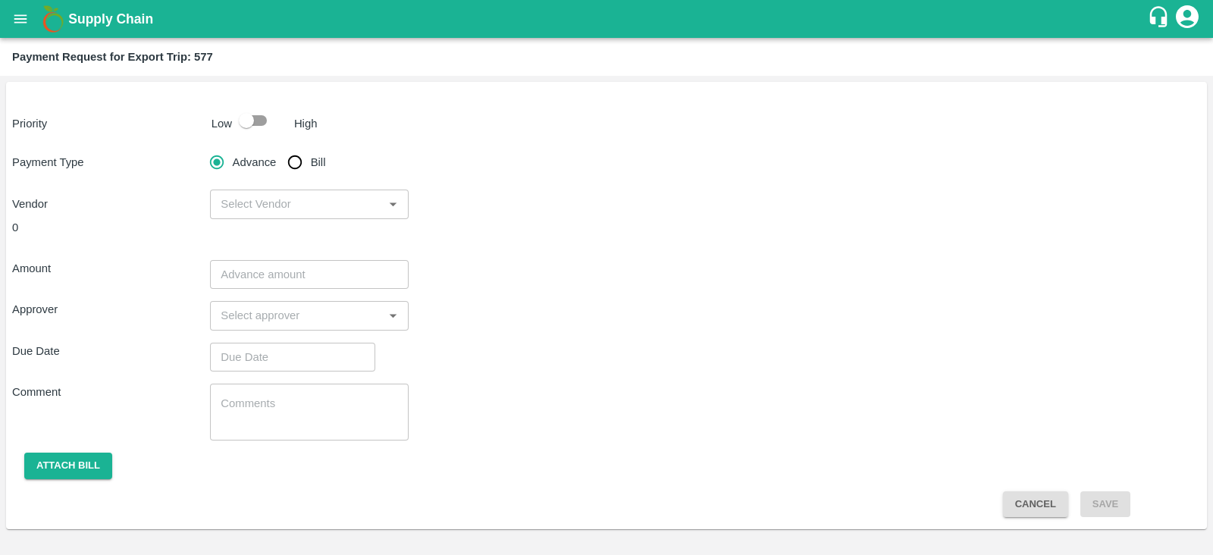
click at [250, 121] on input "checkbox" at bounding box center [246, 120] width 86 height 29
checkbox input "true"
click at [298, 159] on input "Bill" at bounding box center [295, 162] width 30 height 30
radio input "true"
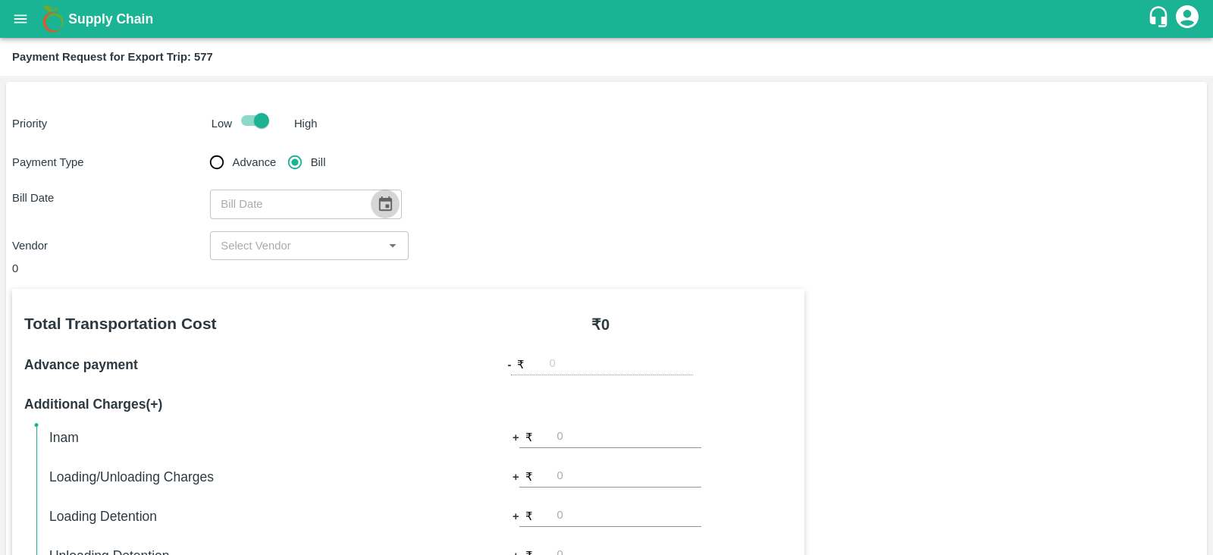
click at [382, 197] on icon "Choose date" at bounding box center [385, 203] width 13 height 14
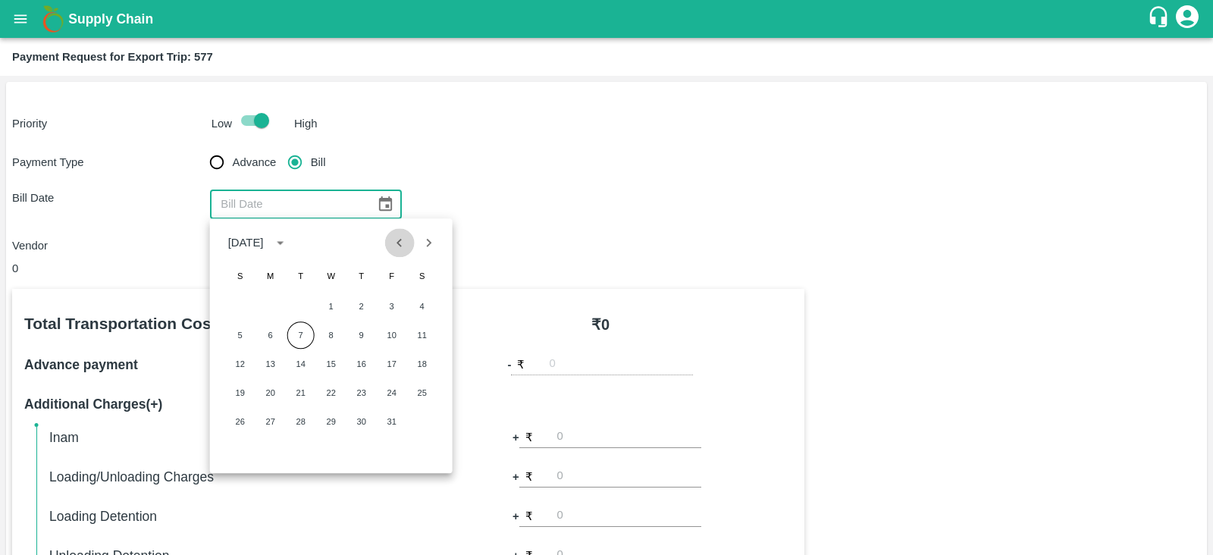
click at [406, 242] on icon "Previous month" at bounding box center [399, 242] width 17 height 17
click at [334, 365] on button "17" at bounding box center [331, 363] width 27 height 27
type input "17/09/2025"
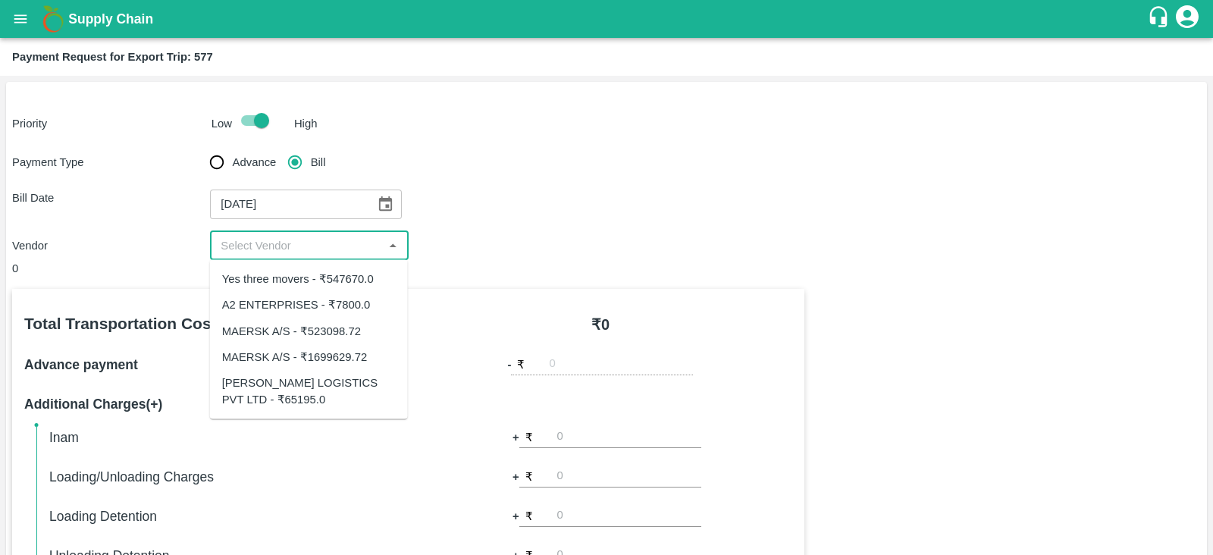
click at [354, 246] on input "input" at bounding box center [297, 246] width 164 height 20
click at [349, 329] on div "MAERSK A/S - ₹523098.72" at bounding box center [291, 330] width 139 height 17
type input "MAERSK A/S - ₹523098.72"
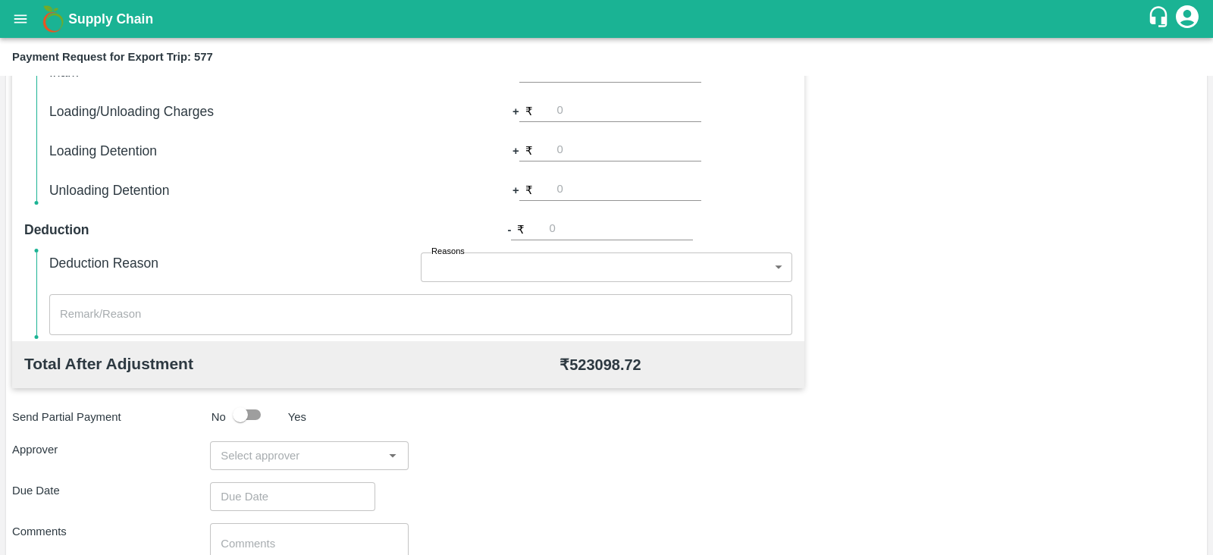
scroll to position [485, 0]
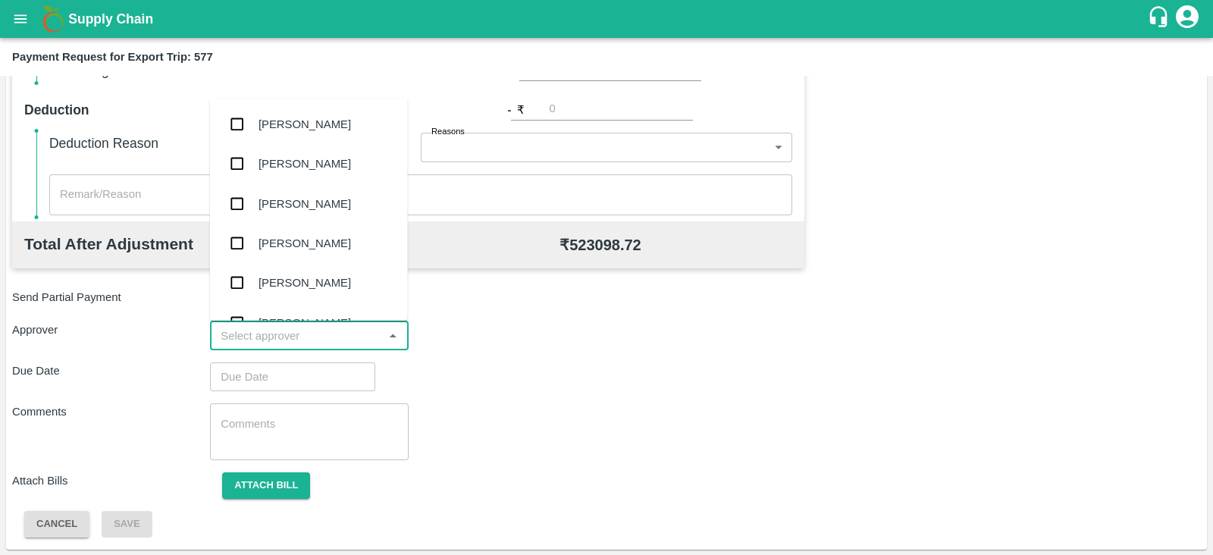
click at [335, 337] on input "input" at bounding box center [297, 336] width 164 height 20
type input "pras"
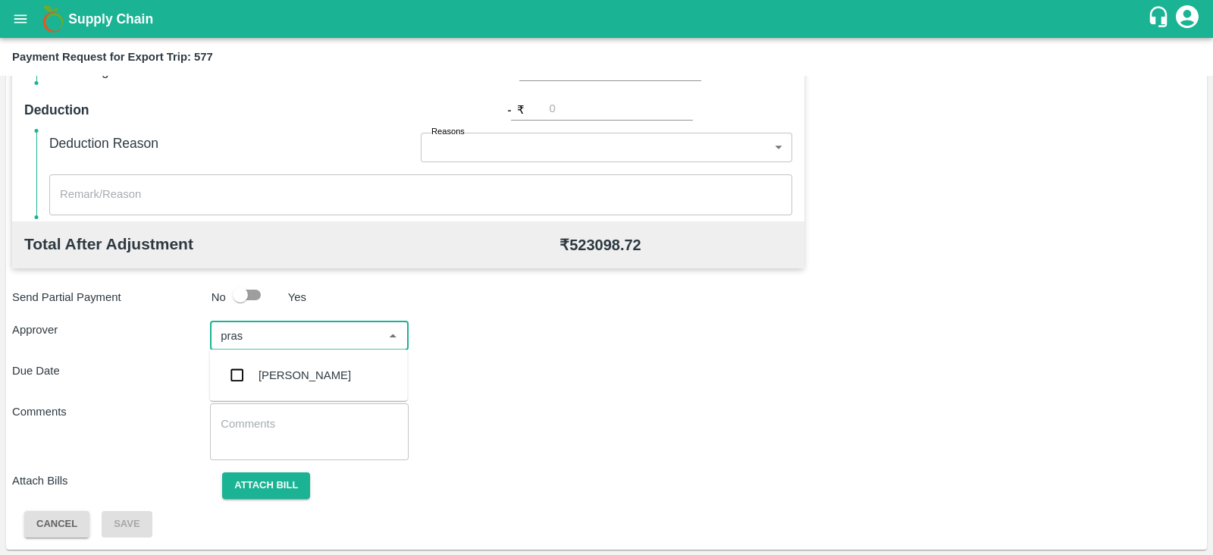
click at [334, 378] on div "[PERSON_NAME]" at bounding box center [304, 375] width 92 height 17
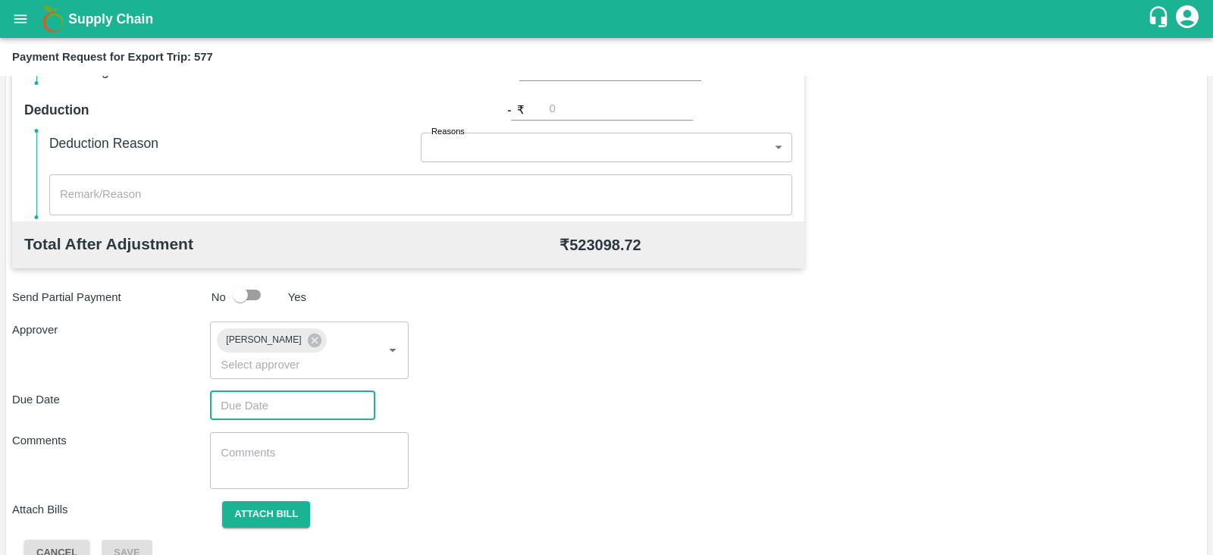
type input "DD/MM/YYYY hh:mm aa"
click at [286, 391] on input "DD/MM/YYYY hh:mm aa" at bounding box center [287, 405] width 155 height 29
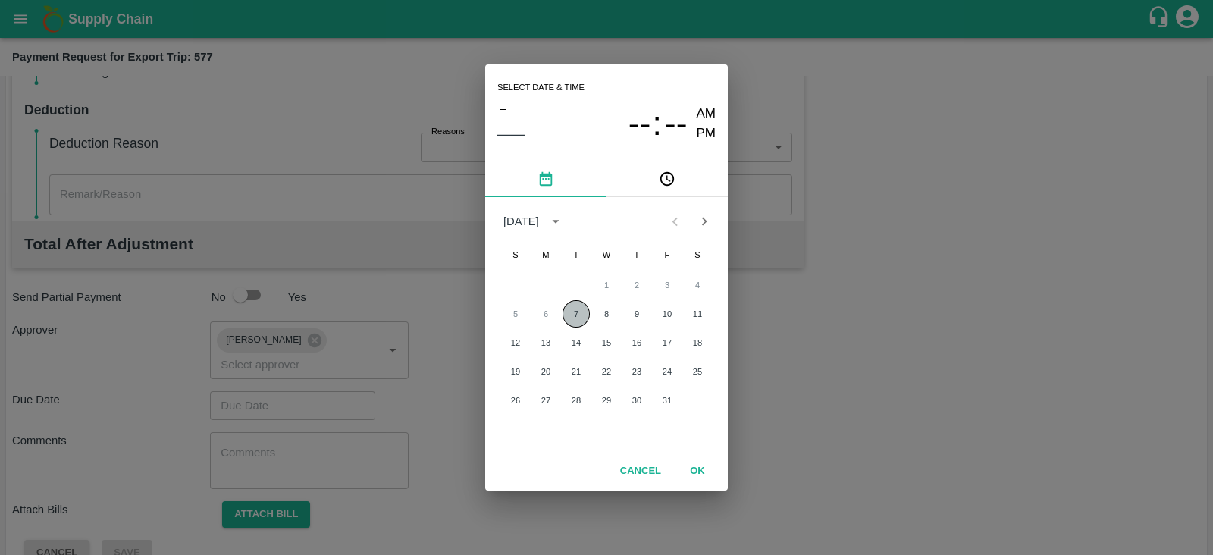
click at [581, 309] on button "7" at bounding box center [575, 313] width 27 height 27
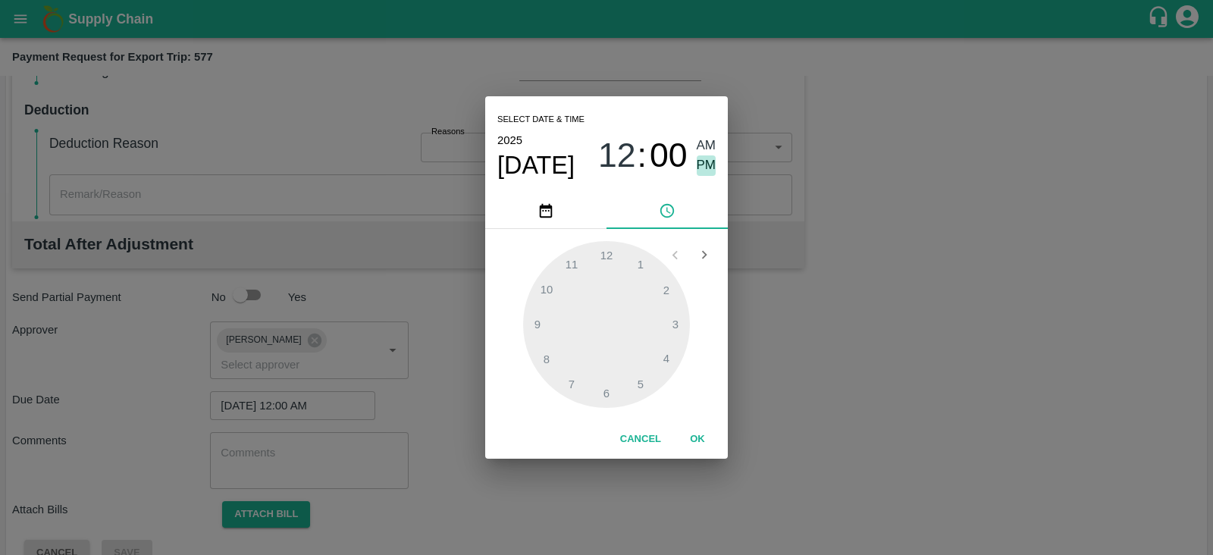
click at [709, 166] on span "PM" at bounding box center [707, 165] width 20 height 20
click at [685, 322] on div at bounding box center [606, 324] width 167 height 167
type input "07/10/2025 03:00 PM"
click at [701, 434] on button "OK" at bounding box center [697, 439] width 49 height 27
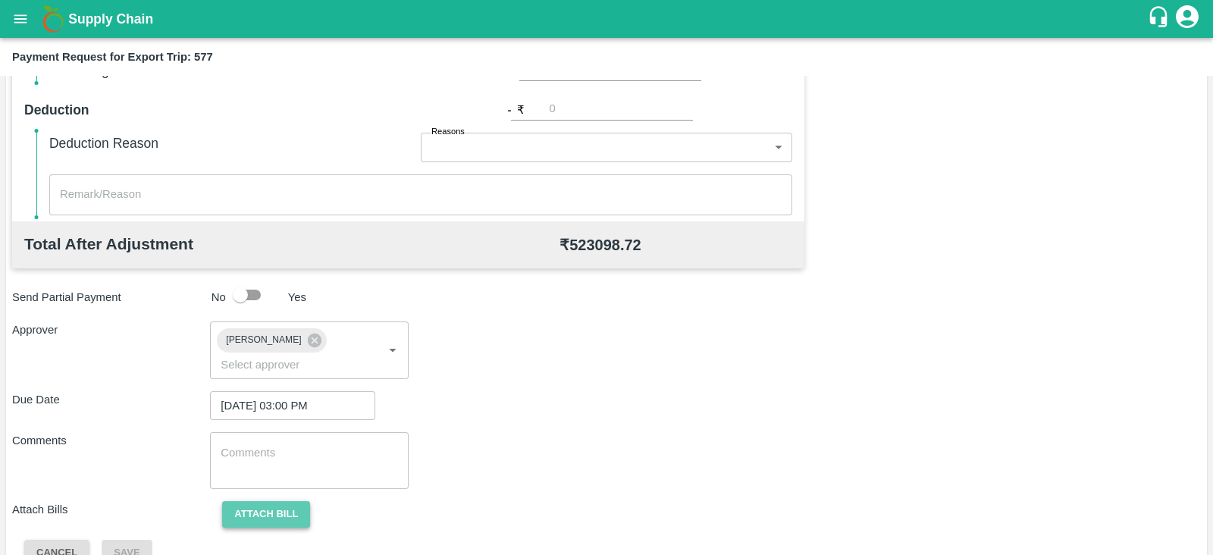
click at [235, 501] on button "Attach bill" at bounding box center [266, 514] width 88 height 27
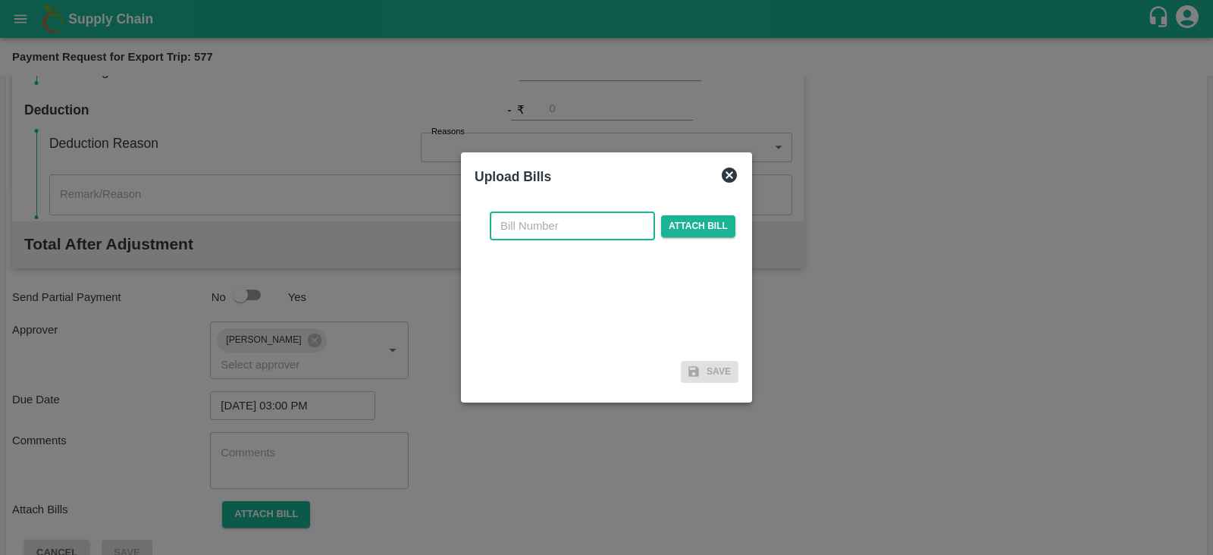
click at [547, 230] on input "text" at bounding box center [572, 225] width 165 height 29
paste input "MH26IN1000247541"
type input "MH26IN1000247541"
click at [687, 225] on span "Attach bill" at bounding box center [698, 226] width 74 height 22
click at [0, 0] on input "Attach bill" at bounding box center [0, 0] width 0 height 0
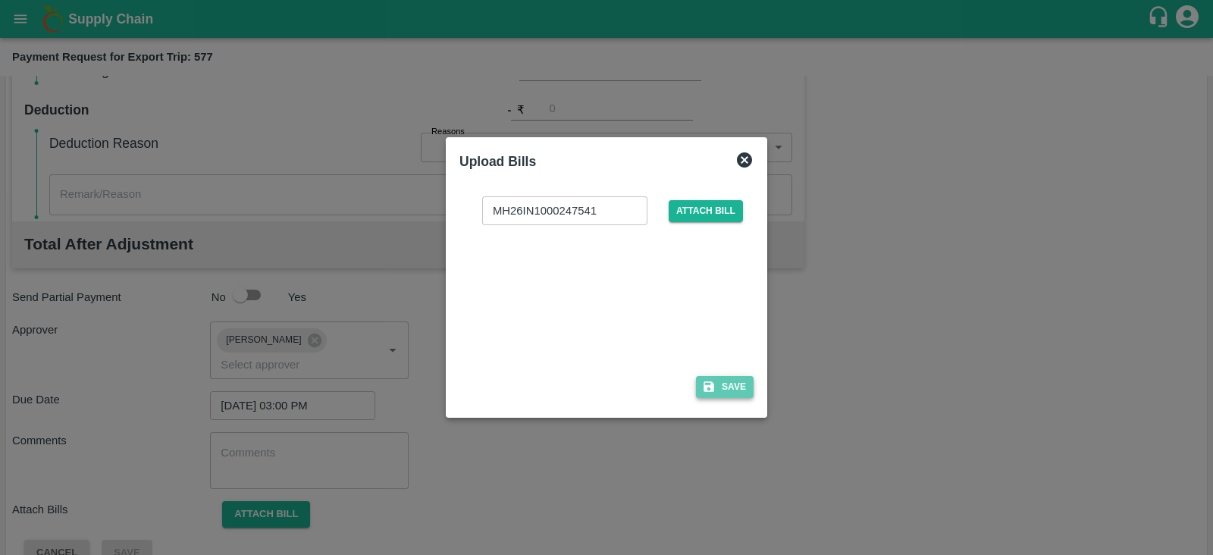
click at [703, 381] on icon "button" at bounding box center [709, 387] width 14 height 14
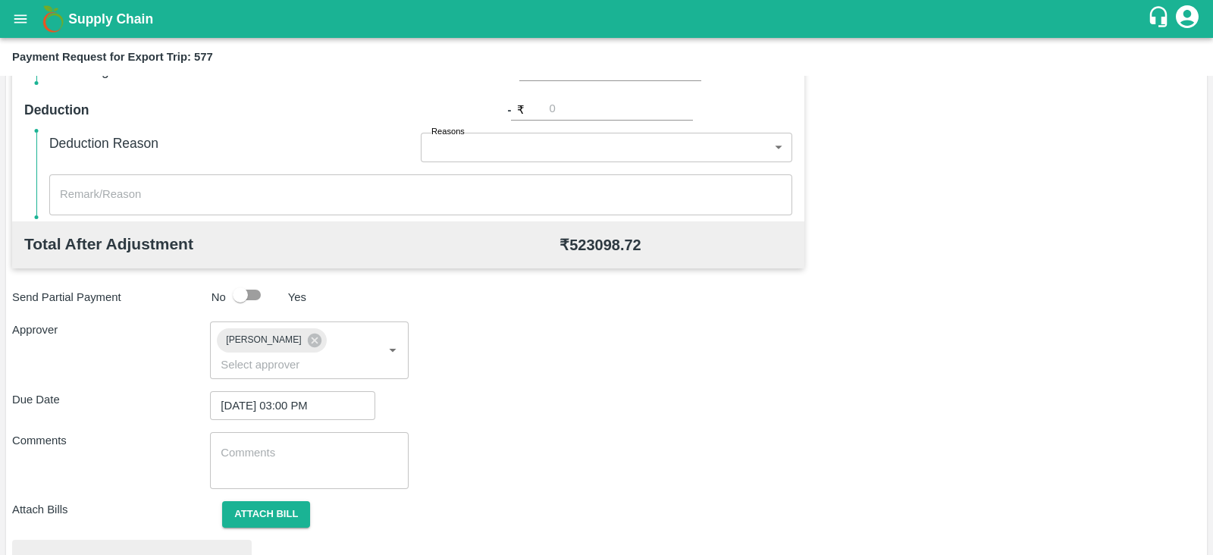
scroll to position [575, 0]
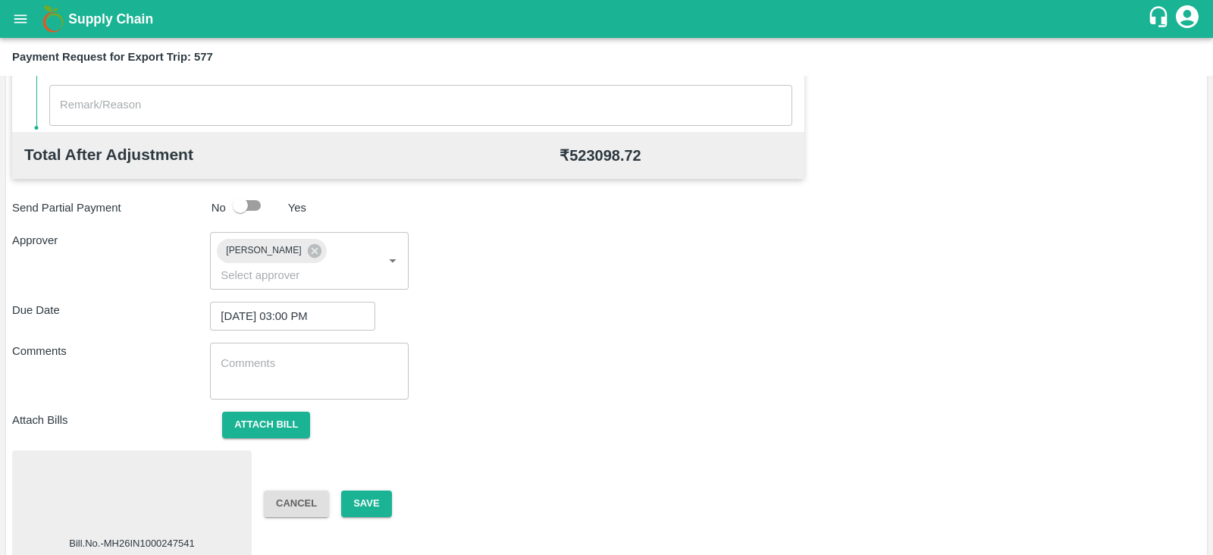
click at [368, 468] on div "Bill.No.-MH26IN1000247541 Cancel Save" at bounding box center [606, 503] width 1189 height 107
click at [367, 490] on button "Save" at bounding box center [366, 503] width 50 height 27
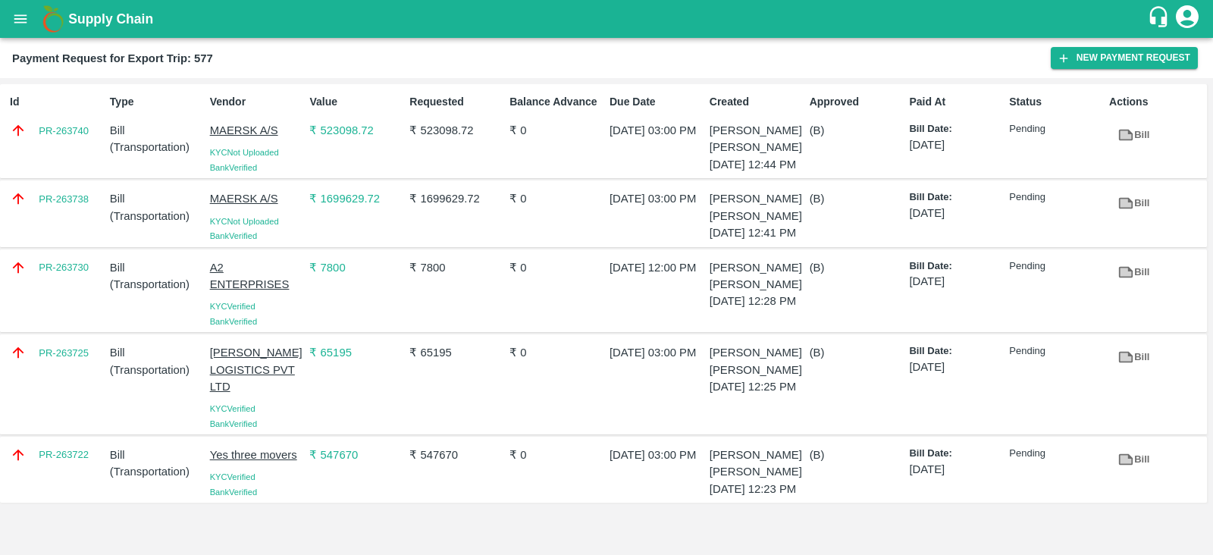
click at [75, 233] on div "PR-263738" at bounding box center [54, 213] width 100 height 58
copy link "PR-263738"
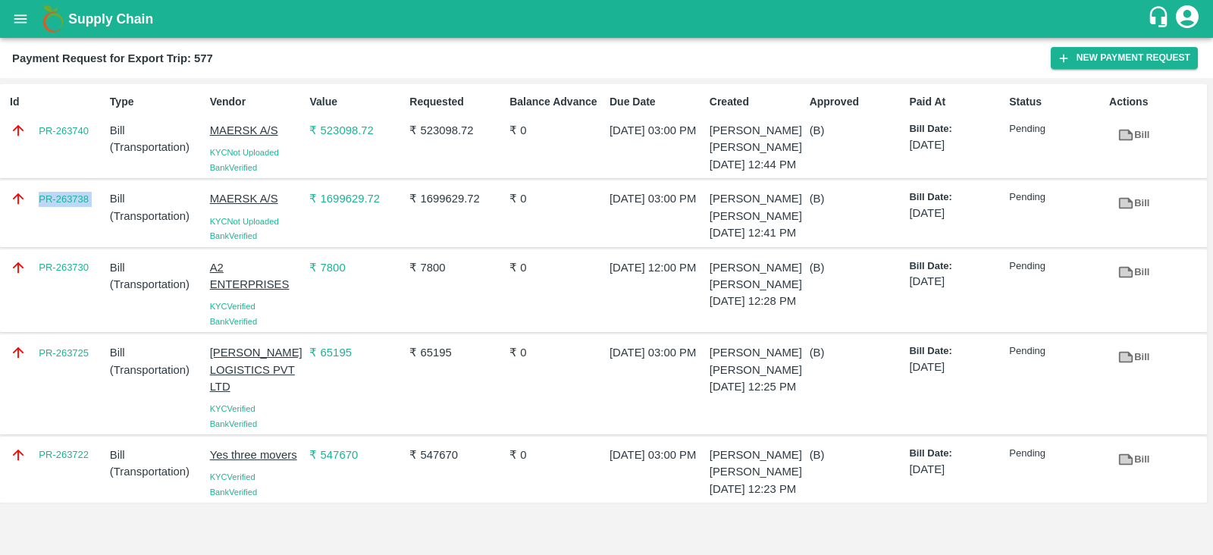
scroll to position [8, 0]
click at [70, 499] on div "PR-263722" at bounding box center [54, 469] width 100 height 58
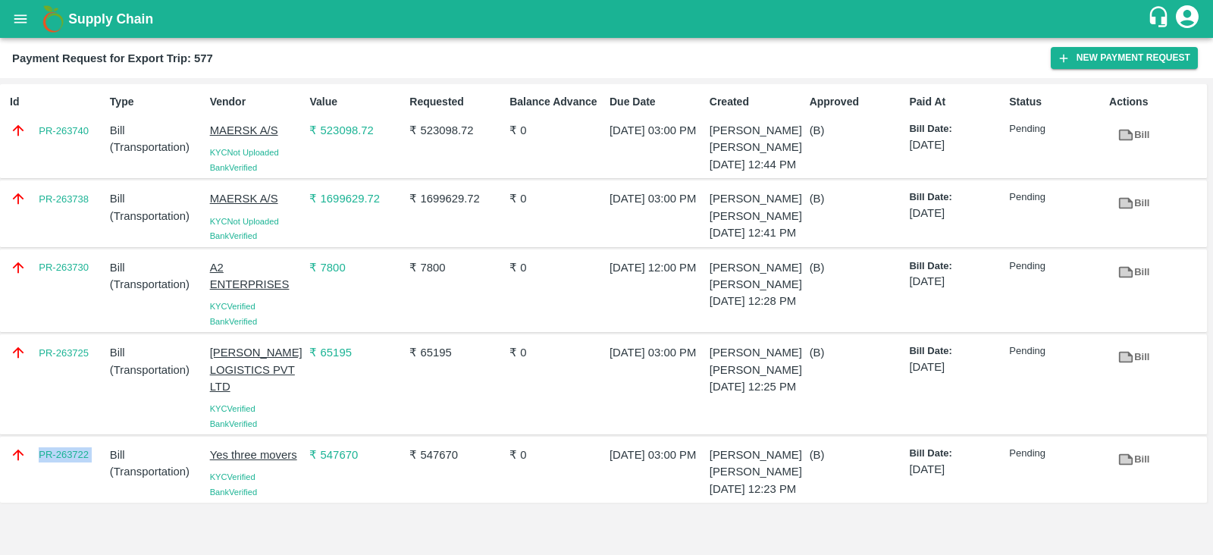
copy link "PR-263722"
click at [74, 391] on div "PR-263725" at bounding box center [54, 384] width 100 height 92
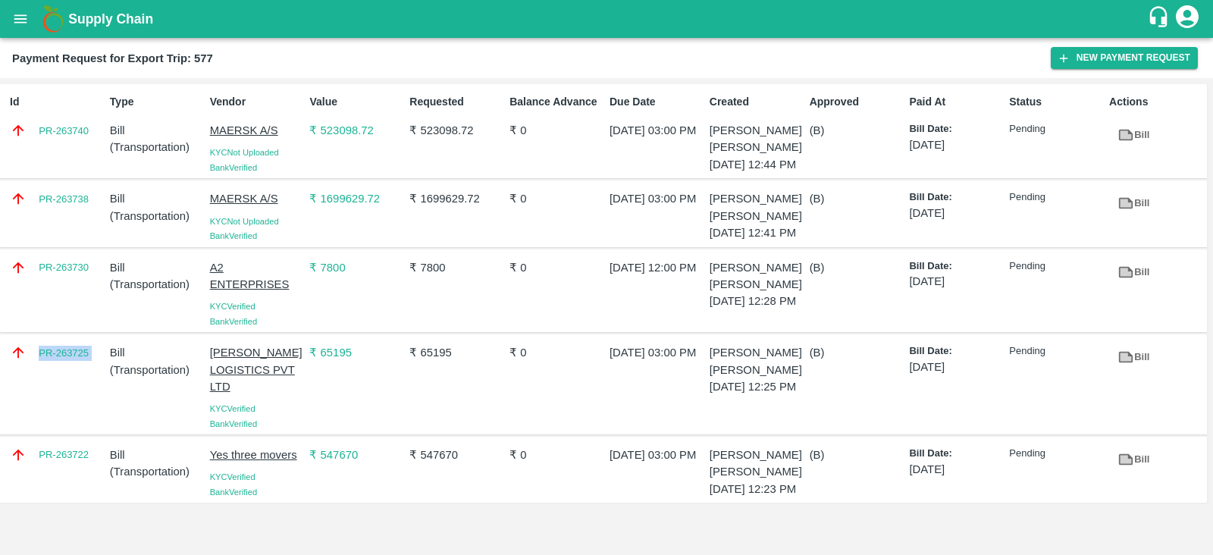
copy link "PR-263725"
click at [80, 155] on div "Id PR-263740" at bounding box center [54, 131] width 100 height 86
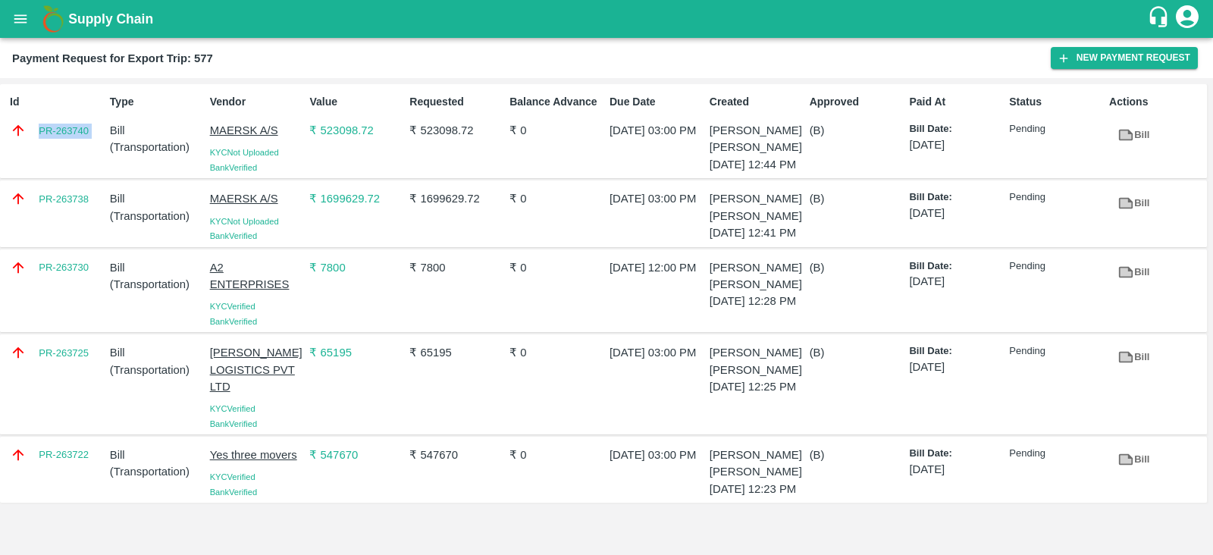
click at [80, 155] on div "Id PR-263740" at bounding box center [54, 131] width 100 height 86
copy link "PR-263740"
click at [61, 237] on div "PR-263738" at bounding box center [54, 213] width 100 height 58
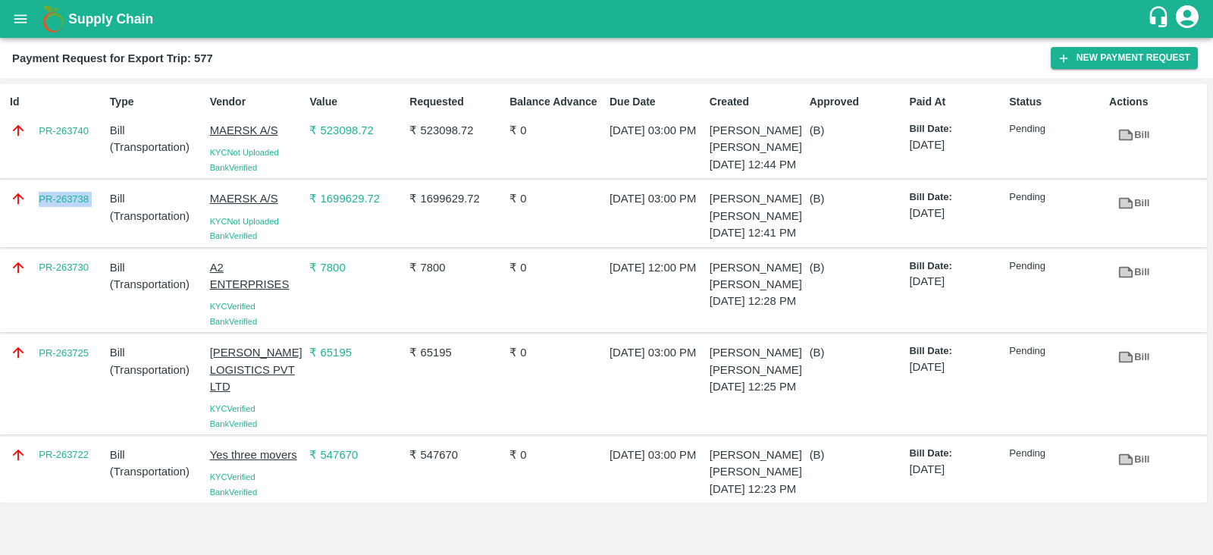
click at [61, 237] on div "PR-263738" at bounding box center [54, 213] width 100 height 58
copy link "PR-263738"
click at [83, 307] on div "PR-263730" at bounding box center [54, 291] width 100 height 76
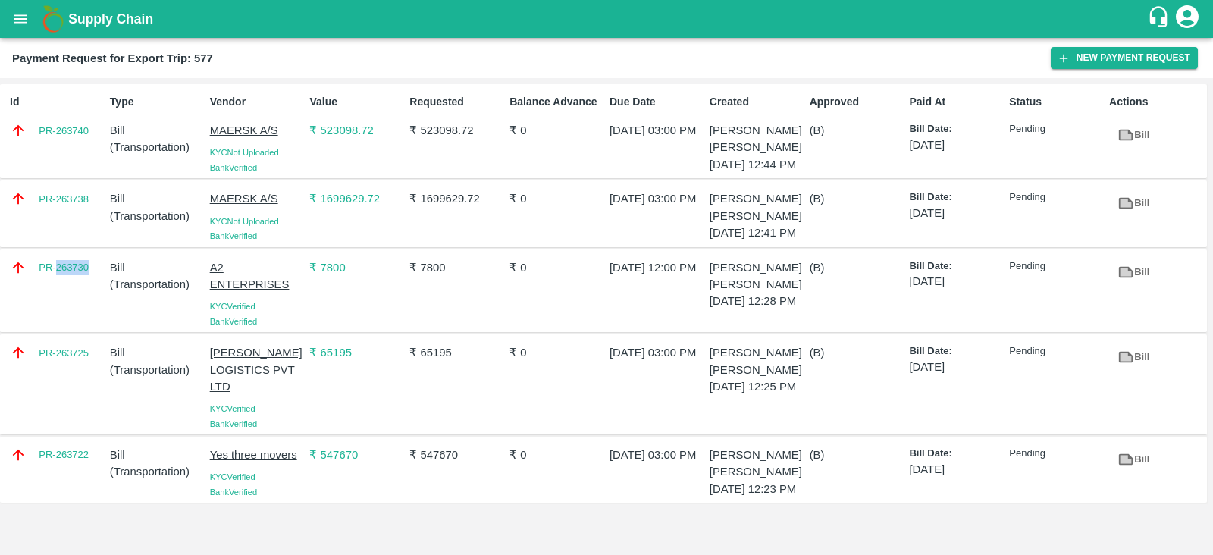
click at [83, 307] on div "PR-263730" at bounding box center [54, 291] width 100 height 76
copy link "PR-263730"
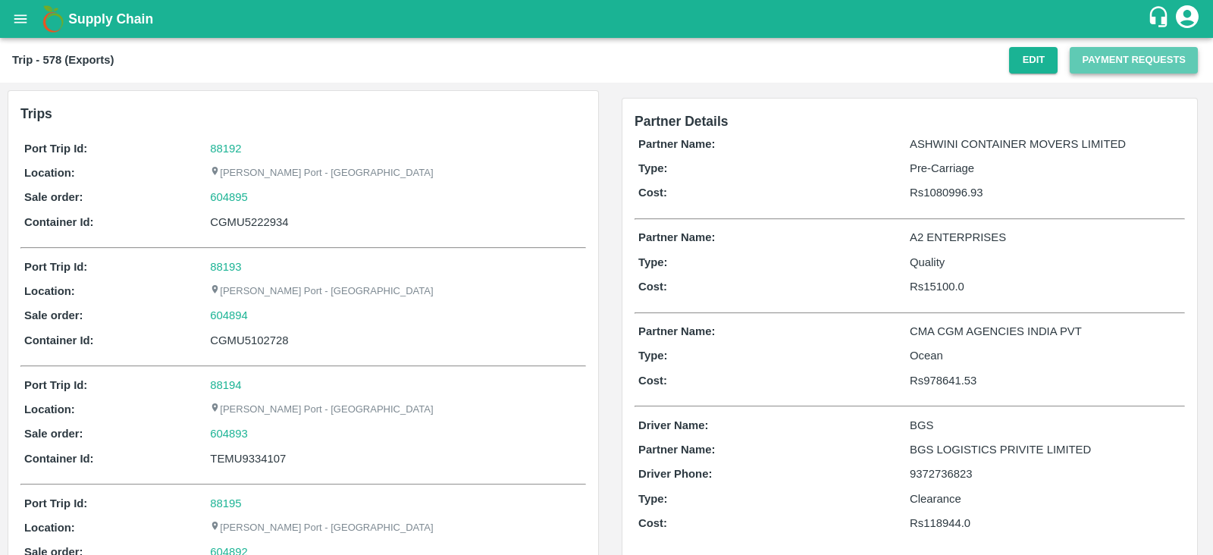
click at [1105, 59] on button "Payment Requests" at bounding box center [1134, 60] width 128 height 27
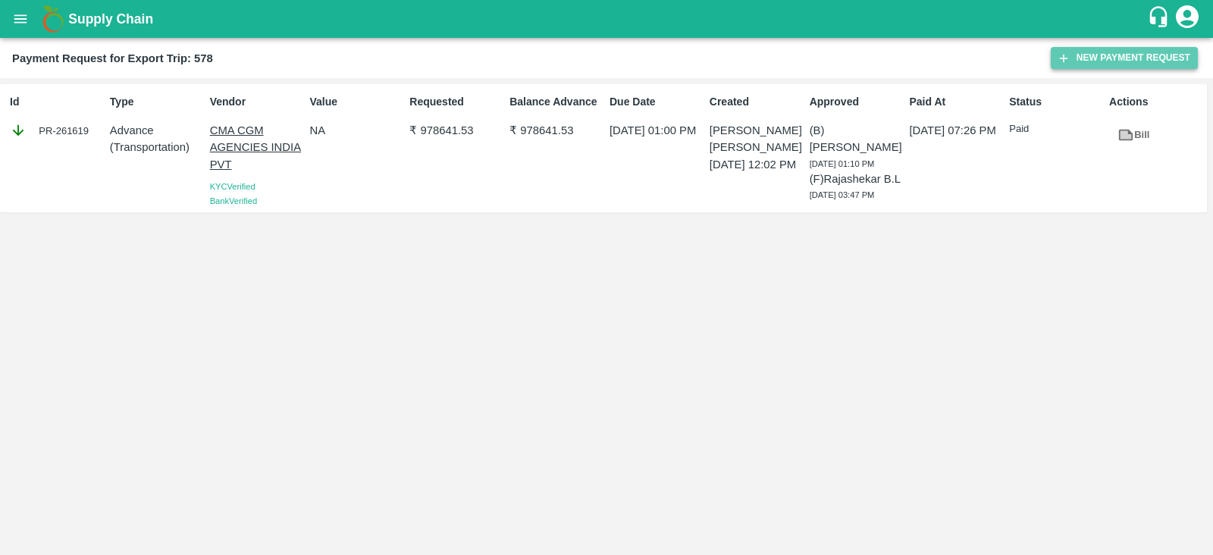
click at [1070, 52] on icon "button" at bounding box center [1064, 59] width 14 height 14
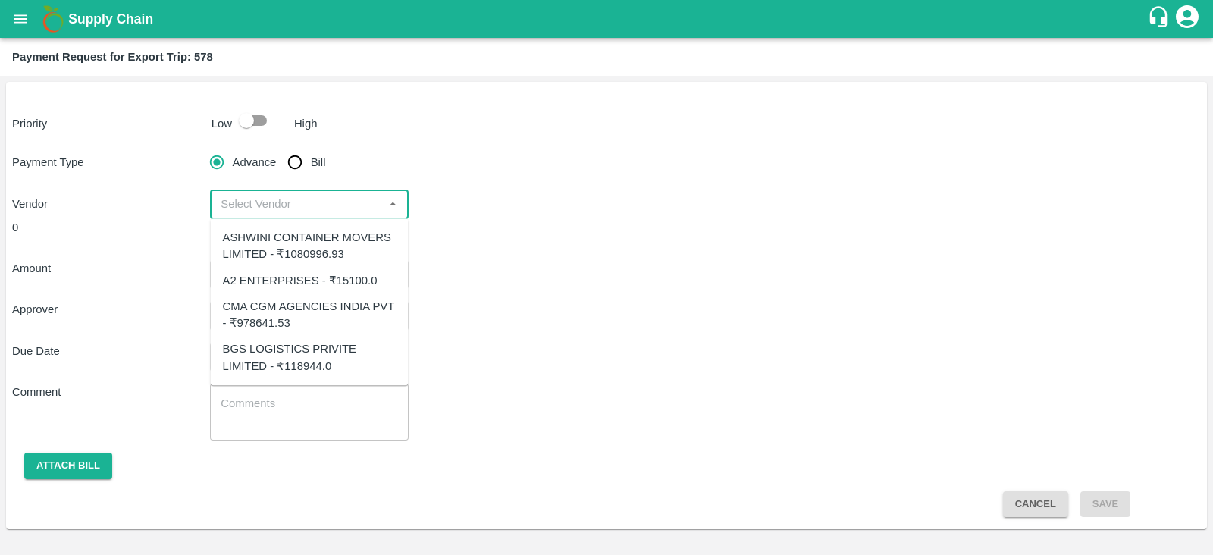
click at [360, 196] on input "input" at bounding box center [297, 204] width 164 height 20
click at [327, 354] on div "BGS LOGISTICS PRIVITE LIMITED - ₹118944.0" at bounding box center [310, 358] width 174 height 34
type input "BGS LOGISTICS PRIVITE LIMITED - ₹118944.0"
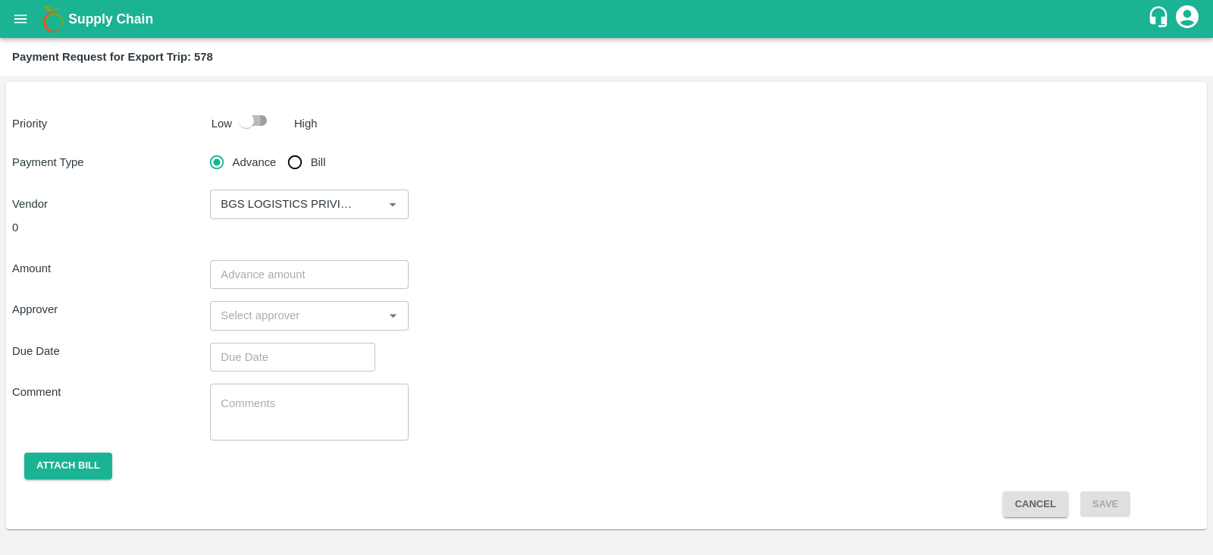
click at [250, 117] on input "checkbox" at bounding box center [246, 120] width 86 height 29
checkbox input "true"
click at [298, 160] on input "Bill" at bounding box center [295, 162] width 30 height 30
radio input "true"
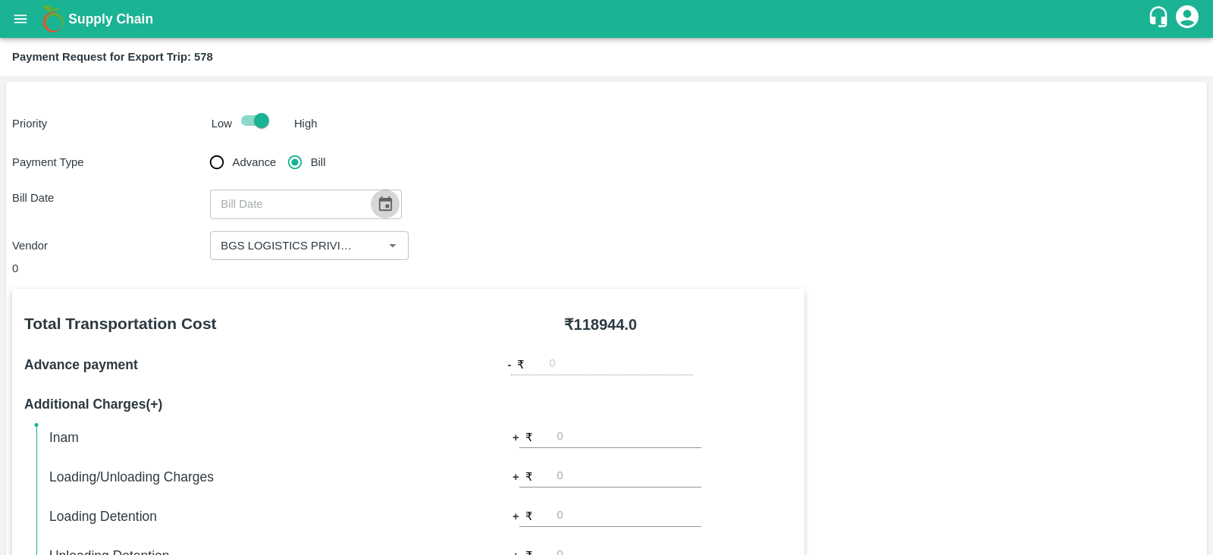
click at [383, 201] on icon "Choose date" at bounding box center [385, 203] width 13 height 14
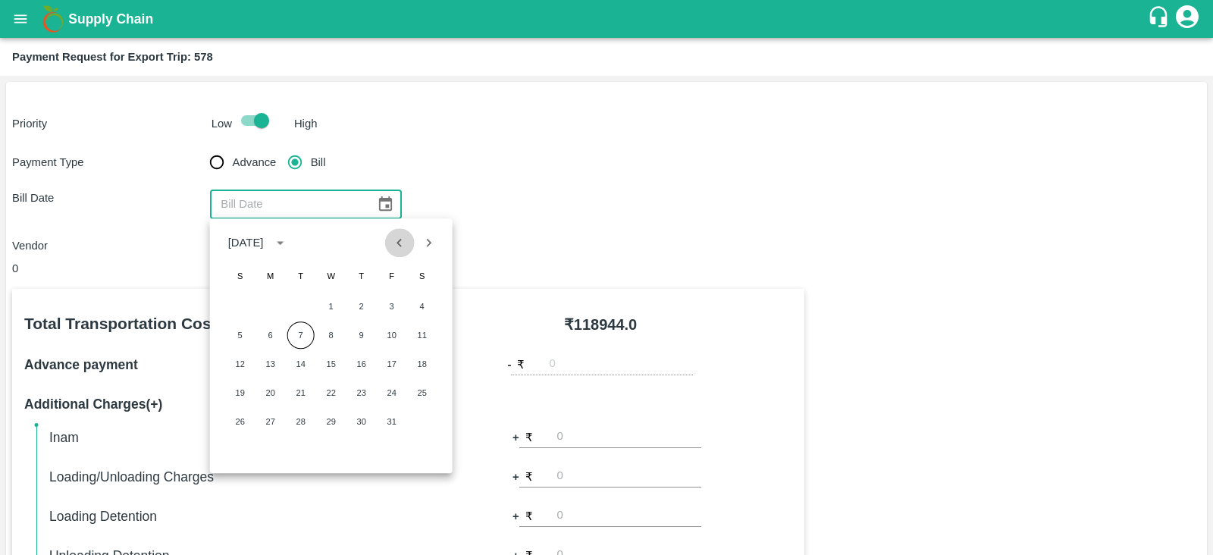
click at [395, 246] on icon "Previous month" at bounding box center [399, 242] width 17 height 17
click at [394, 367] on button "19" at bounding box center [391, 363] width 27 height 27
type input "19/09/2025"
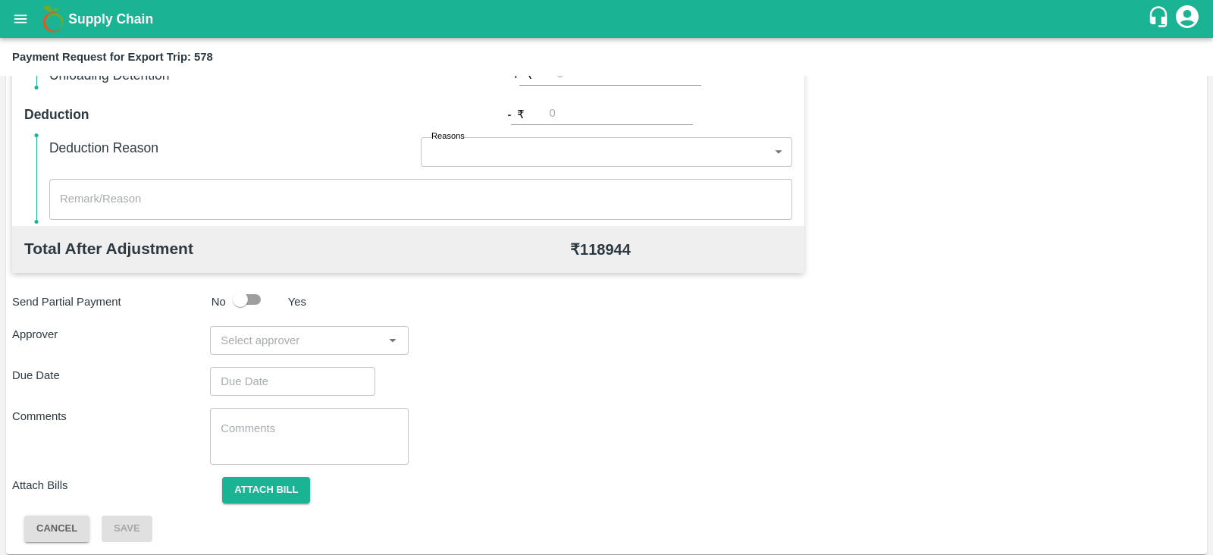
scroll to position [485, 0]
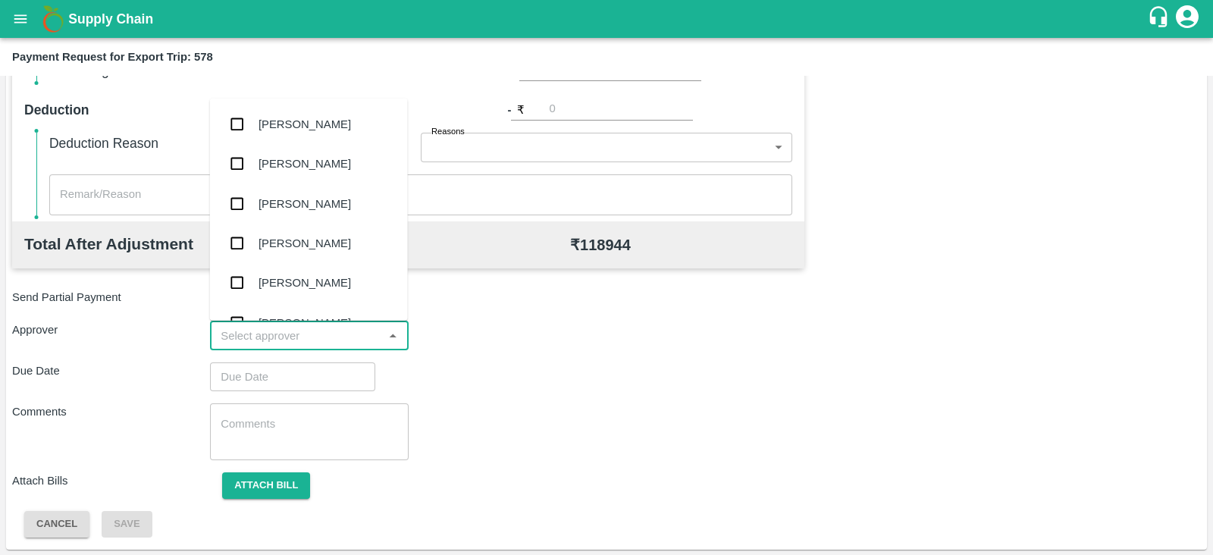
click at [340, 340] on input "input" at bounding box center [297, 336] width 164 height 20
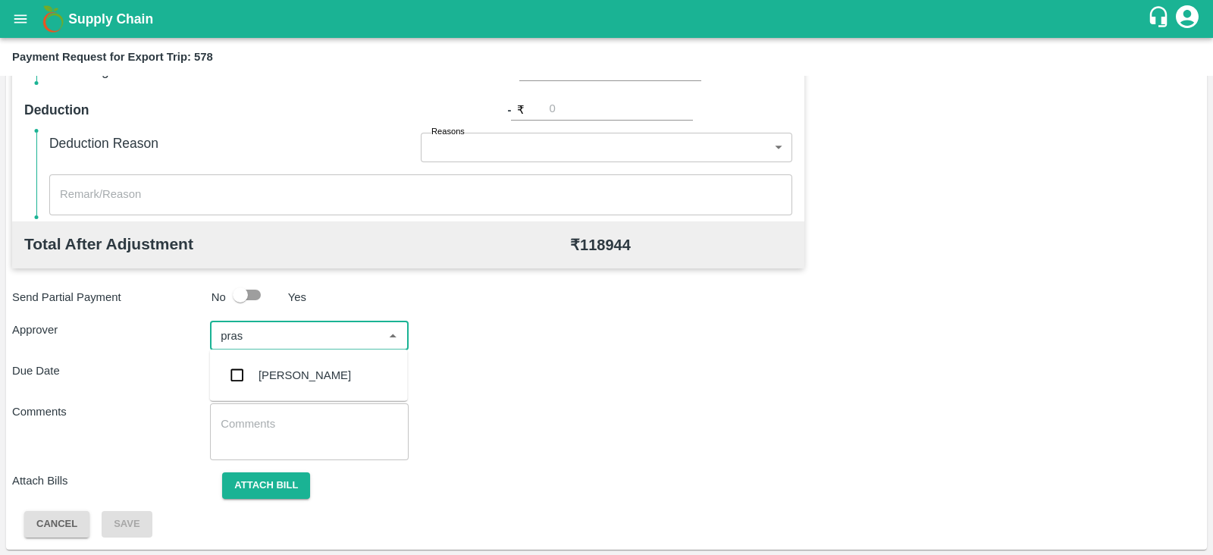
type input "prasa"
click at [309, 374] on div "[PERSON_NAME]" at bounding box center [304, 375] width 92 height 17
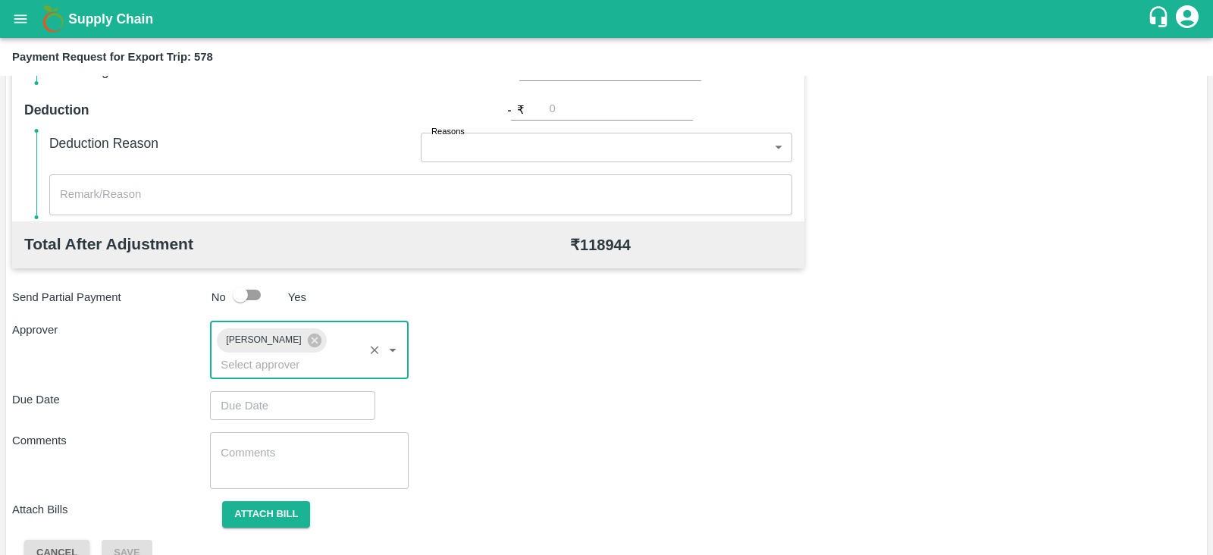
type input "DD/MM/YYYY hh:mm aa"
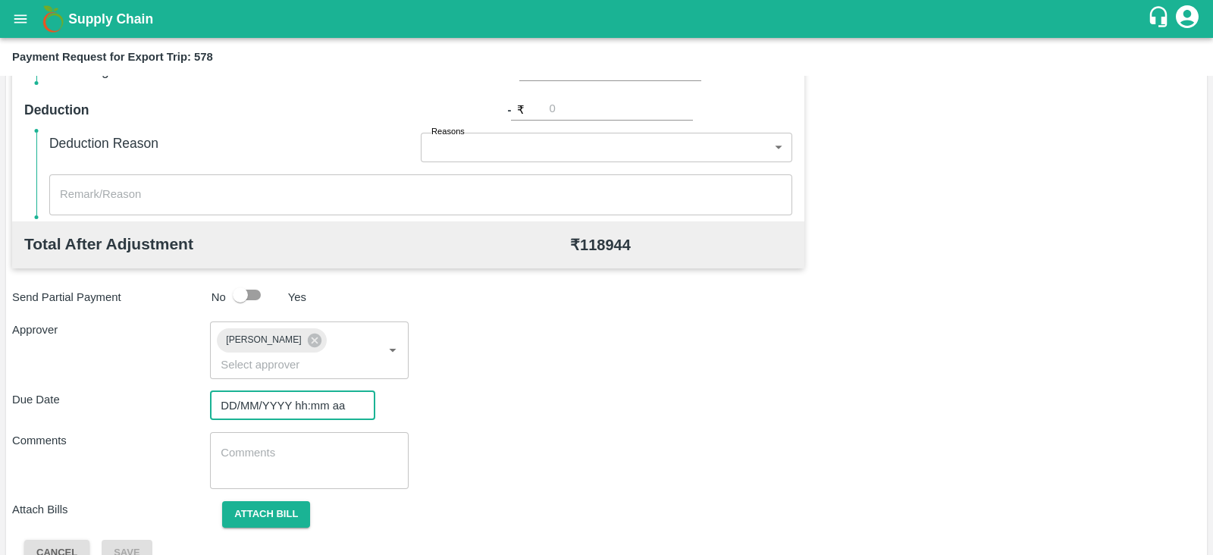
click at [290, 392] on input "DD/MM/YYYY hh:mm aa" at bounding box center [287, 405] width 155 height 29
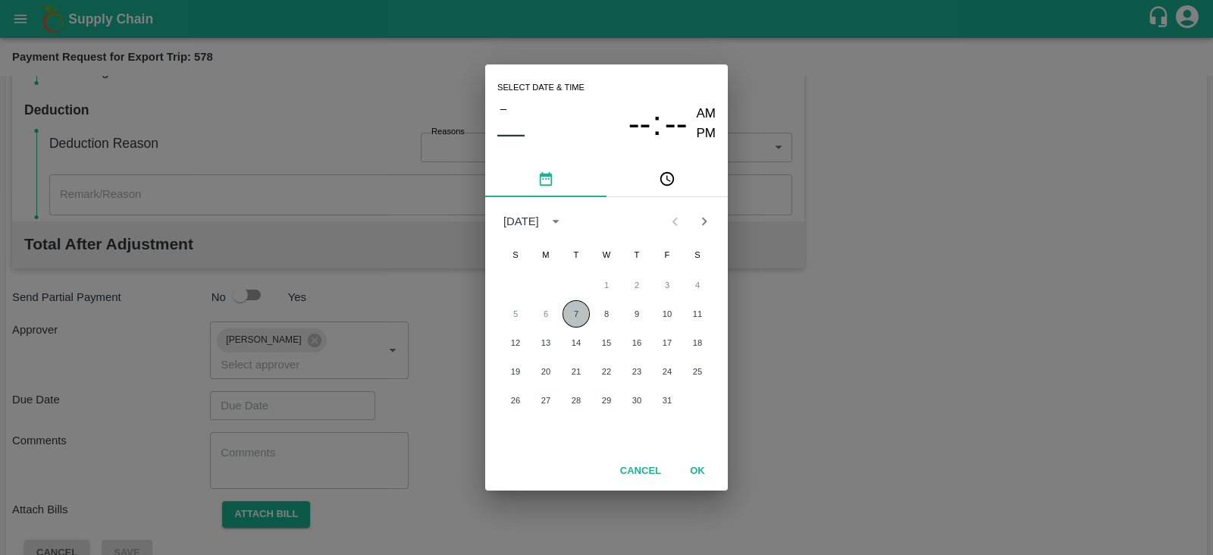
click at [578, 310] on button "7" at bounding box center [575, 313] width 27 height 27
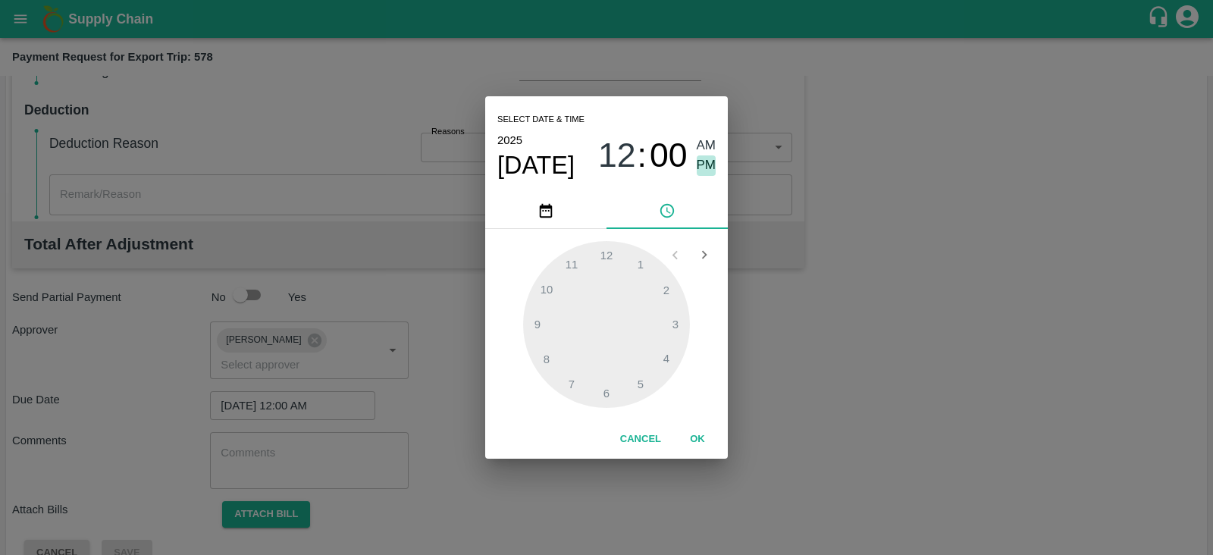
click at [699, 162] on span "PM" at bounding box center [707, 165] width 20 height 20
click at [678, 318] on div at bounding box center [606, 324] width 167 height 167
type input "[DATE] 03:00 PM"
click at [703, 436] on button "OK" at bounding box center [697, 439] width 49 height 27
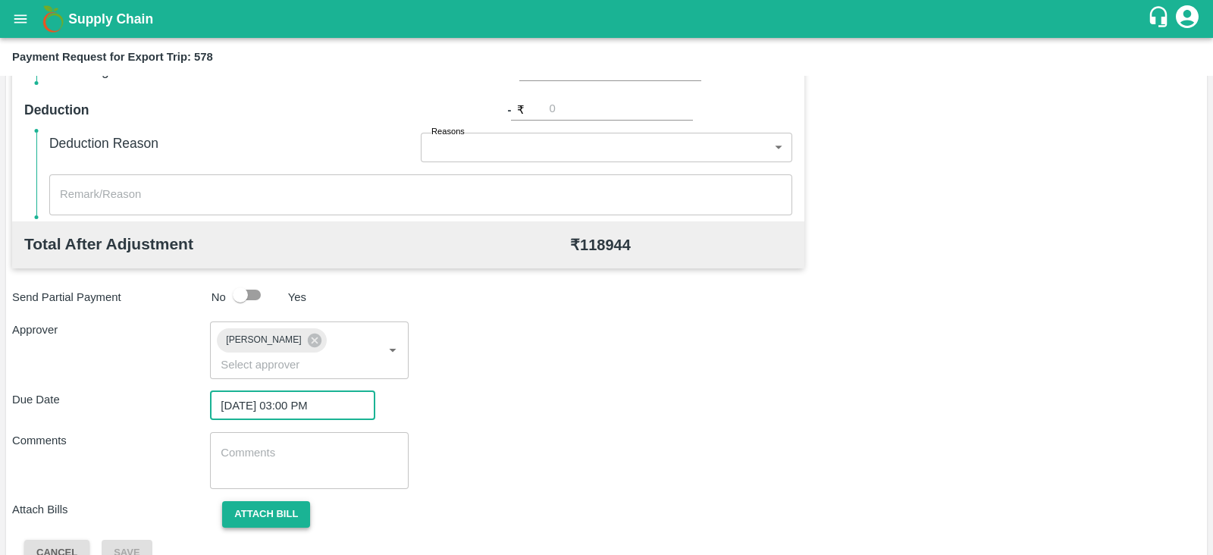
click at [279, 501] on button "Attach bill" at bounding box center [266, 514] width 88 height 27
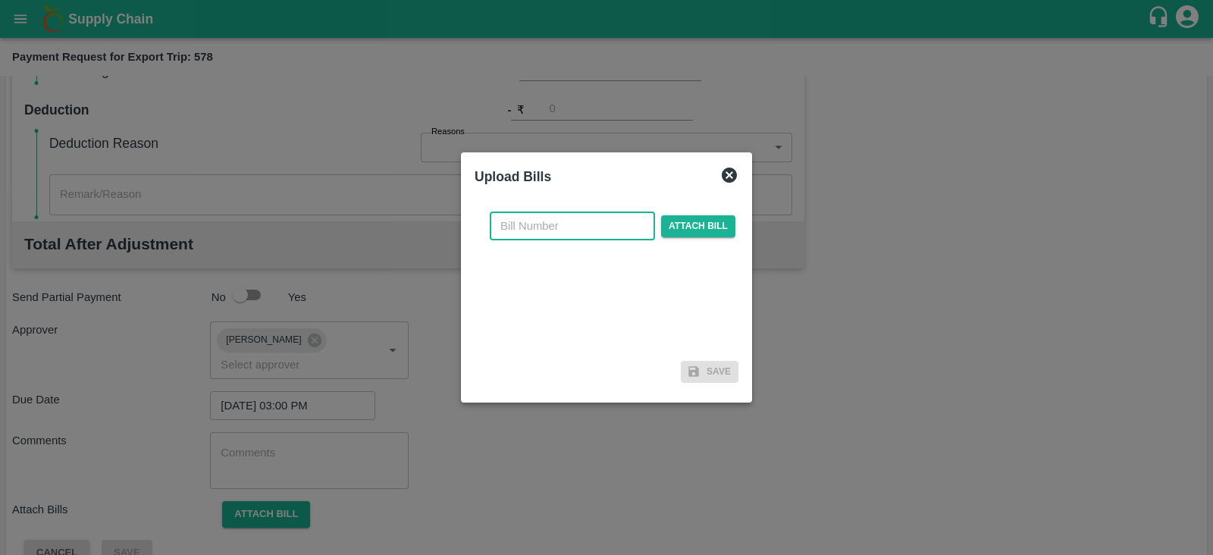
click at [596, 223] on input "text" at bounding box center [572, 225] width 165 height 29
paste input ": BGS0962/25-26"
type input ": BGS0962/25-26"
click at [696, 227] on span "Attach bill" at bounding box center [698, 226] width 74 height 22
click at [0, 0] on input "Attach bill" at bounding box center [0, 0] width 0 height 0
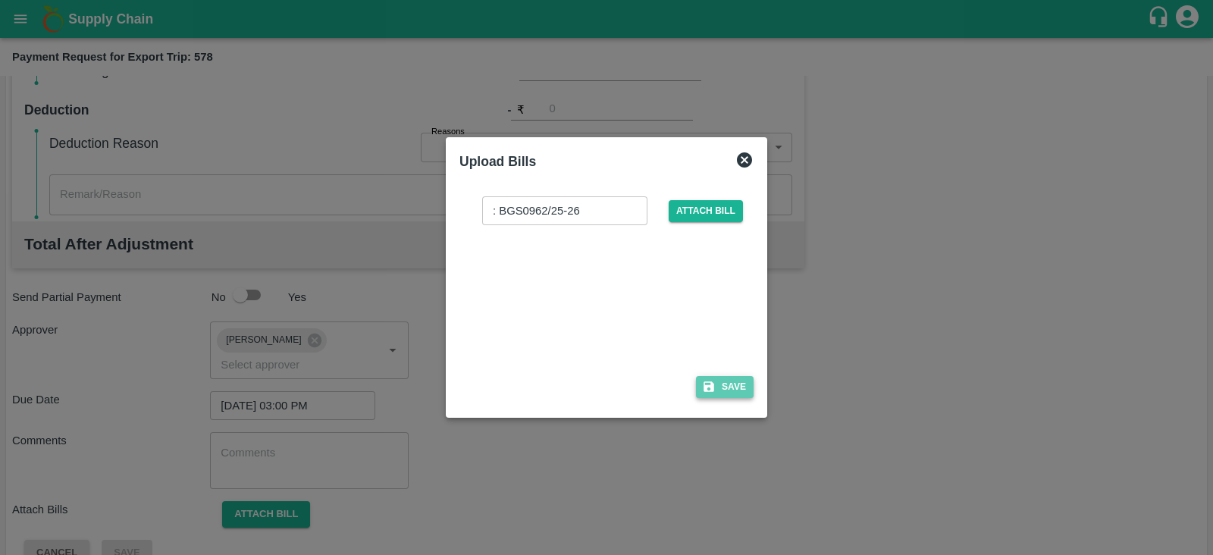
click at [714, 380] on icon "button" at bounding box center [709, 387] width 14 height 14
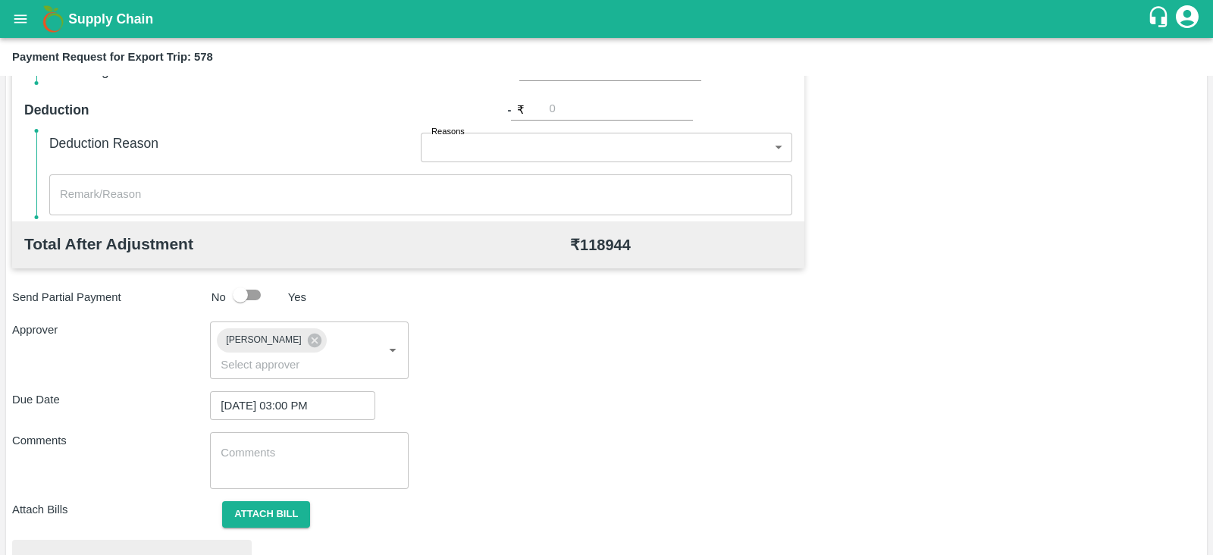
scroll to position [575, 0]
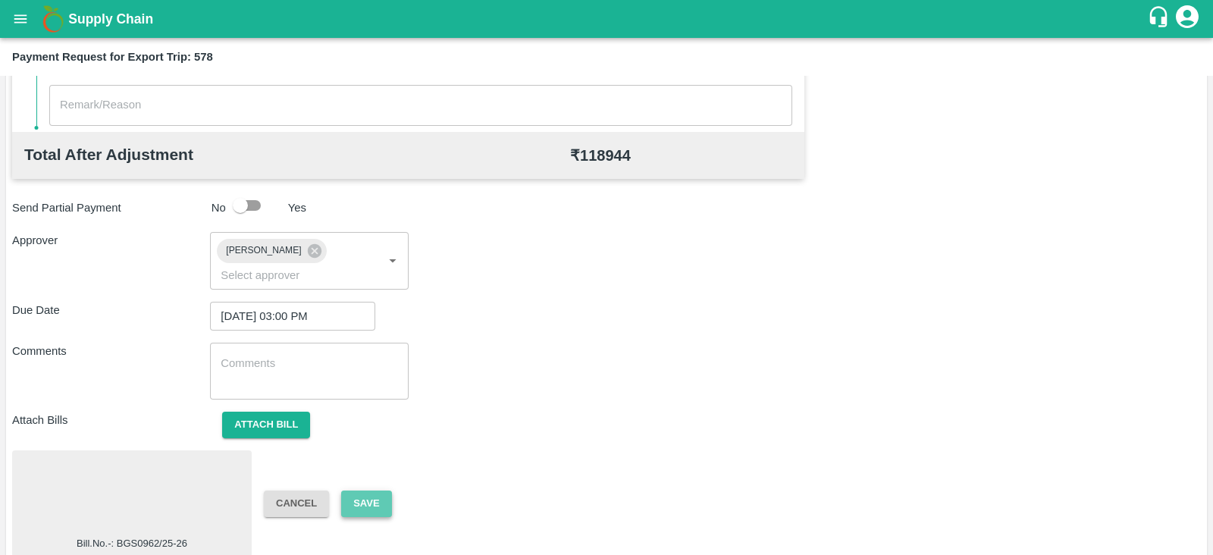
click at [359, 490] on button "Save" at bounding box center [366, 503] width 50 height 27
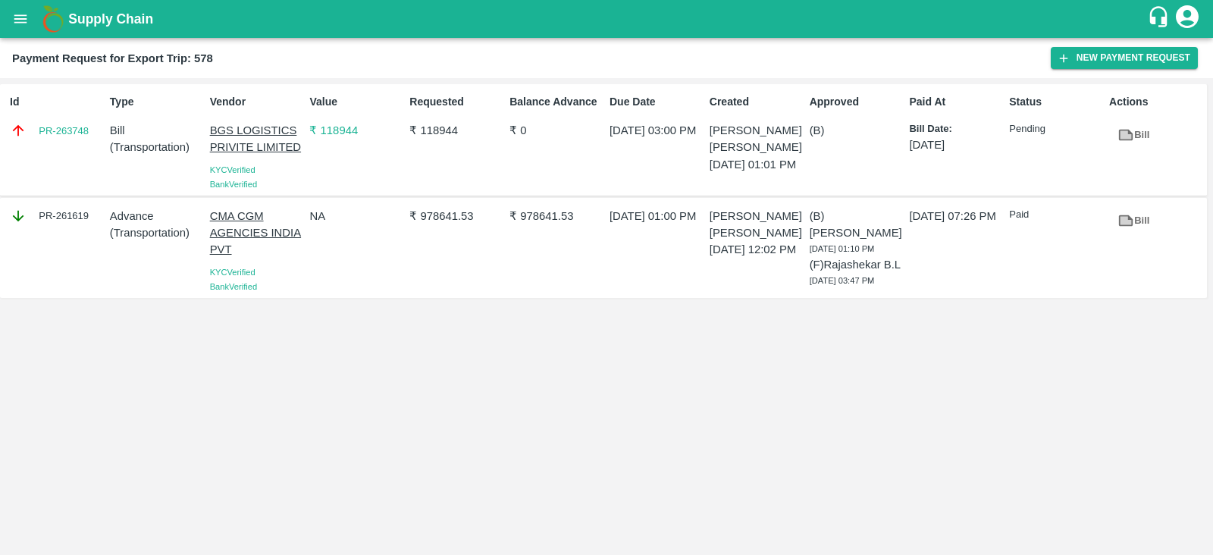
click at [1045, 56] on div "Payment Request for Export Trip: 578" at bounding box center [531, 59] width 1039 height 20
click at [1057, 57] on icon "button" at bounding box center [1064, 59] width 14 height 14
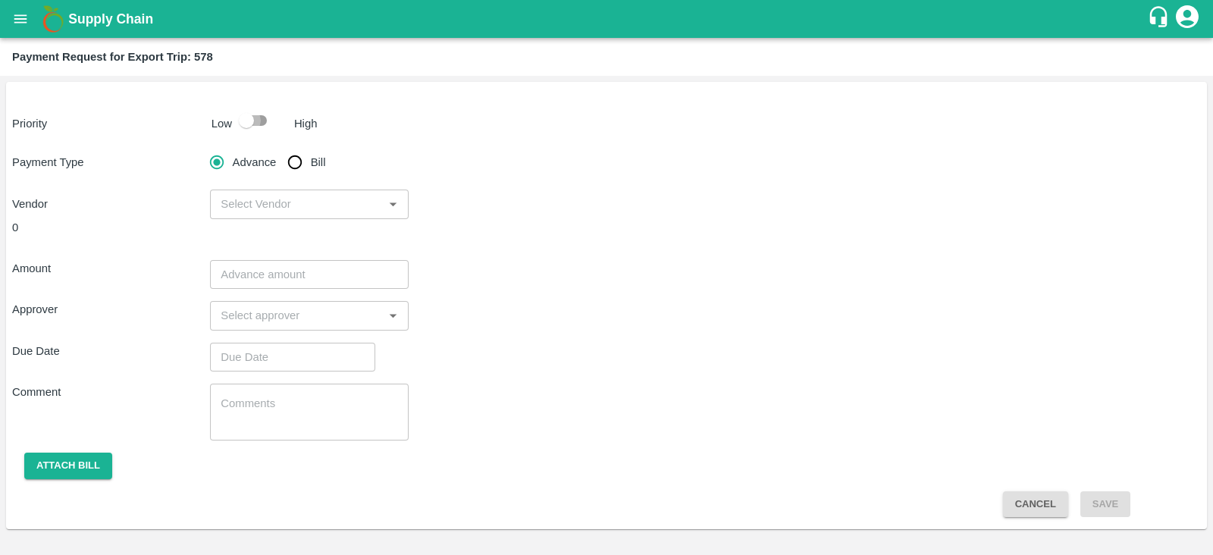
click at [256, 119] on input "checkbox" at bounding box center [246, 120] width 86 height 29
checkbox input "true"
click at [297, 166] on input "Bill" at bounding box center [295, 162] width 30 height 30
radio input "true"
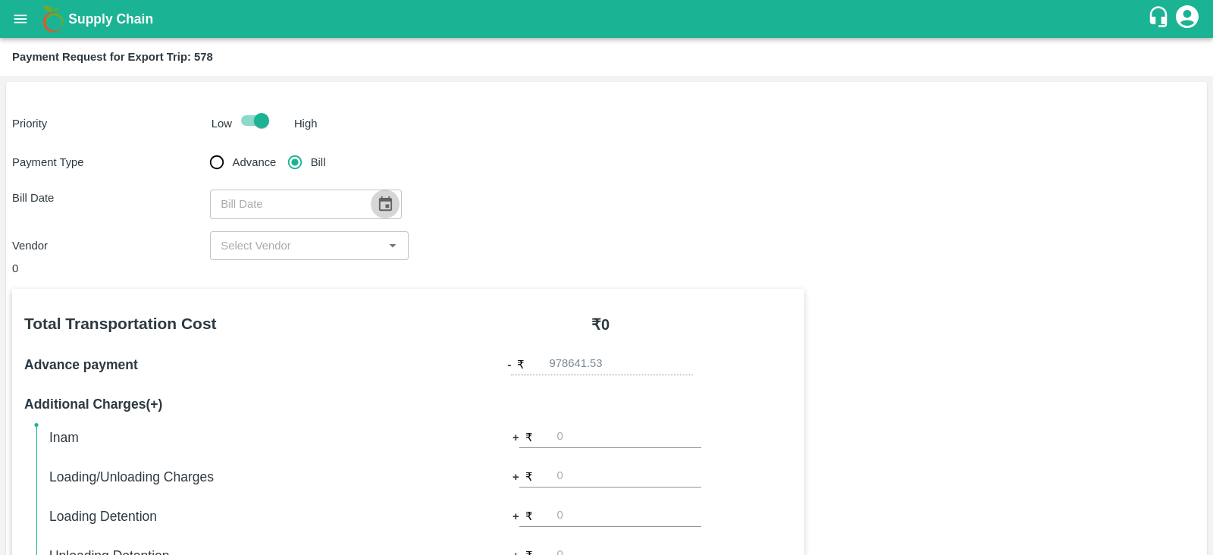
click at [379, 199] on icon "Choose date" at bounding box center [385, 203] width 13 height 14
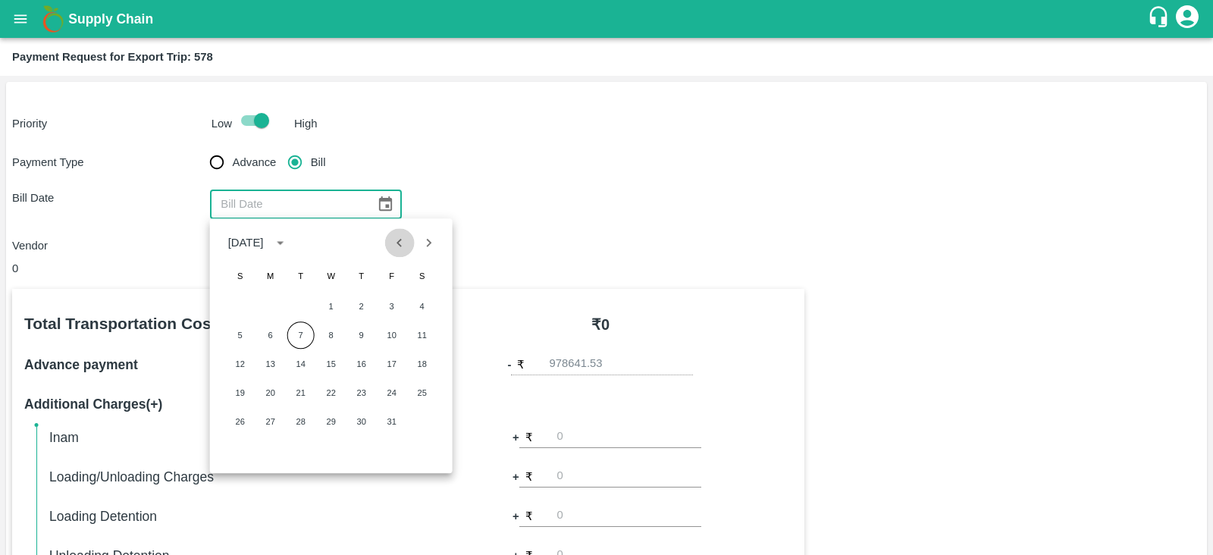
click at [398, 243] on icon "Previous month" at bounding box center [399, 243] width 5 height 8
click at [396, 361] on button "19" at bounding box center [391, 363] width 27 height 27
type input "19/09/2025"
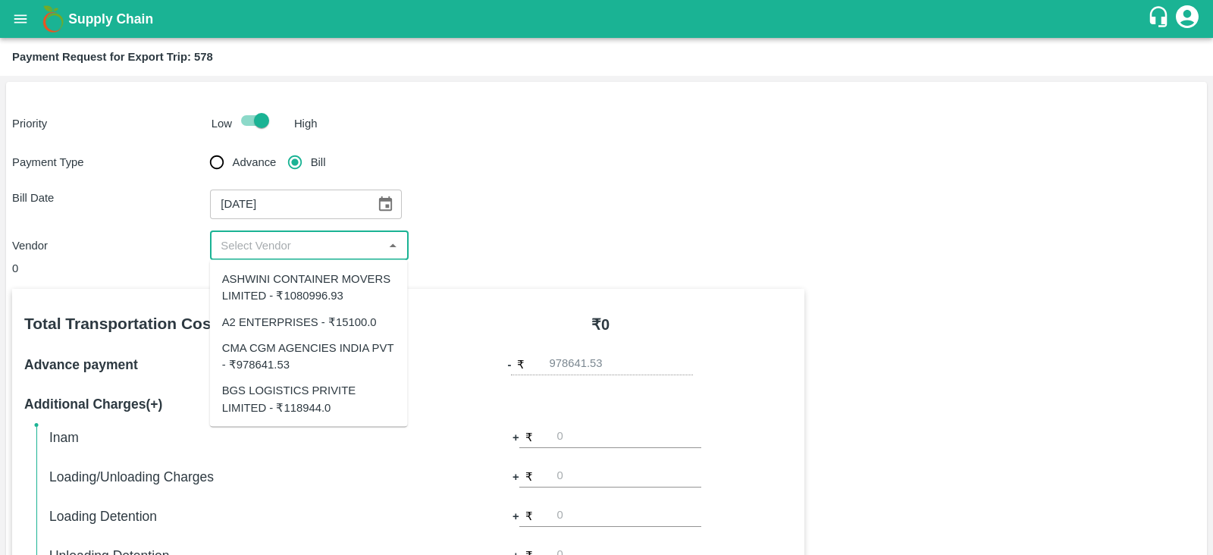
click at [342, 238] on input "input" at bounding box center [297, 246] width 164 height 20
click at [358, 391] on div "BGS LOGISTICS PRIVITE LIMITED - ₹118944.0" at bounding box center [309, 399] width 174 height 34
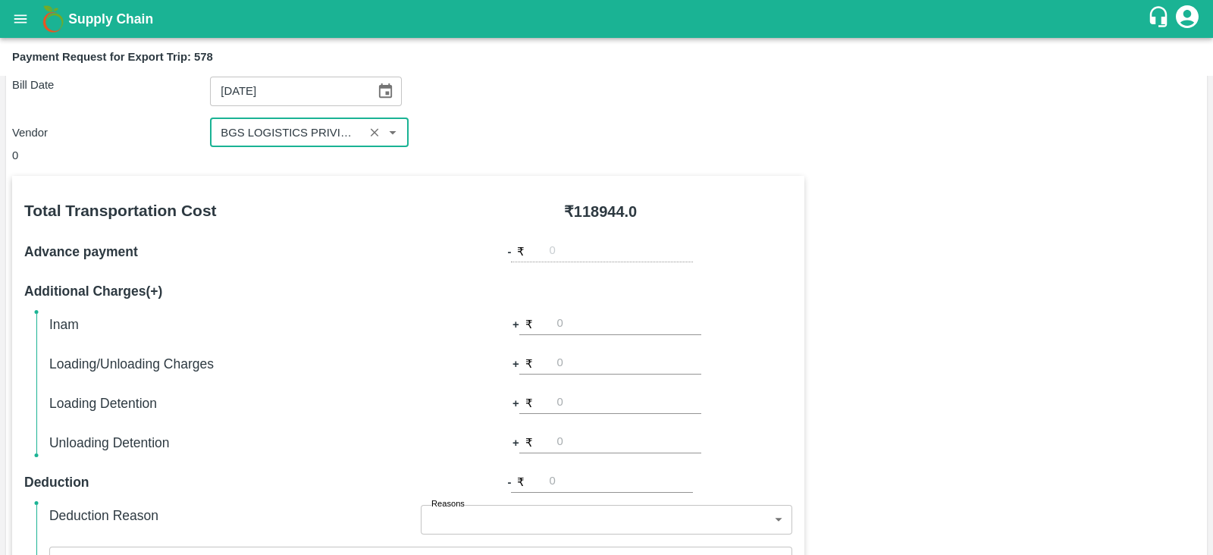
scroll to position [114, 0]
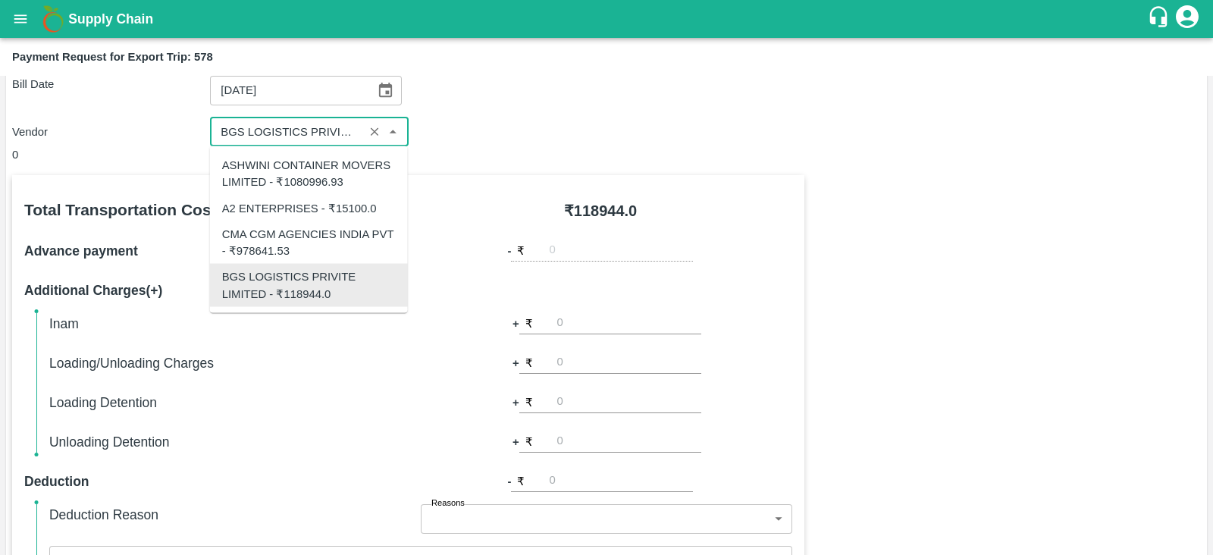
click at [350, 133] on input "input" at bounding box center [287, 132] width 144 height 20
click at [378, 175] on div "ASHWINI CONTAINER MOVERS LIMITED - ₹1080996.93" at bounding box center [309, 174] width 174 height 34
type input "ASHWINI CONTAINER MOVERS LIMITED - ₹1080996.93"
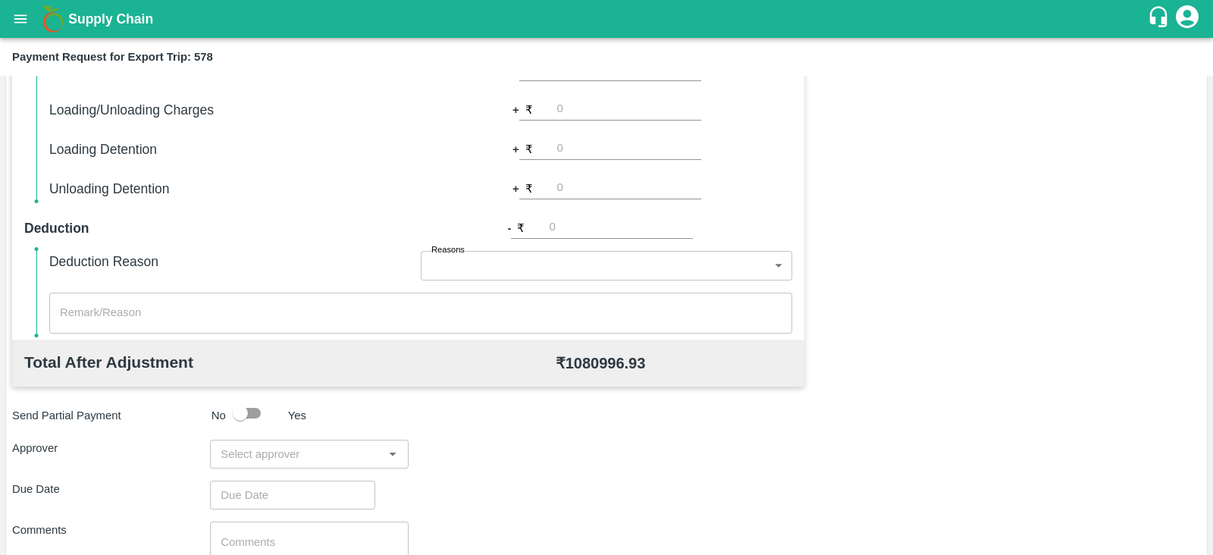
scroll to position [485, 0]
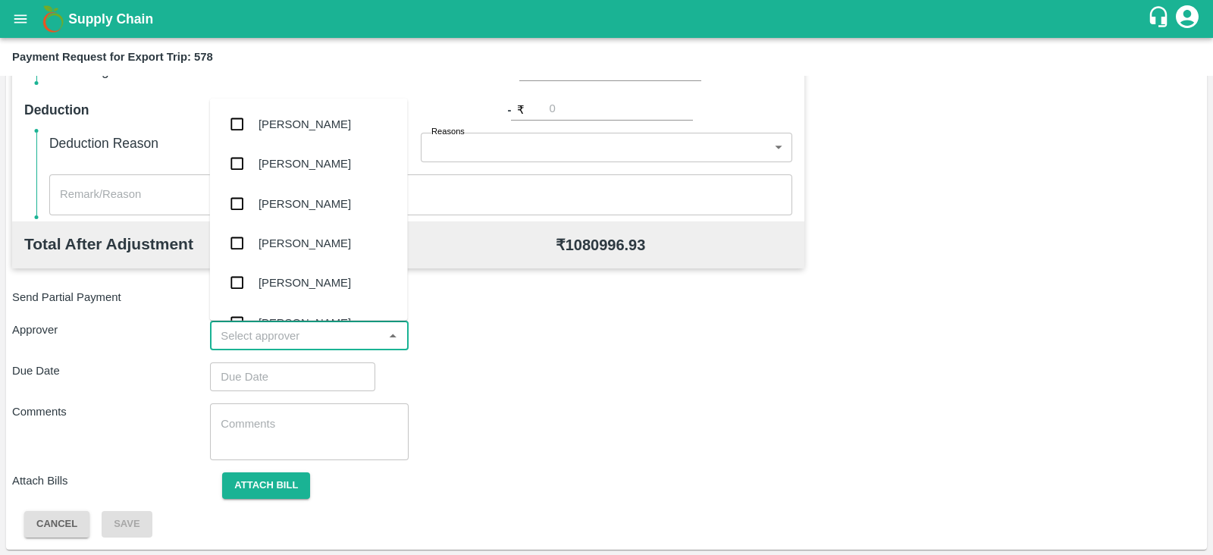
click at [337, 327] on input "input" at bounding box center [297, 336] width 164 height 20
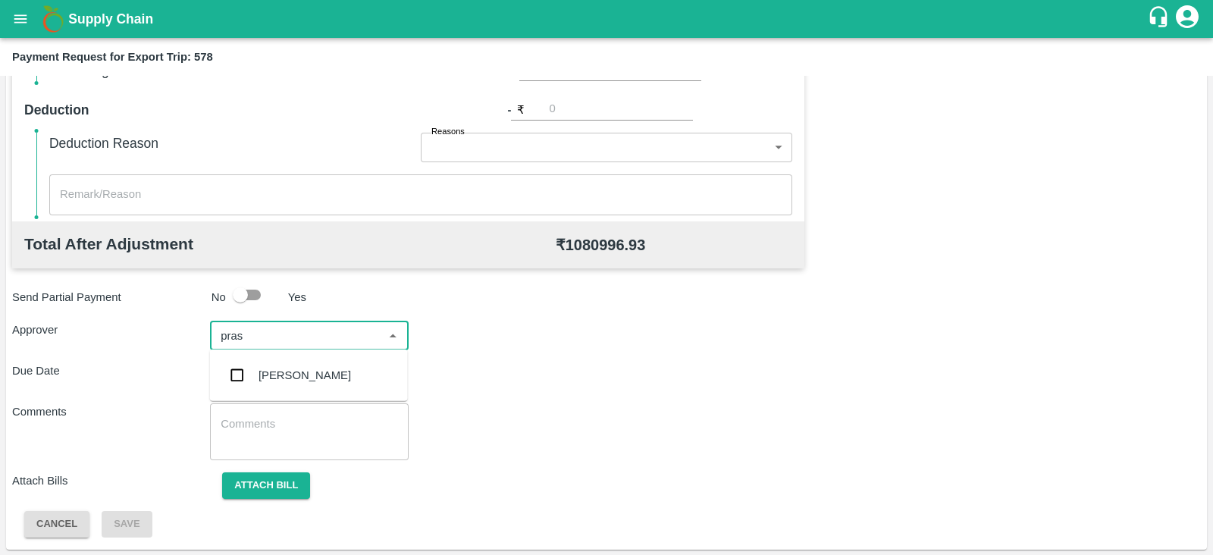
type input "prasa"
click at [321, 364] on div "[PERSON_NAME]" at bounding box center [309, 375] width 198 height 39
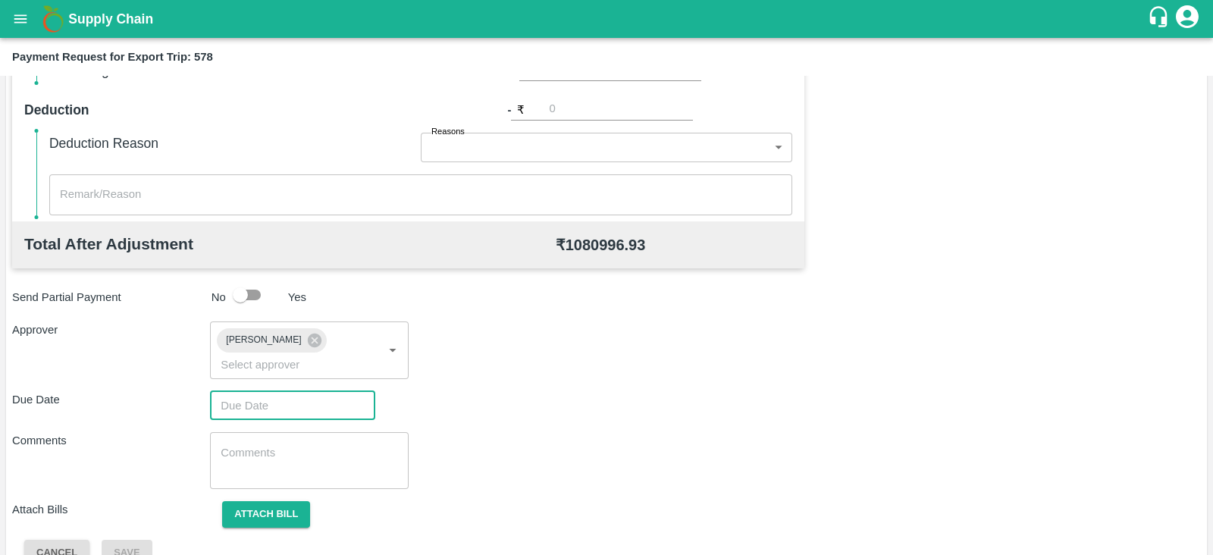
type input "DD/MM/YYYY hh:mm aa"
click at [290, 391] on input "DD/MM/YYYY hh:mm aa" at bounding box center [287, 405] width 155 height 29
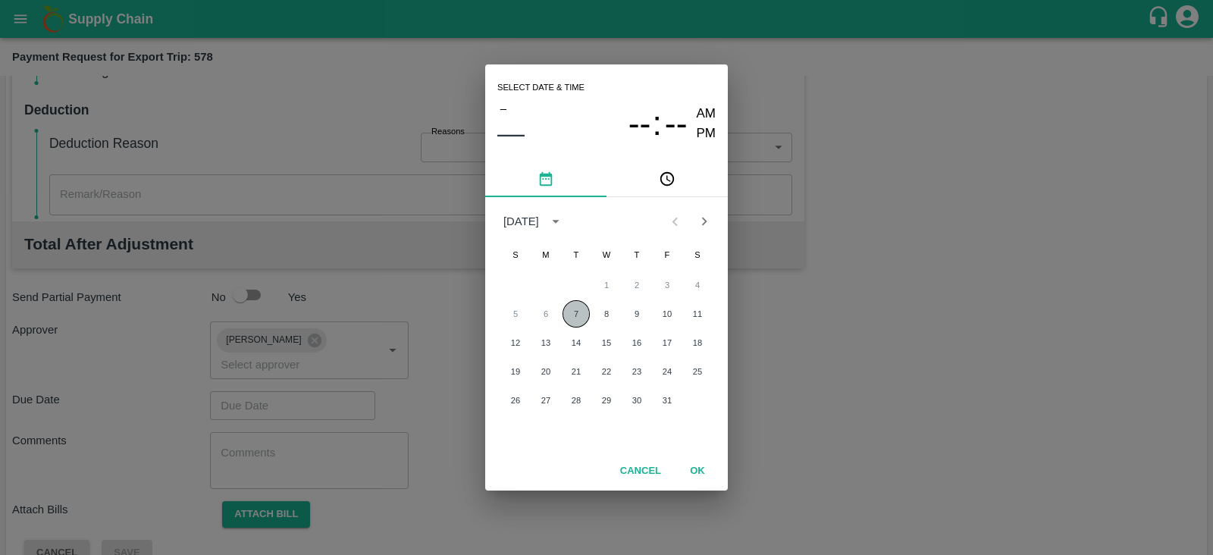
click at [575, 309] on button "7" at bounding box center [575, 313] width 27 height 27
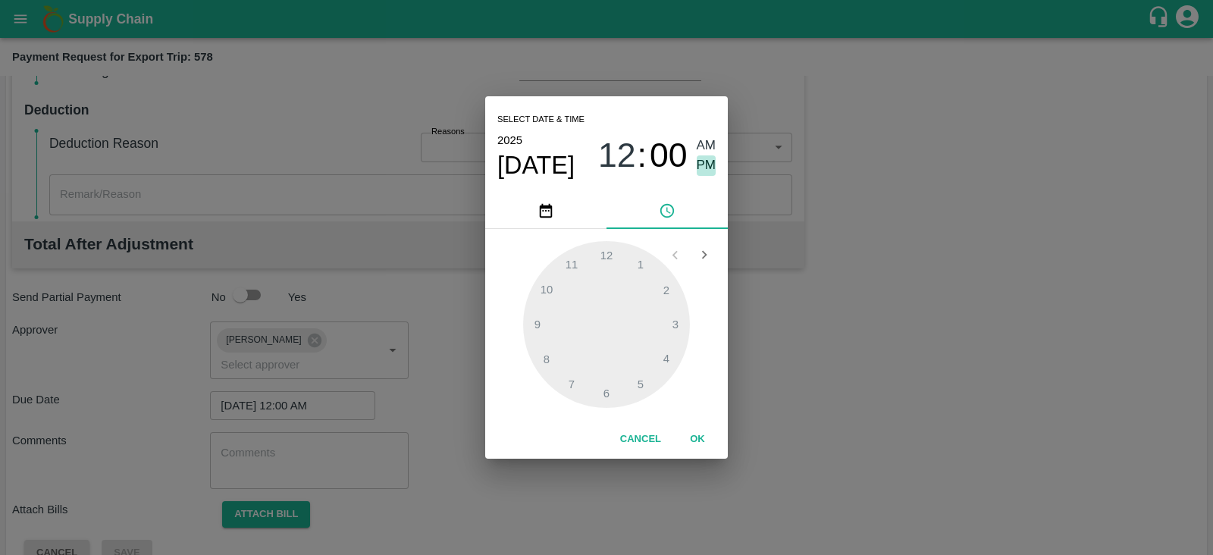
click at [703, 164] on span "PM" at bounding box center [707, 165] width 20 height 20
click at [682, 319] on div at bounding box center [606, 324] width 167 height 167
type input "[DATE] 03:00 PM"
click at [694, 437] on button "OK" at bounding box center [697, 439] width 49 height 27
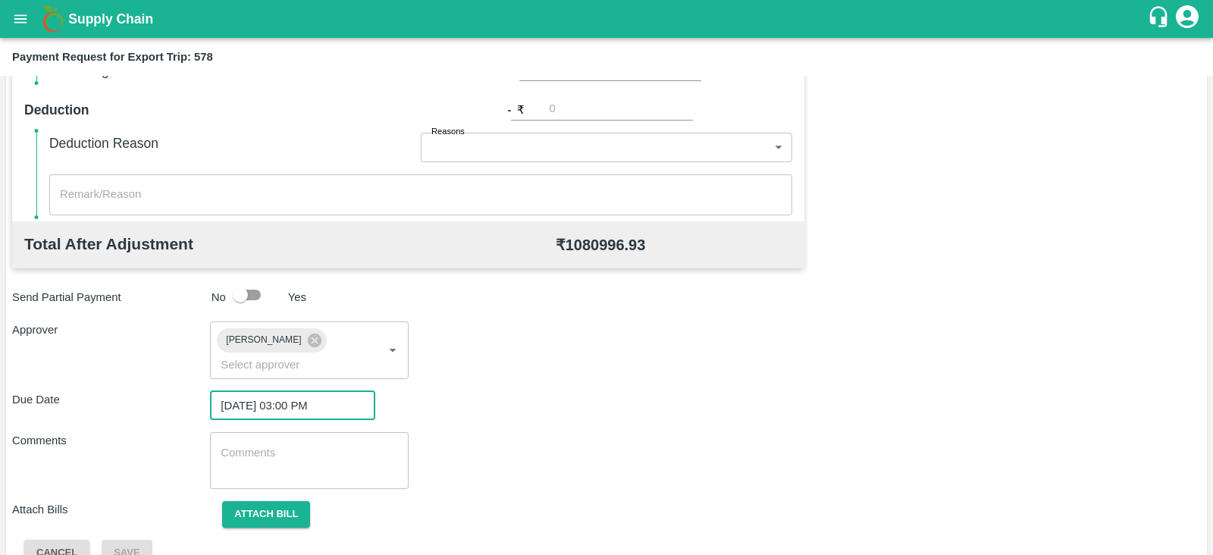
scroll to position [494, 0]
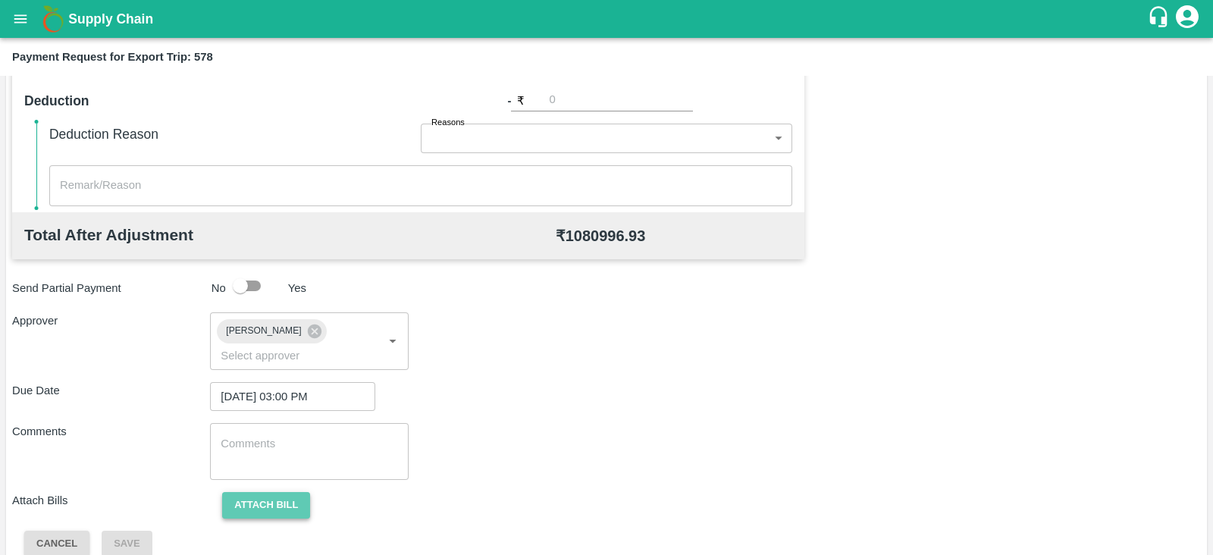
click at [254, 492] on button "Attach bill" at bounding box center [266, 505] width 88 height 27
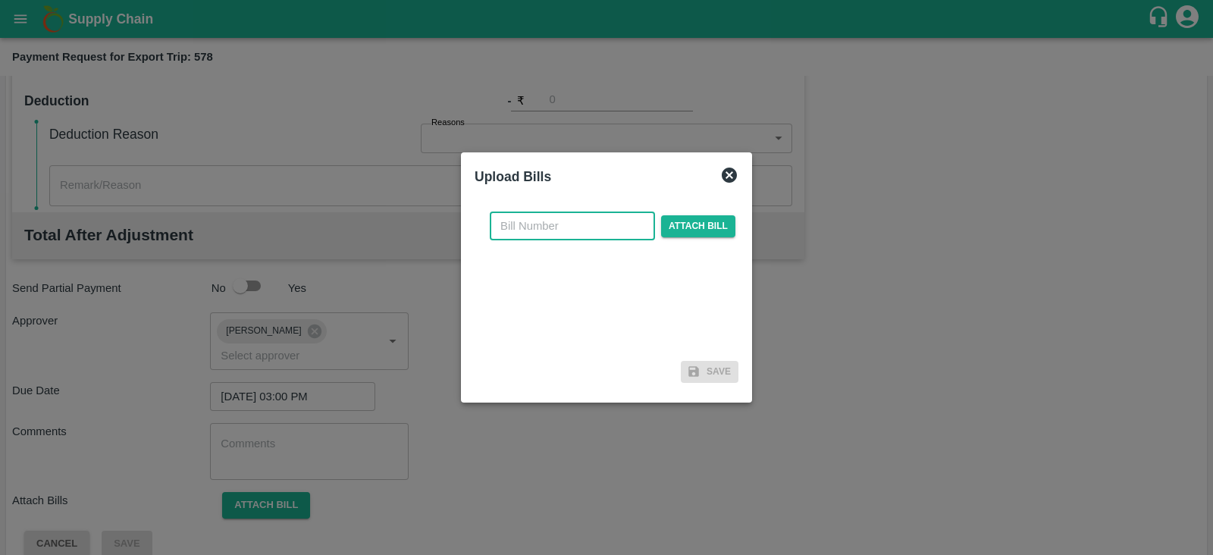
click at [572, 237] on input "text" at bounding box center [572, 225] width 165 height 29
paste input "ACML25-26/05291"
type input "ACML25-26/05291"
click at [716, 230] on span "Attach bill" at bounding box center [698, 226] width 74 height 22
click at [0, 0] on input "Attach bill" at bounding box center [0, 0] width 0 height 0
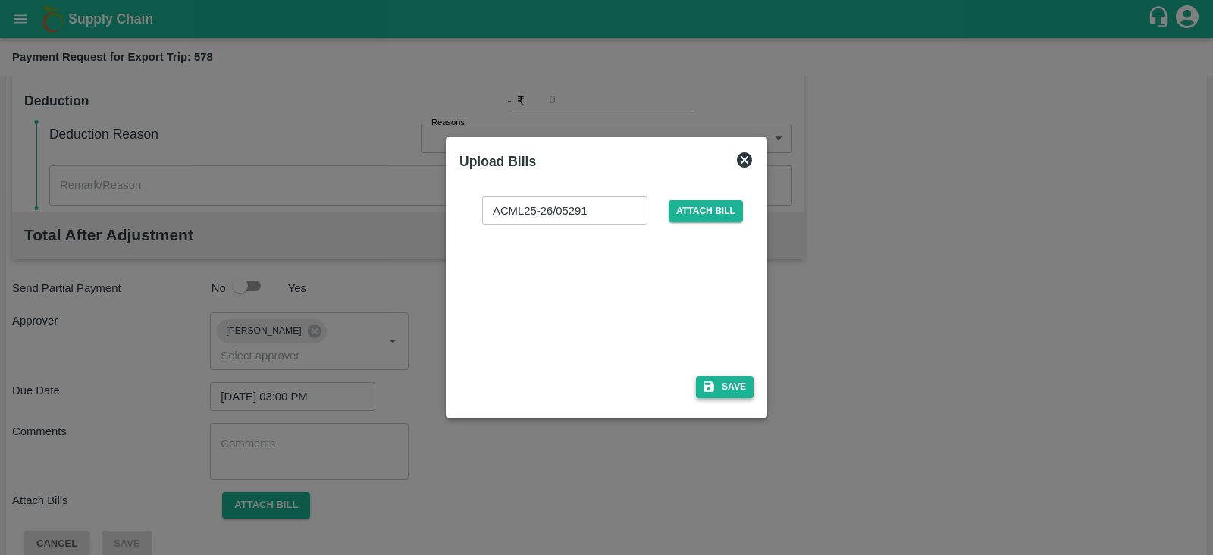
click at [738, 384] on button "Save" at bounding box center [725, 387] width 58 height 22
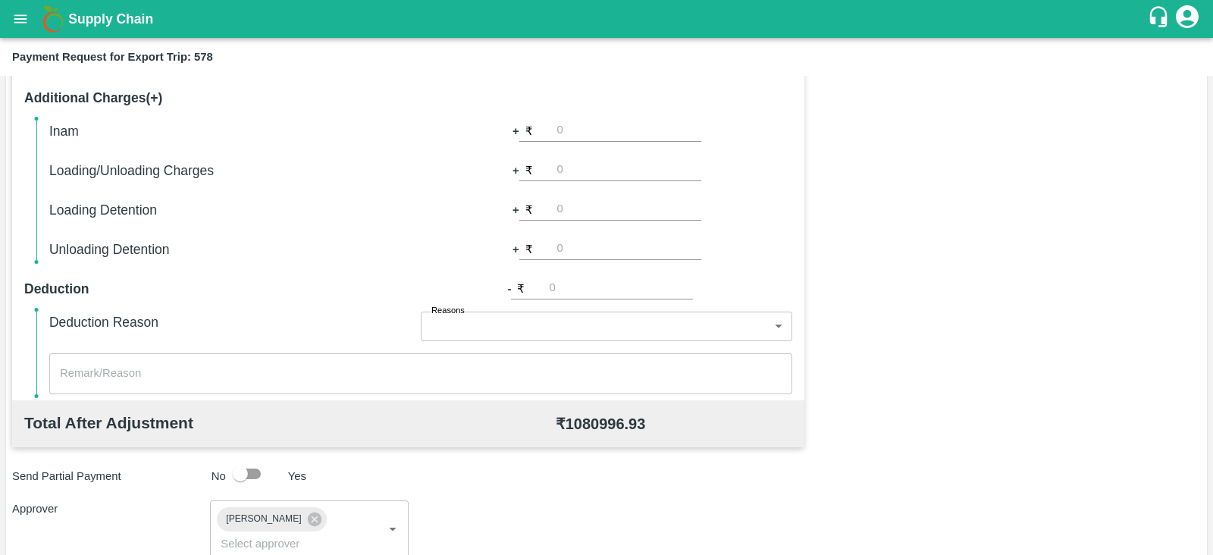
scroll to position [575, 0]
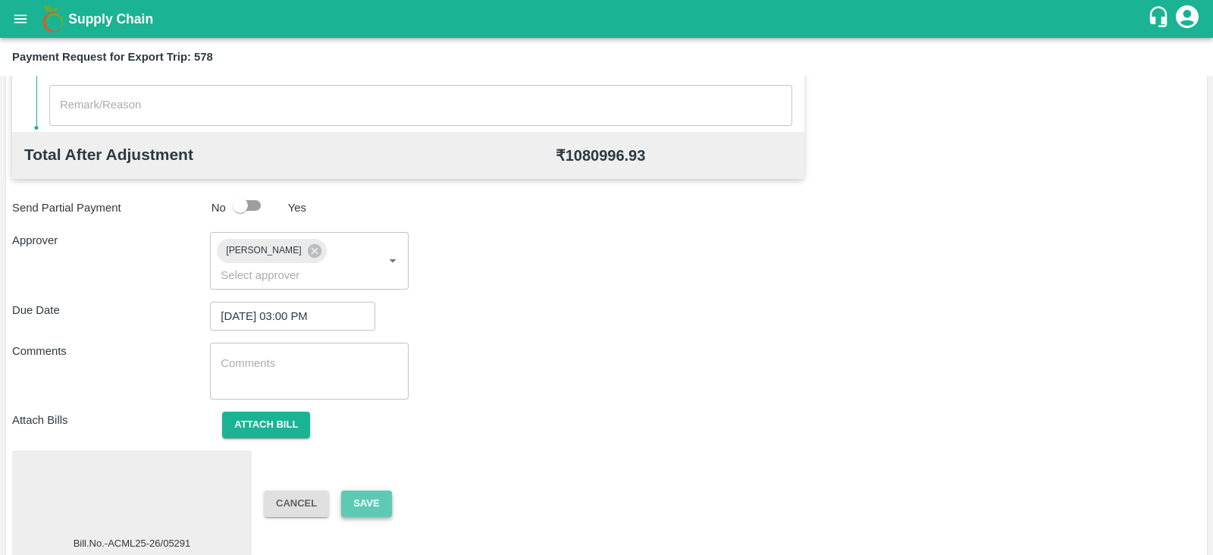
click at [379, 490] on button "Save" at bounding box center [366, 503] width 50 height 27
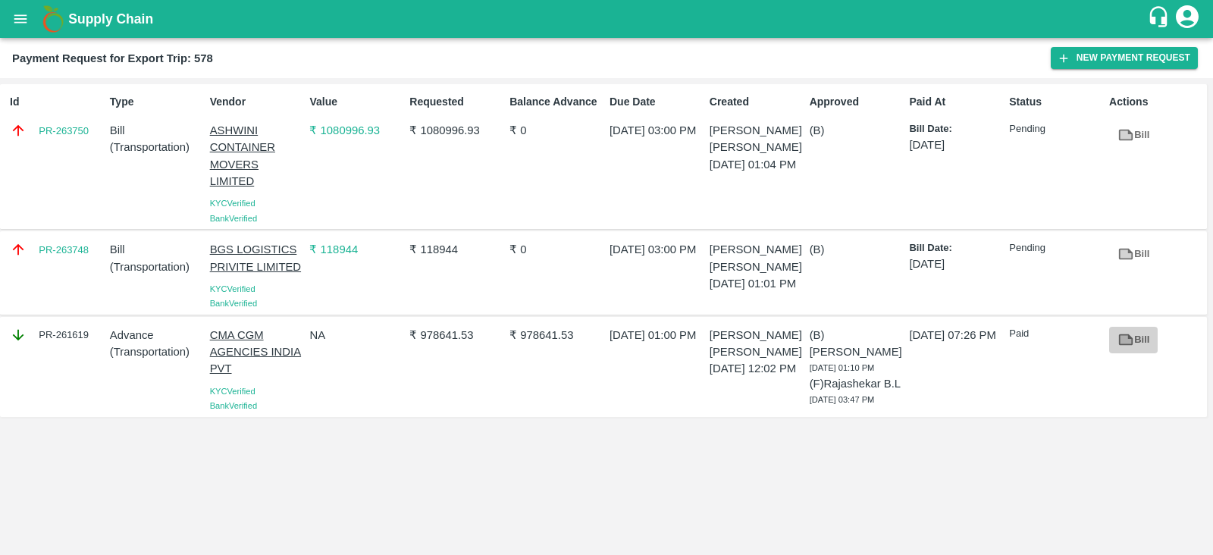
click at [1140, 343] on link "Bill" at bounding box center [1133, 340] width 49 height 27
click at [1112, 64] on button "New Payment Request" at bounding box center [1124, 58] width 147 height 22
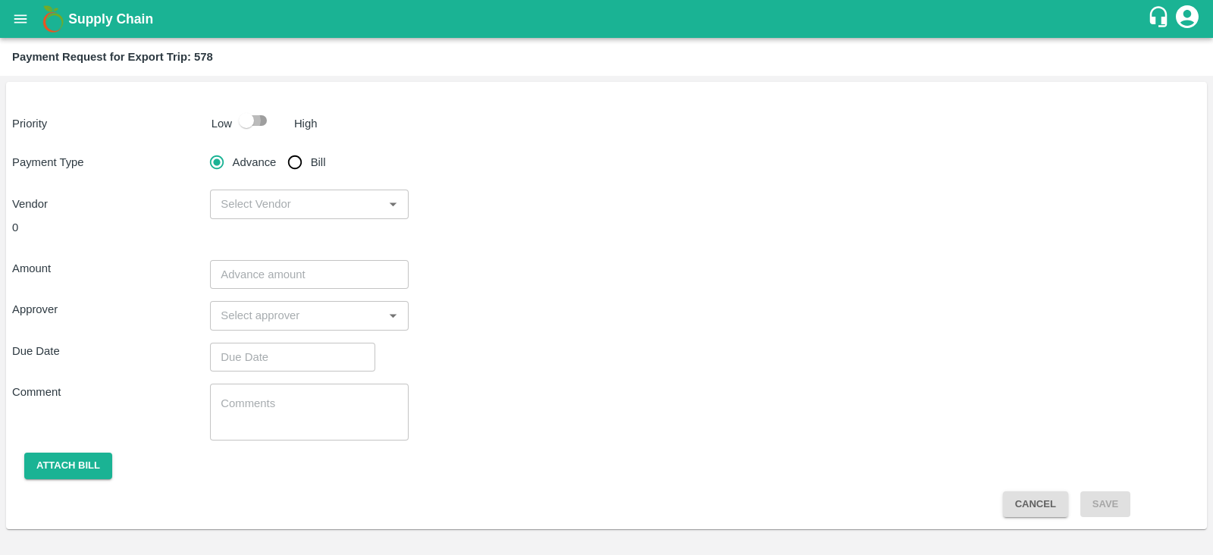
click at [253, 108] on input "checkbox" at bounding box center [246, 120] width 86 height 29
checkbox input "true"
click at [290, 164] on input "Bill" at bounding box center [295, 162] width 30 height 30
radio input "true"
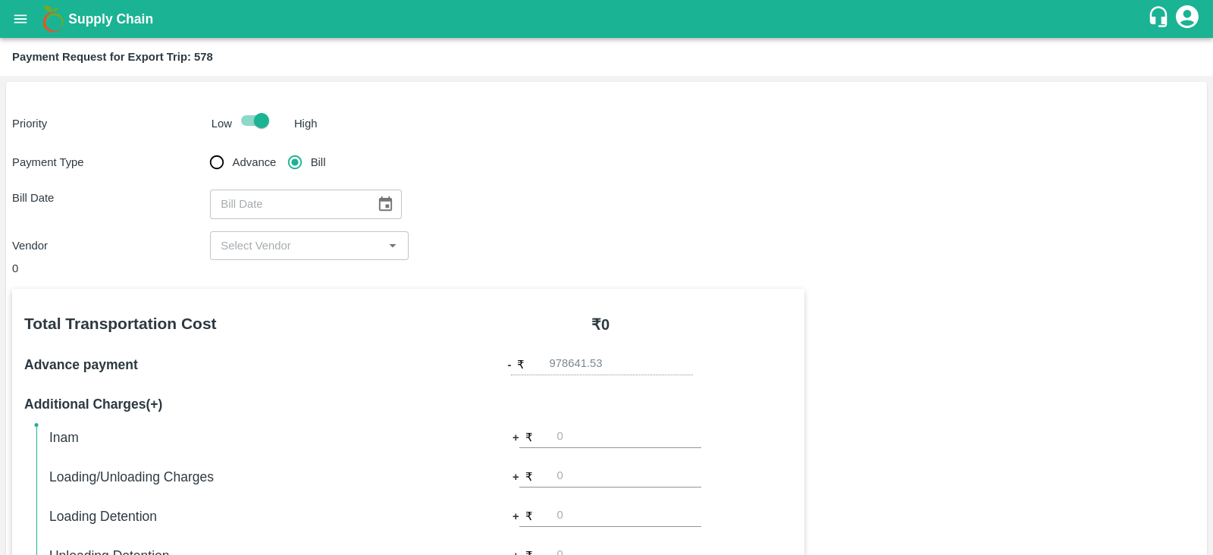
type input "DD/MM/YYYY"
click at [343, 203] on input "DD/MM/YYYY" at bounding box center [287, 204] width 155 height 29
click at [381, 202] on icon "Choose date" at bounding box center [385, 204] width 17 height 17
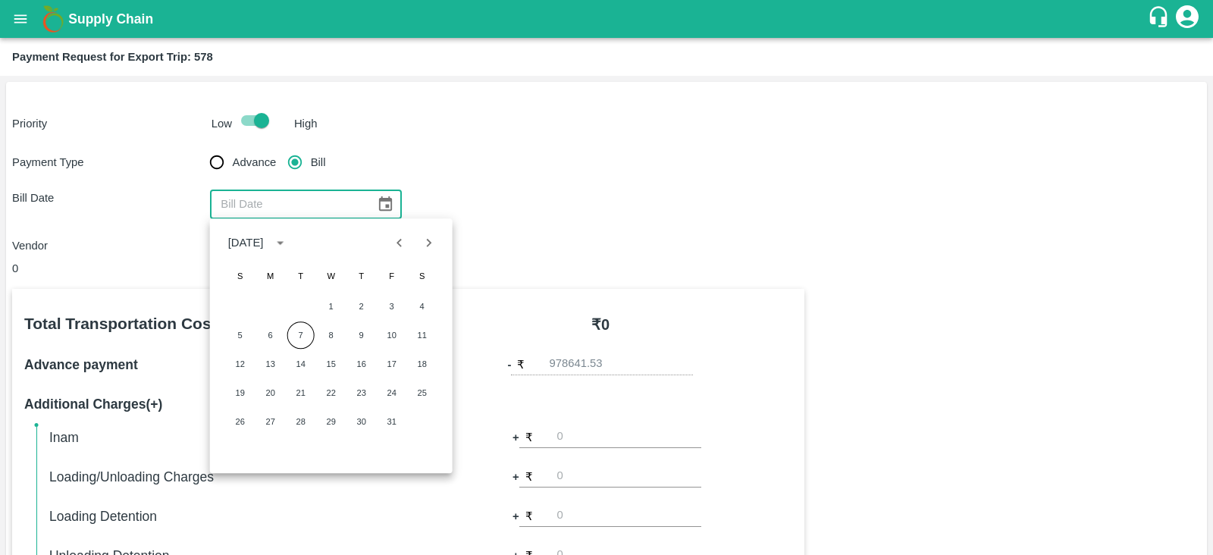
click at [399, 239] on icon "Previous month" at bounding box center [399, 242] width 17 height 17
click at [305, 337] on button "9" at bounding box center [300, 334] width 27 height 27
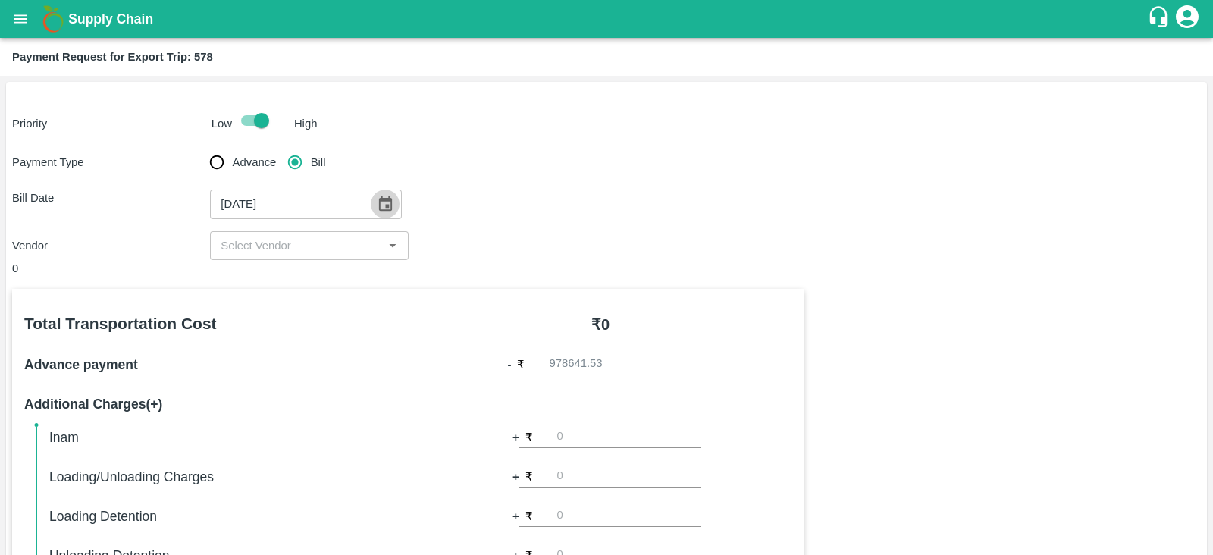
click at [379, 199] on icon "Choose date, selected date is Sep 9, 2025" at bounding box center [385, 203] width 13 height 14
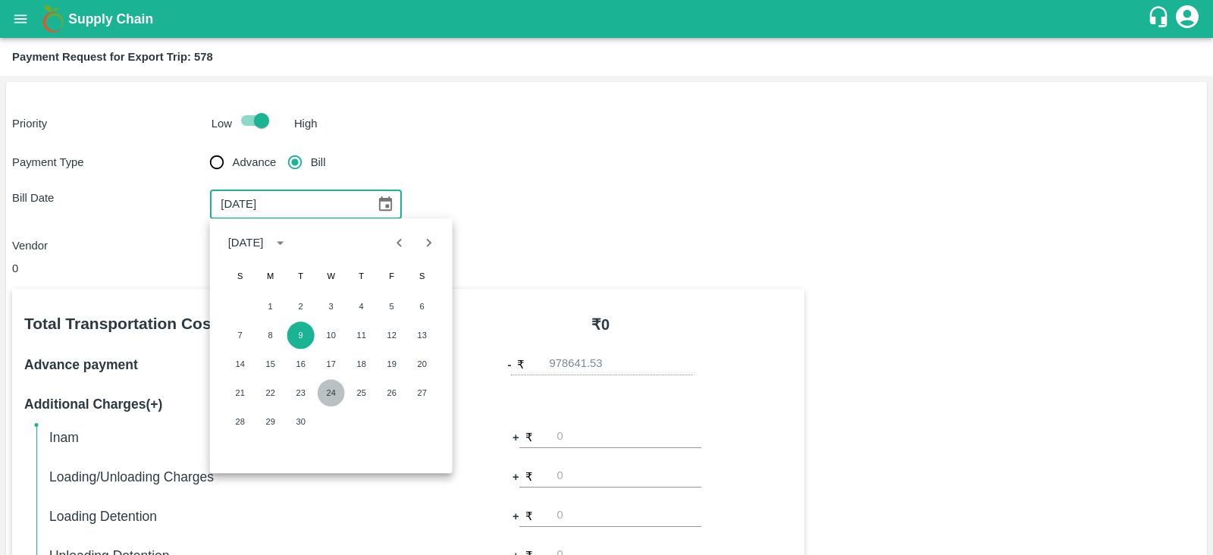
click at [333, 388] on button "24" at bounding box center [331, 392] width 27 height 27
type input "24/09/2025"
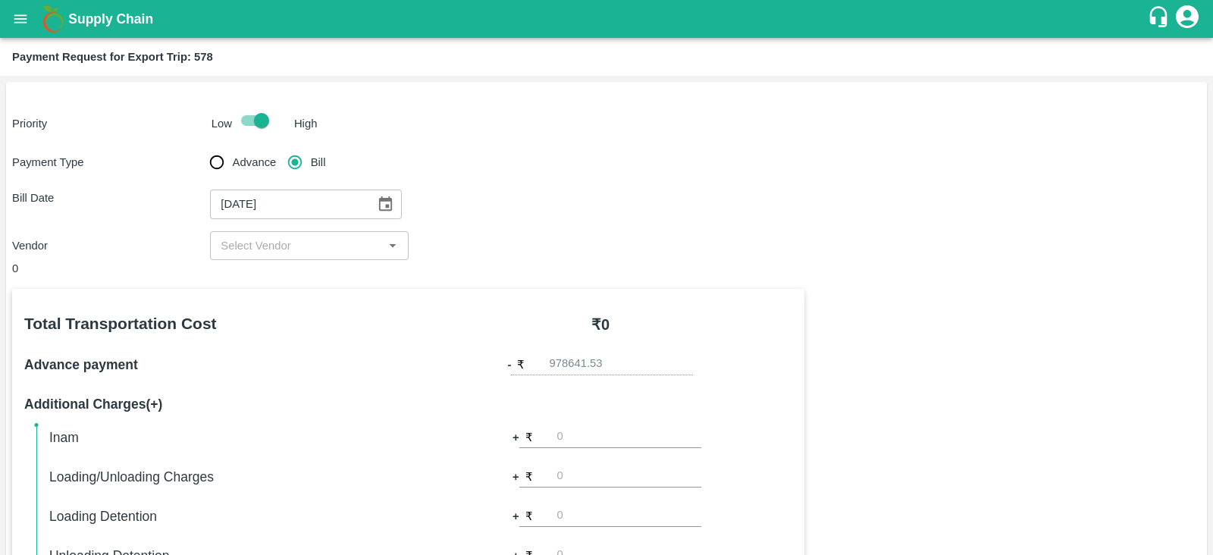
scroll to position [37, 0]
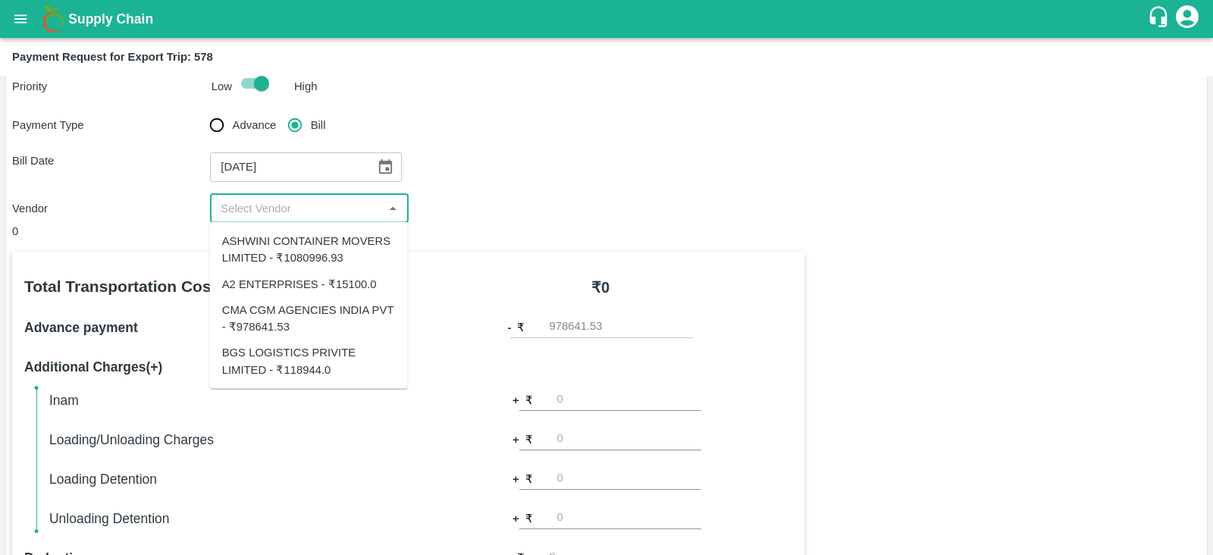
click at [367, 206] on input "input" at bounding box center [297, 209] width 164 height 20
click at [327, 212] on input "input" at bounding box center [297, 209] width 164 height 20
click at [290, 331] on div "CMA CGM AGENCIES INDIA PVT - ₹978641.53" at bounding box center [309, 318] width 174 height 34
type input "CMA CGM AGENCIES INDIA PVT - ₹978641.53"
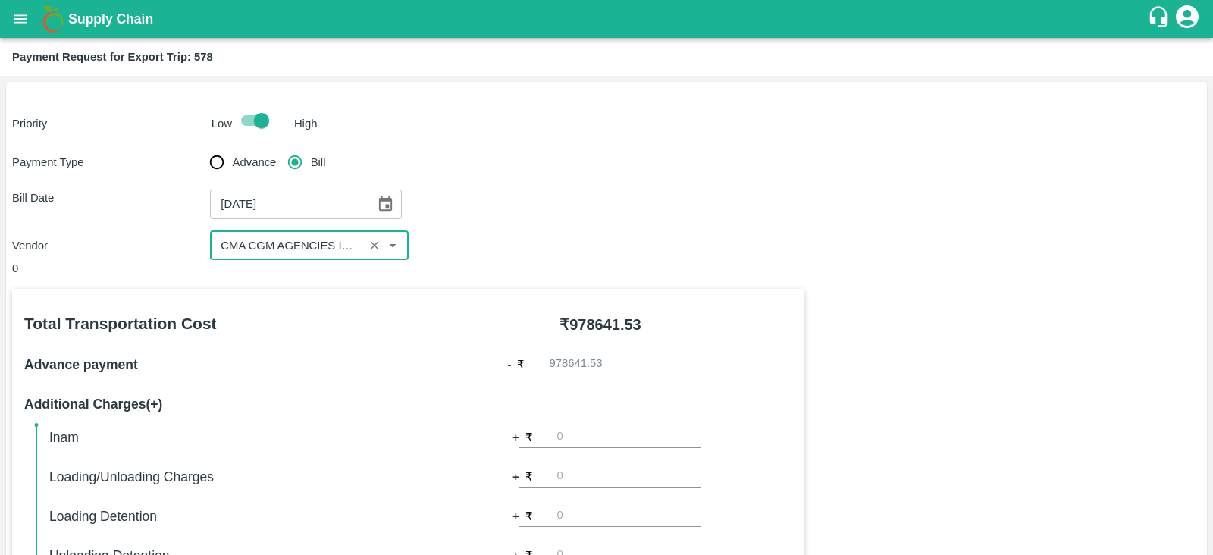
scroll to position [485, 0]
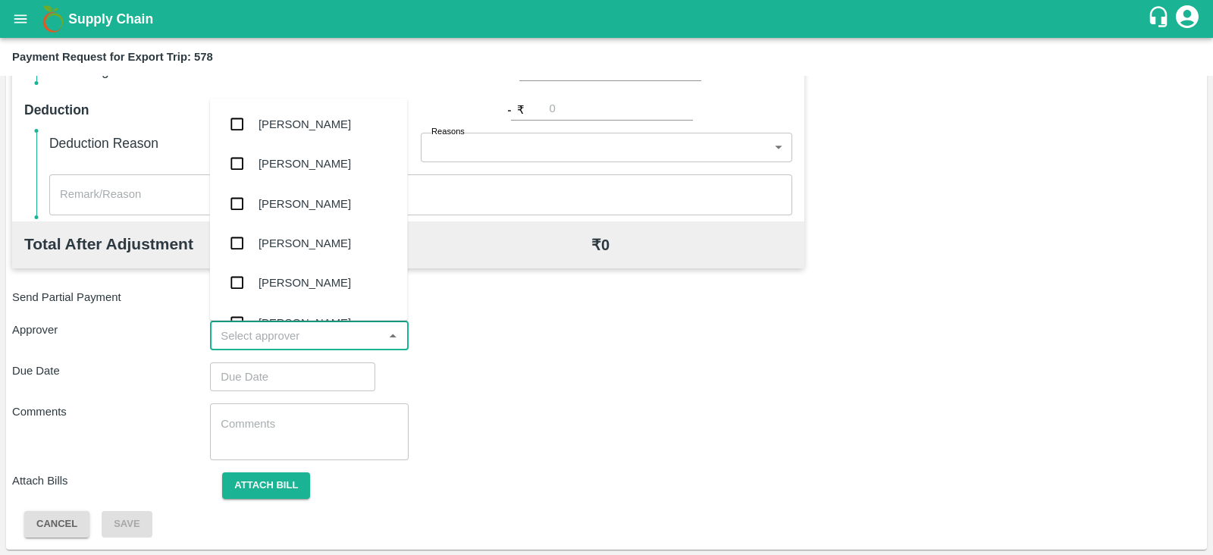
click at [281, 340] on input "input" at bounding box center [297, 336] width 164 height 20
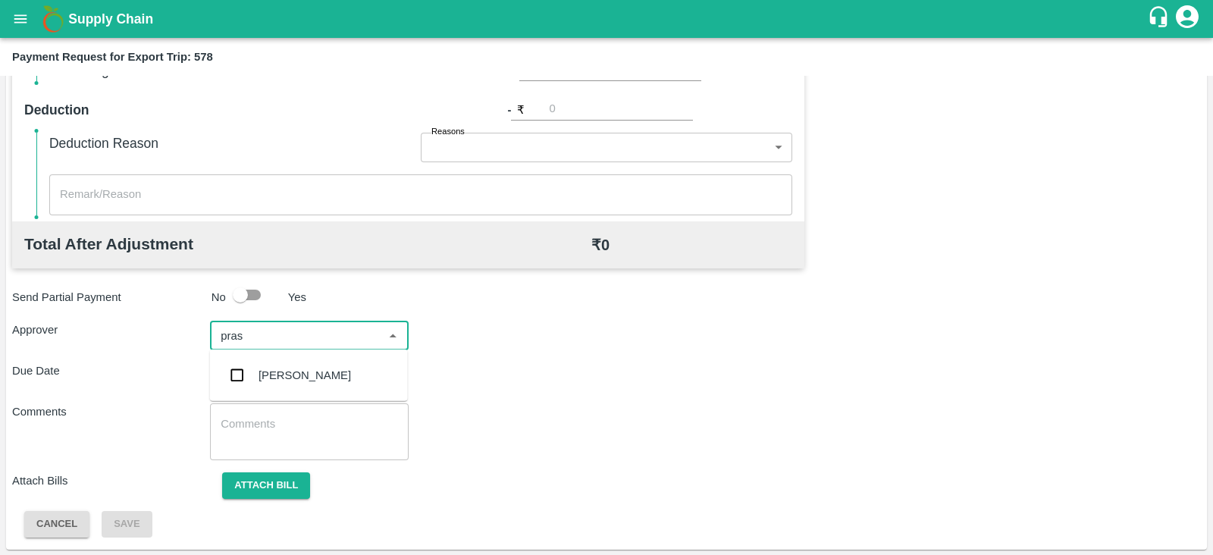
type input "prasa"
click at [290, 374] on div "[PERSON_NAME]" at bounding box center [304, 375] width 92 height 17
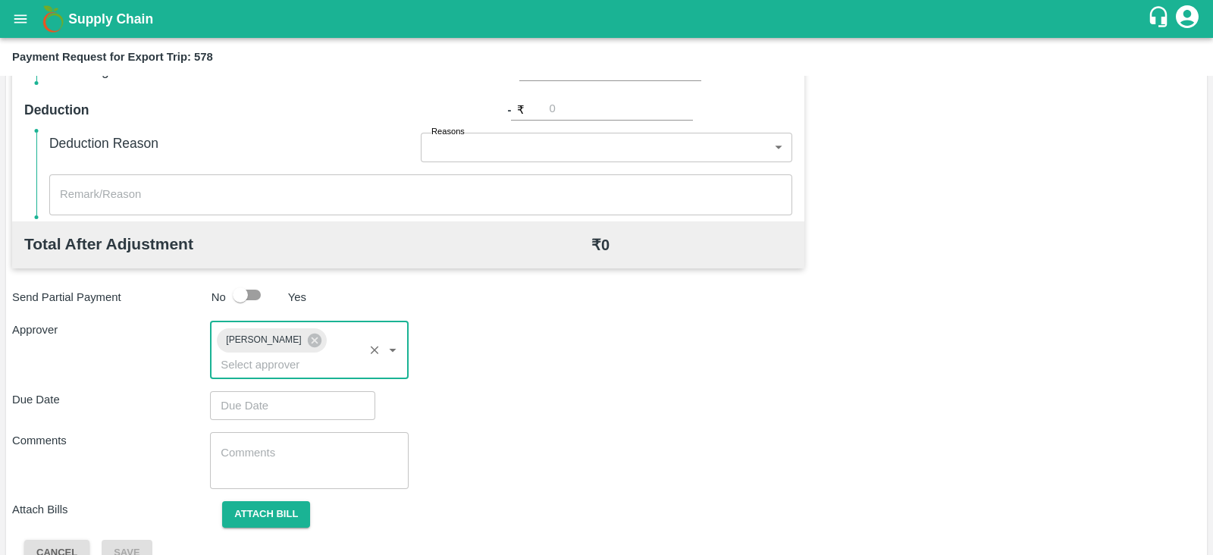
type input "DD/MM/YYYY hh:mm aa"
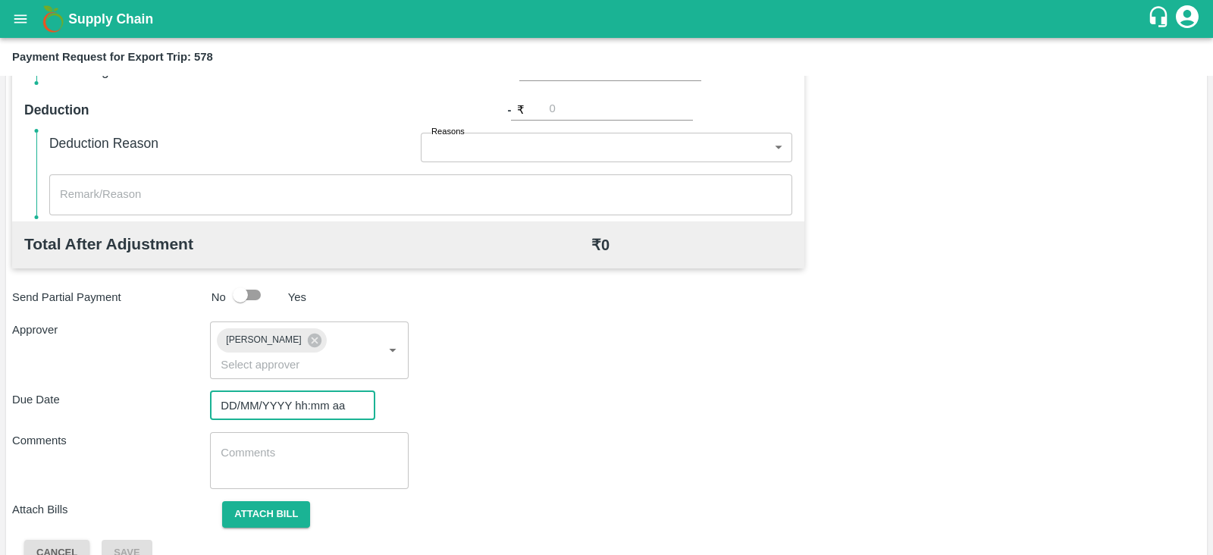
click at [289, 394] on input "DD/MM/YYYY hh:mm aa" at bounding box center [287, 405] width 155 height 29
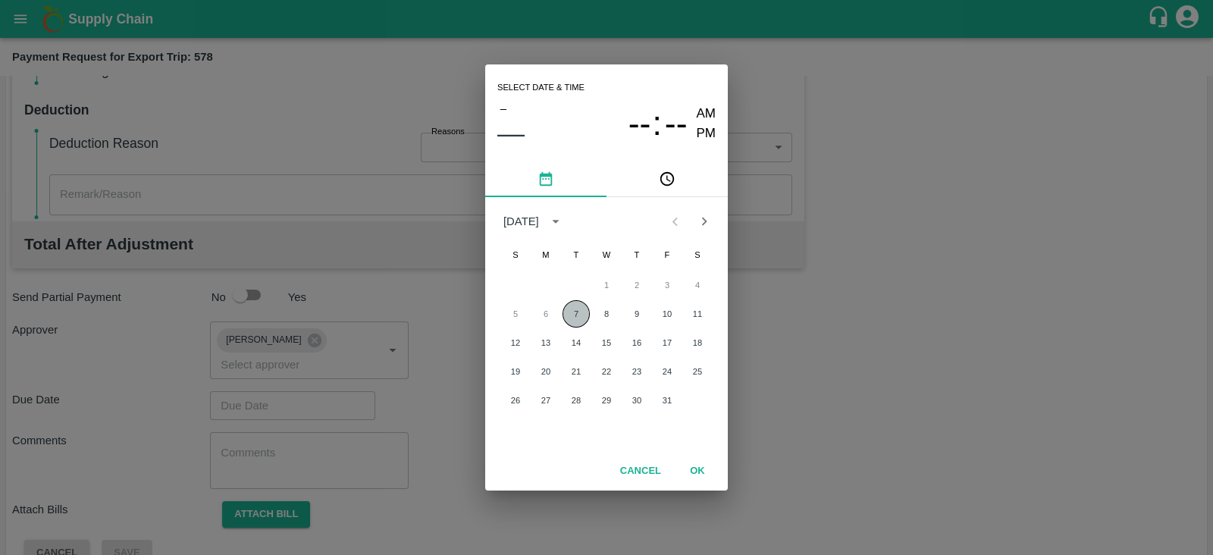
click at [570, 318] on button "7" at bounding box center [575, 313] width 27 height 27
type input "[DATE] 12:00 AM"
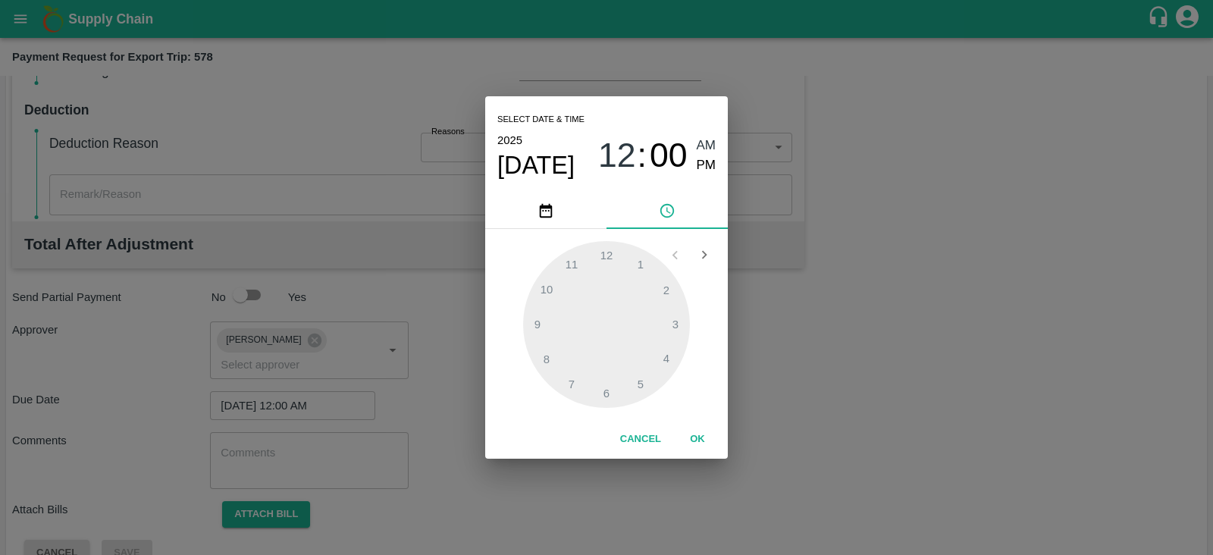
click at [273, 495] on div "Select date & time [DATE] 12 : 00 AM PM 1 2 3 4 5 6 7 8 9 10 11 12 Cancel OK" at bounding box center [606, 277] width 1213 height 555
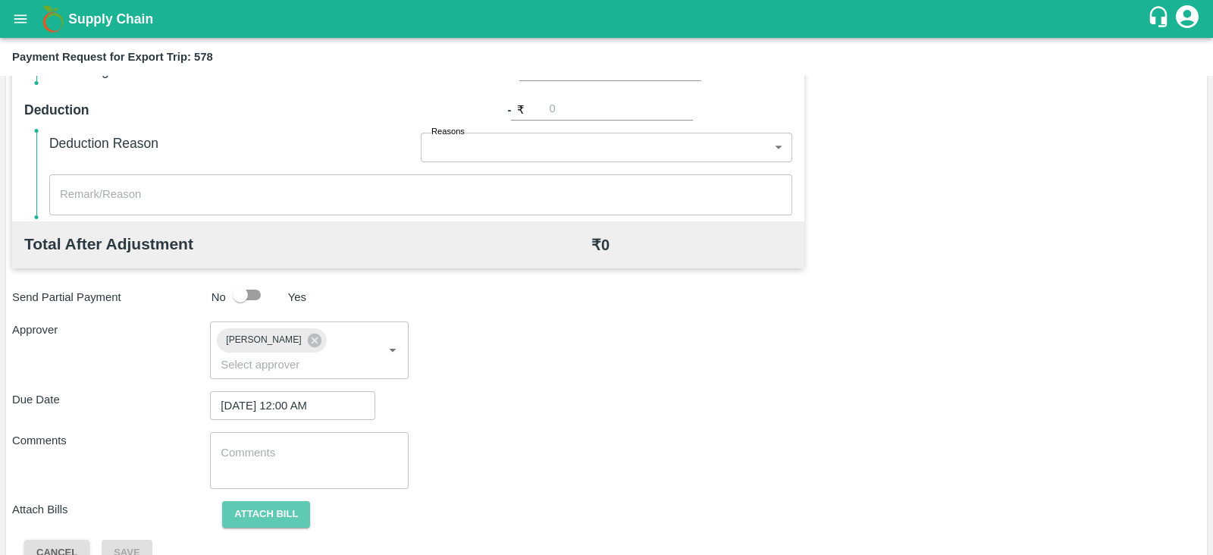
click at [273, 501] on button "Attach bill" at bounding box center [266, 514] width 88 height 27
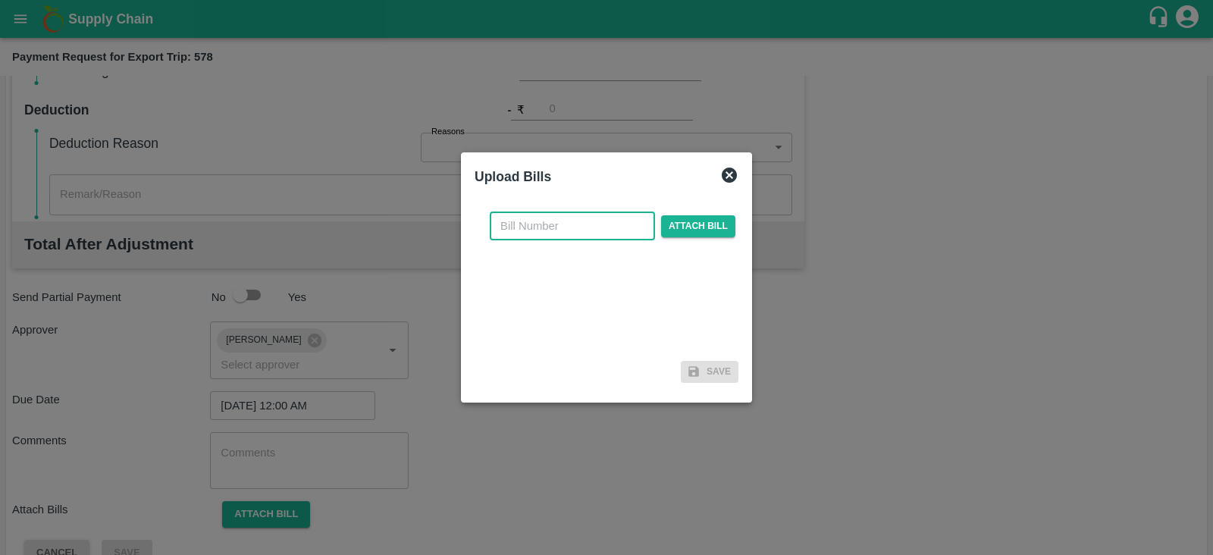
click at [577, 223] on input "text" at bounding box center [572, 225] width 165 height 29
paste input "INEMHC26074966"
type input "INEMHC26074966"
click at [702, 219] on span "Attach bill" at bounding box center [698, 226] width 74 height 22
click at [0, 0] on input "Attach bill" at bounding box center [0, 0] width 0 height 0
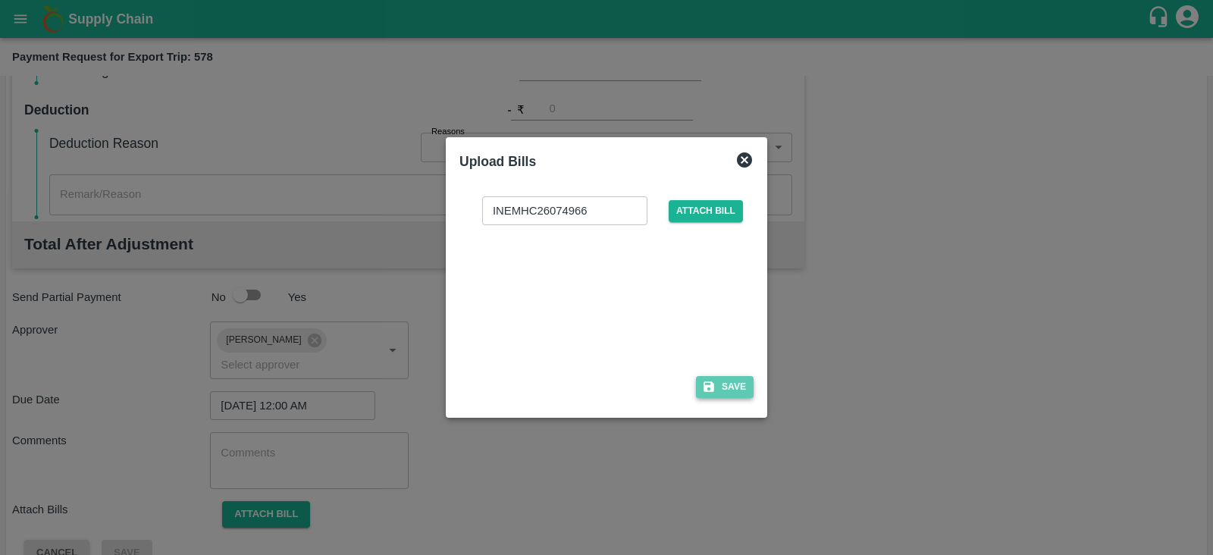
click at [719, 388] on button "Save" at bounding box center [725, 387] width 58 height 22
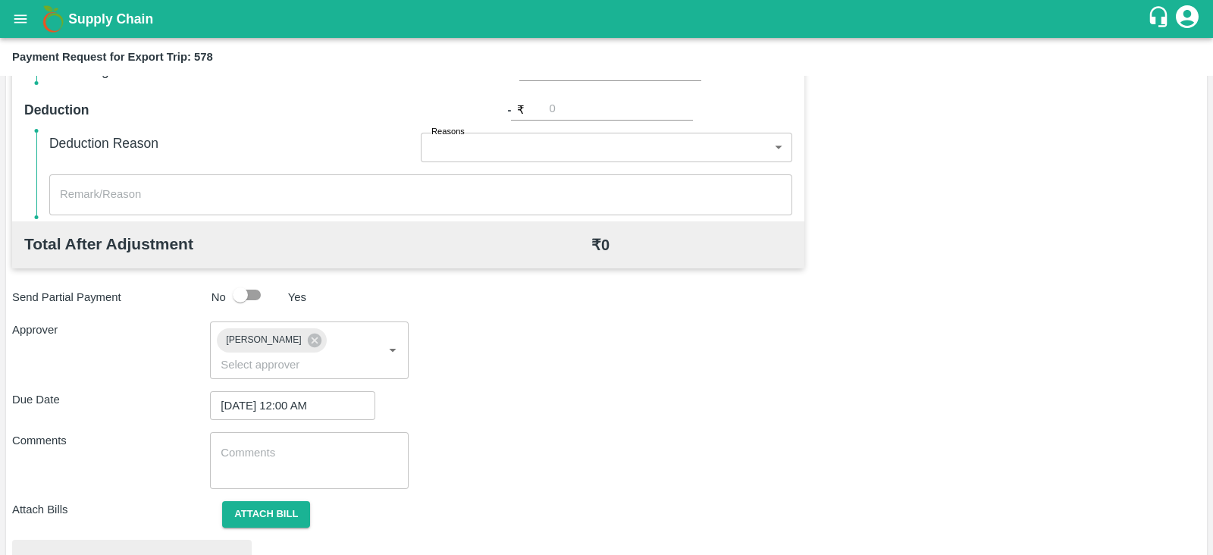
scroll to position [575, 0]
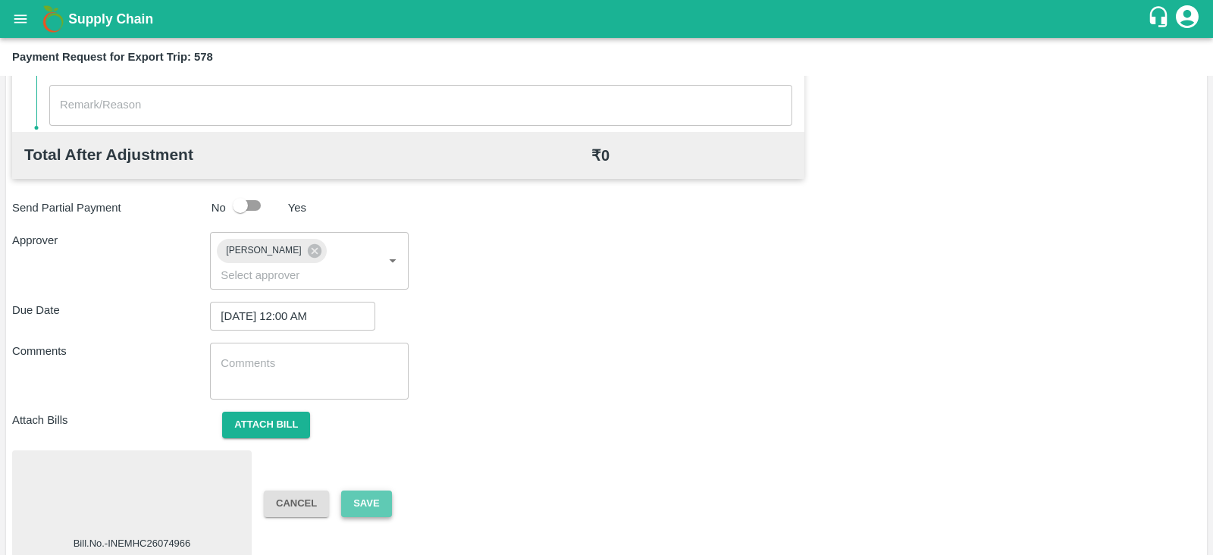
click at [375, 490] on button "Save" at bounding box center [366, 503] width 50 height 27
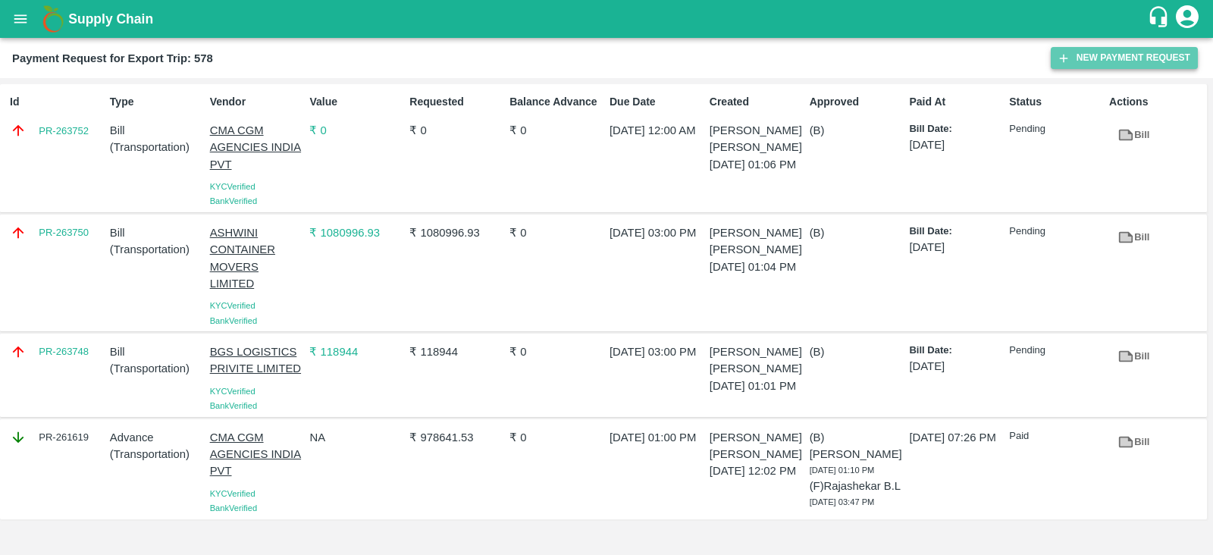
click at [1109, 58] on button "New Payment Request" at bounding box center [1124, 58] width 147 height 22
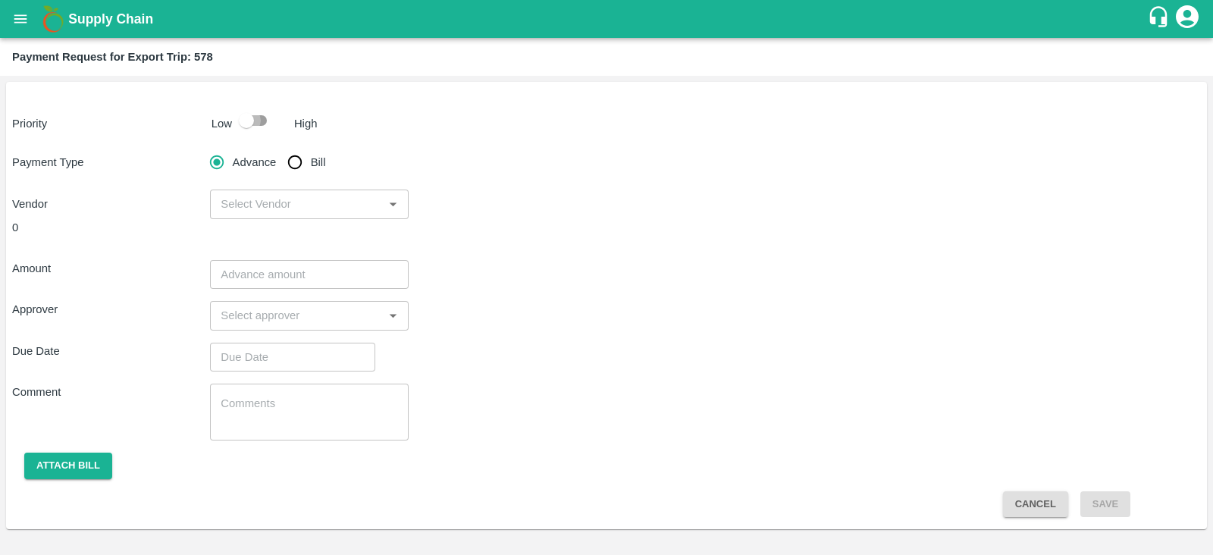
click at [248, 125] on input "checkbox" at bounding box center [246, 120] width 86 height 29
checkbox input "true"
click at [296, 162] on input "Bill" at bounding box center [295, 162] width 30 height 30
radio input "true"
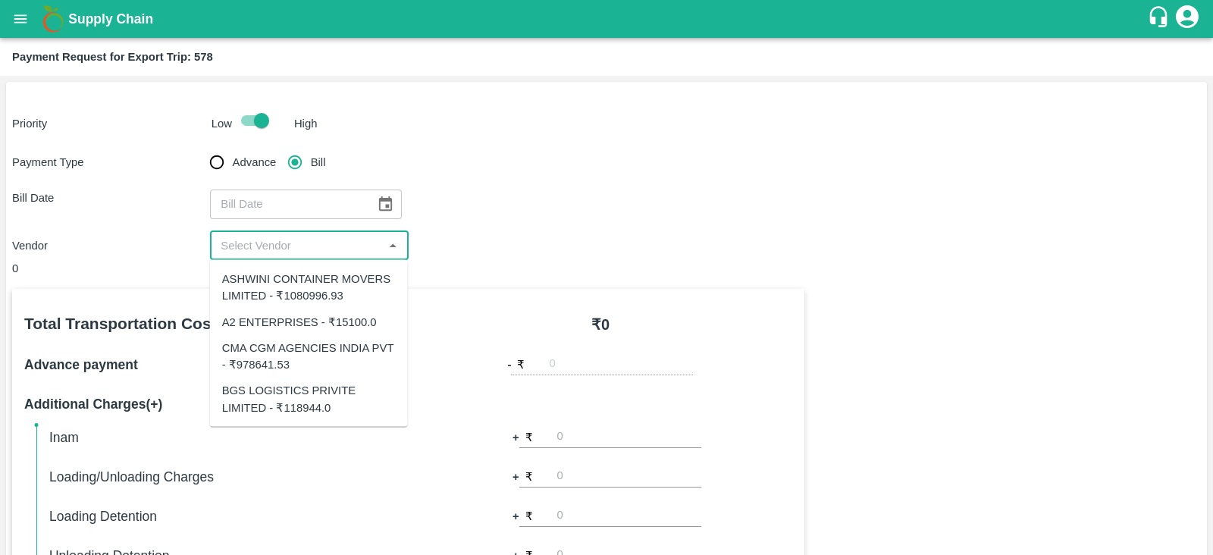
click at [368, 239] on input "input" at bounding box center [297, 246] width 164 height 20
click at [352, 315] on div "A2 ENTERPRISES - ₹15100.0" at bounding box center [299, 321] width 155 height 17
type input "A2 ENTERPRISES - ₹15100.0"
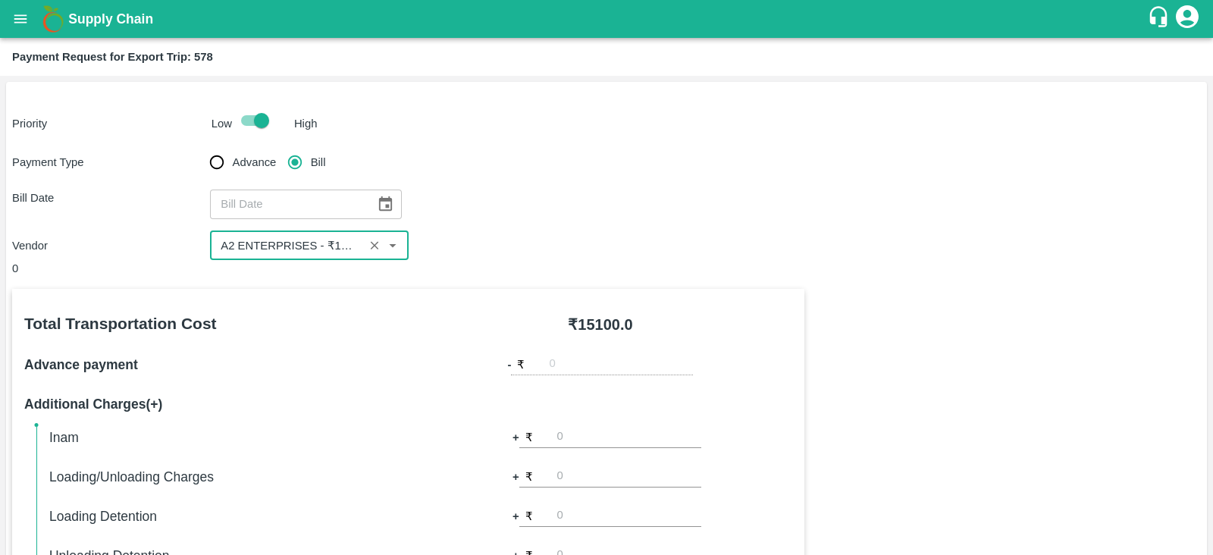
scroll to position [88, 0]
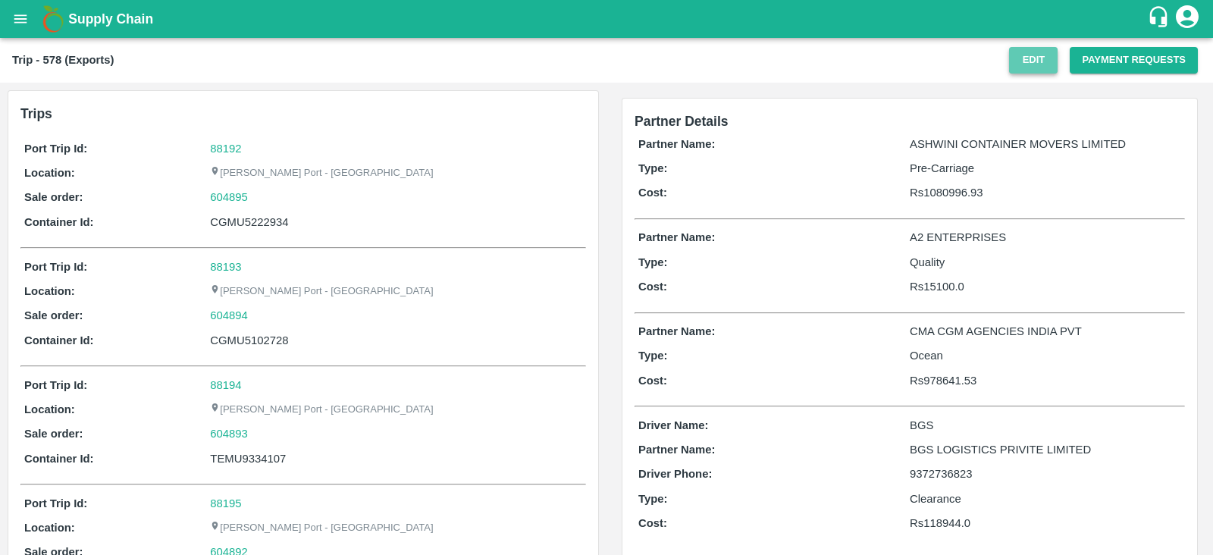
click at [1030, 62] on button "Edit" at bounding box center [1033, 60] width 49 height 27
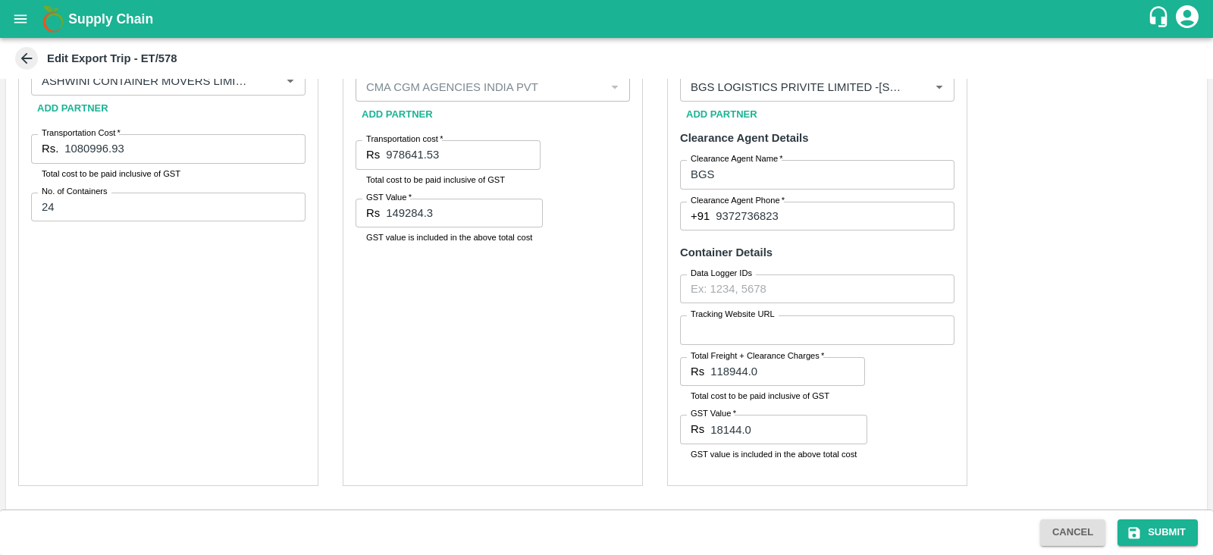
scroll to position [653, 0]
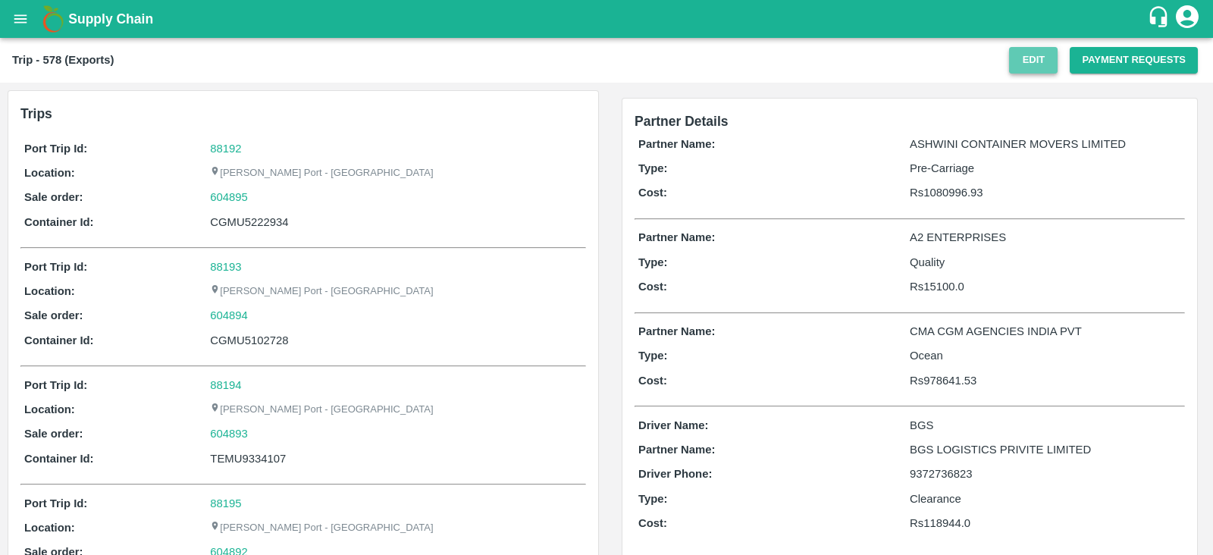
click at [1037, 57] on button "Edit" at bounding box center [1033, 60] width 49 height 27
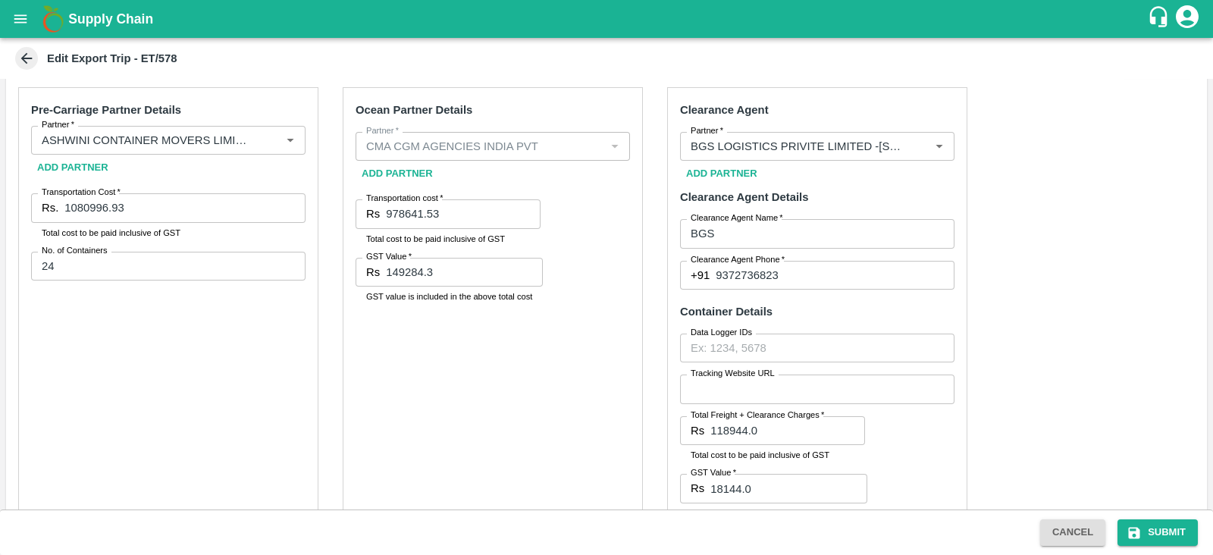
scroll to position [913, 0]
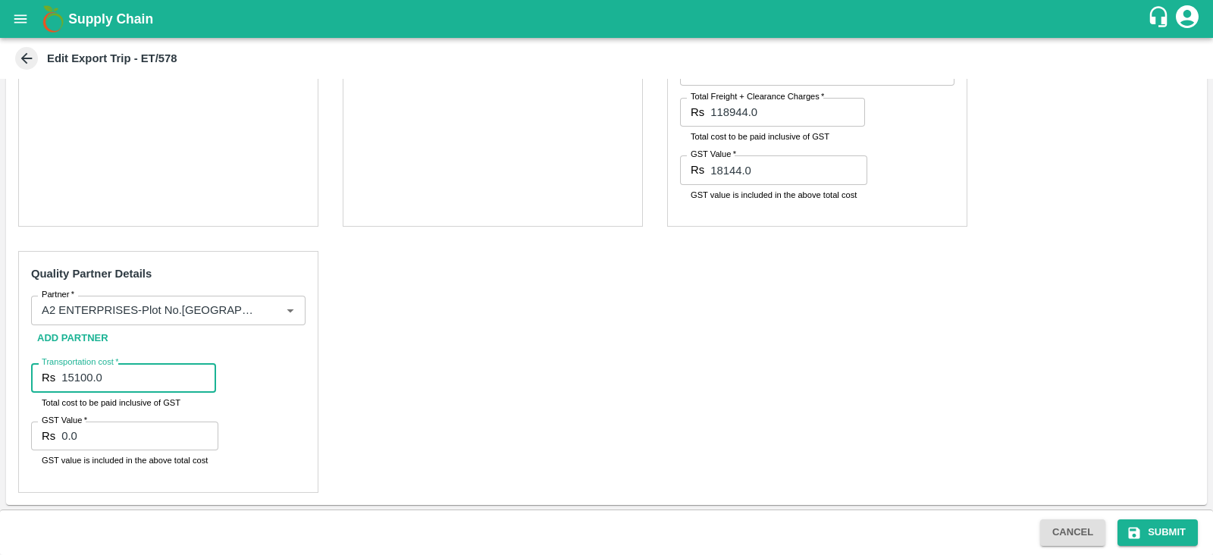
click at [81, 382] on input "15100.0" at bounding box center [138, 377] width 155 height 29
type input "13800.0"
click at [406, 381] on div "Pre-Carriage Partner Details Partner   * Partner   * Add Partner Transportation…" at bounding box center [606, 131] width 1201 height 748
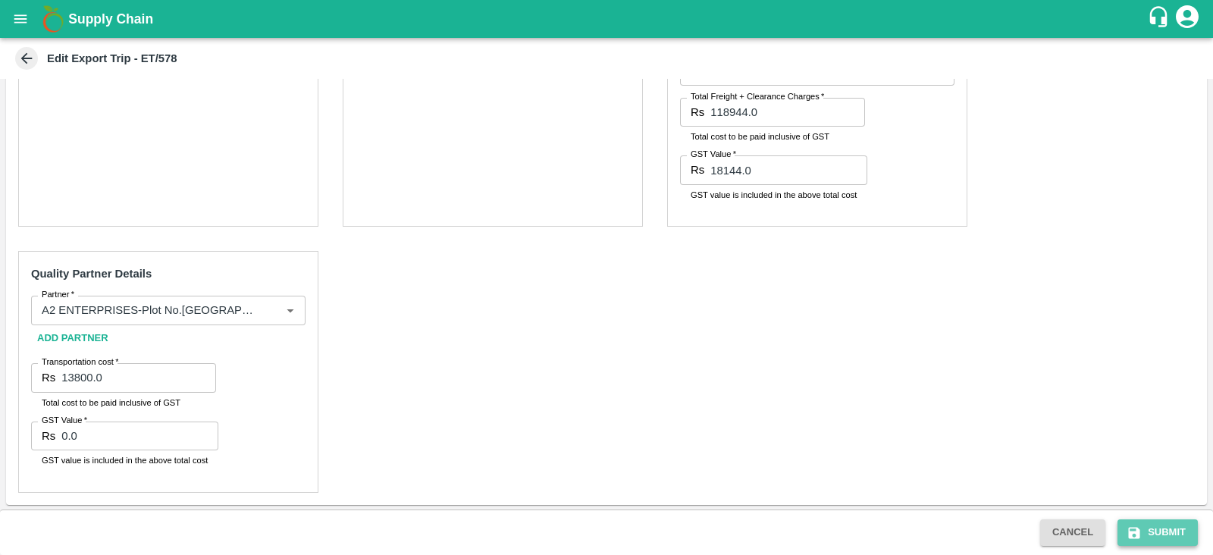
click at [1156, 537] on button "Submit" at bounding box center [1157, 532] width 80 height 27
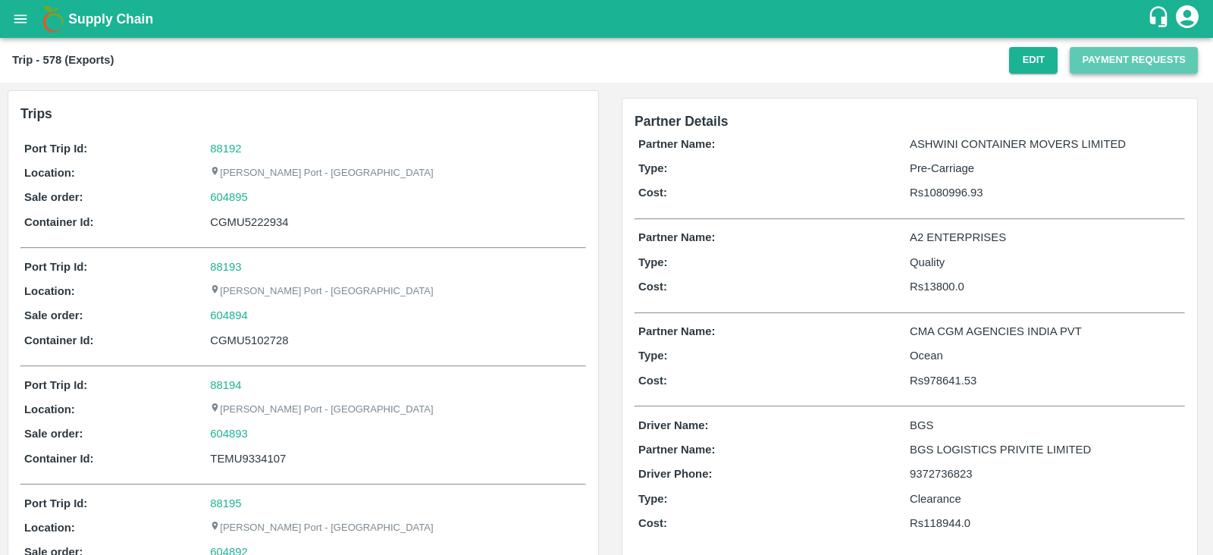
click at [1111, 54] on button "Payment Requests" at bounding box center [1134, 60] width 128 height 27
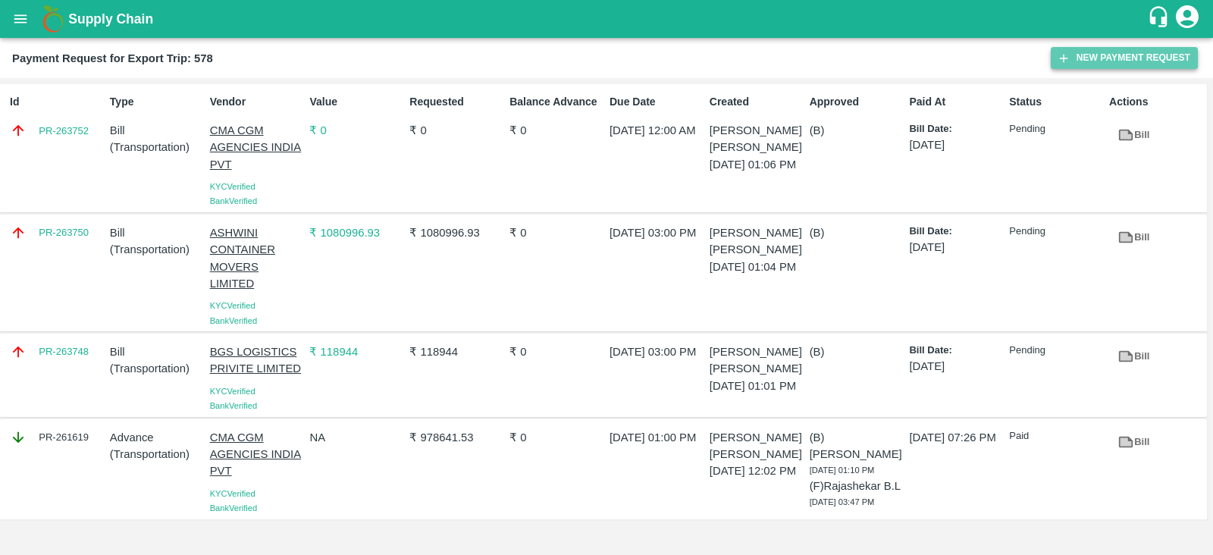
click at [1114, 55] on button "New Payment Request" at bounding box center [1124, 58] width 147 height 22
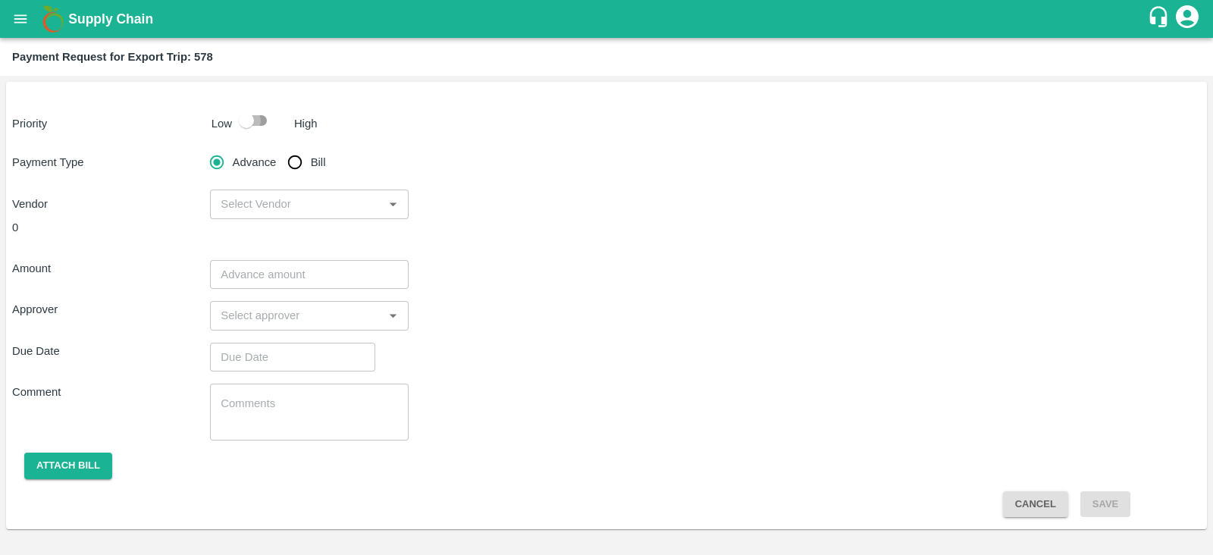
click at [267, 120] on input "checkbox" at bounding box center [246, 120] width 86 height 29
checkbox input "true"
click at [299, 166] on input "Bill" at bounding box center [295, 162] width 30 height 30
radio input "true"
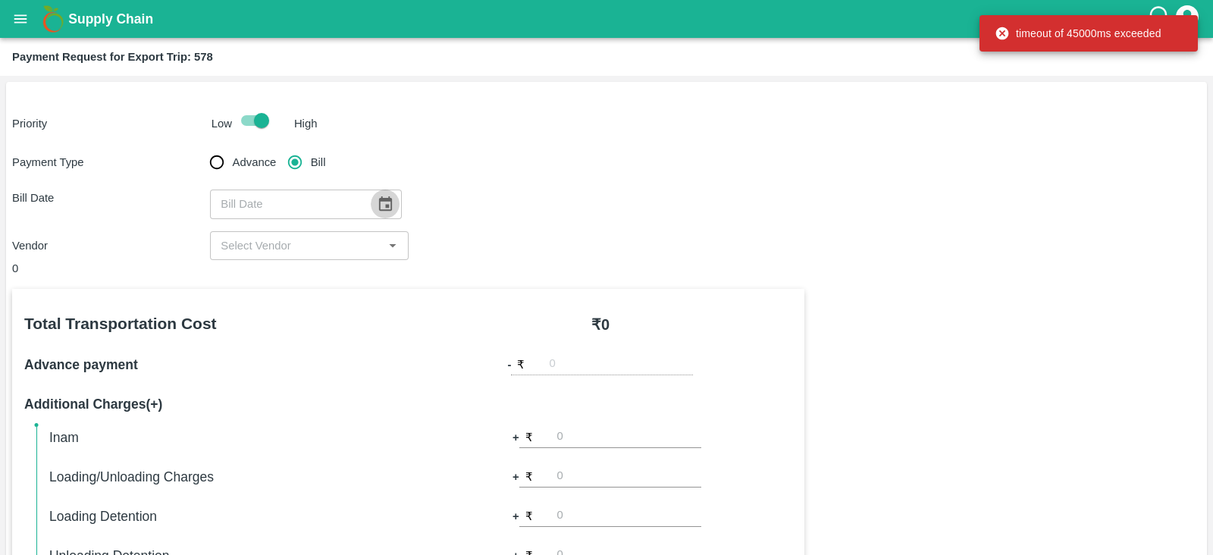
click at [371, 206] on button "Choose date" at bounding box center [385, 204] width 29 height 29
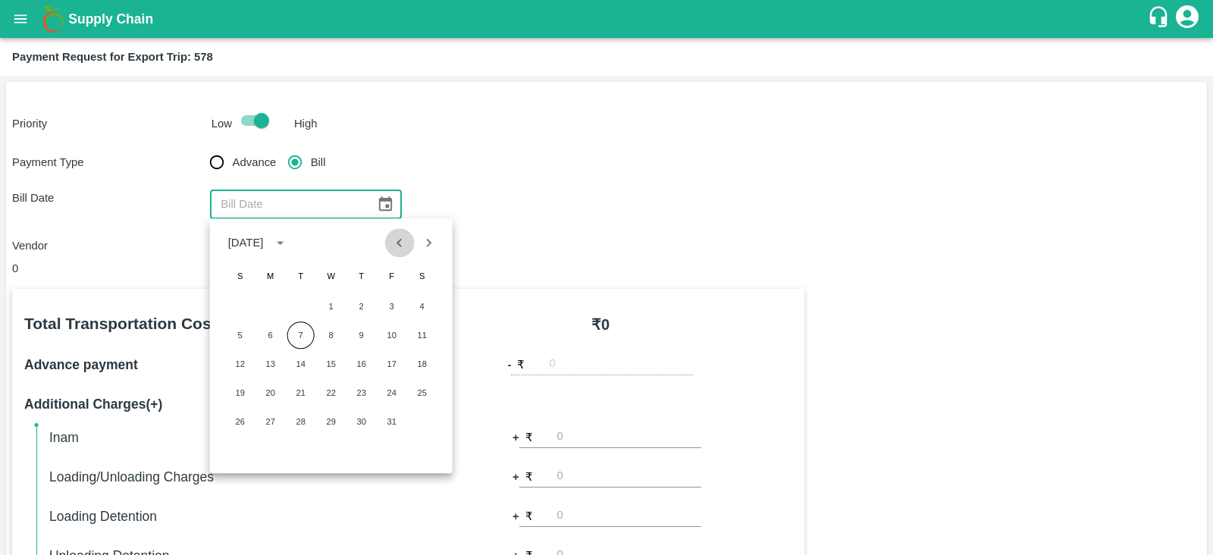
click at [405, 242] on icon "Previous month" at bounding box center [399, 242] width 17 height 17
click at [421, 358] on button "20" at bounding box center [422, 363] width 27 height 27
type input "[DATE]"
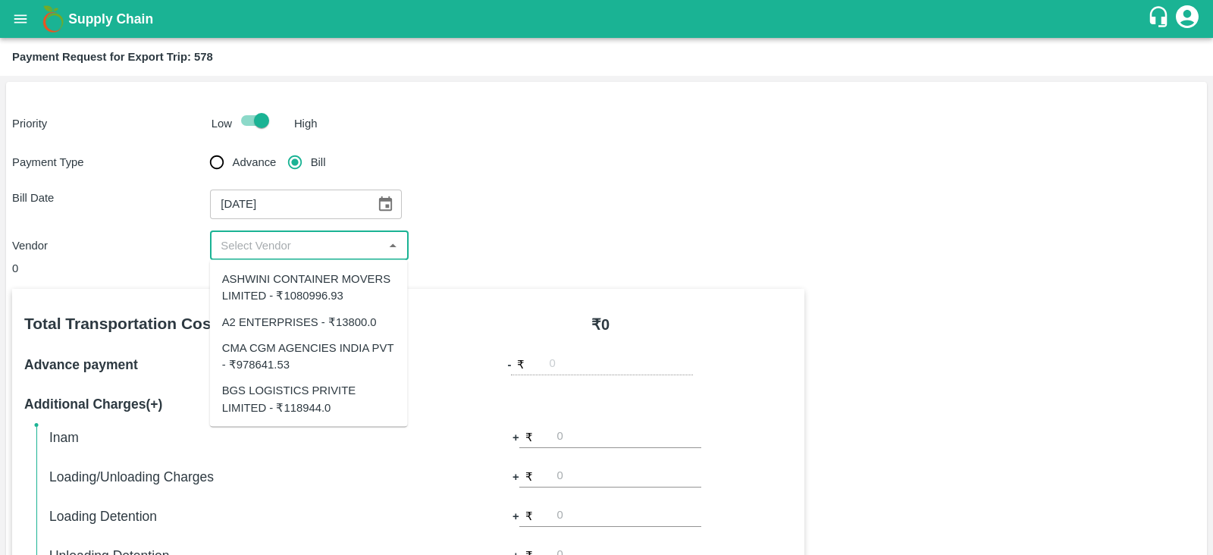
click at [337, 243] on input "input" at bounding box center [297, 246] width 164 height 20
click at [347, 331] on div "A2 ENTERPRISES - ₹13800.0" at bounding box center [309, 322] width 198 height 26
type input "A2 ENTERPRISES - ₹13800.0"
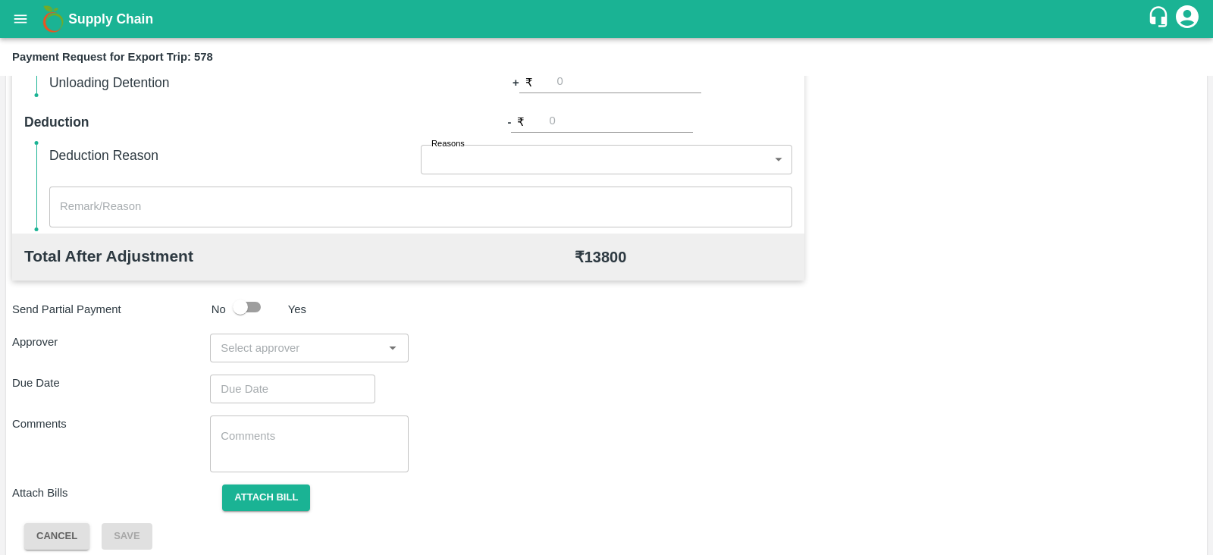
scroll to position [485, 0]
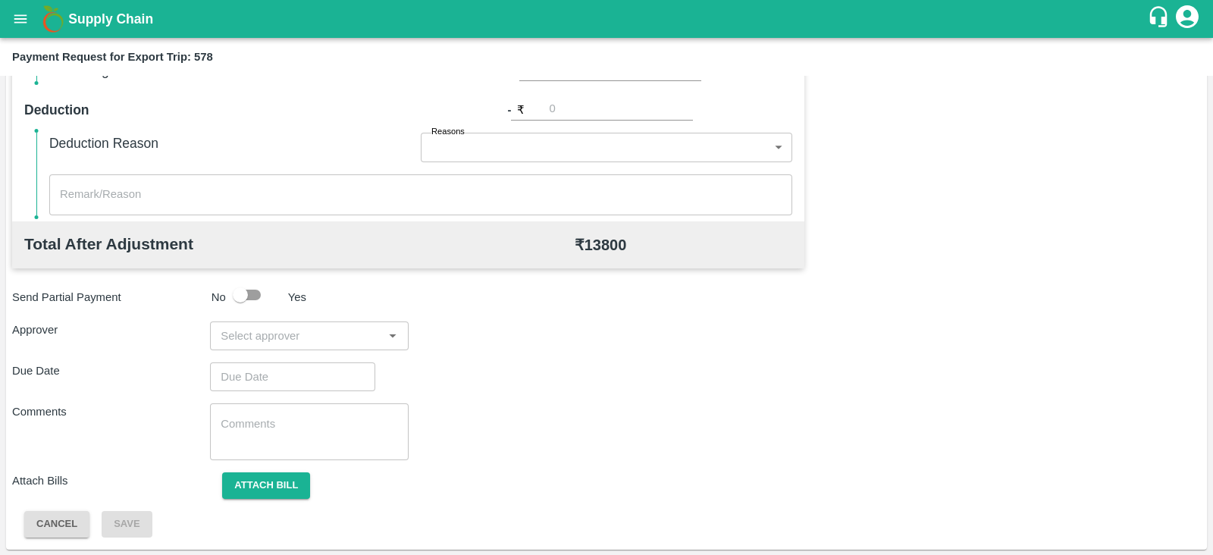
click at [299, 347] on div "​" at bounding box center [309, 335] width 198 height 29
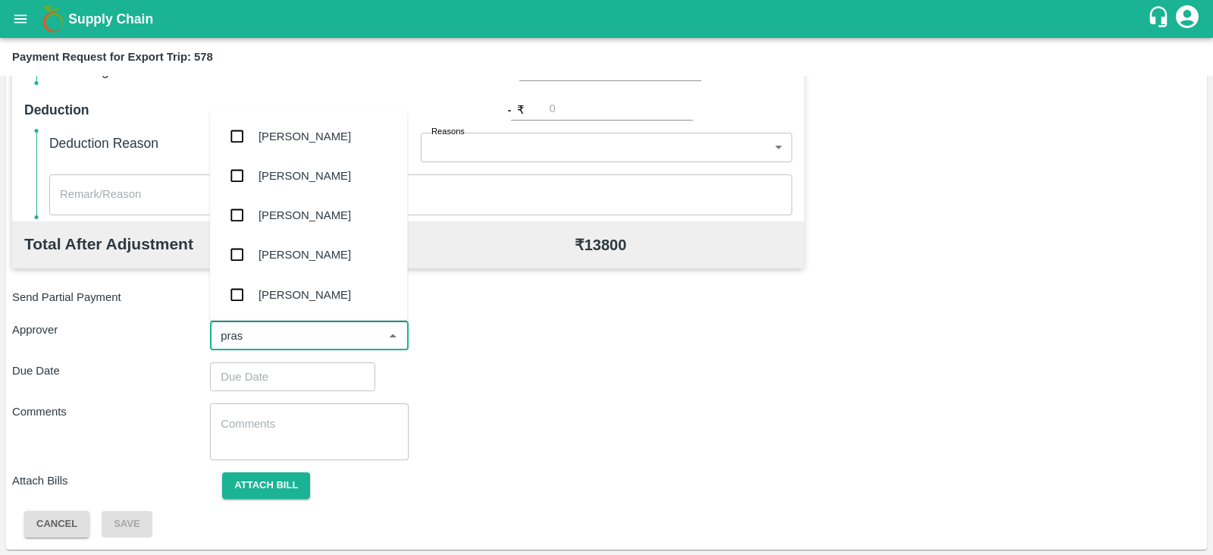
type input "prasa"
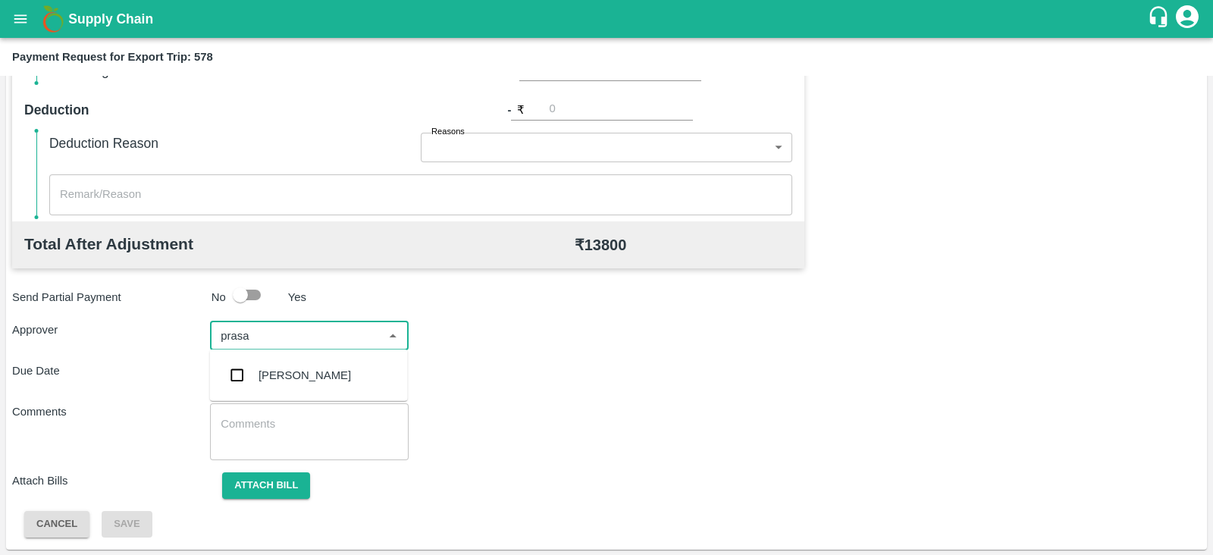
click at [290, 372] on div "[PERSON_NAME]" at bounding box center [304, 375] width 92 height 17
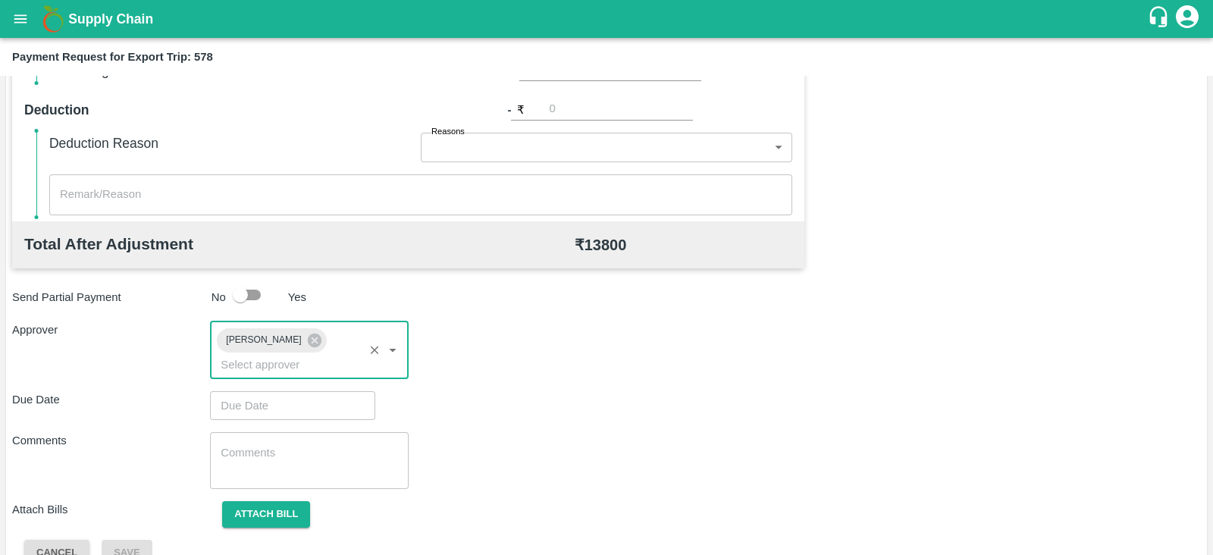
type input "DD/MM/YYYY hh:mm aa"
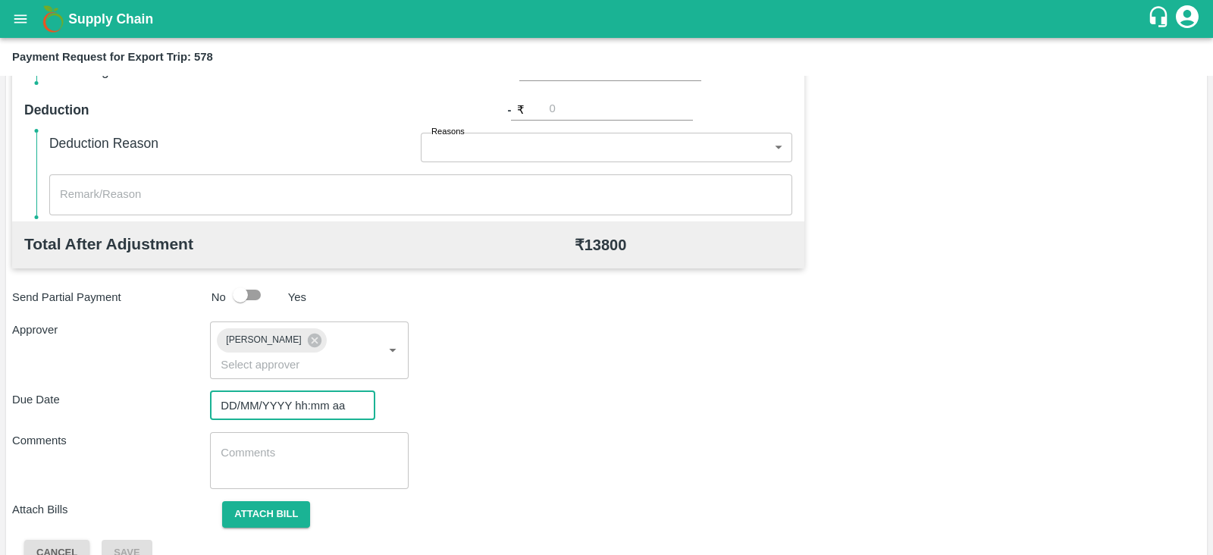
click at [267, 391] on input "DD/MM/YYYY hh:mm aa" at bounding box center [287, 405] width 155 height 29
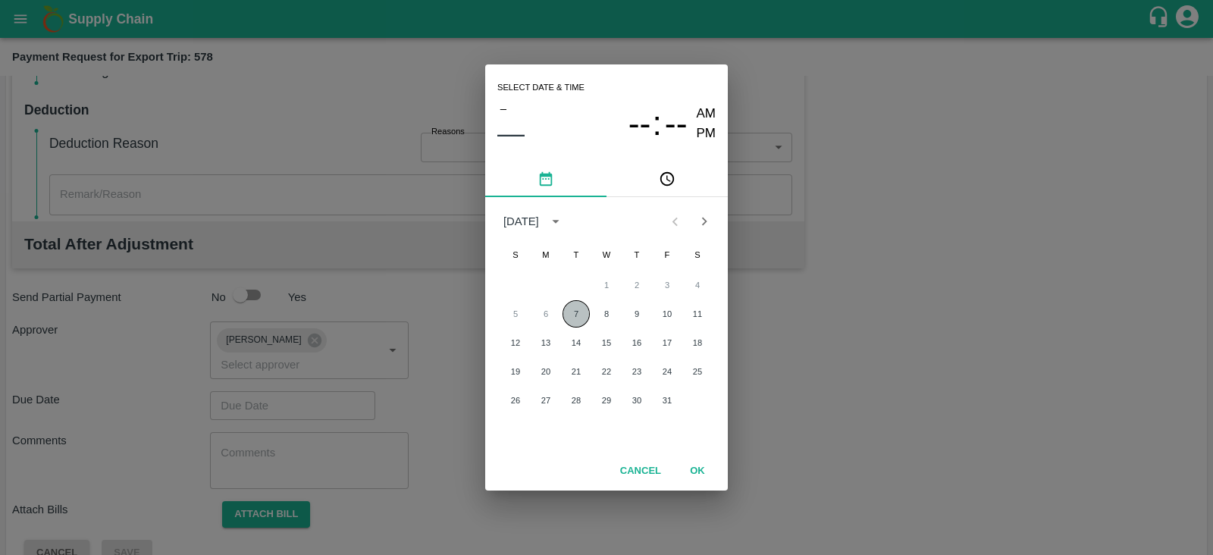
click at [564, 315] on button "7" at bounding box center [575, 313] width 27 height 27
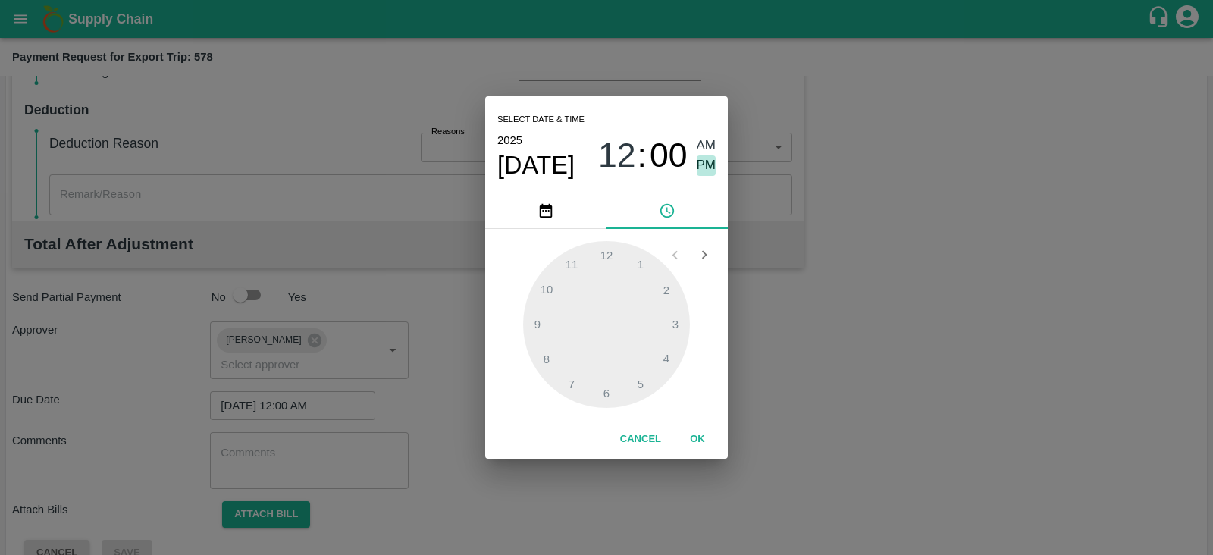
click at [698, 171] on span "PM" at bounding box center [707, 165] width 20 height 20
click at [678, 316] on div at bounding box center [606, 324] width 167 height 167
type input "[DATE] 03:00 PM"
click at [703, 441] on button "OK" at bounding box center [697, 439] width 49 height 27
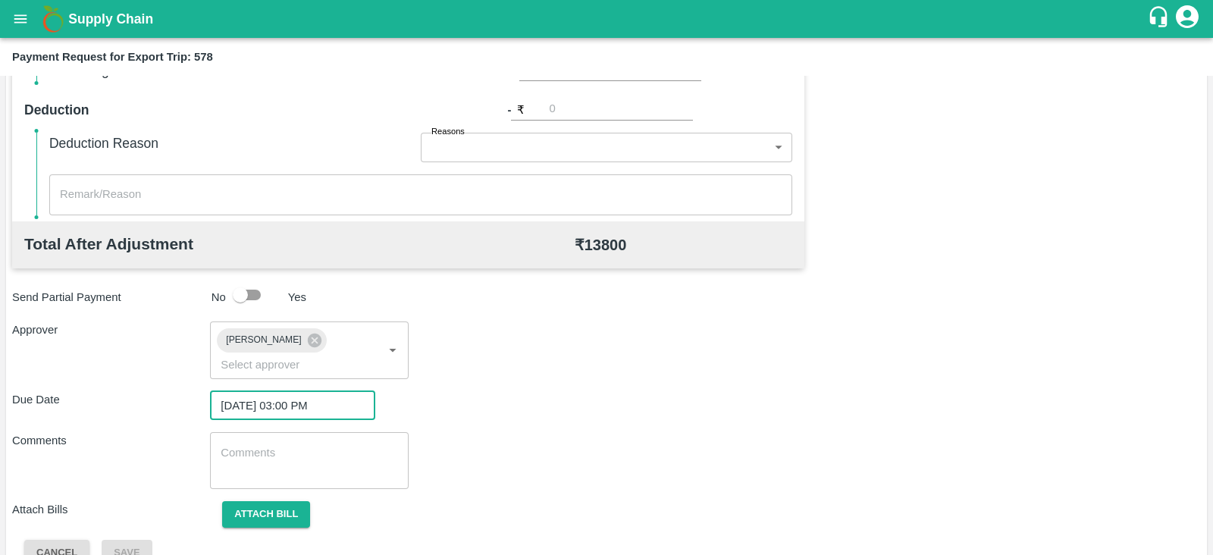
scroll to position [494, 0]
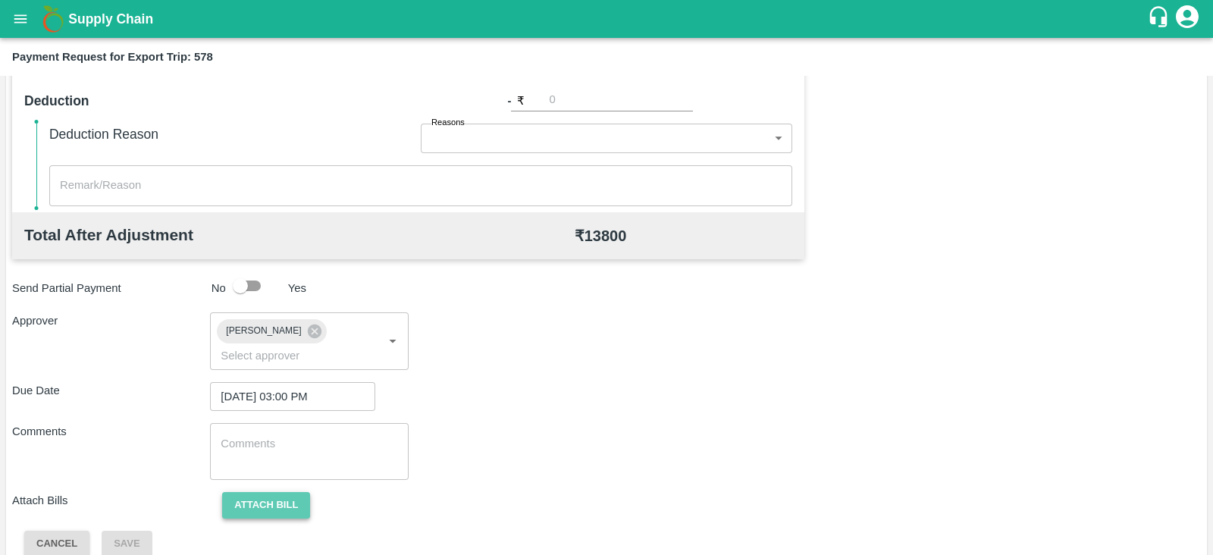
click at [273, 492] on button "Attach bill" at bounding box center [266, 505] width 88 height 27
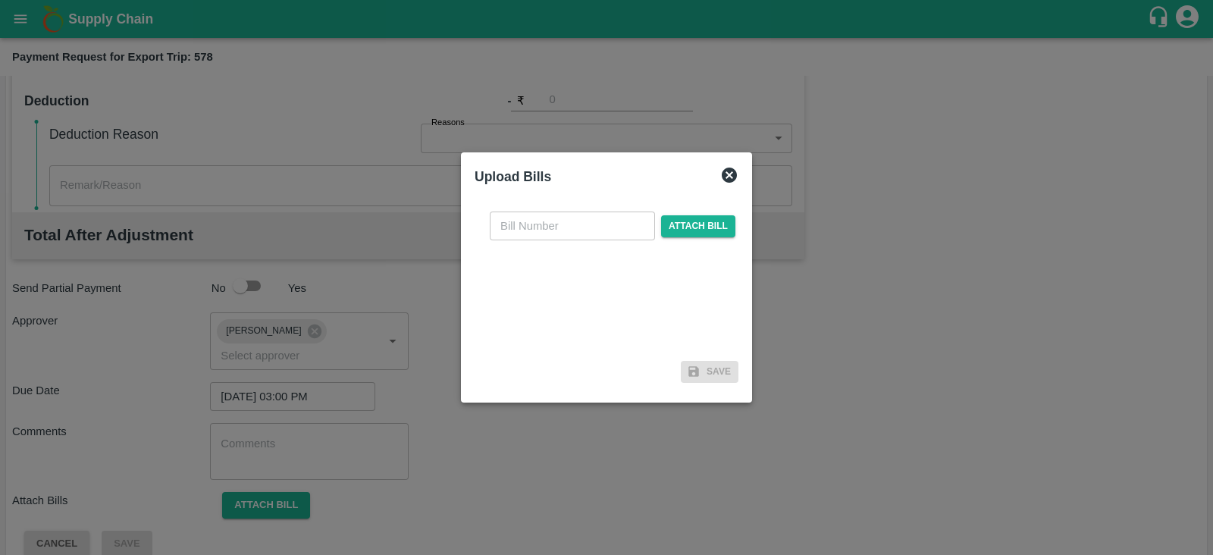
click at [598, 214] on input "text" at bounding box center [572, 225] width 165 height 29
paste input "A2-116/2025-26"
type input "A2-116/2025-26"
click at [678, 235] on span "Attach bill" at bounding box center [698, 226] width 74 height 22
click at [0, 0] on input "Attach bill" at bounding box center [0, 0] width 0 height 0
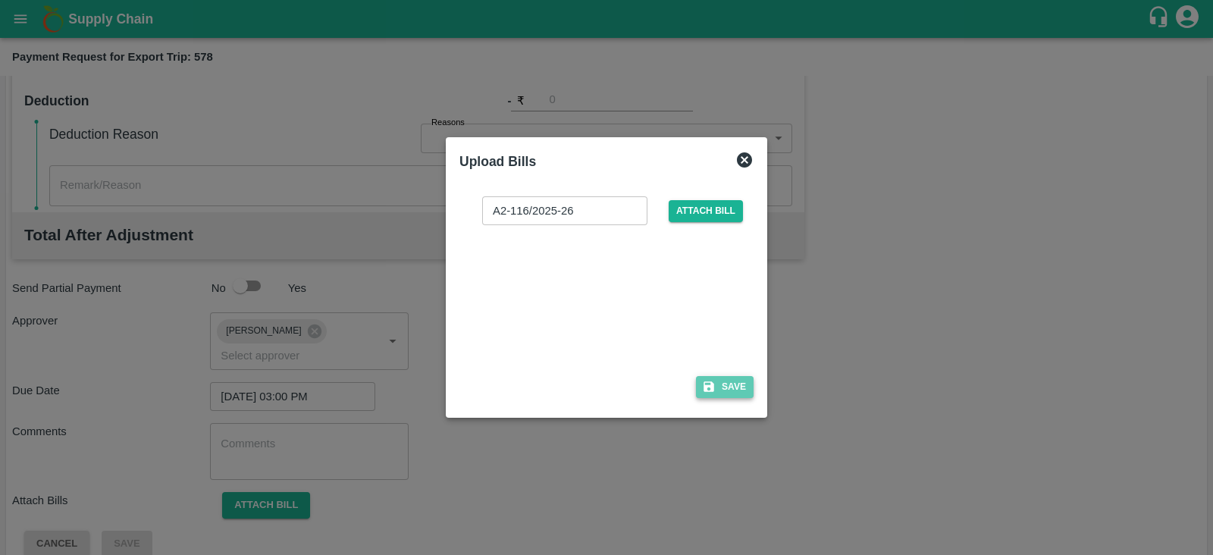
click at [728, 396] on button "Save" at bounding box center [725, 387] width 58 height 22
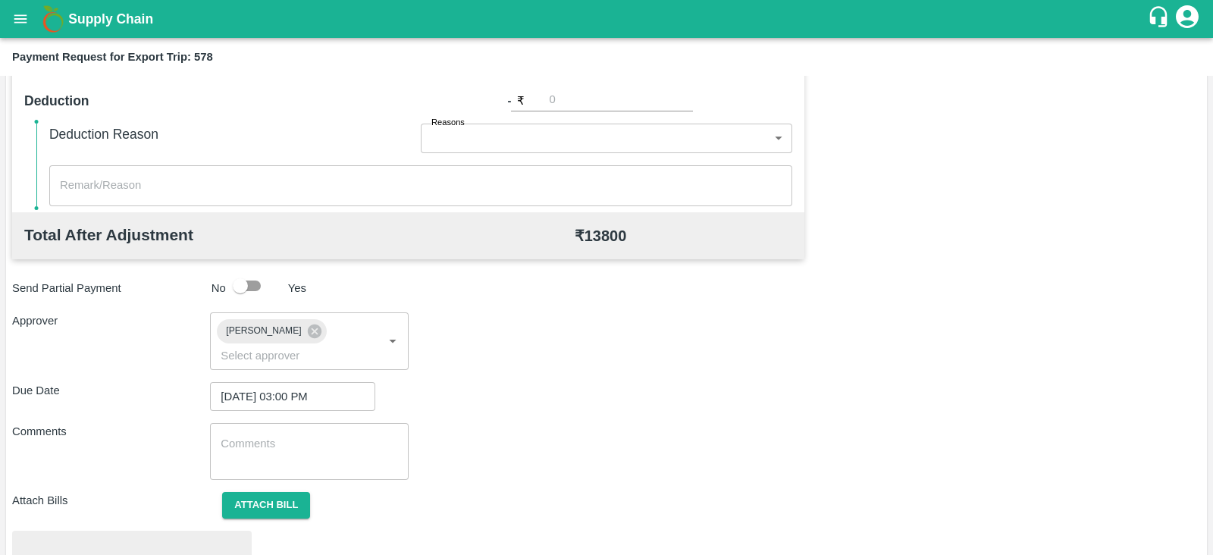
scroll to position [575, 0]
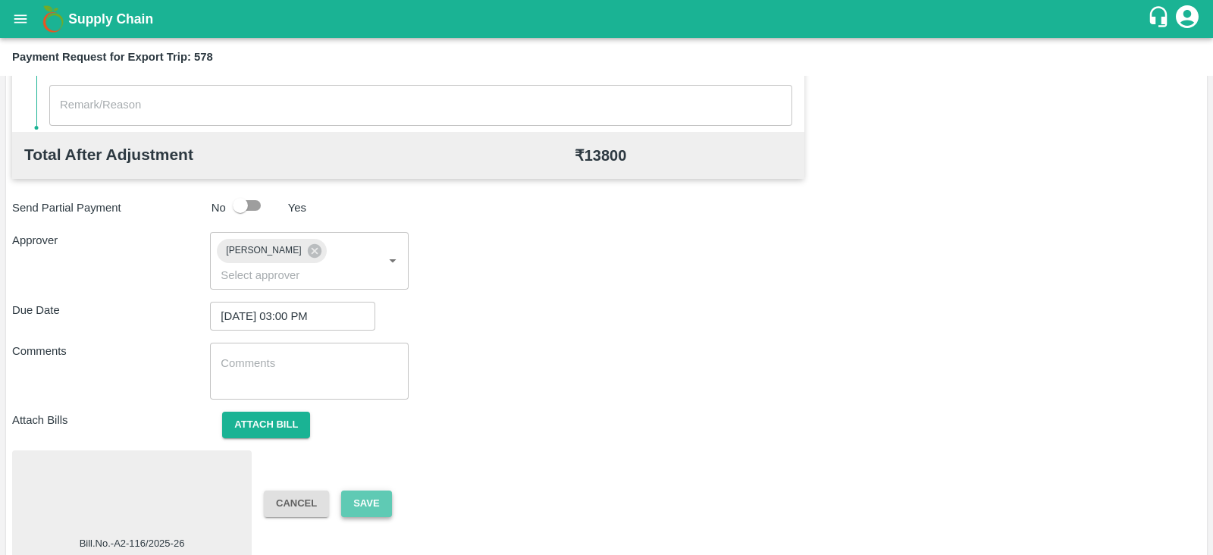
click at [371, 490] on button "Save" at bounding box center [366, 503] width 50 height 27
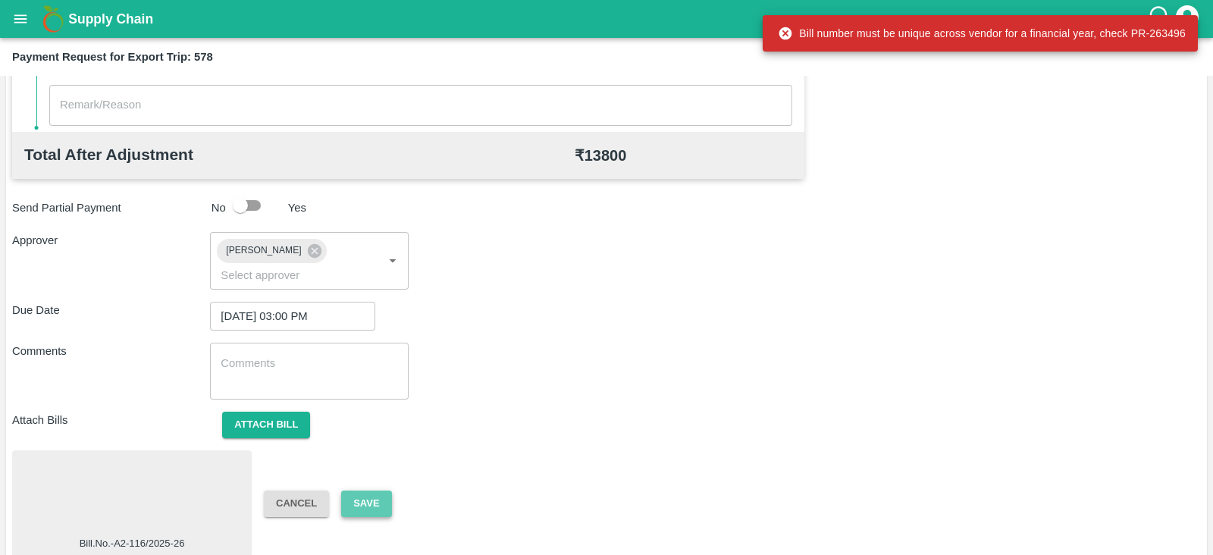
click at [374, 490] on button "Save" at bounding box center [366, 503] width 50 height 27
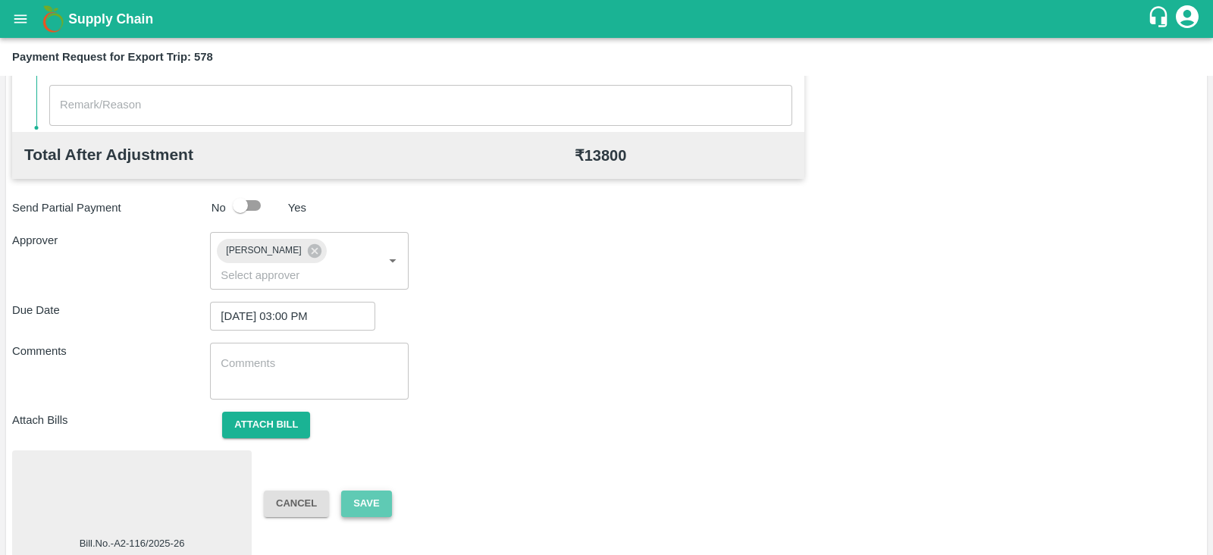
click at [372, 490] on button "Save" at bounding box center [366, 503] width 50 height 27
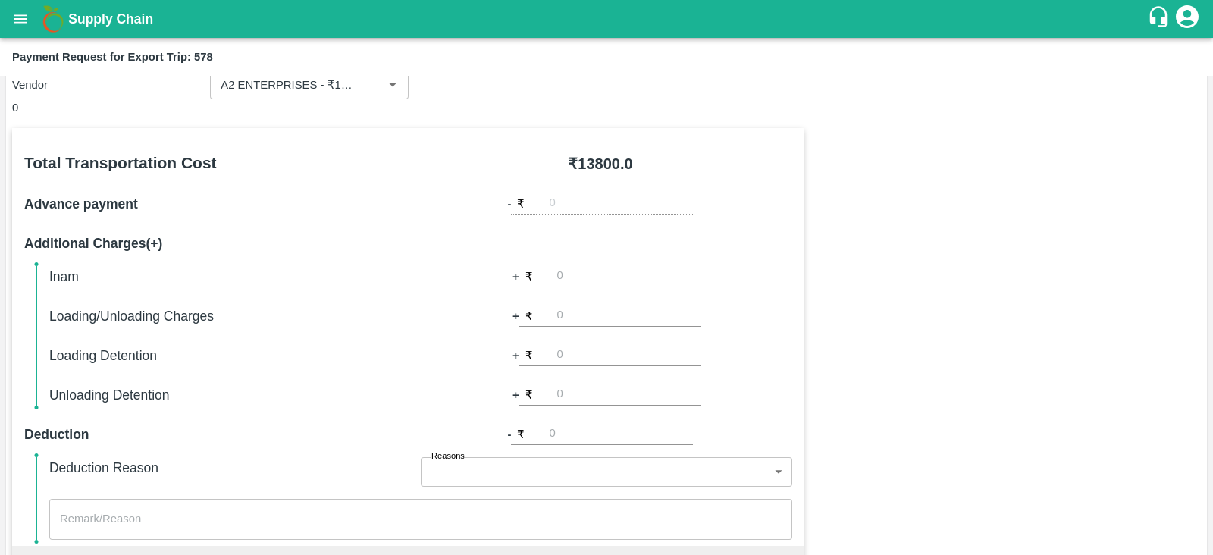
scroll to position [0, 0]
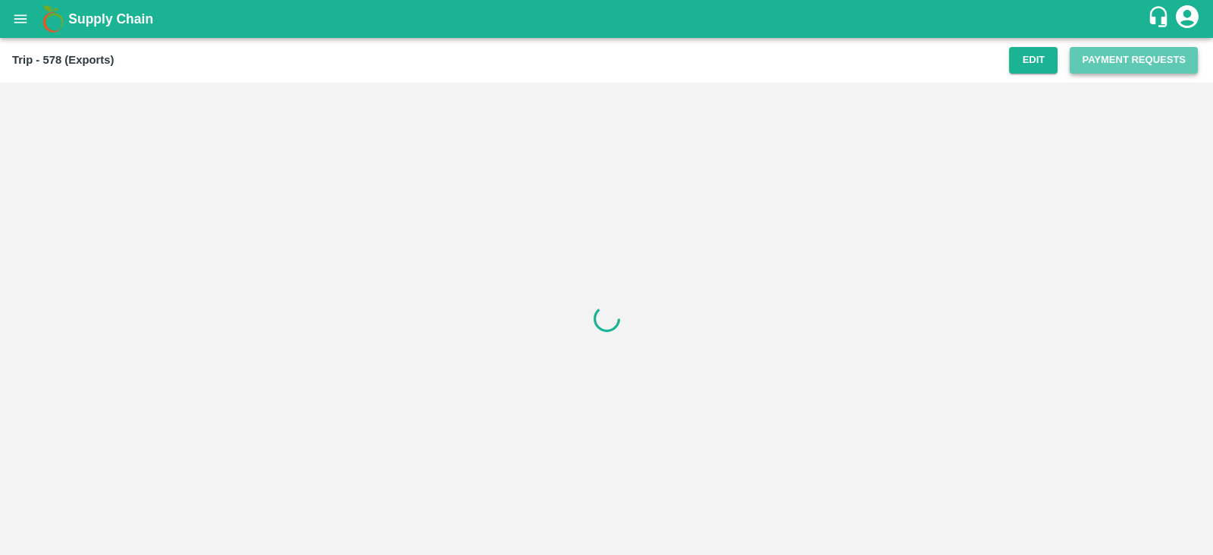
click at [1171, 61] on button "Payment Requests" at bounding box center [1134, 60] width 128 height 27
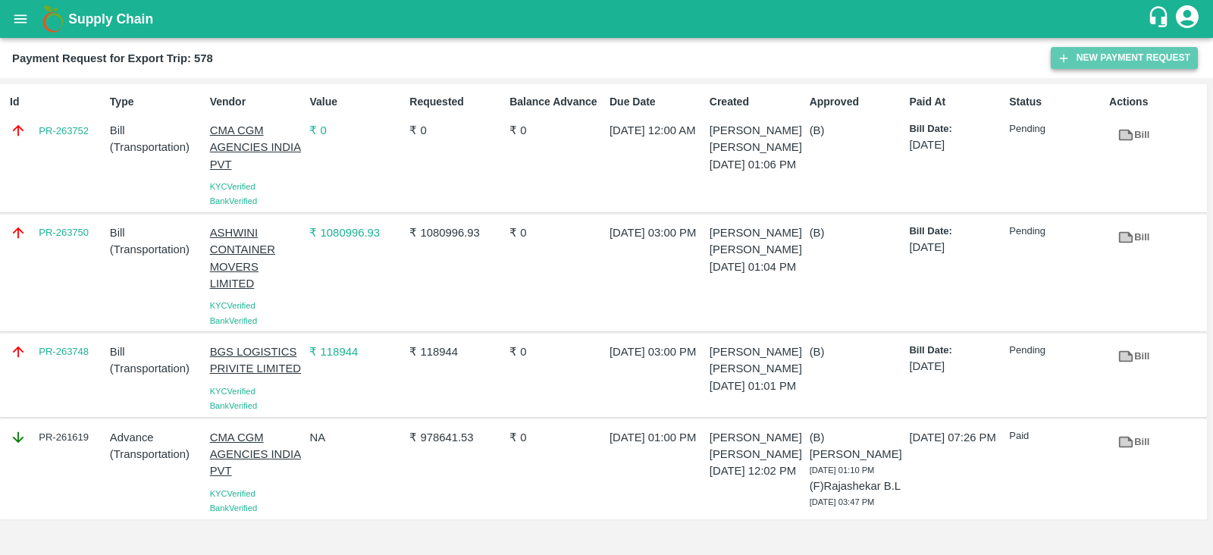
click at [1144, 58] on button "New Payment Request" at bounding box center [1124, 58] width 147 height 22
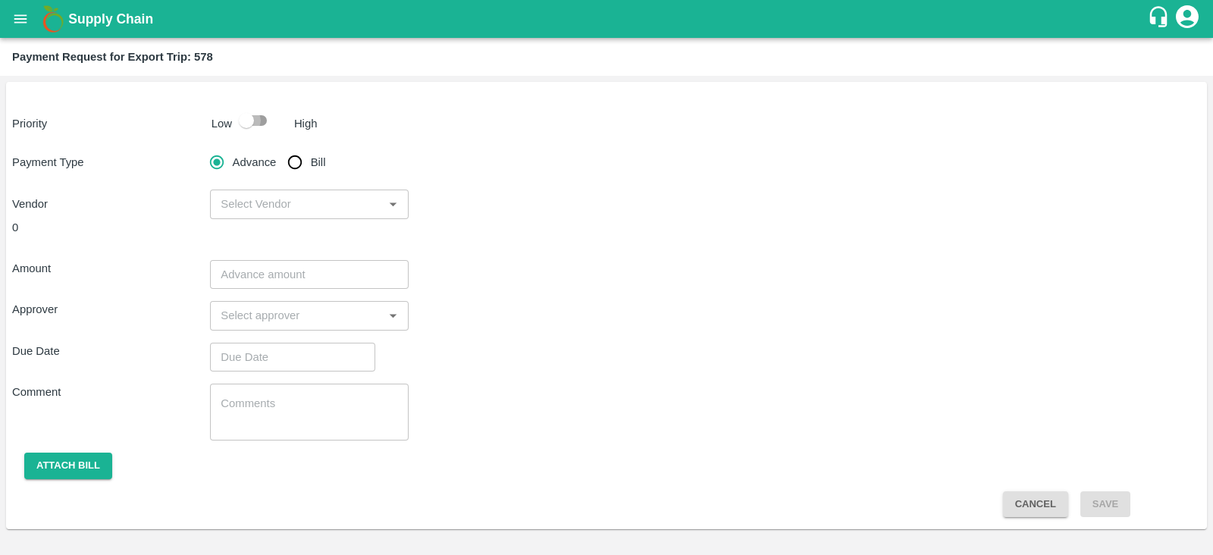
click at [255, 119] on input "checkbox" at bounding box center [246, 120] width 86 height 29
checkbox input "true"
click at [293, 161] on input "Bill" at bounding box center [295, 162] width 30 height 30
radio input "true"
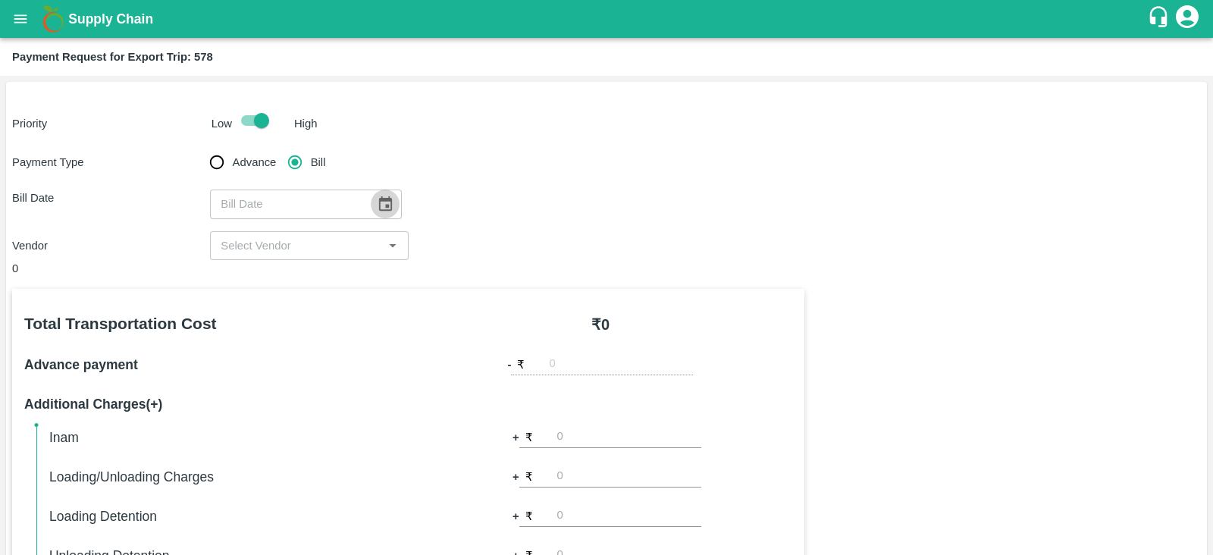
click at [381, 203] on icon "Choose date" at bounding box center [385, 204] width 17 height 17
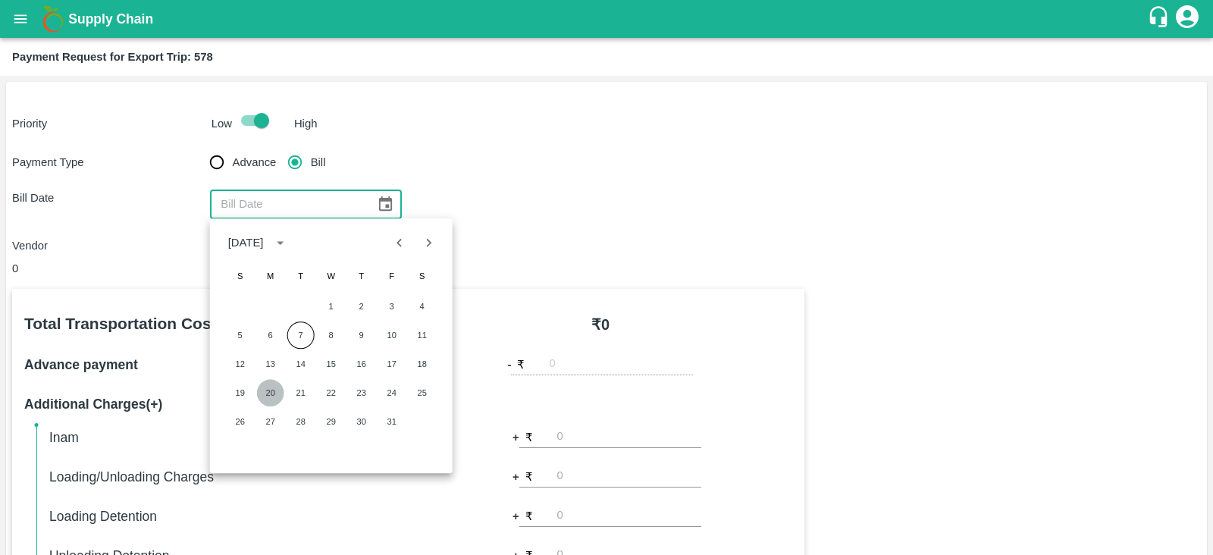
click at [274, 387] on button "20" at bounding box center [270, 392] width 27 height 27
type input "20/10/2025"
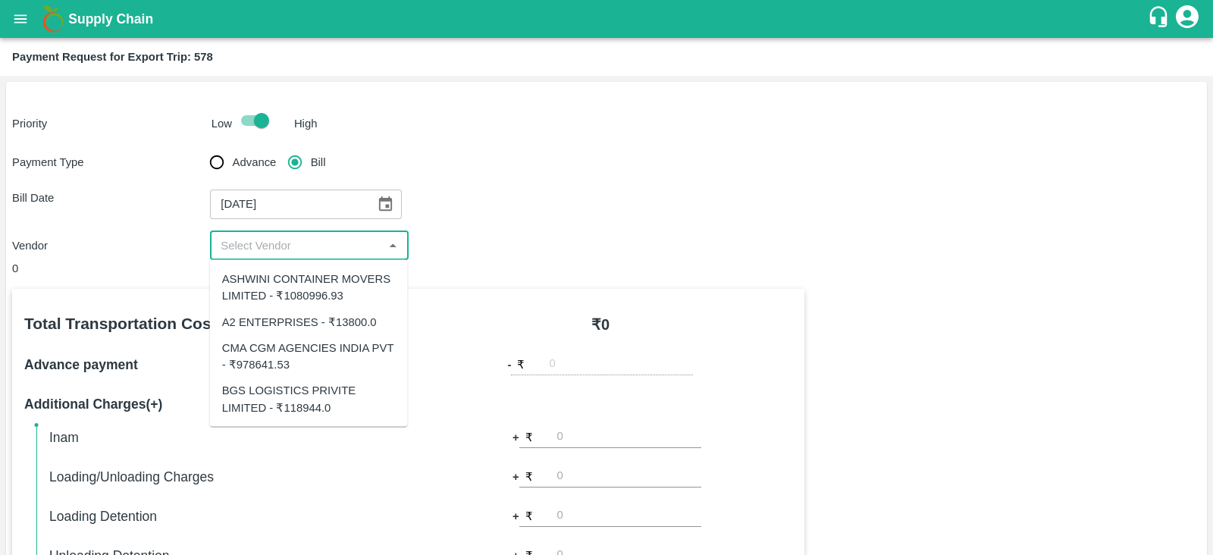
click at [327, 248] on input "input" at bounding box center [297, 246] width 164 height 20
click at [325, 326] on div "A2 ENTERPRISES - ₹13800.0" at bounding box center [299, 321] width 155 height 17
type input "A2 ENTERPRISES - ₹13800.0"
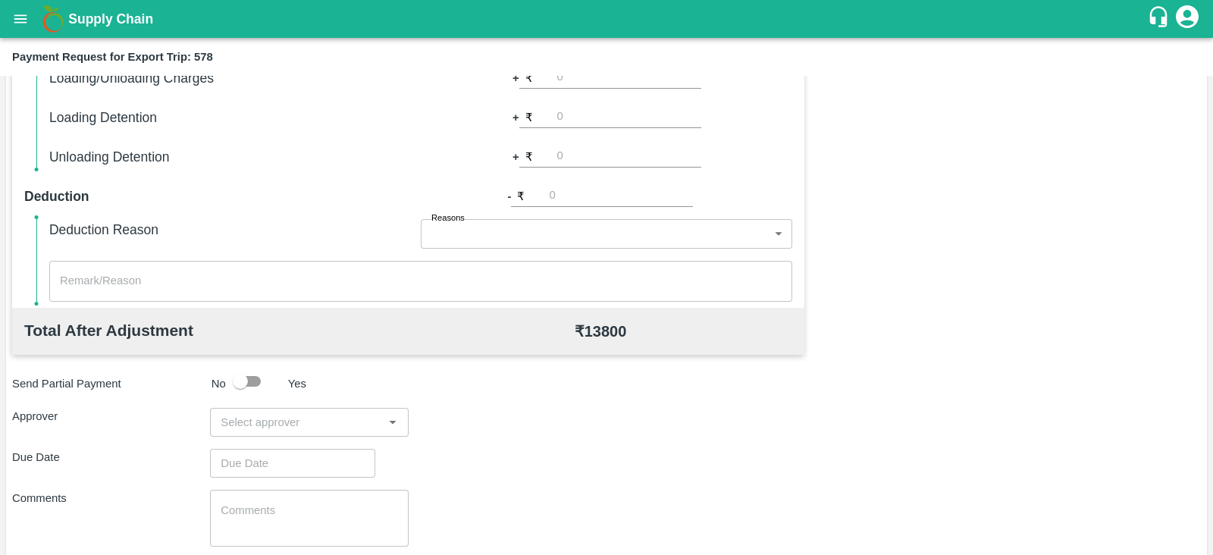
scroll to position [485, 0]
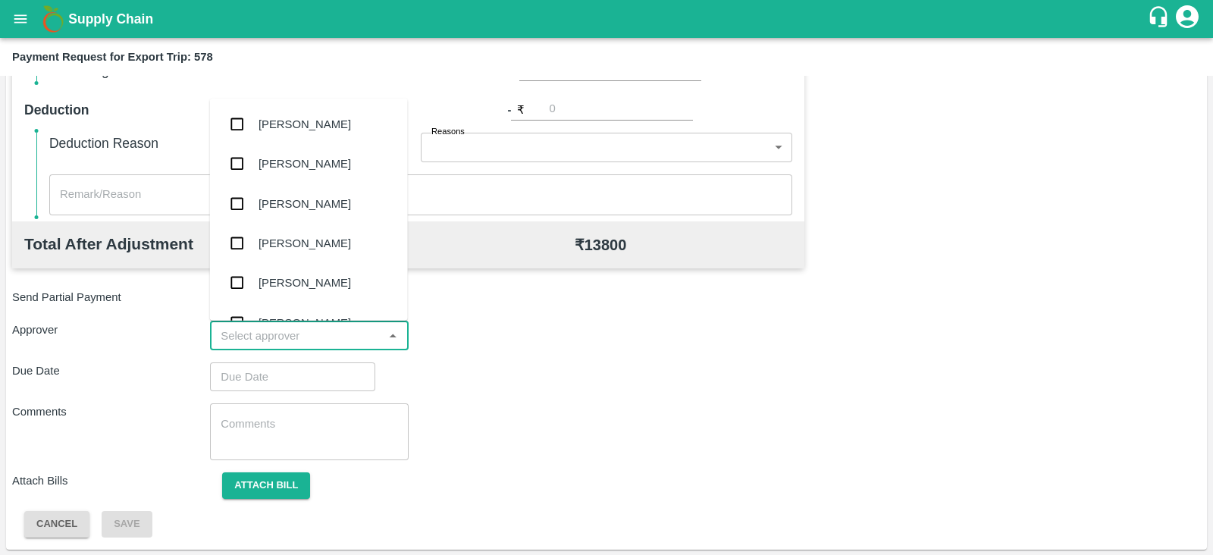
click at [317, 328] on input "input" at bounding box center [297, 336] width 164 height 20
type input "pras"
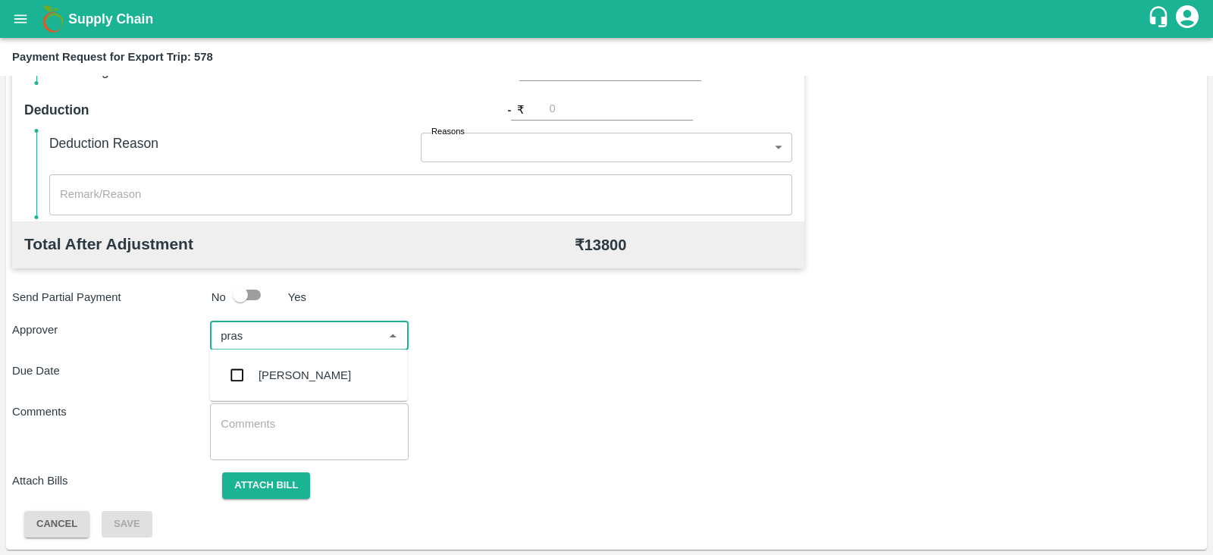
click at [298, 373] on div "Prasad Waghade" at bounding box center [304, 375] width 92 height 17
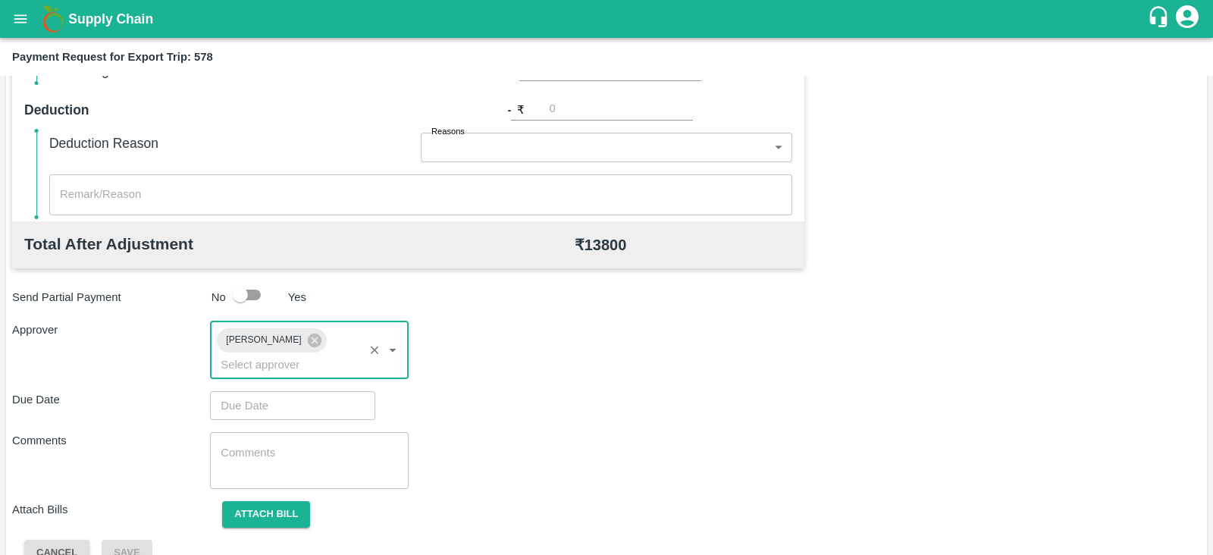
type input "DD/MM/YYYY hh:mm aa"
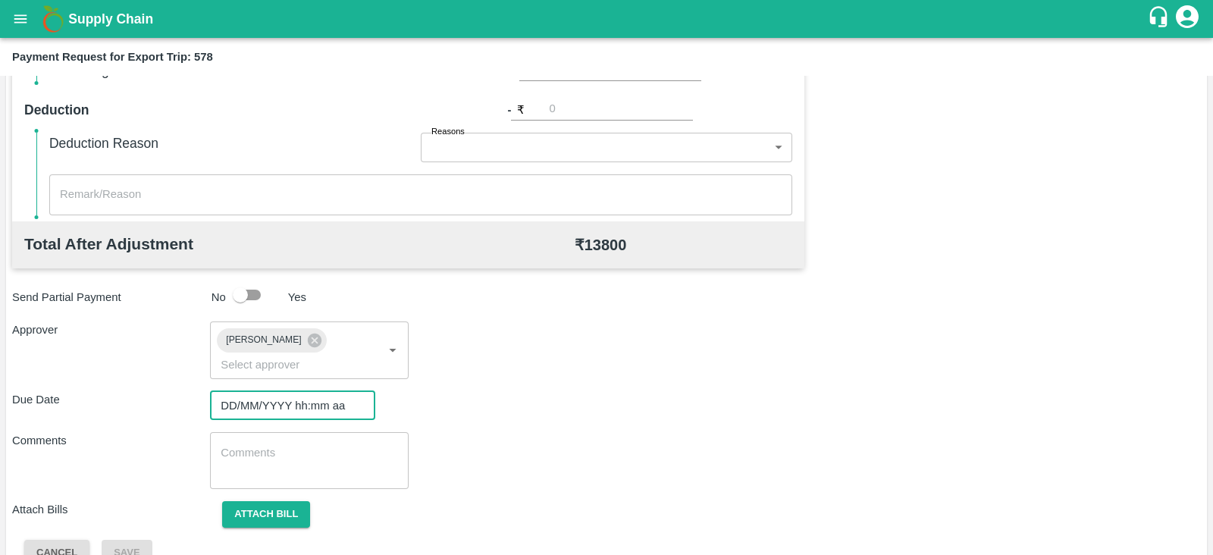
click at [277, 391] on input "DD/MM/YYYY hh:mm aa" at bounding box center [287, 405] width 155 height 29
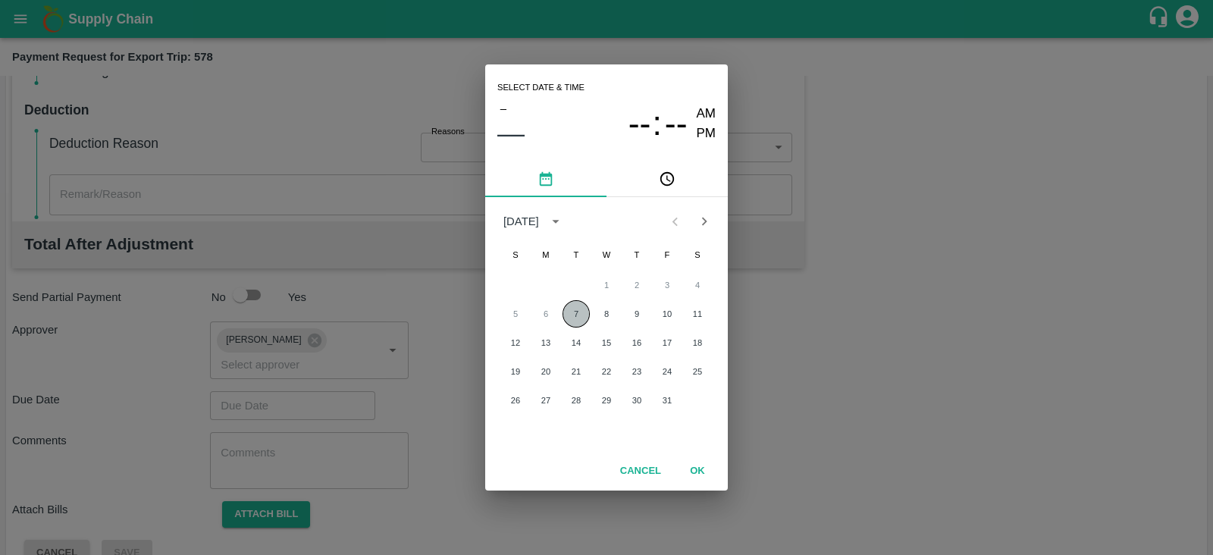
click at [575, 320] on button "7" at bounding box center [575, 313] width 27 height 27
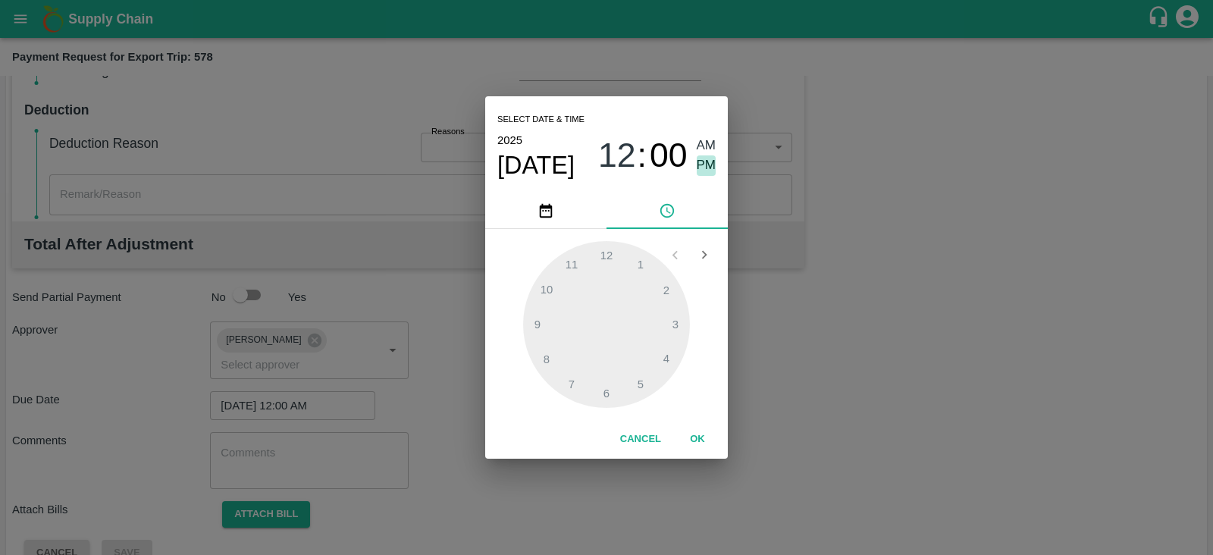
click at [710, 158] on span "PM" at bounding box center [707, 165] width 20 height 20
type input "07/10/2025 12:00 PM"
click at [294, 502] on div "Select date & time 2025 Oct 7 12 : 00 AM PM 1 2 3 4 5 6 7 8 9 10 11 12 Cancel OK" at bounding box center [606, 277] width 1213 height 555
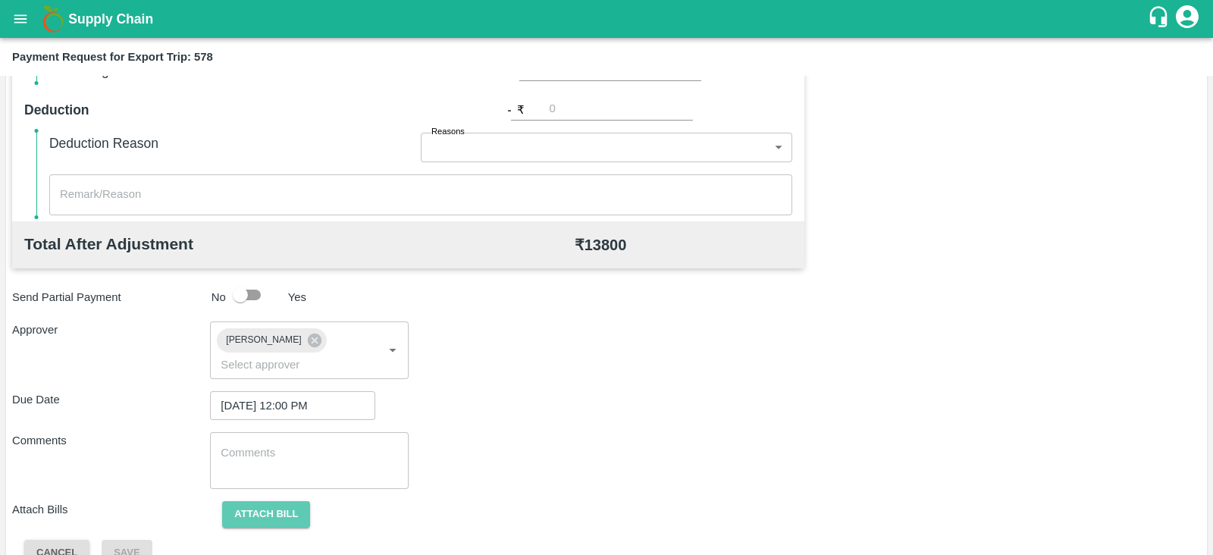
click at [294, 502] on button "Attach bill" at bounding box center [266, 514] width 88 height 27
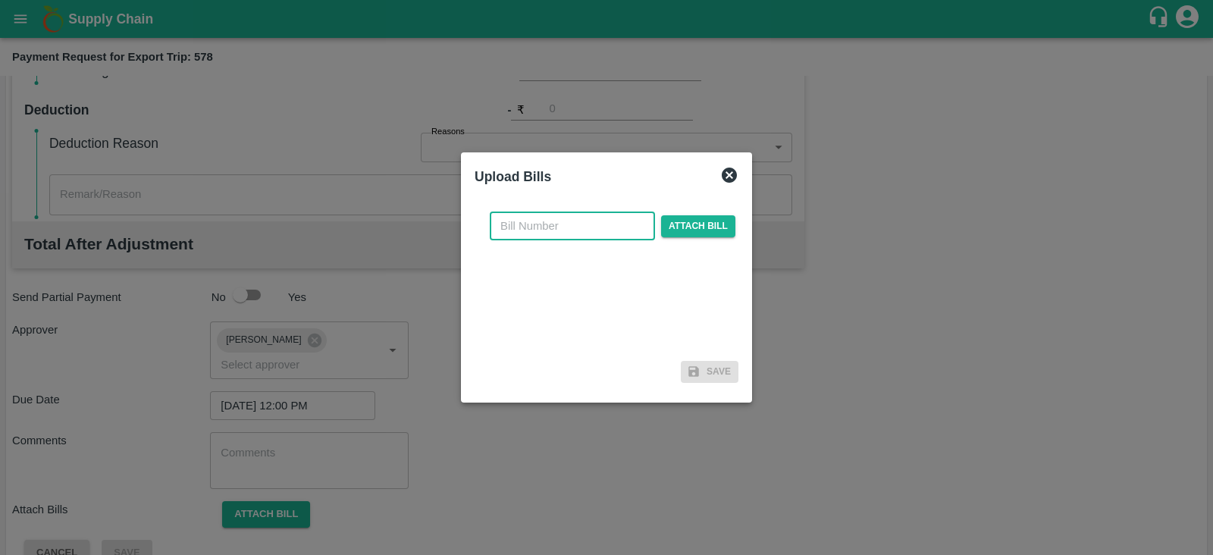
click at [559, 221] on input "text" at bounding box center [572, 225] width 165 height 29
paste input "A2-116/2025-26"
type input "A2-116/2025-26"
click at [695, 228] on span "Attach bill" at bounding box center [698, 226] width 74 height 22
click at [0, 0] on input "Attach bill" at bounding box center [0, 0] width 0 height 0
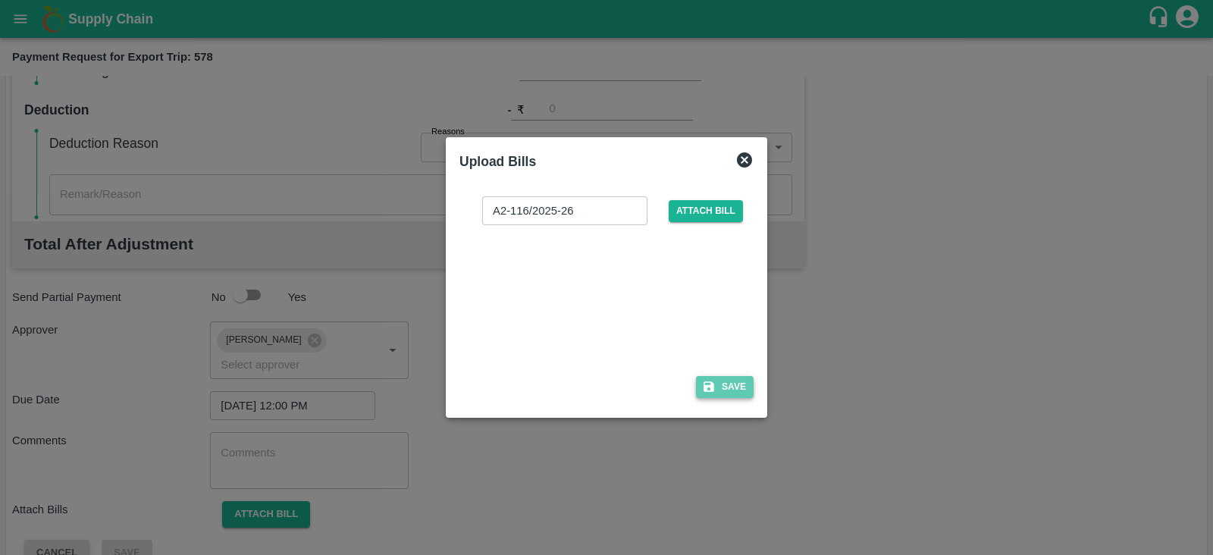
click at [720, 384] on button "Save" at bounding box center [725, 387] width 58 height 22
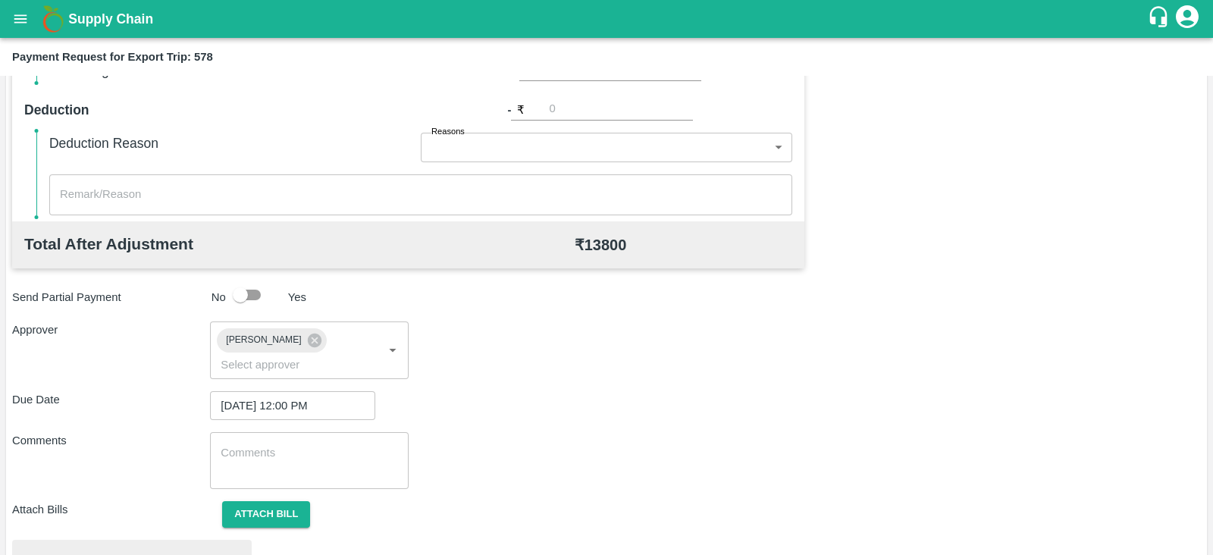
scroll to position [575, 0]
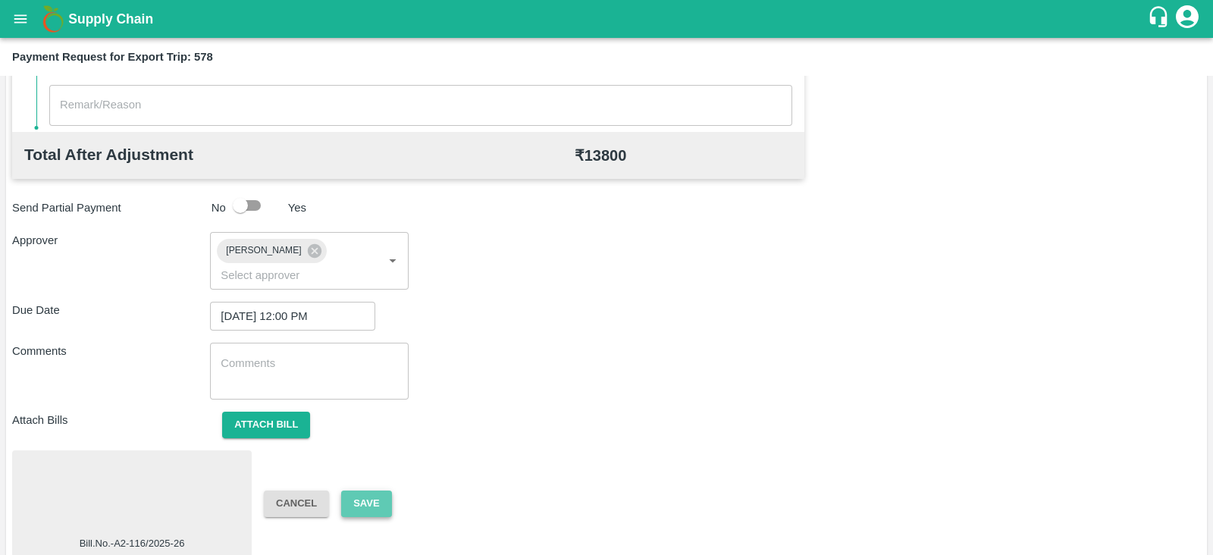
click at [349, 490] on button "Save" at bounding box center [366, 503] width 50 height 27
click at [381, 490] on button "Save" at bounding box center [366, 503] width 50 height 27
click at [371, 490] on button "Save" at bounding box center [366, 503] width 50 height 27
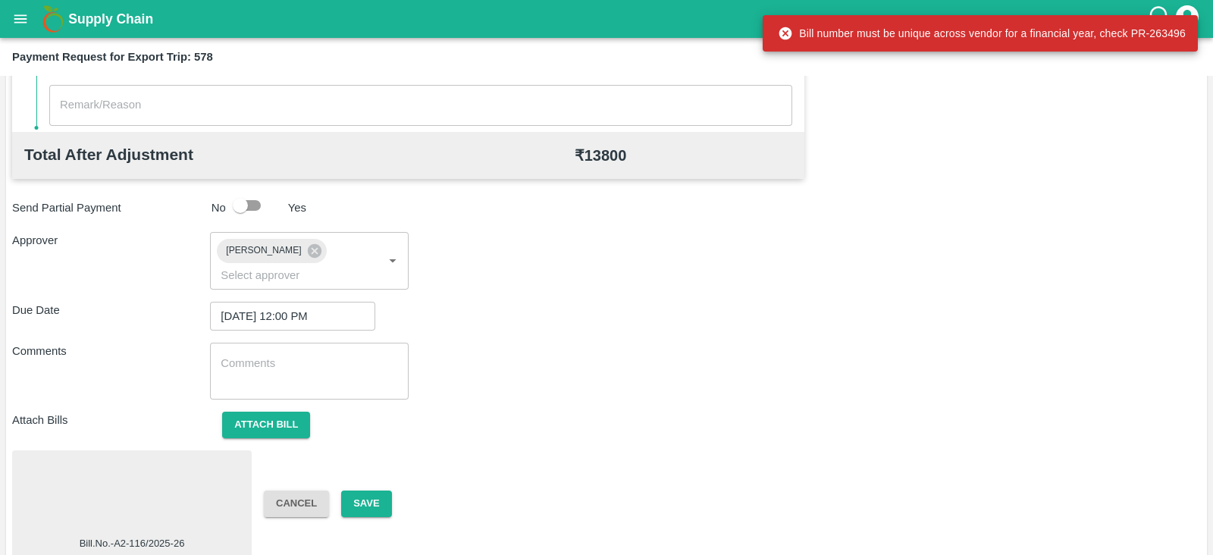
click at [1137, 32] on div "Bill number must be unique across vendor for a financial year, check PR-263496" at bounding box center [982, 33] width 408 height 27
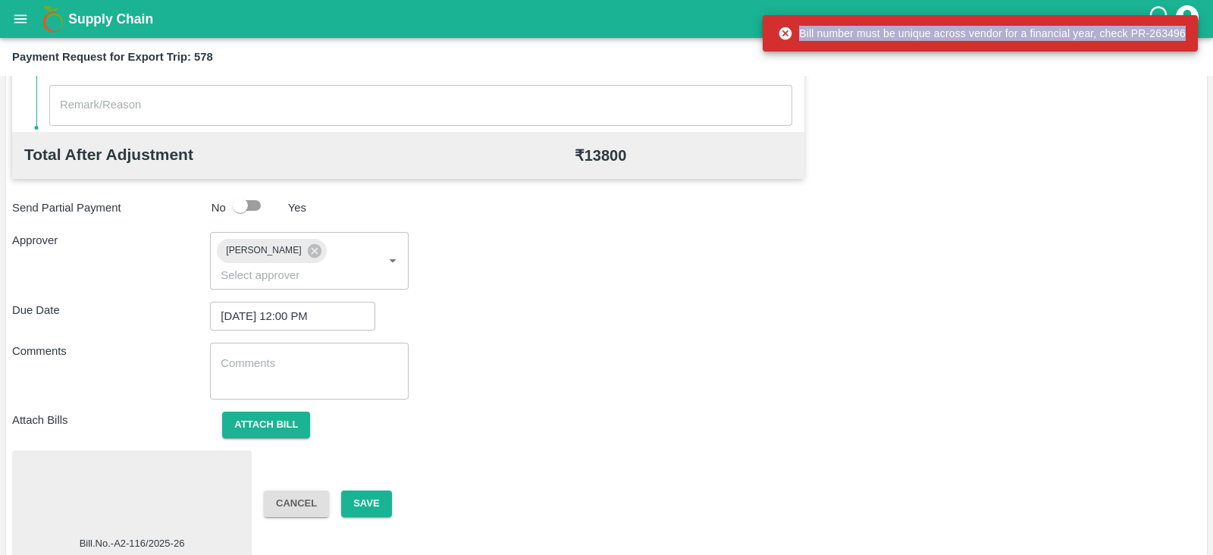
click at [1137, 32] on div "Bill number must be unique across vendor for a financial year, check PR-263496" at bounding box center [982, 33] width 408 height 27
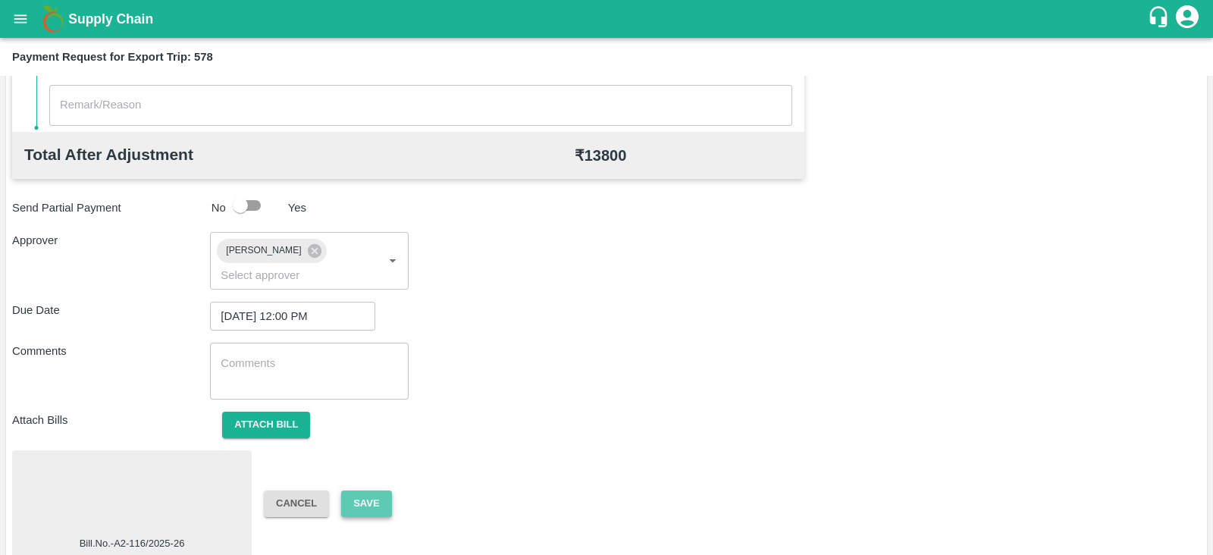
click at [380, 490] on button "Save" at bounding box center [366, 503] width 50 height 27
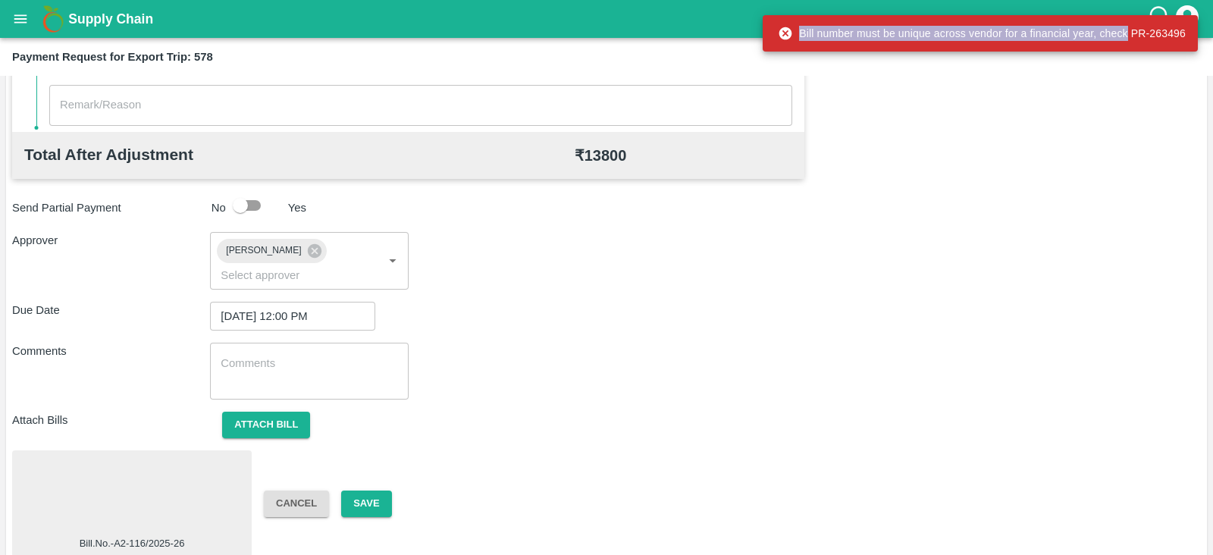
drag, startPoint x: 1126, startPoint y: 34, endPoint x: 1189, endPoint y: 30, distance: 63.8
click at [1189, 30] on div "Bill number must be unique across vendor for a financial year, check PR-263496" at bounding box center [980, 33] width 435 height 36
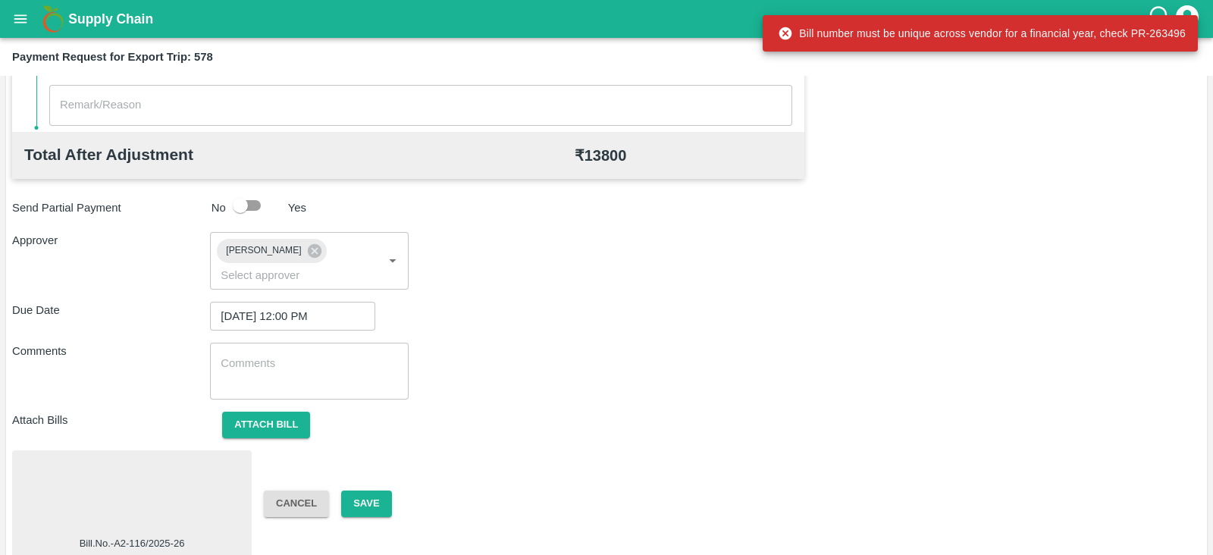
click at [1183, 30] on div "Bill number must be unique across vendor for a financial year, check PR-263496" at bounding box center [980, 33] width 435 height 36
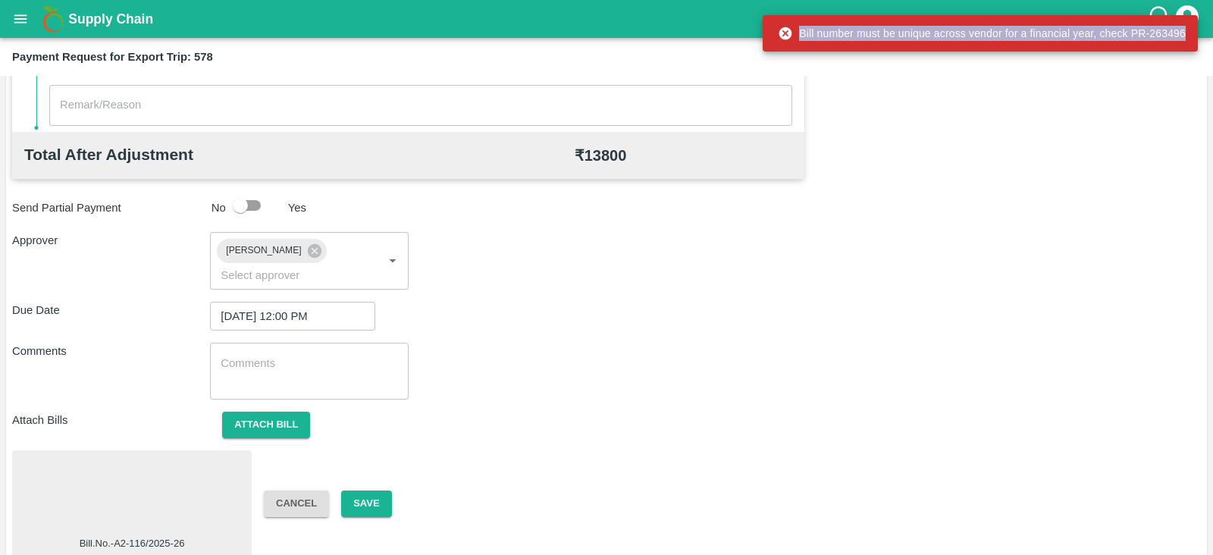
click at [1183, 30] on div "Bill number must be unique across vendor for a financial year, check PR-263496" at bounding box center [982, 33] width 408 height 27
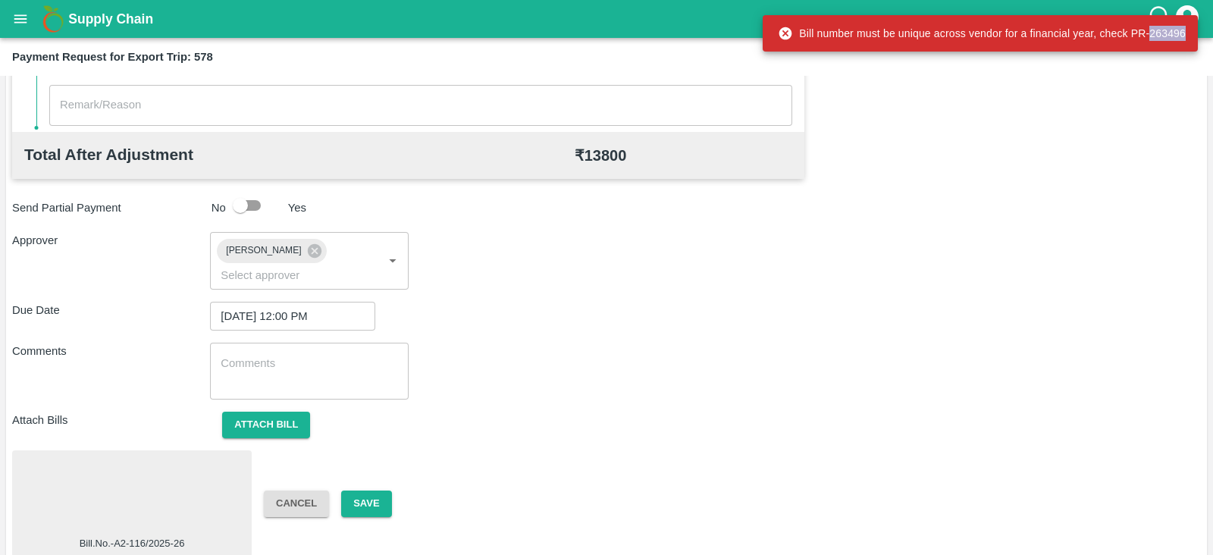
click at [1183, 30] on div "Bill number must be unique across vendor for a financial year, check PR-263496" at bounding box center [982, 33] width 408 height 27
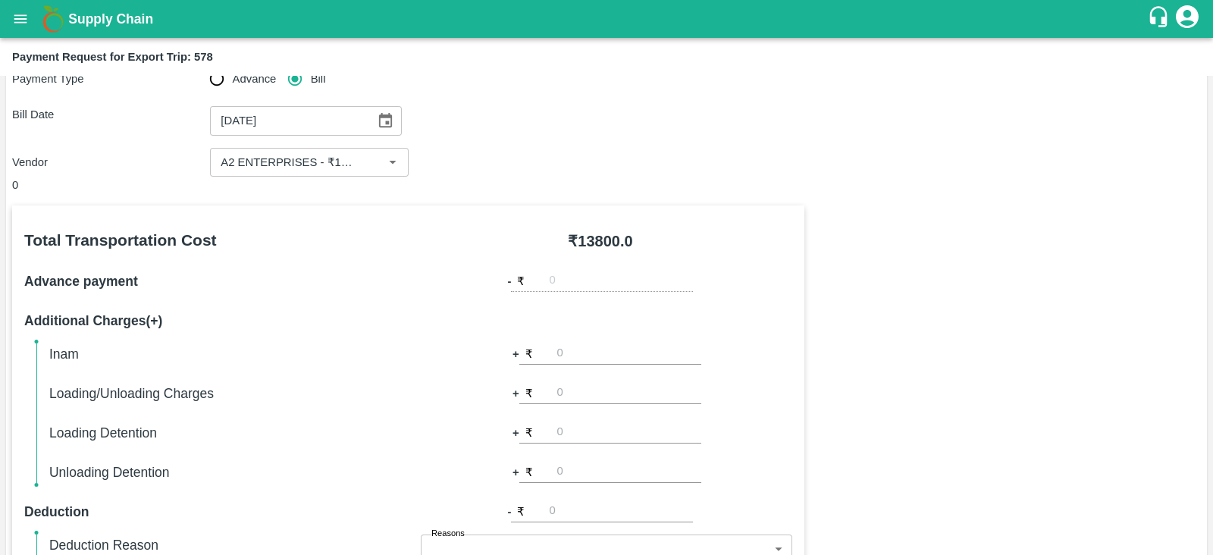
scroll to position [82, 0]
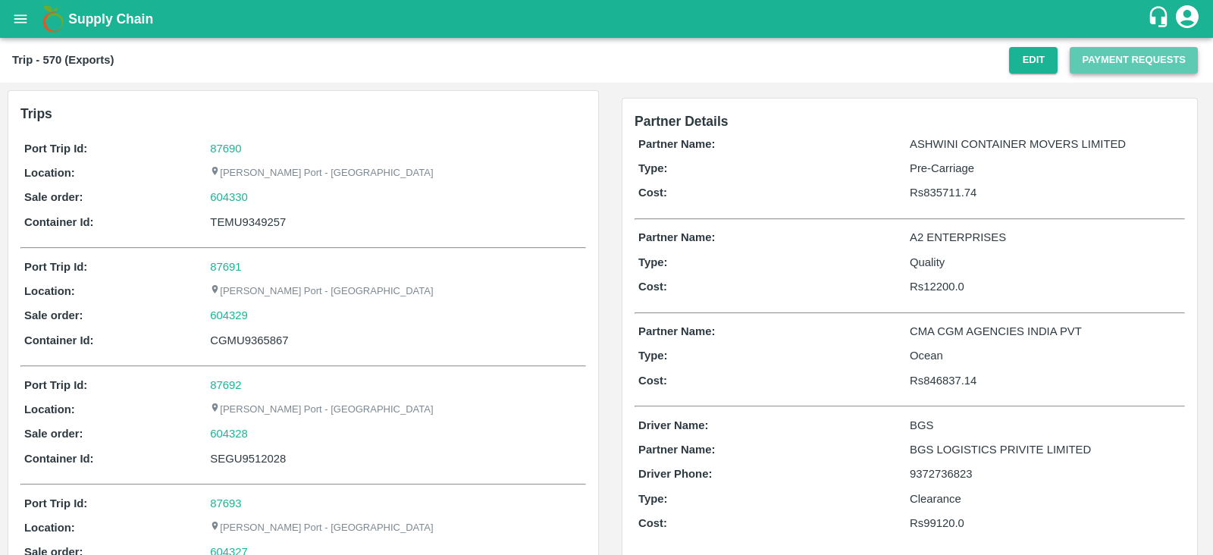
click at [1150, 52] on button "Payment Requests" at bounding box center [1134, 60] width 128 height 27
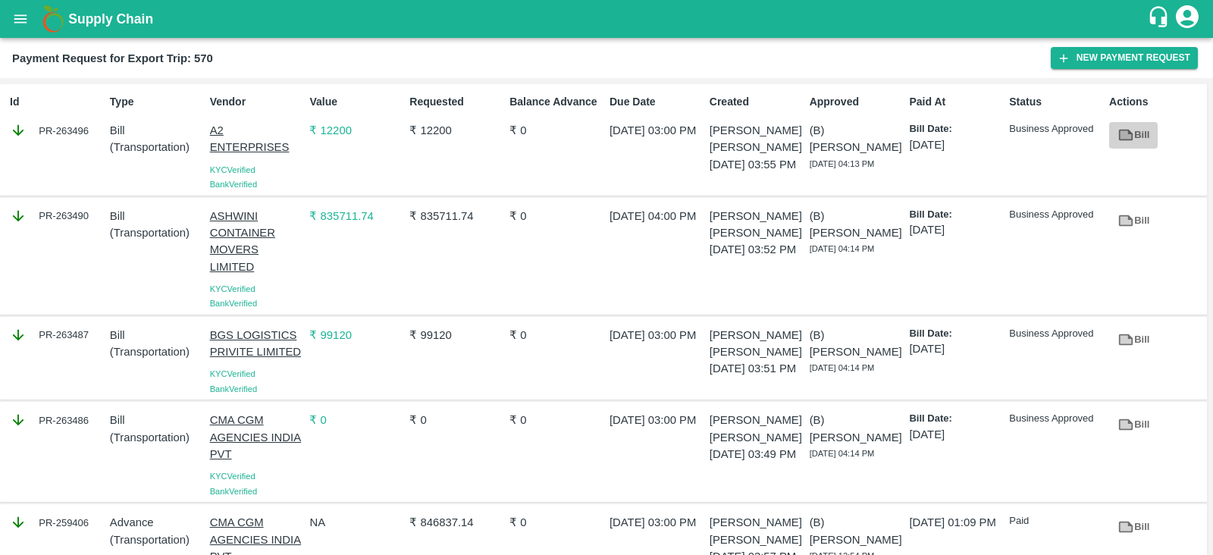
click at [1136, 127] on link "Bill" at bounding box center [1133, 135] width 49 height 27
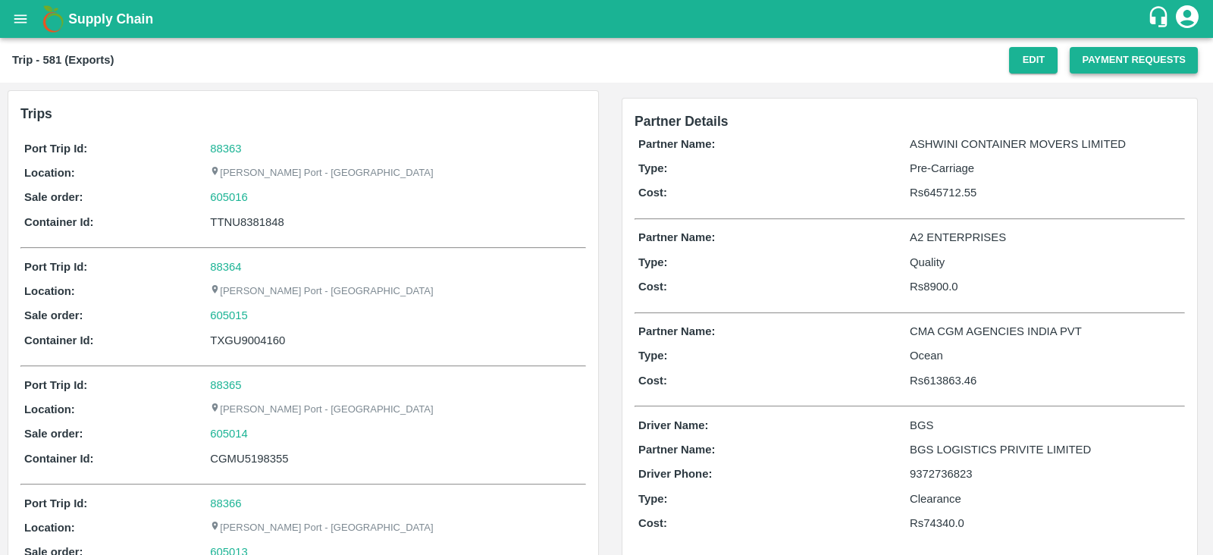
click at [1104, 62] on button "Payment Requests" at bounding box center [1134, 60] width 128 height 27
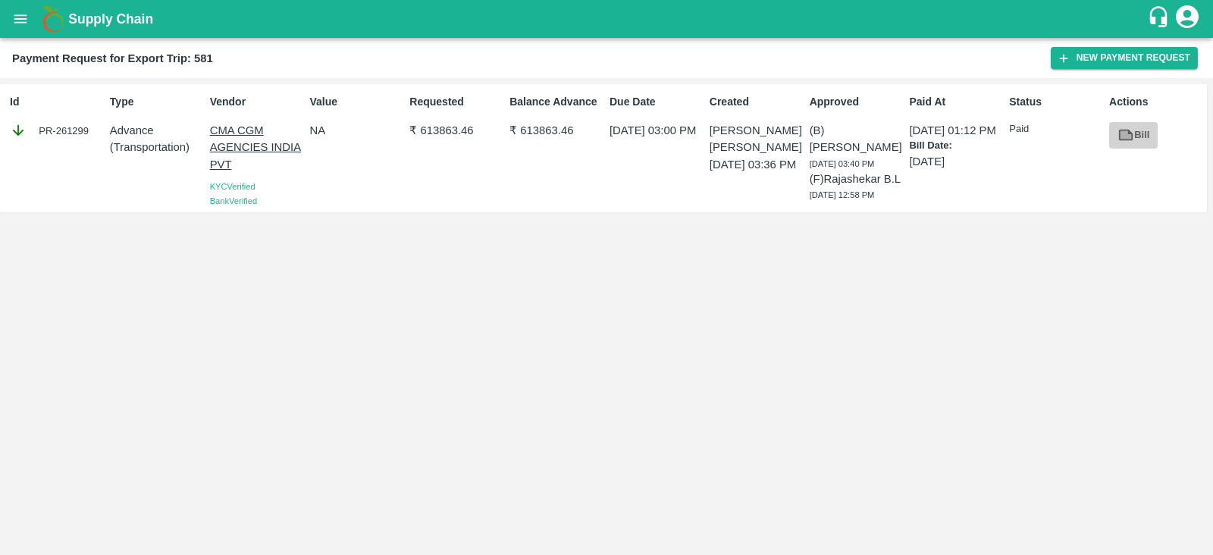
click at [1137, 134] on link "Bill" at bounding box center [1133, 135] width 49 height 27
click at [1089, 61] on button "New Payment Request" at bounding box center [1124, 58] width 147 height 22
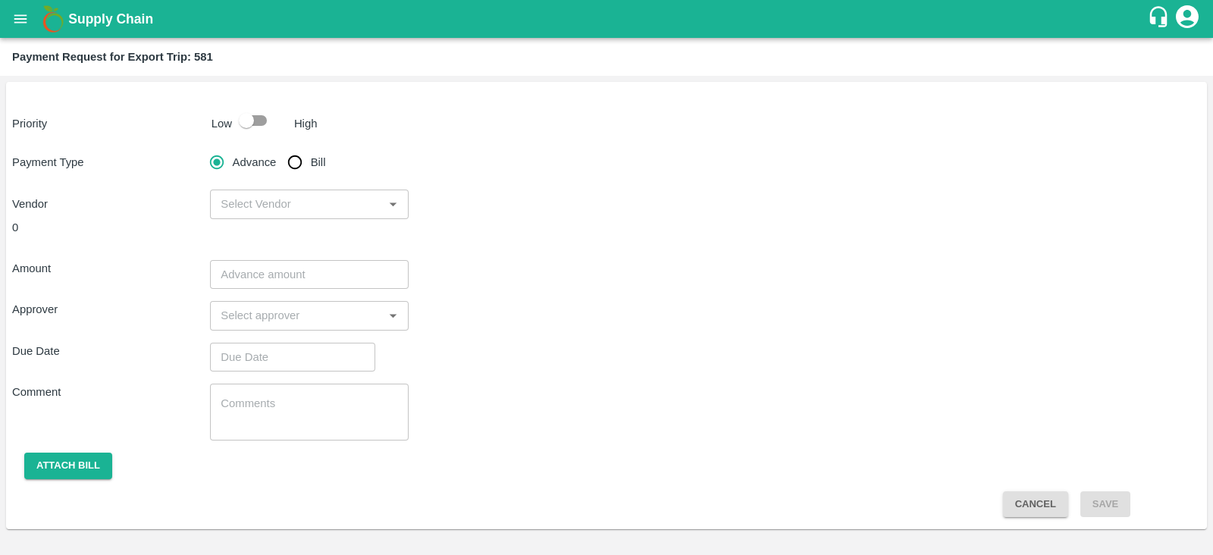
drag, startPoint x: 260, startPoint y: 119, endPoint x: 296, endPoint y: 164, distance: 57.2
click at [296, 164] on div "Priority Low High Payment Type Advance Bill Vendor ​ 0 Amount ​ Approver ​ Due …" at bounding box center [606, 305] width 1201 height 447
click at [296, 164] on input "Bill" at bounding box center [295, 162] width 30 height 30
radio input "true"
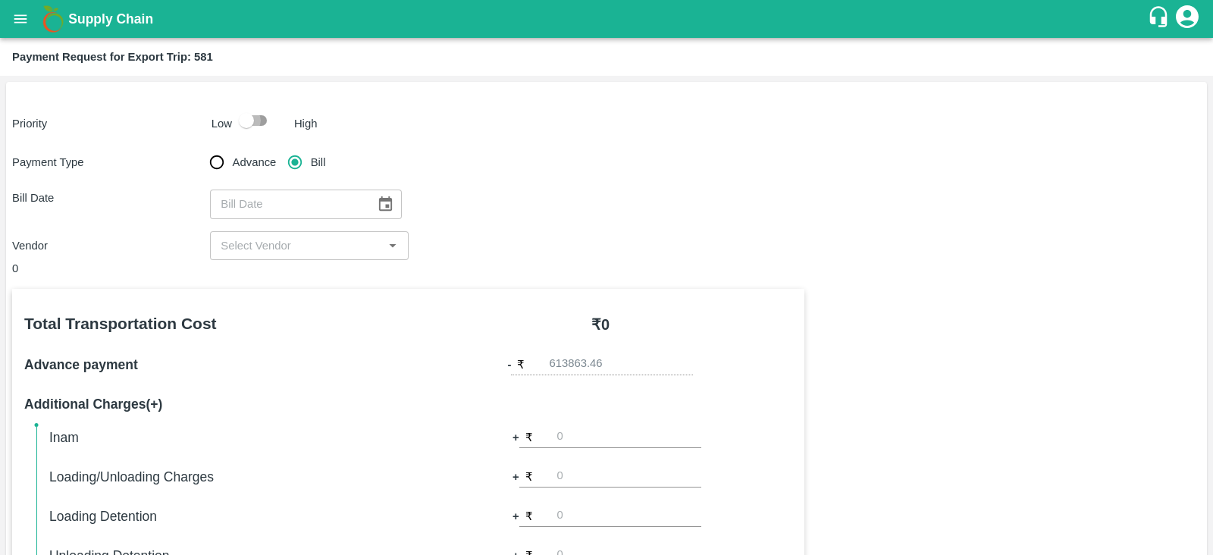
click at [252, 121] on input "checkbox" at bounding box center [246, 120] width 86 height 29
checkbox input "true"
click at [383, 200] on icon "Choose date" at bounding box center [385, 203] width 13 height 14
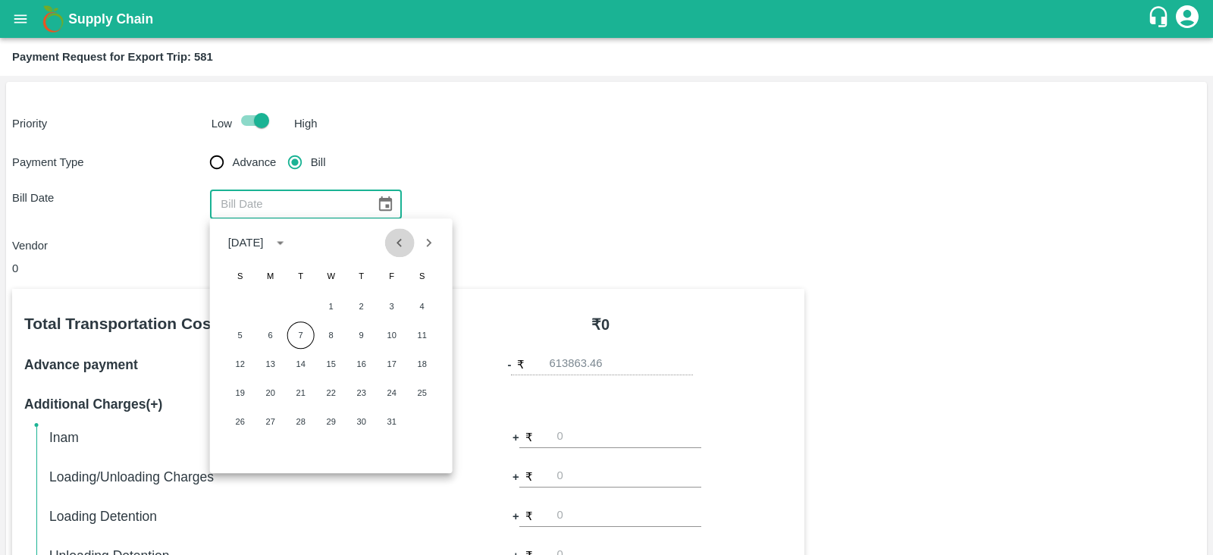
click at [404, 243] on icon "Previous month" at bounding box center [399, 242] width 17 height 17
click at [303, 393] on button "23" at bounding box center [300, 392] width 27 height 27
type input "23/09/2025"
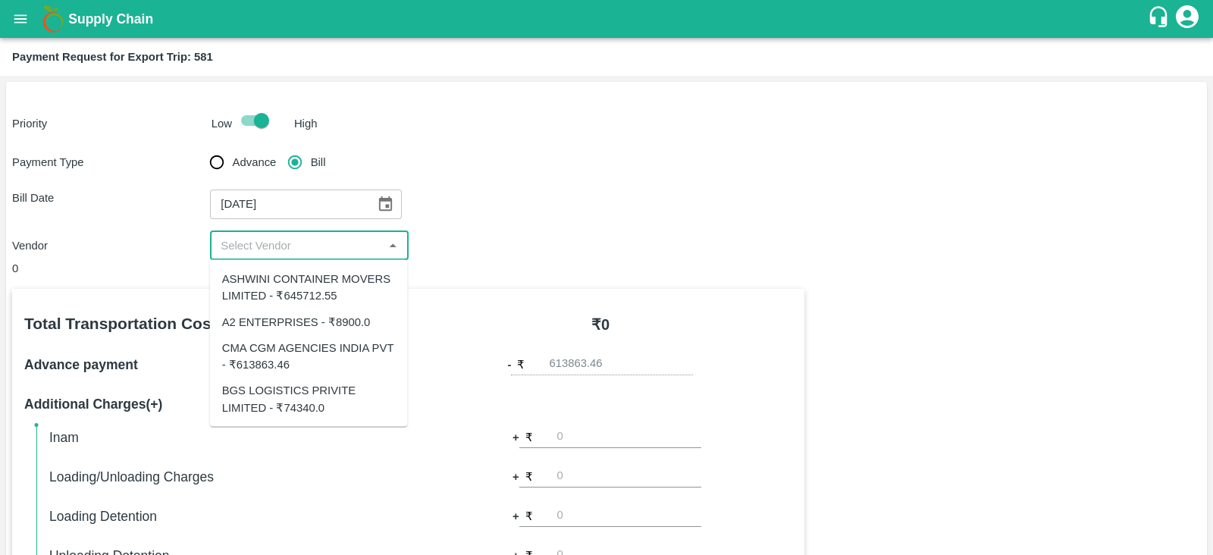
click at [337, 255] on input "input" at bounding box center [297, 246] width 164 height 20
click at [302, 349] on div "CMA CGM AGENCIES INDIA PVT - ₹613863.46" at bounding box center [309, 356] width 174 height 34
type input "CMA CGM AGENCIES INDIA PVT - ₹613863.46"
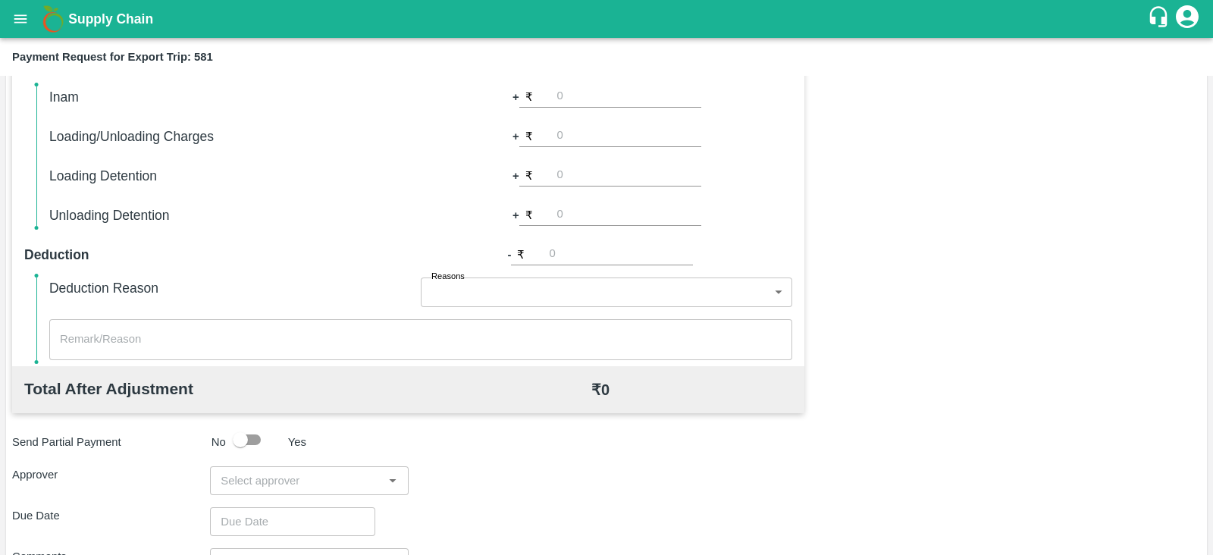
scroll to position [485, 0]
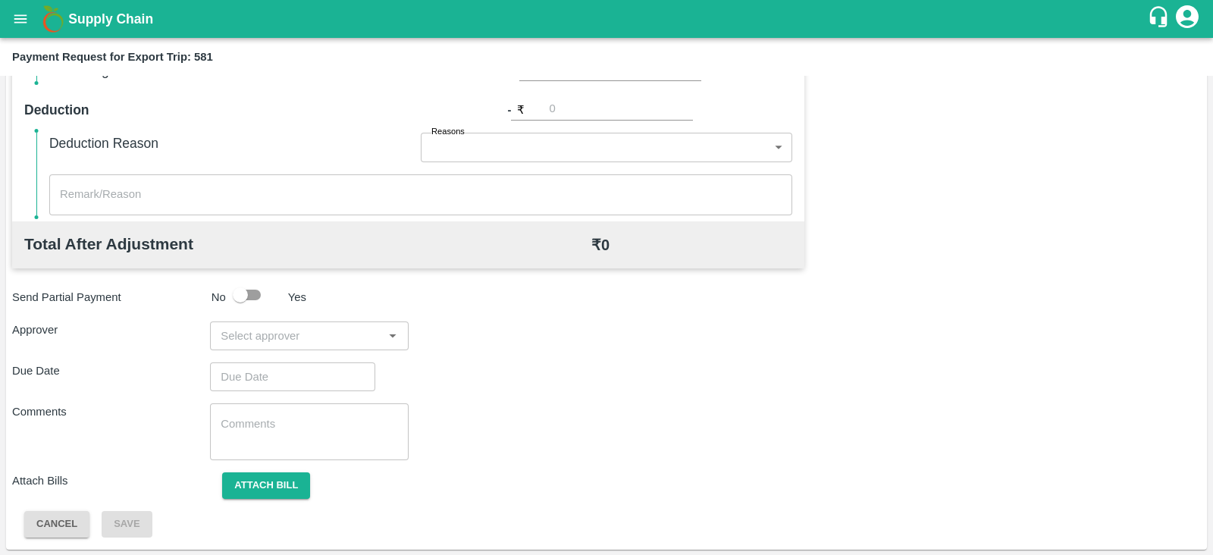
click at [327, 333] on input "input" at bounding box center [297, 336] width 164 height 20
type input "prasa"
click at [298, 374] on div "Prasad Waghade" at bounding box center [304, 375] width 92 height 17
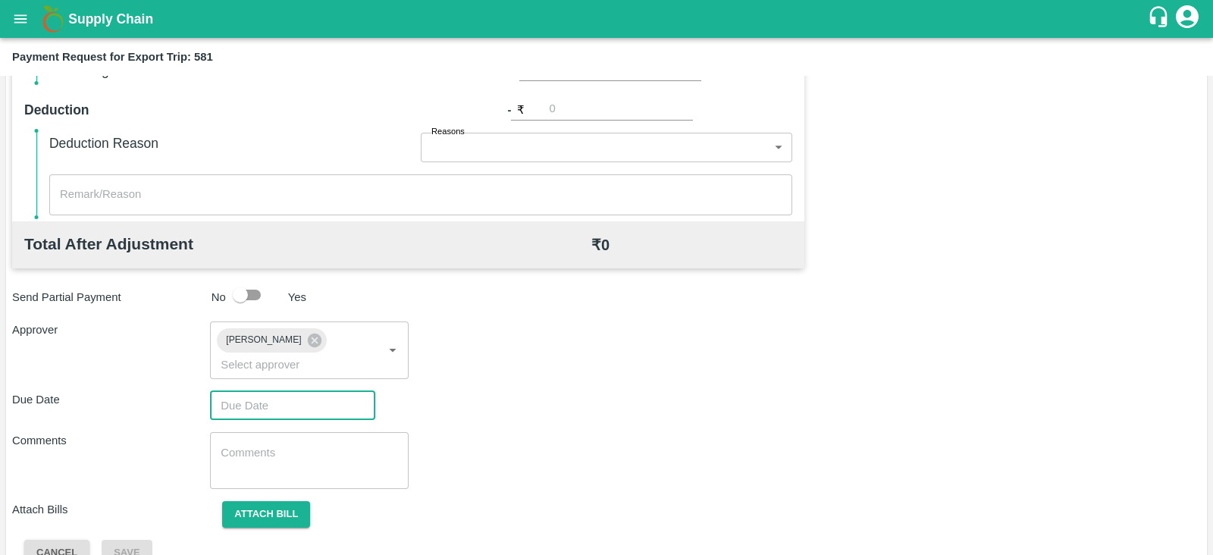
type input "DD/MM/YYYY hh:mm aa"
click at [297, 391] on input "DD/MM/YYYY hh:mm aa" at bounding box center [287, 405] width 155 height 29
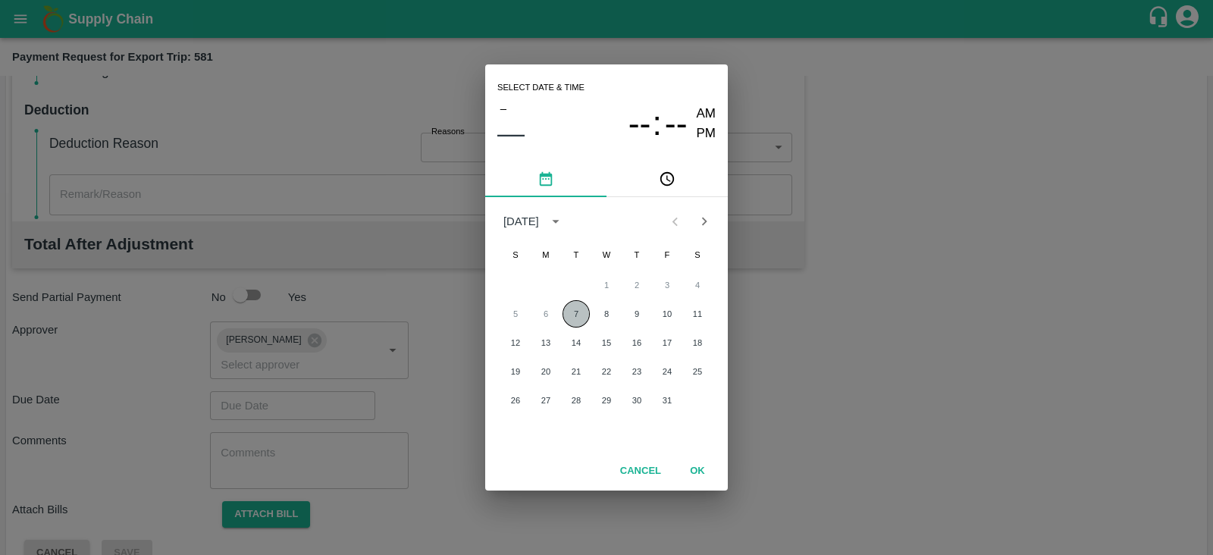
click at [583, 314] on button "7" at bounding box center [575, 313] width 27 height 27
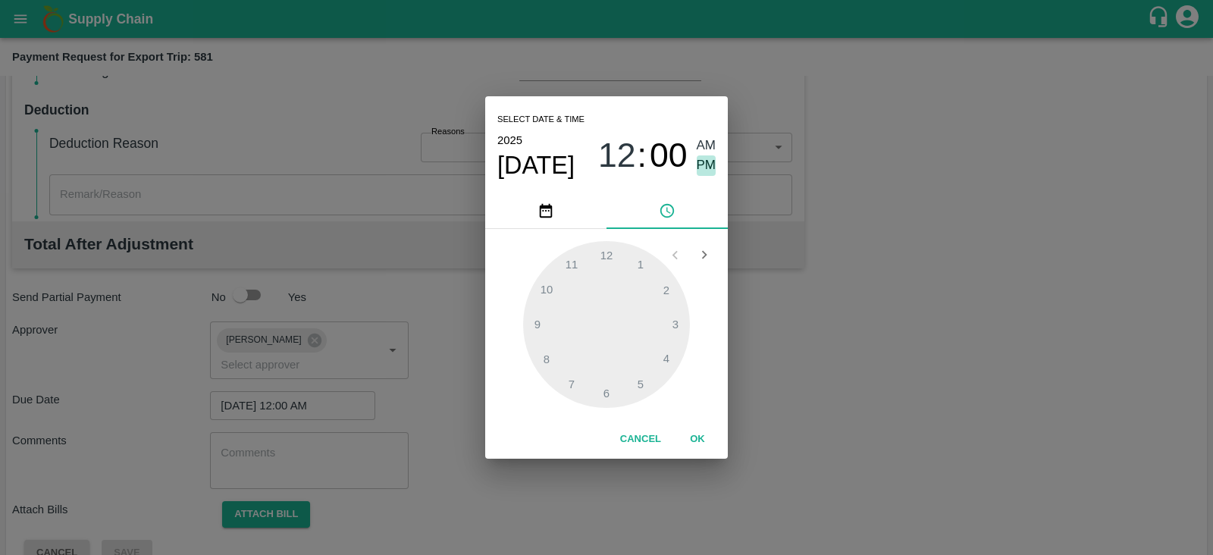
click at [713, 163] on span "PM" at bounding box center [707, 165] width 20 height 20
click at [681, 326] on div at bounding box center [606, 324] width 167 height 167
type input "07/10/2025 03:00 PM"
click at [697, 428] on button "OK" at bounding box center [697, 439] width 49 height 27
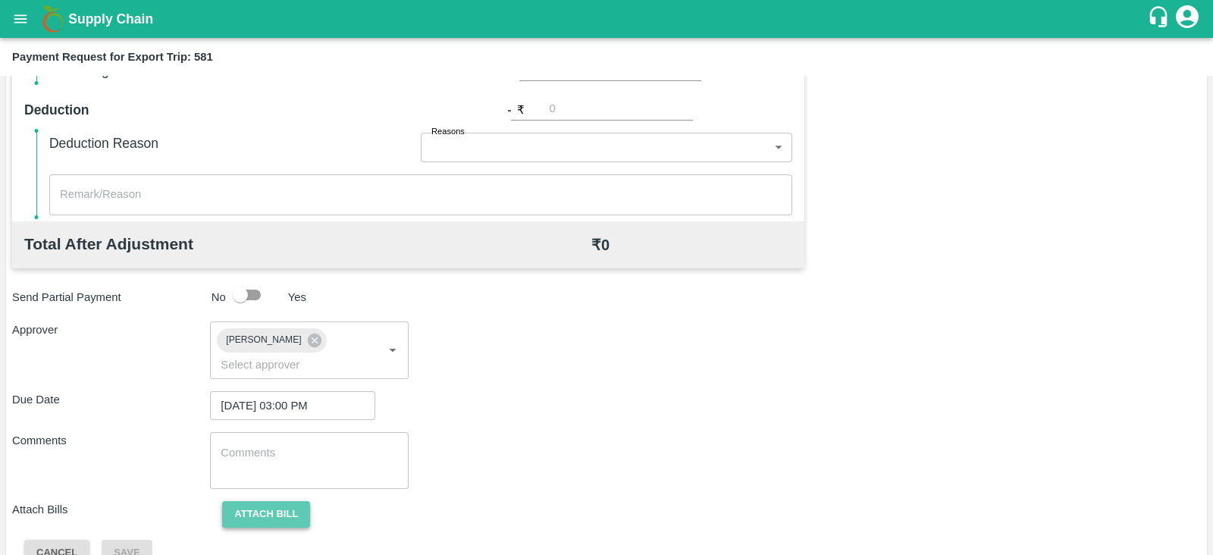
click at [277, 502] on button "Attach bill" at bounding box center [266, 514] width 88 height 27
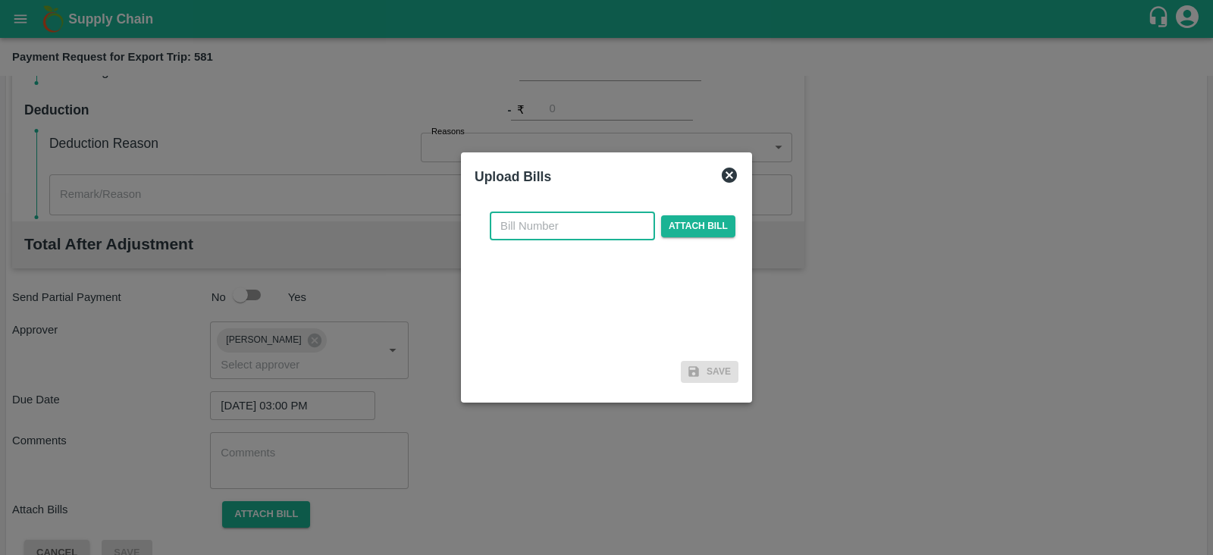
click at [591, 225] on input "text" at bounding box center [572, 225] width 165 height 29
paste input "INEMHC26073850"
type input "INEMHC26073850"
click at [675, 223] on span "Attach bill" at bounding box center [698, 226] width 74 height 22
click at [0, 0] on input "Attach bill" at bounding box center [0, 0] width 0 height 0
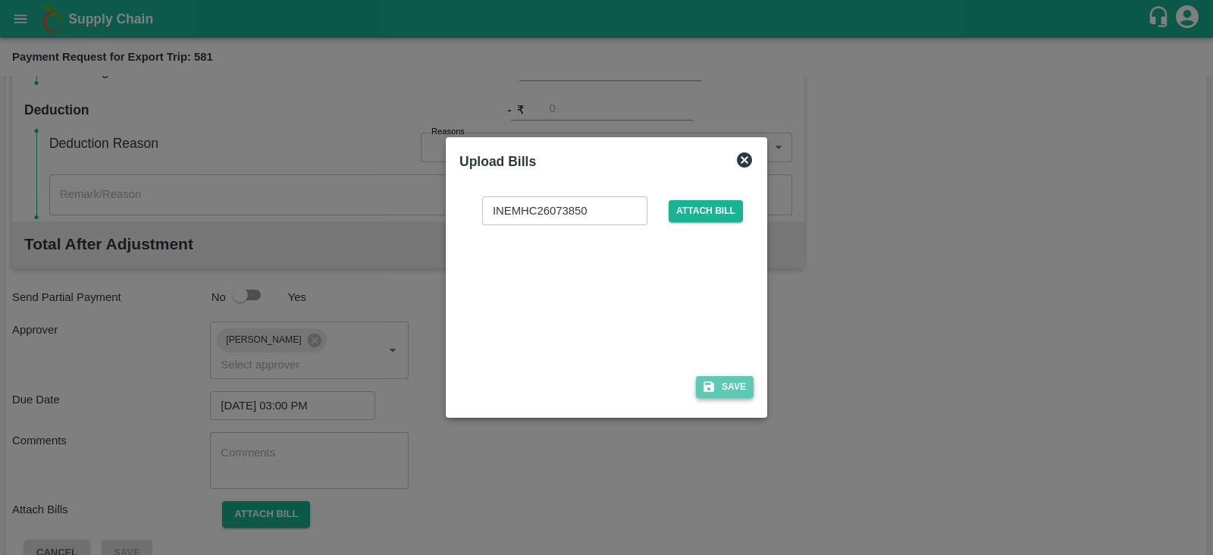
click at [724, 390] on button "Save" at bounding box center [725, 387] width 58 height 22
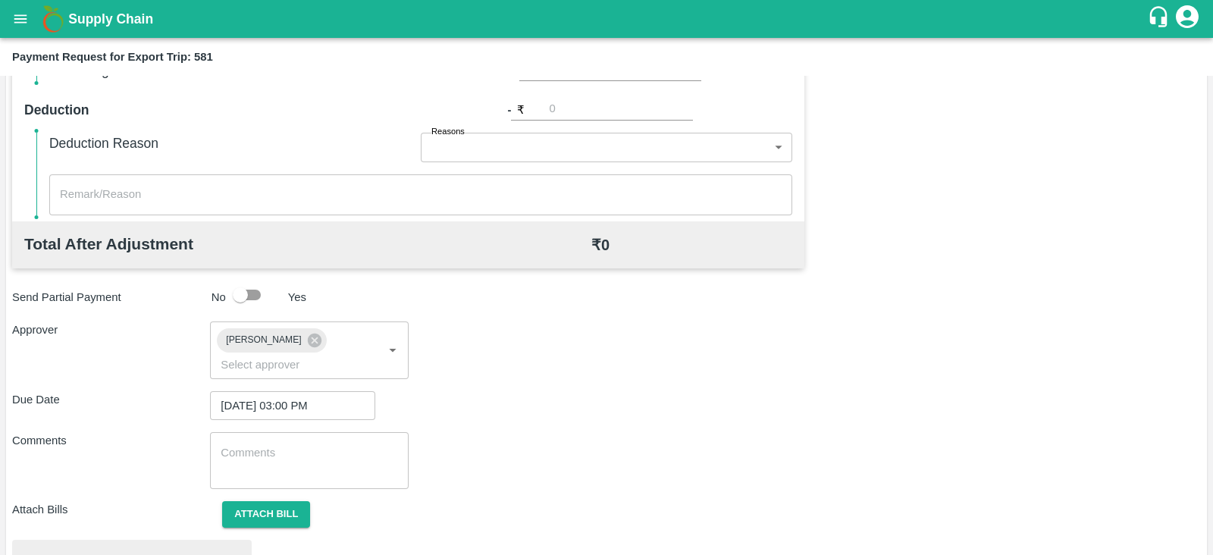
scroll to position [575, 0]
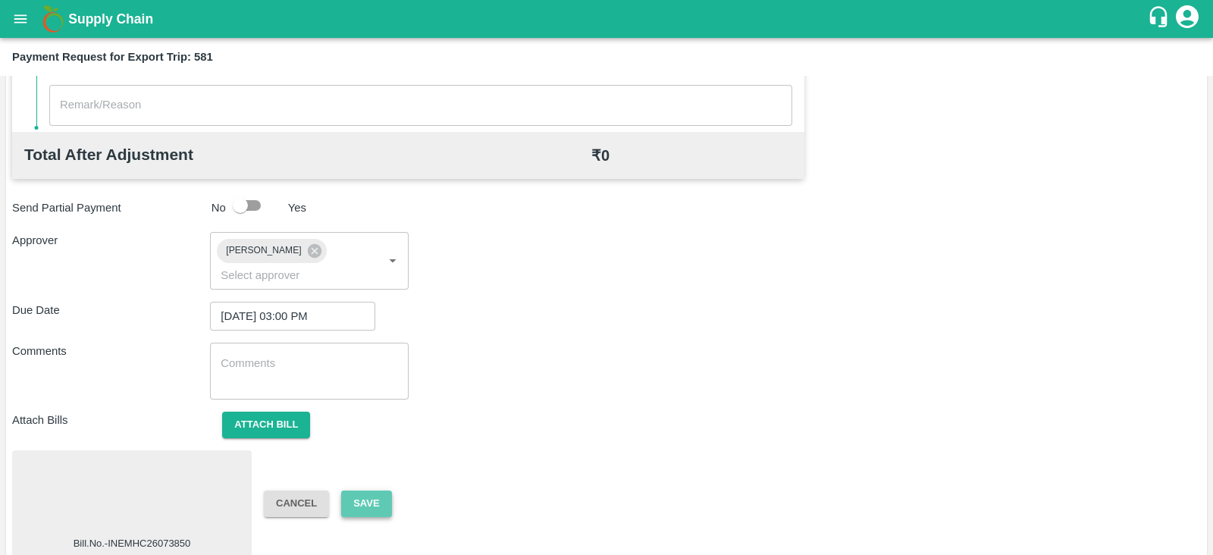
click at [360, 490] on button "Save" at bounding box center [366, 503] width 50 height 27
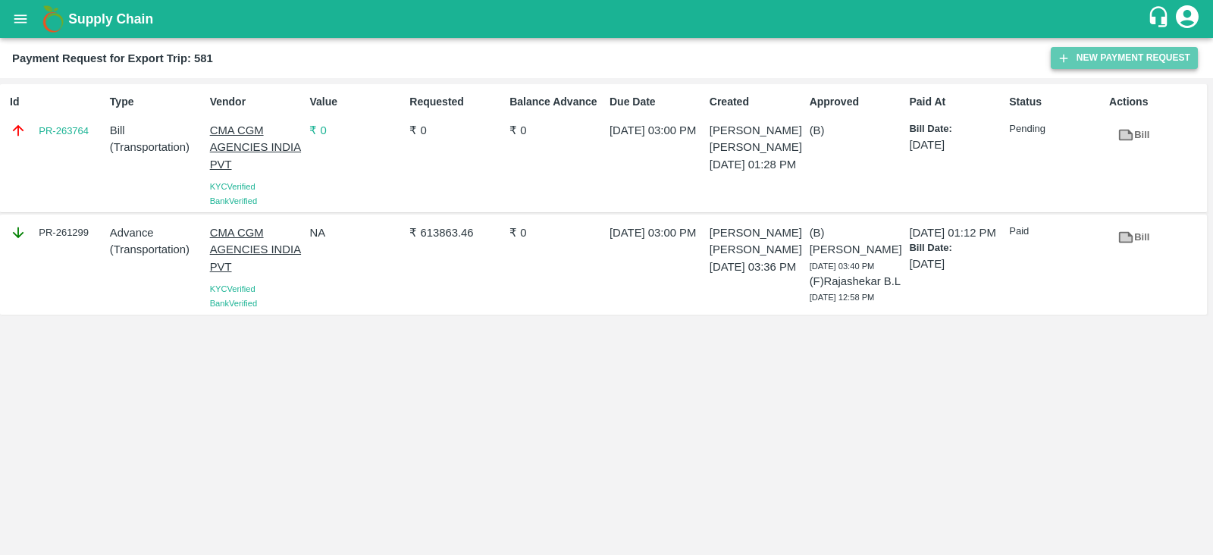
click at [1117, 58] on button "New Payment Request" at bounding box center [1124, 58] width 147 height 22
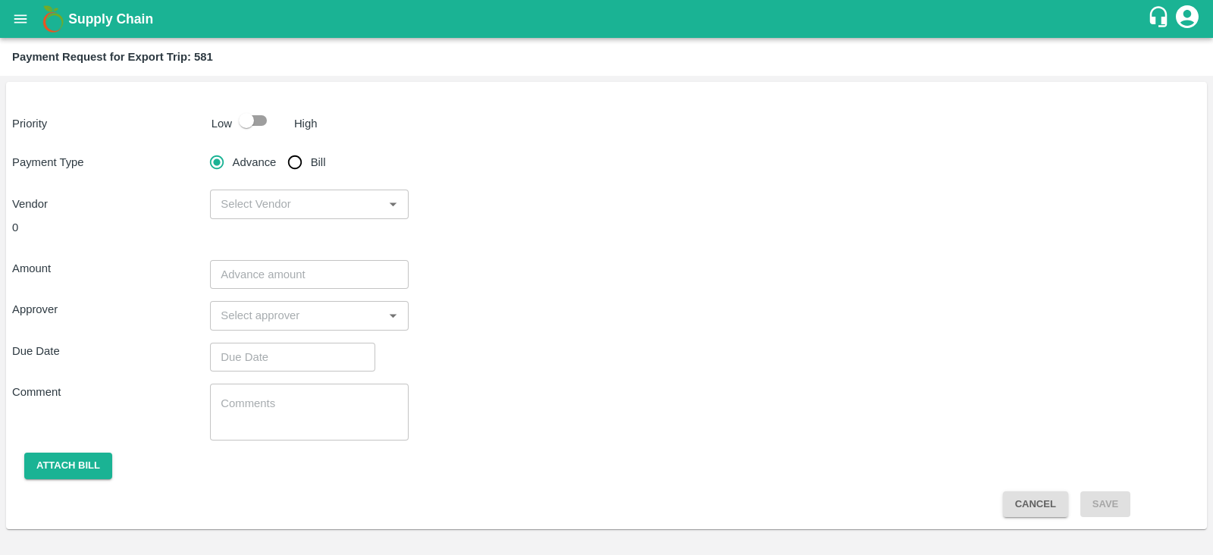
click at [239, 127] on input "checkbox" at bounding box center [246, 120] width 86 height 29
checkbox input "true"
click at [288, 197] on input "input" at bounding box center [297, 204] width 164 height 20
click at [295, 164] on input "Bill" at bounding box center [295, 162] width 30 height 30
radio input "true"
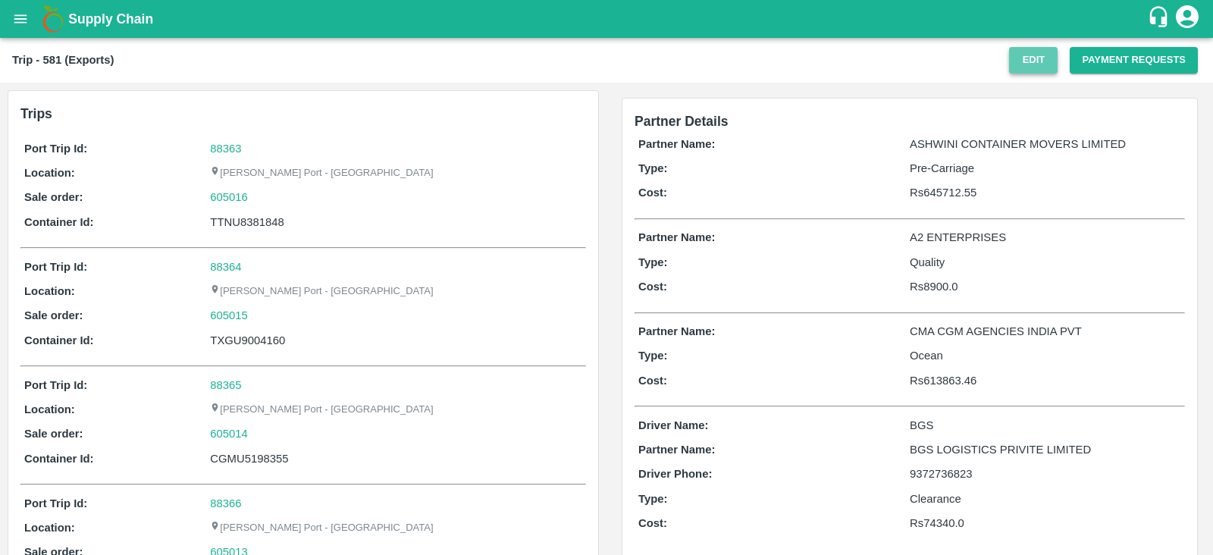
click at [1029, 51] on button "Edit" at bounding box center [1033, 60] width 49 height 27
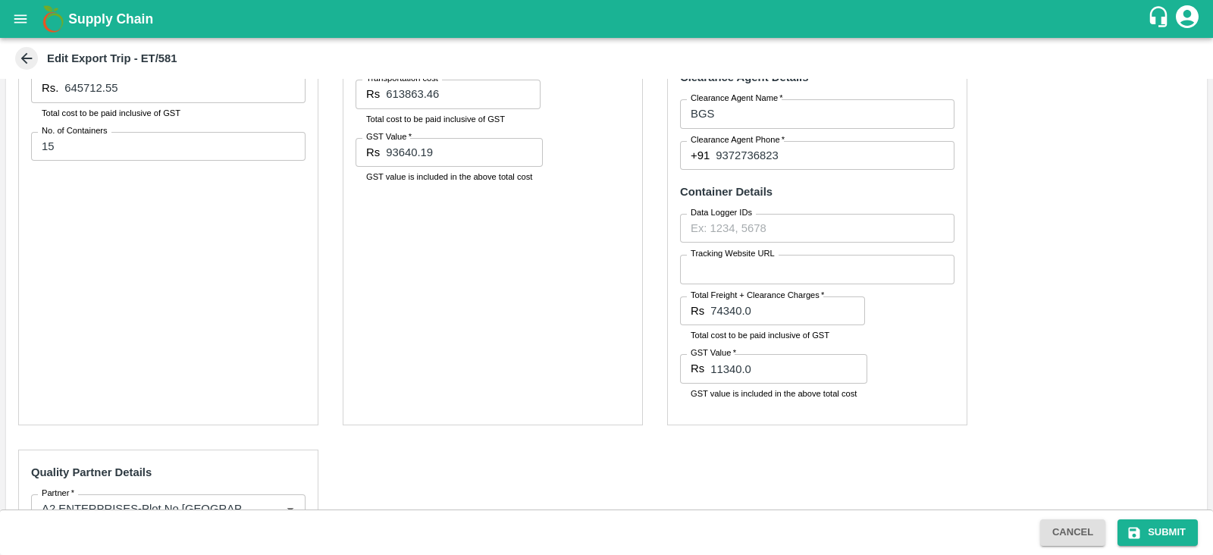
scroll to position [815, 0]
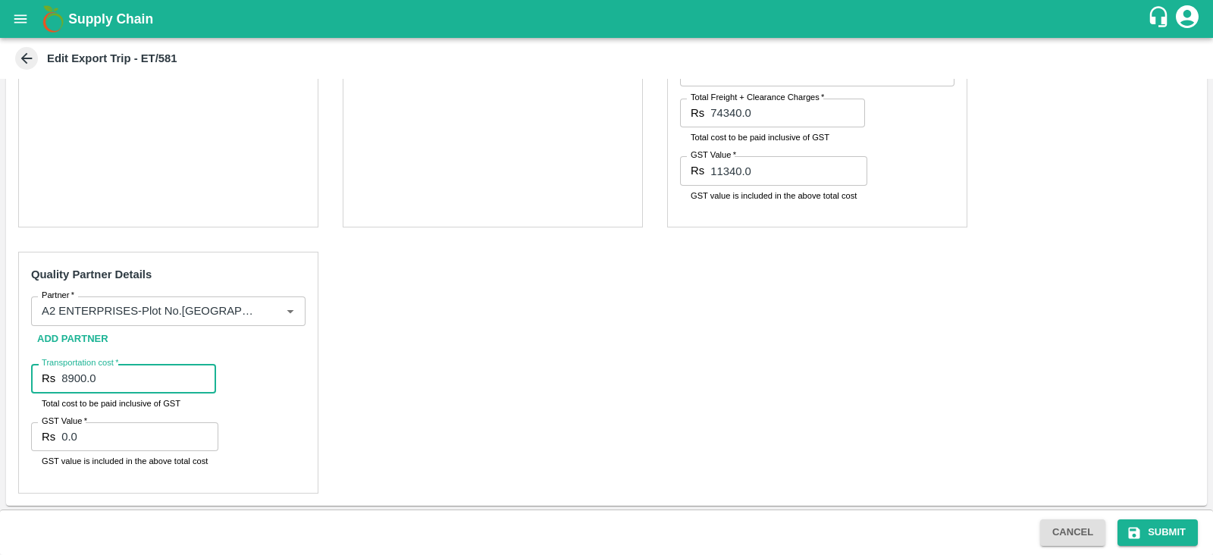
click at [74, 378] on input "8900.0" at bounding box center [138, 378] width 155 height 29
type input "11200.0"
click at [399, 430] on div "Pre-Carriage Partner Details Partner   * Partner   * Add Partner Transportation…" at bounding box center [606, 131] width 1201 height 748
click at [1152, 534] on button "Submit" at bounding box center [1157, 532] width 80 height 27
